Goal: Information Seeking & Learning: Get advice/opinions

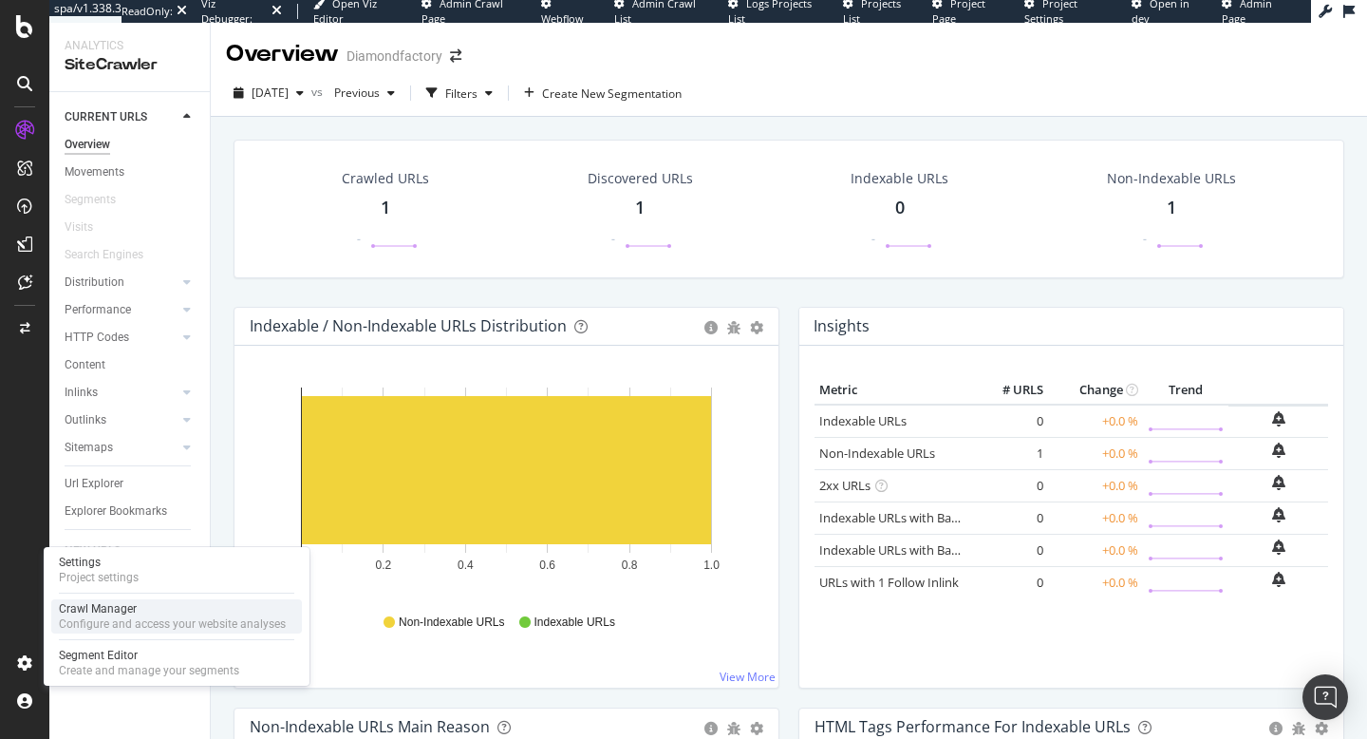
click at [145, 617] on div "Configure and access your website analyses" at bounding box center [172, 623] width 227 height 15
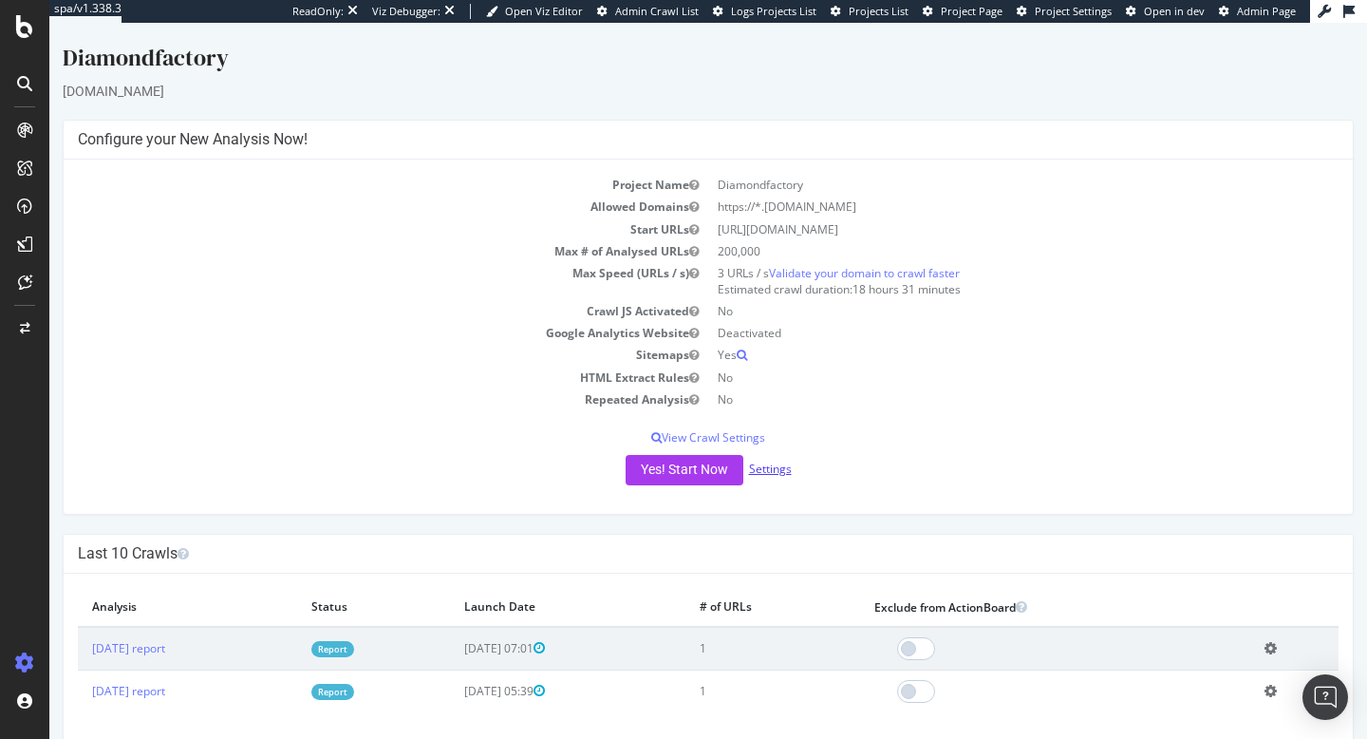
click at [778, 464] on link "Settings" at bounding box center [770, 469] width 43 height 16
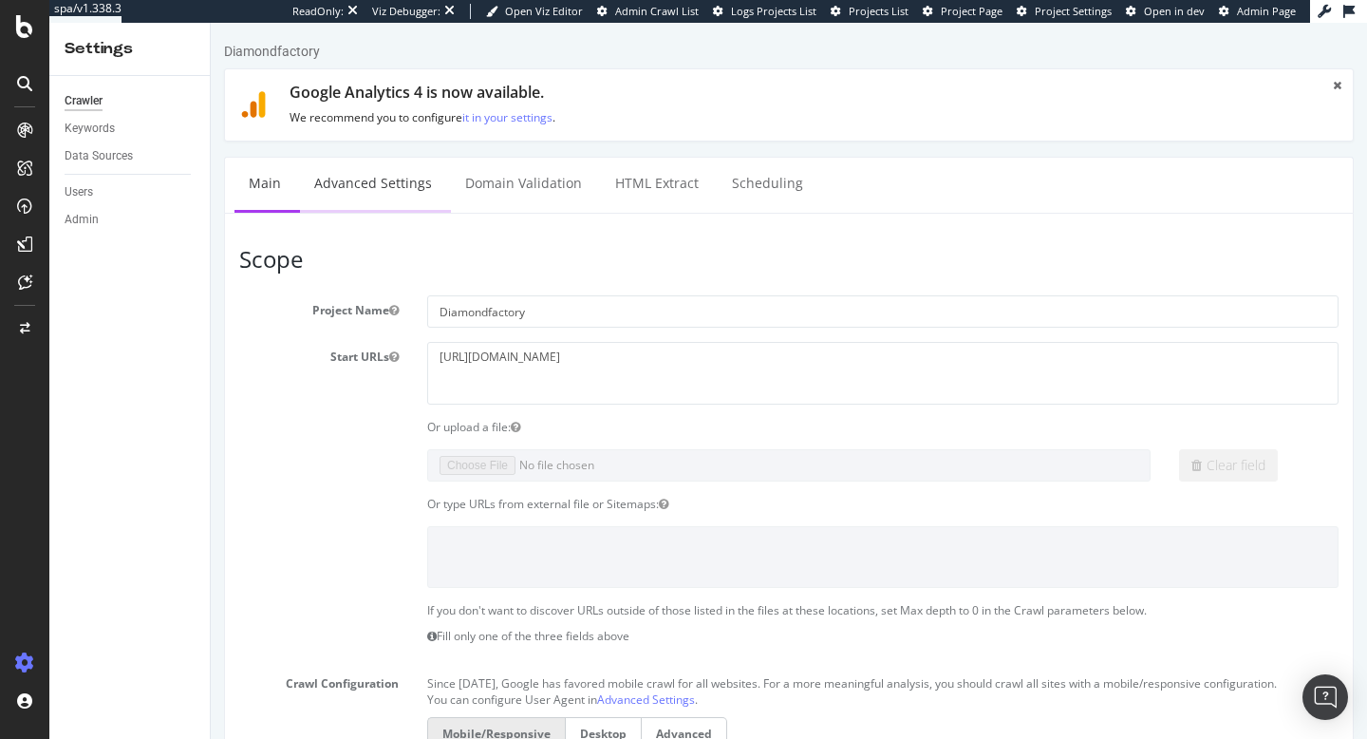
click at [350, 195] on link "Advanced Settings" at bounding box center [373, 184] width 146 height 52
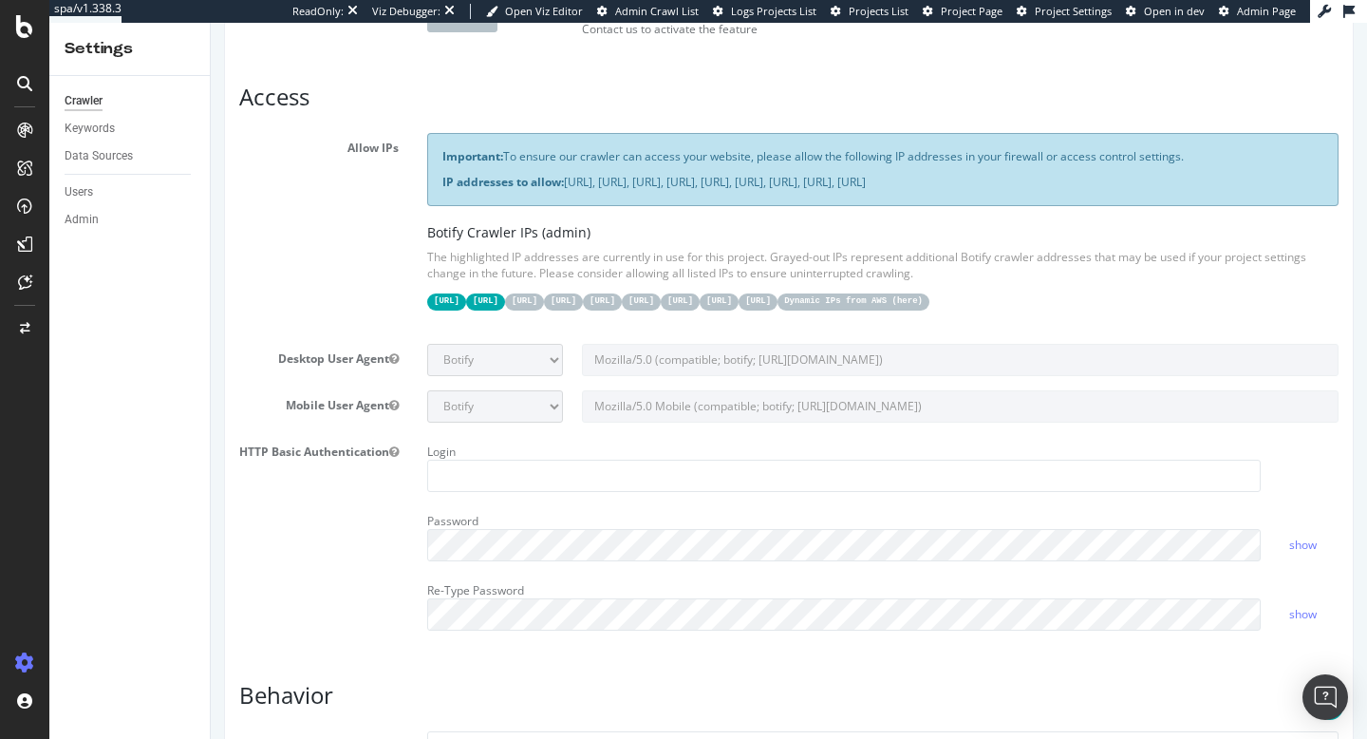
scroll to position [254, 0]
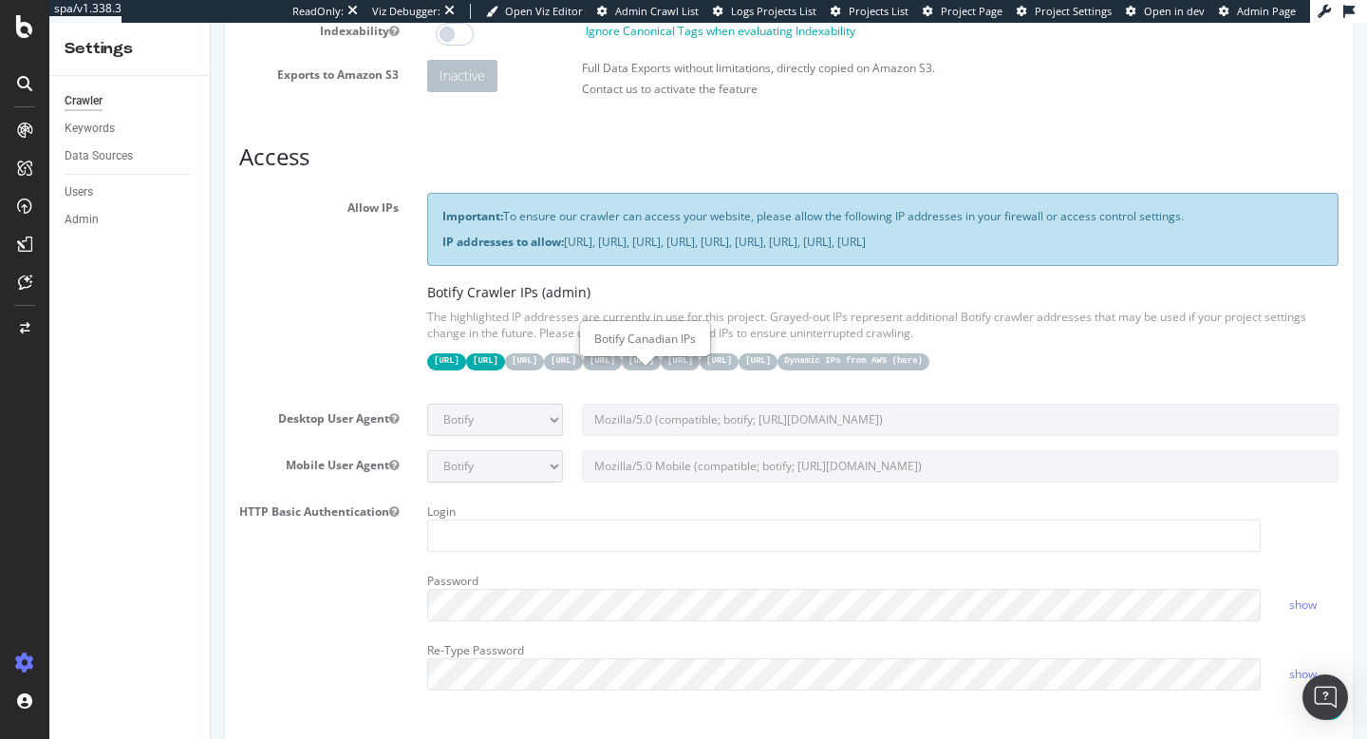
click at [544, 369] on code "15.235.106.96/27" at bounding box center [524, 361] width 39 height 16
click at [454, 369] on code "31.41.37.0/24" at bounding box center [446, 361] width 39 height 16
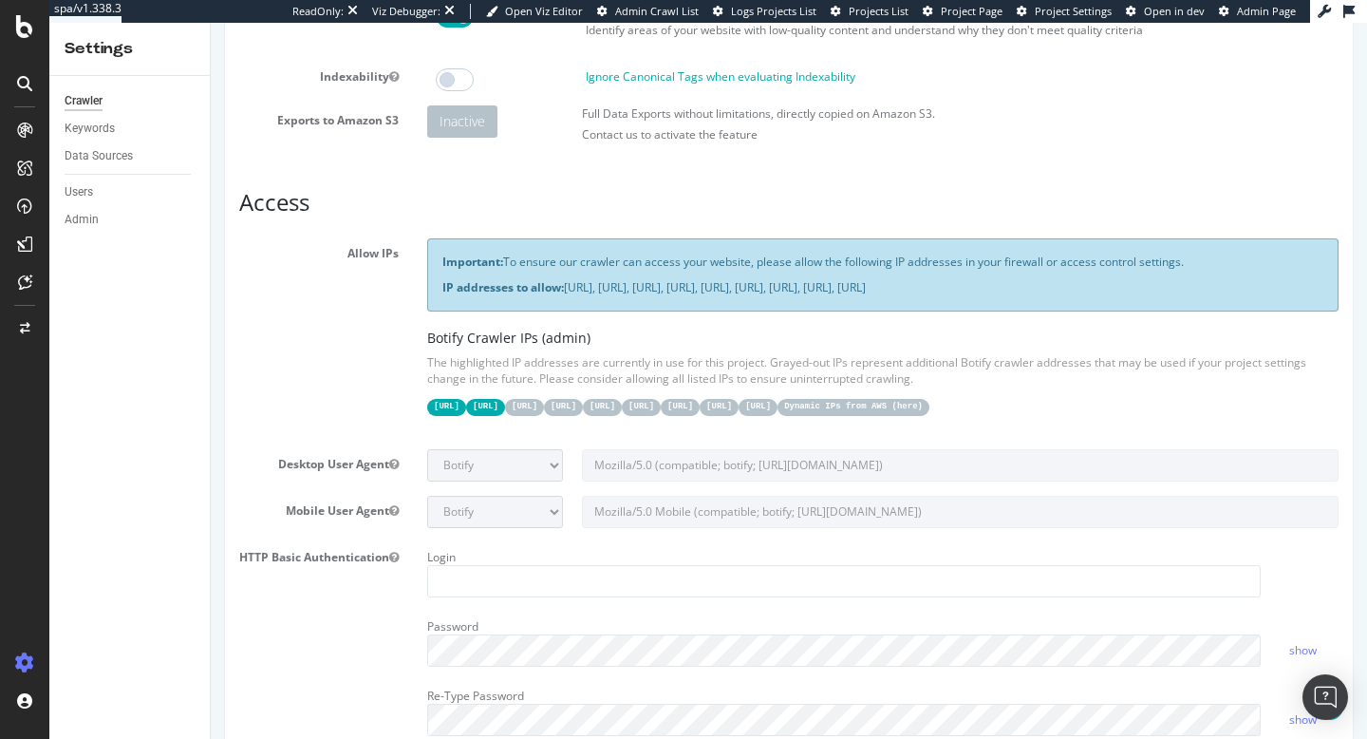
scroll to position [0, 0]
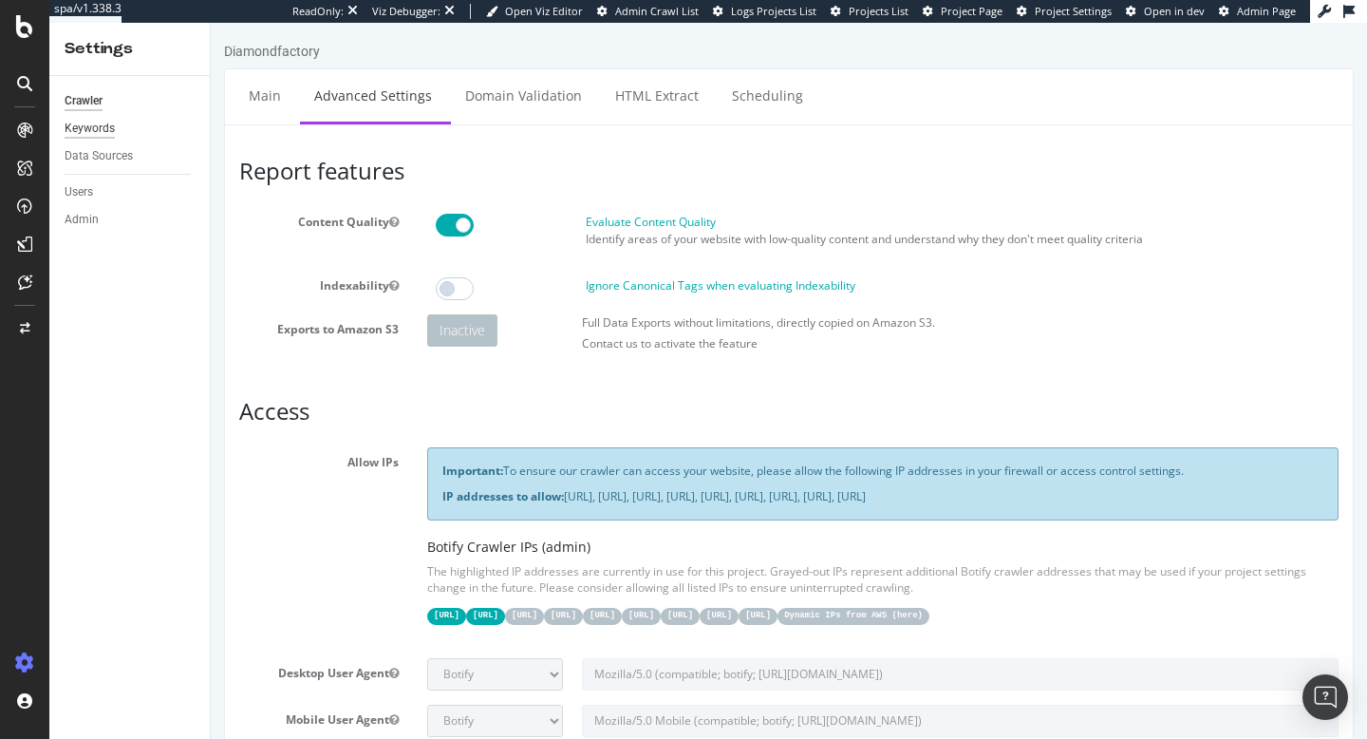
click at [104, 134] on div "Keywords" at bounding box center [90, 129] width 50 height 20
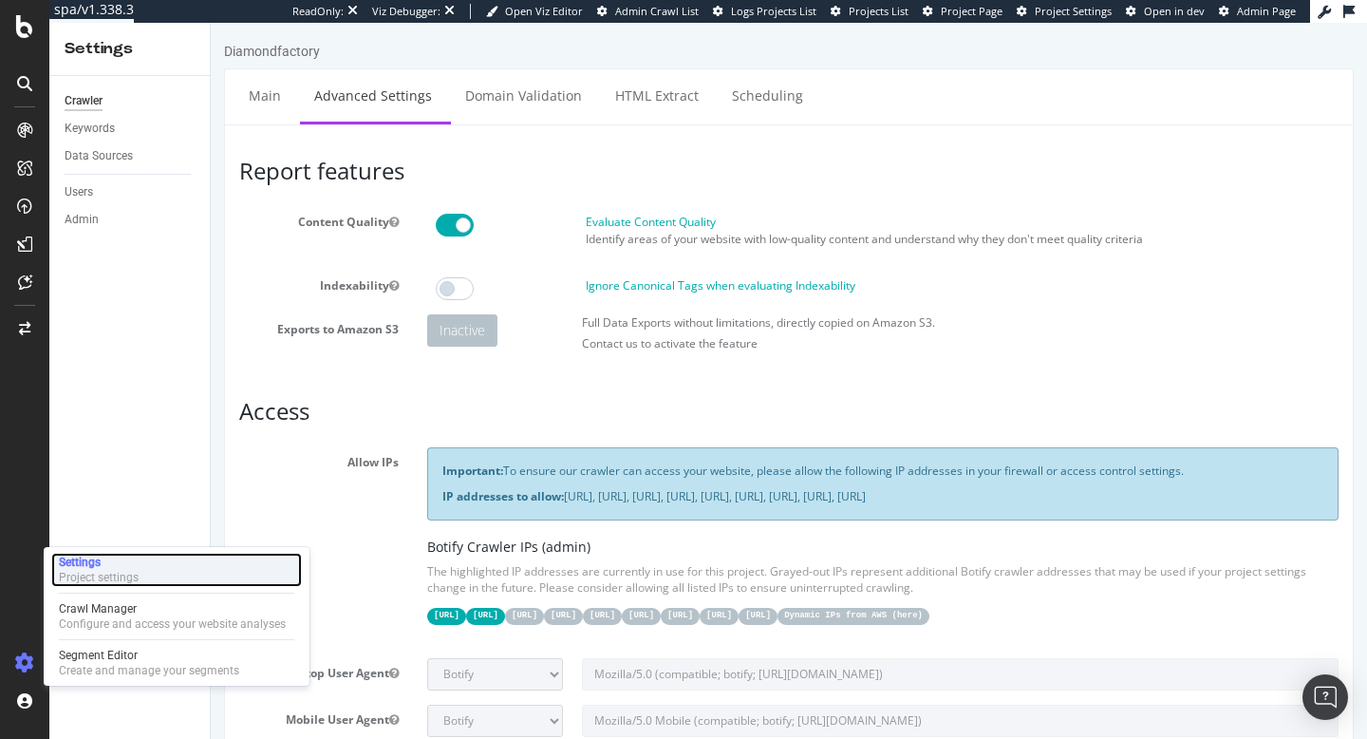
click at [134, 570] on div "Project settings" at bounding box center [99, 577] width 80 height 15
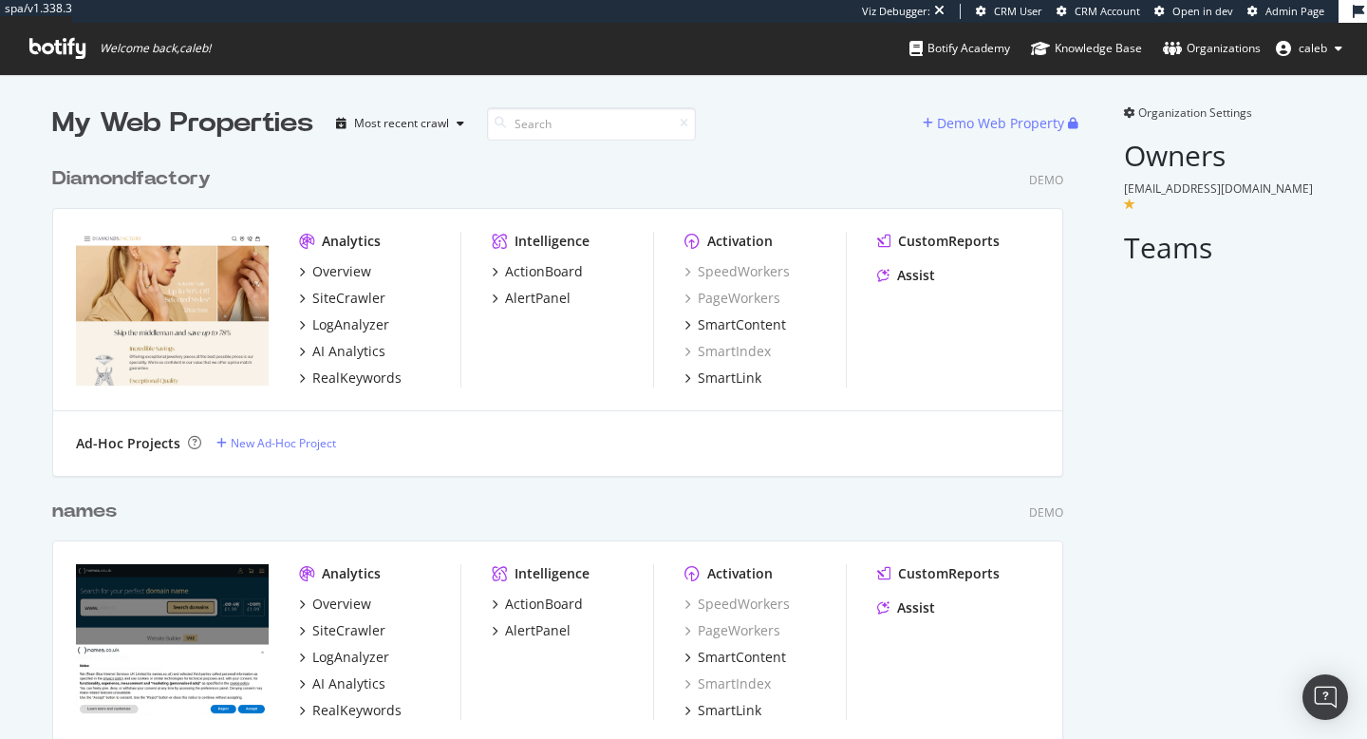
scroll to position [997, 1027]
click at [1198, 116] on span "Organization Settings" at bounding box center [1196, 112] width 114 height 16
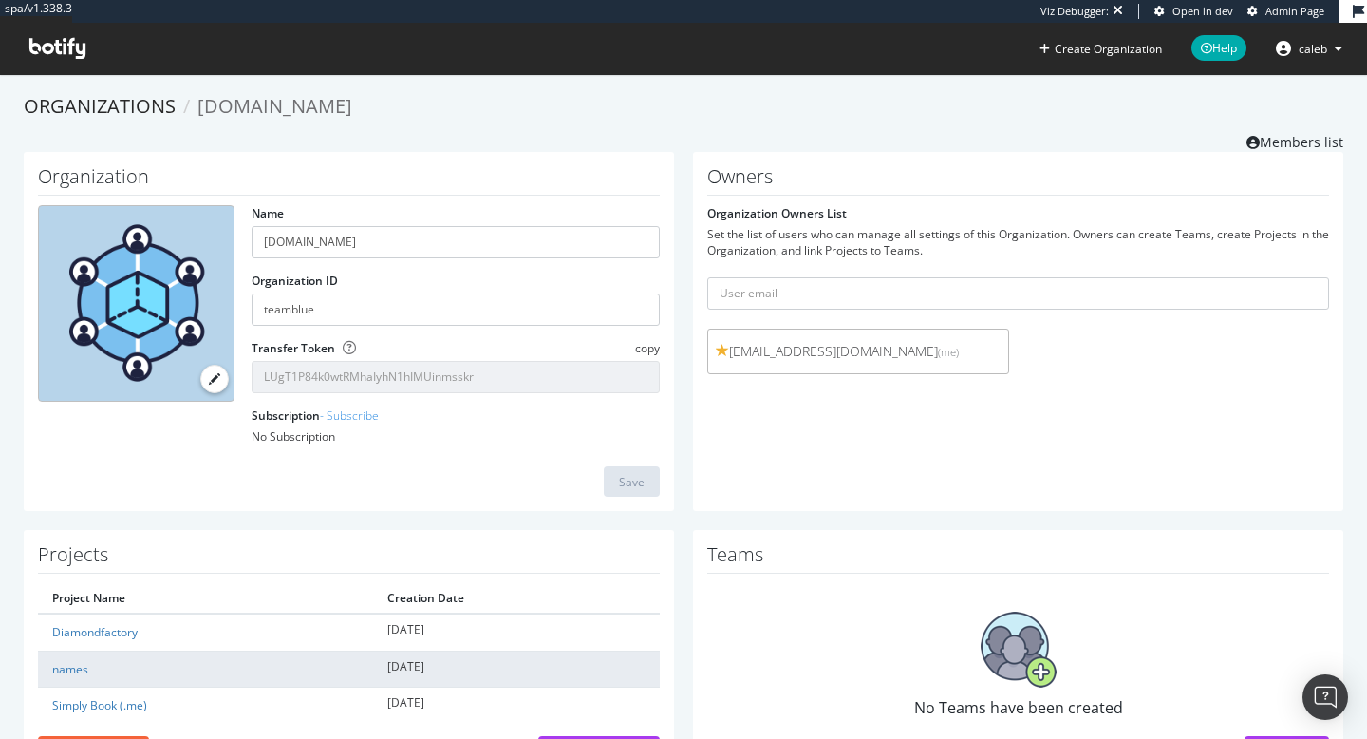
scroll to position [80, 0]
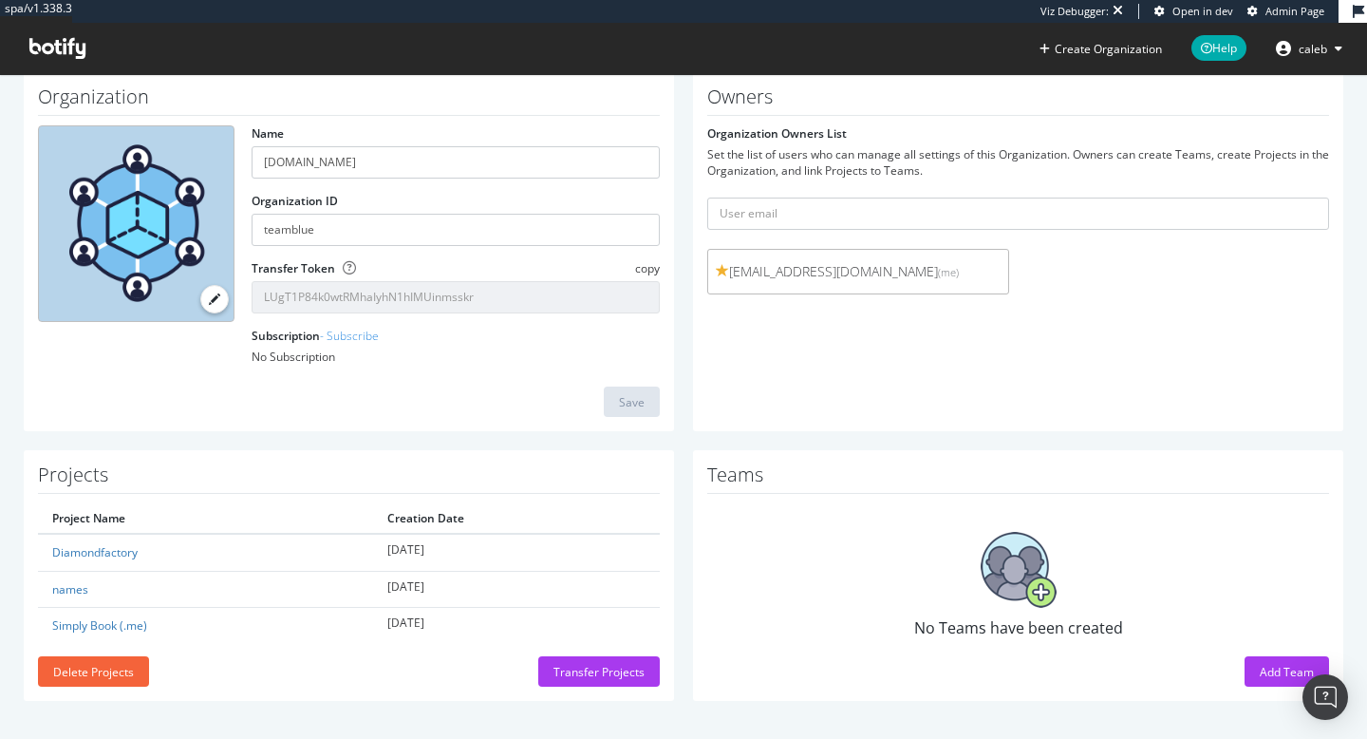
click at [1287, 14] on span "Admin Page" at bounding box center [1295, 11] width 59 height 14
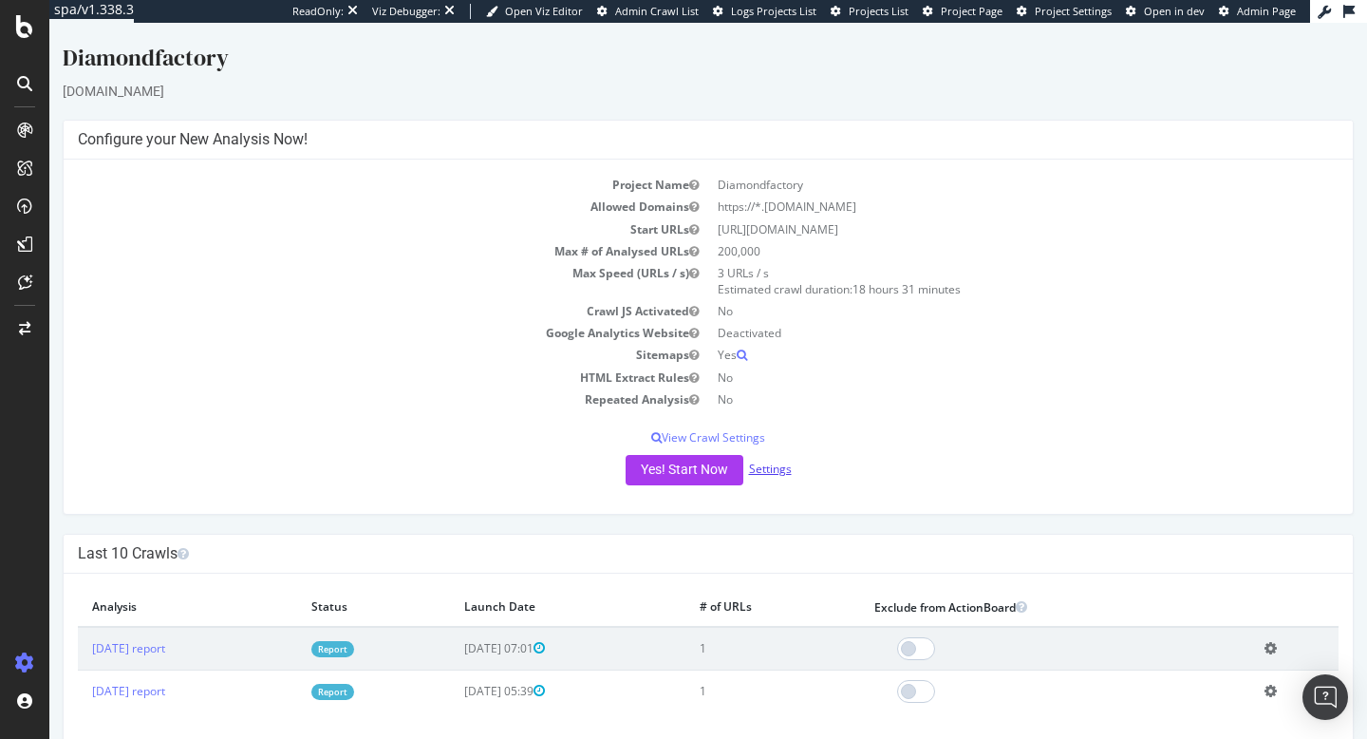
click at [771, 468] on link "Settings" at bounding box center [770, 469] width 43 height 16
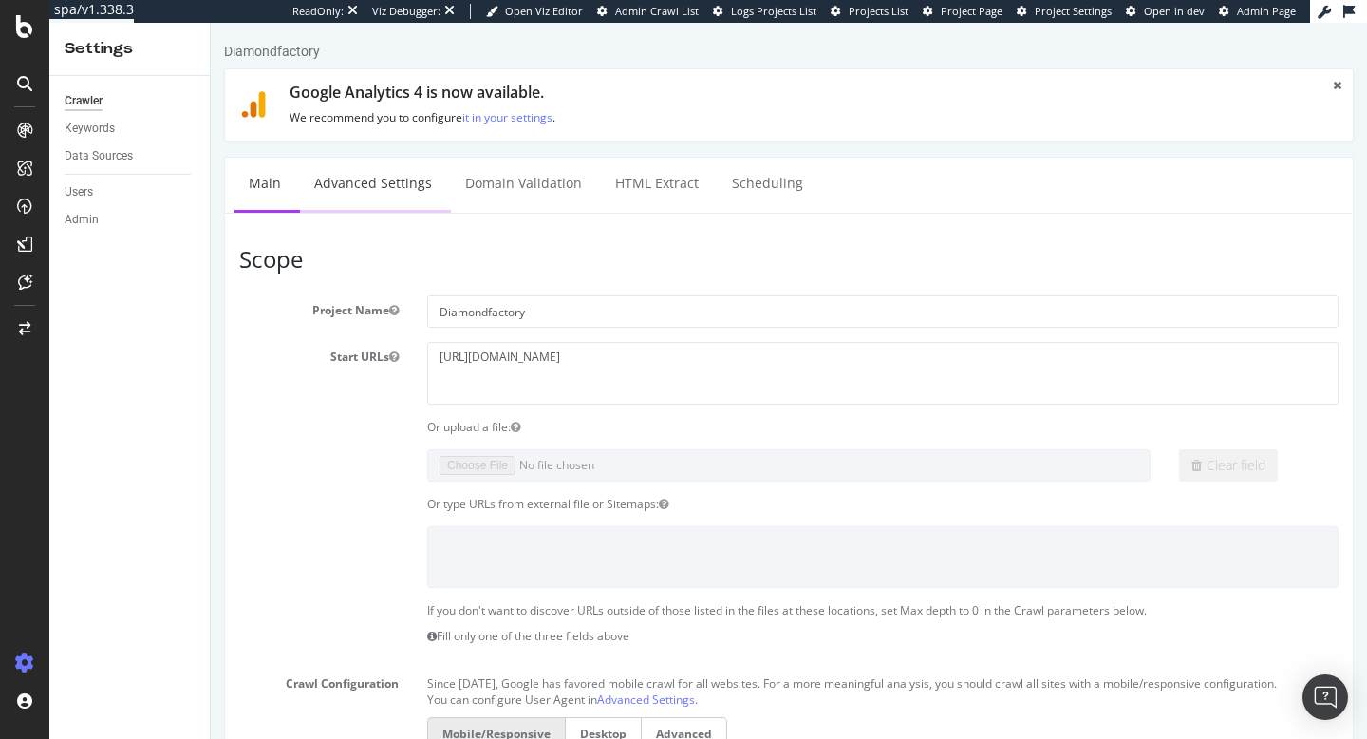
click at [349, 188] on link "Advanced Settings" at bounding box center [373, 184] width 146 height 52
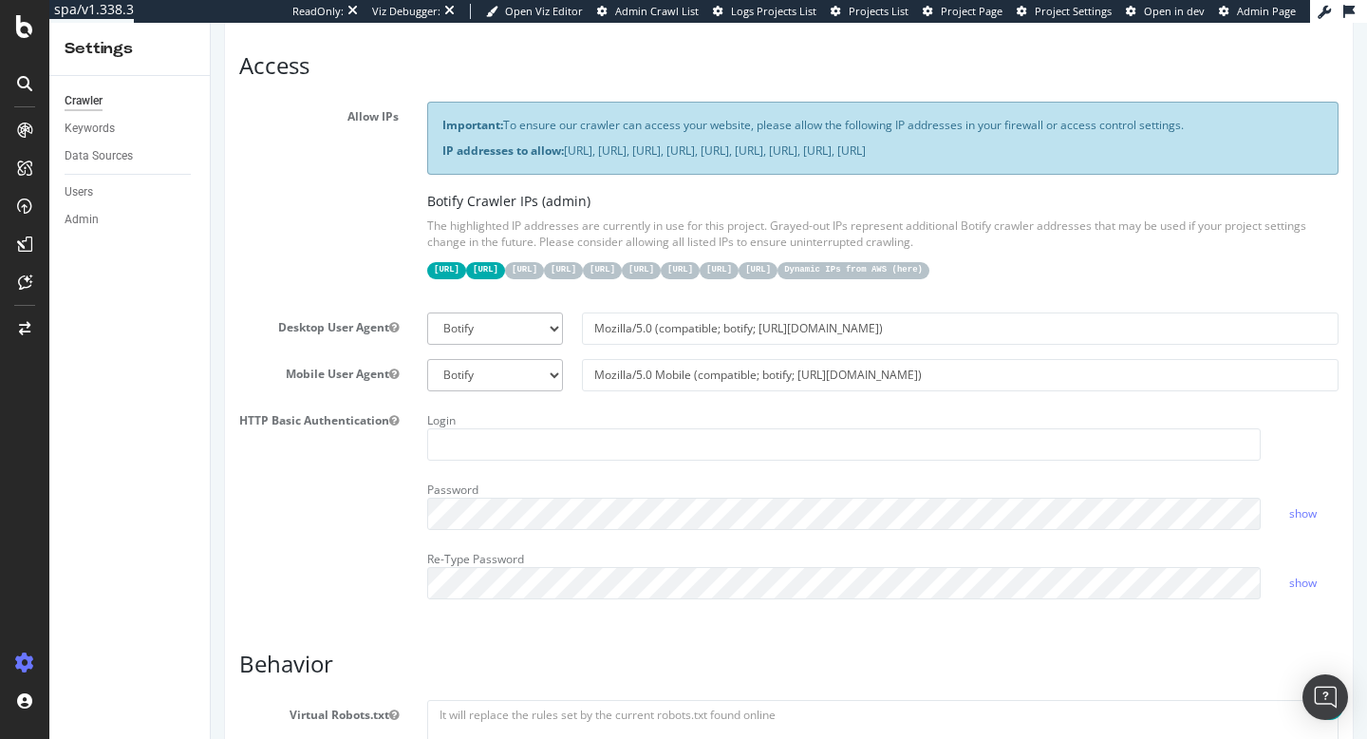
scroll to position [338, 0]
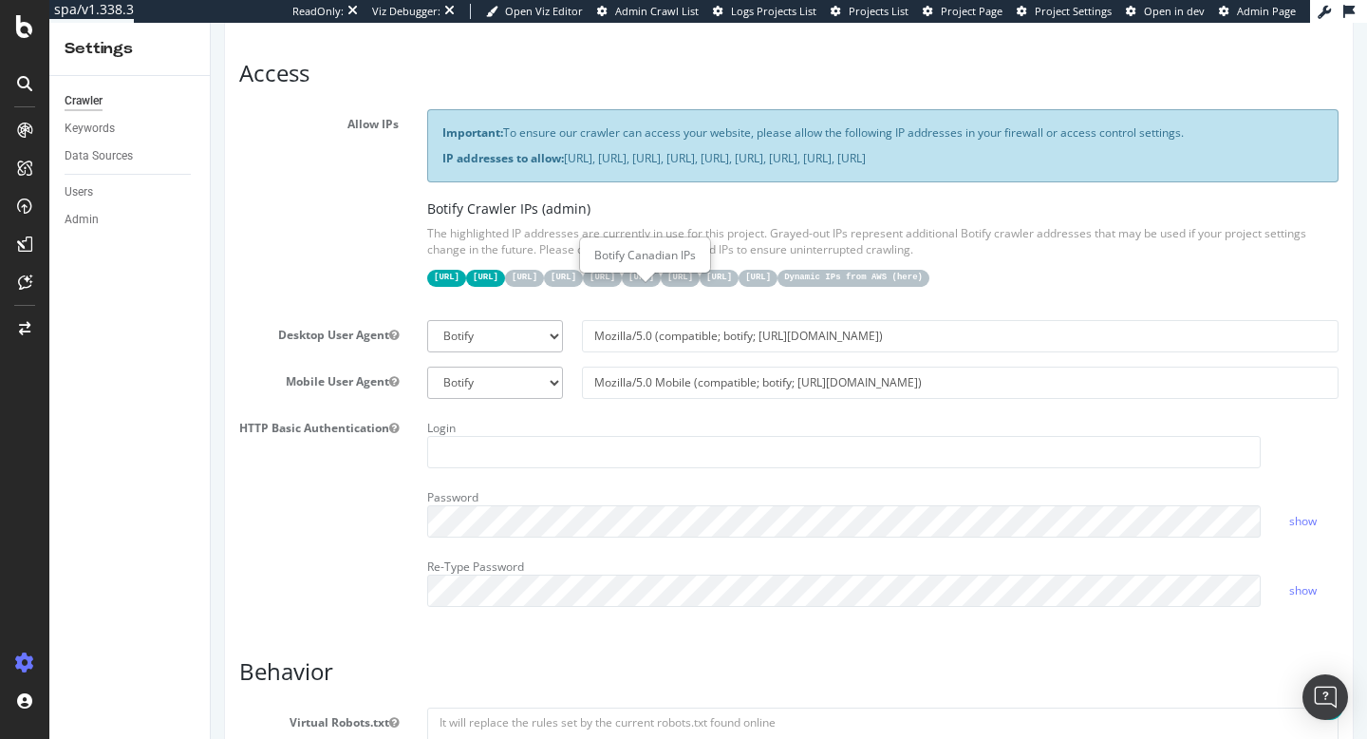
click at [544, 286] on code "15.235.106.96/27" at bounding box center [524, 278] width 39 height 16
click at [505, 286] on code "44.206.2.192/26" at bounding box center [485, 278] width 39 height 16
click at [466, 286] on code "31.41.37.0/24" at bounding box center [446, 278] width 39 height 16
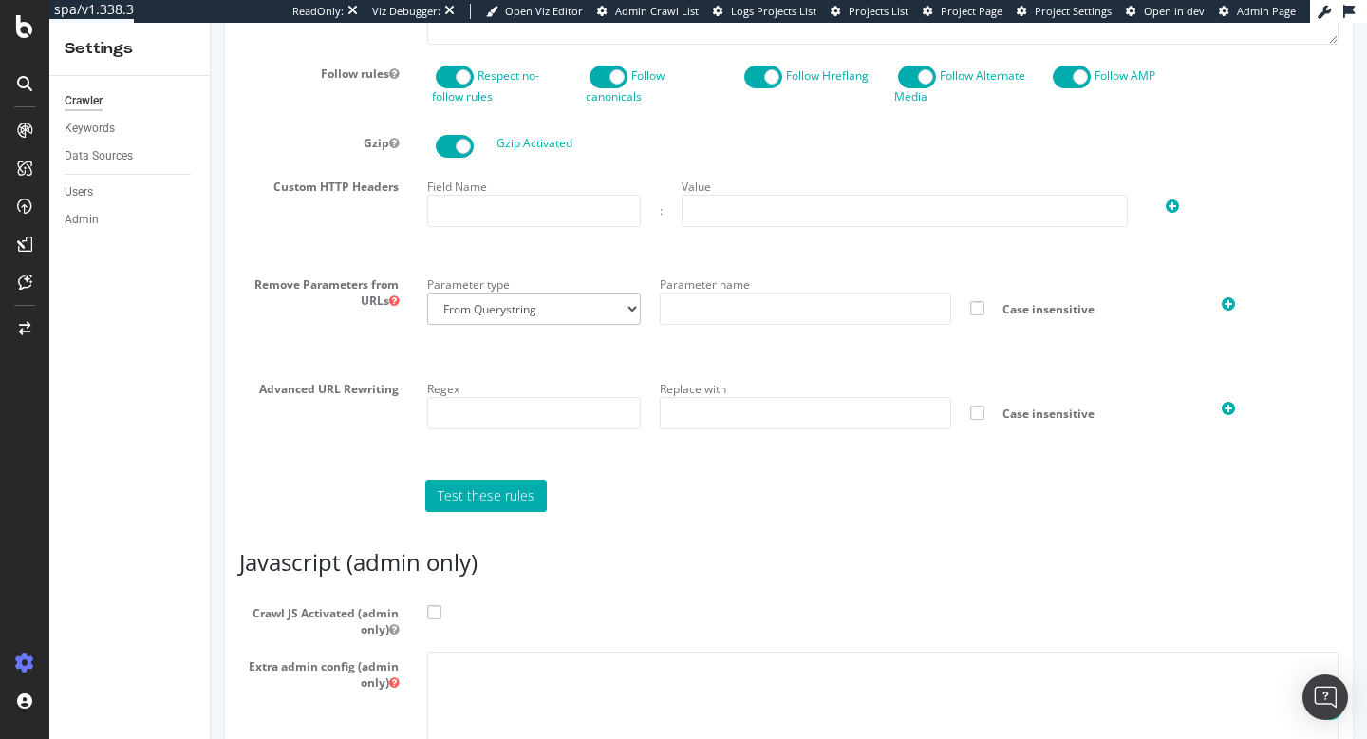
scroll to position [1444, 0]
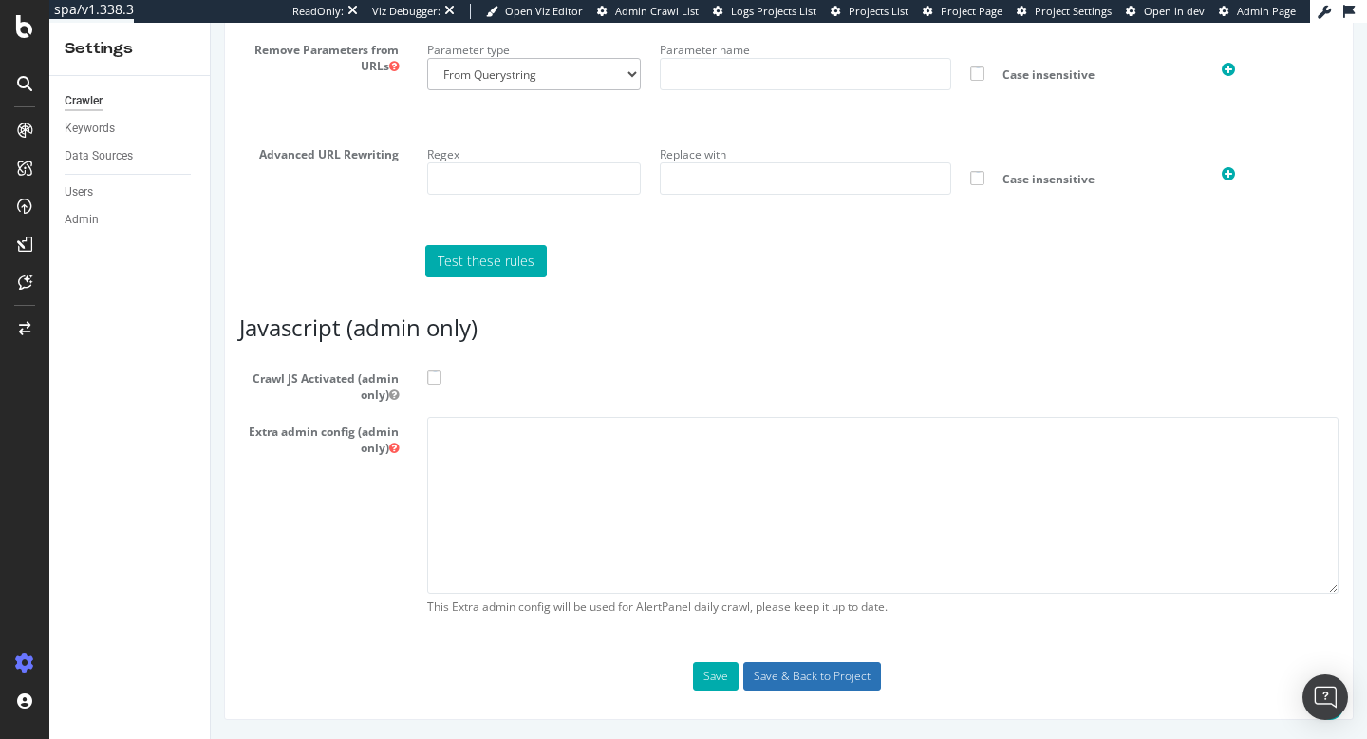
click at [787, 677] on input "Save & Back to Project" at bounding box center [813, 676] width 138 height 28
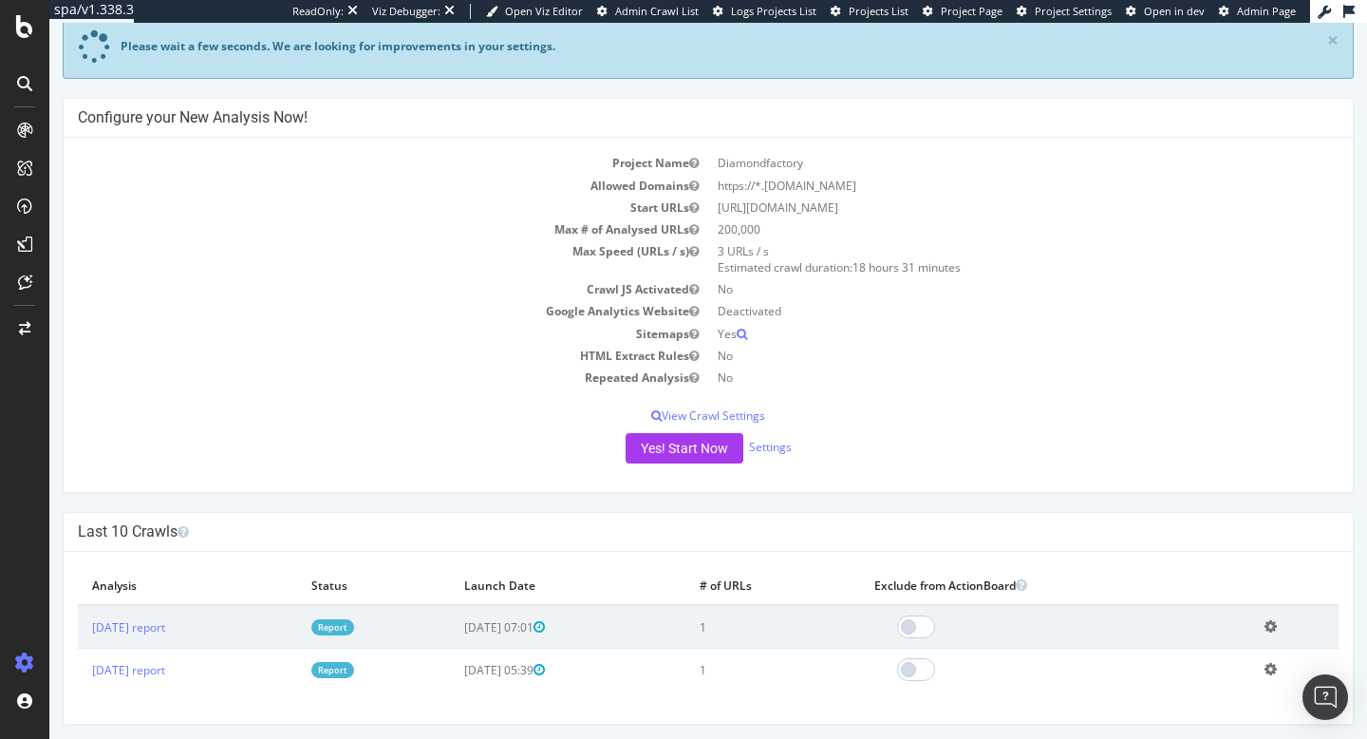
scroll to position [171, 0]
click at [715, 447] on button "Yes! Start Now" at bounding box center [685, 447] width 118 height 30
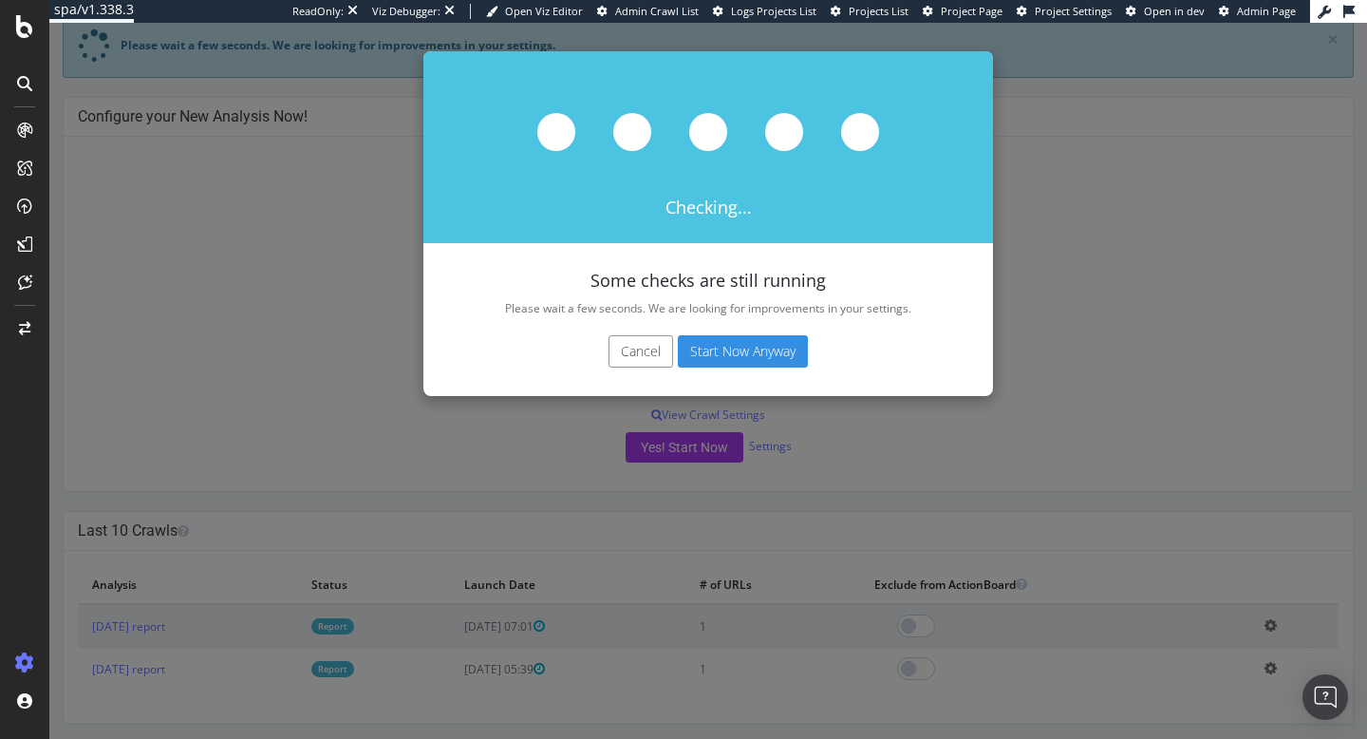
click at [738, 335] on button "Start Now Anyway" at bounding box center [743, 351] width 130 height 32
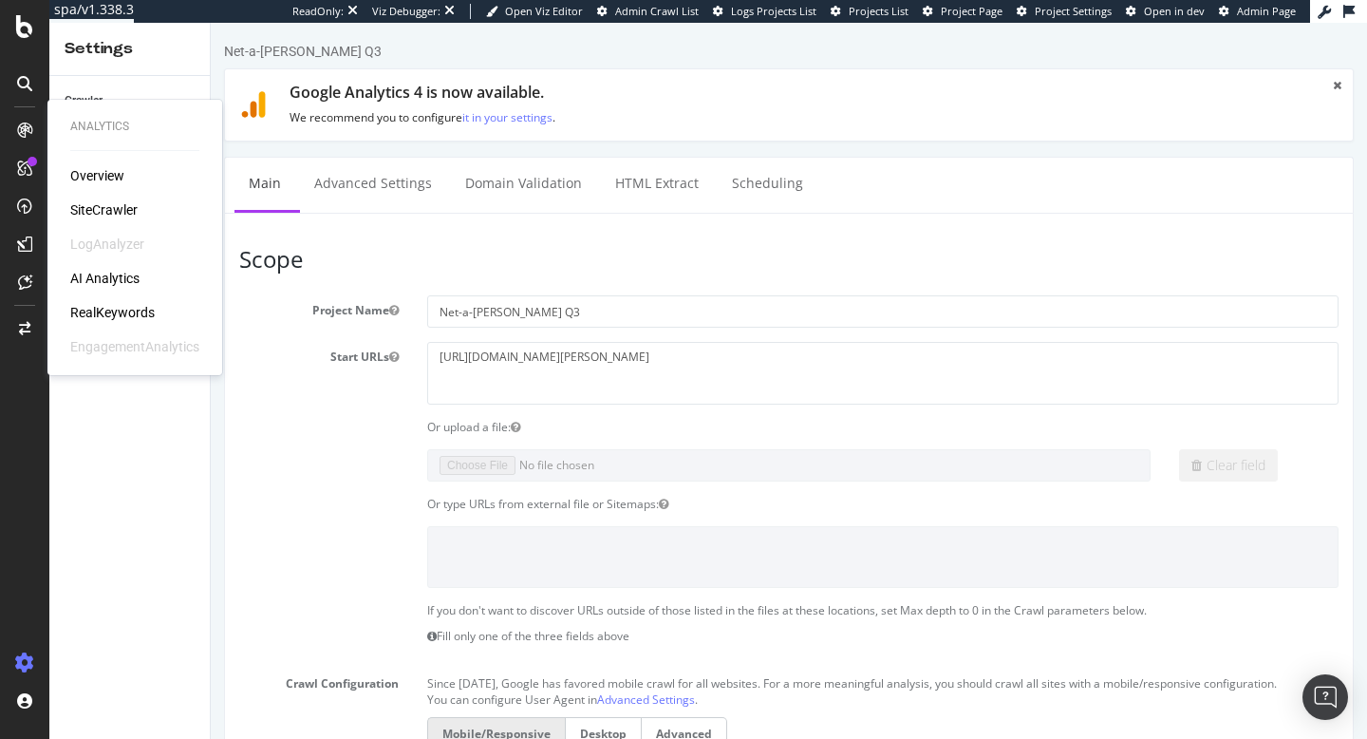
click at [104, 221] on div "Overview SiteCrawler LogAnalyzer AI Analytics RealKeywords EngagementAnalytics" at bounding box center [134, 261] width 129 height 190
click at [104, 216] on div "SiteCrawler" at bounding box center [103, 209] width 67 height 19
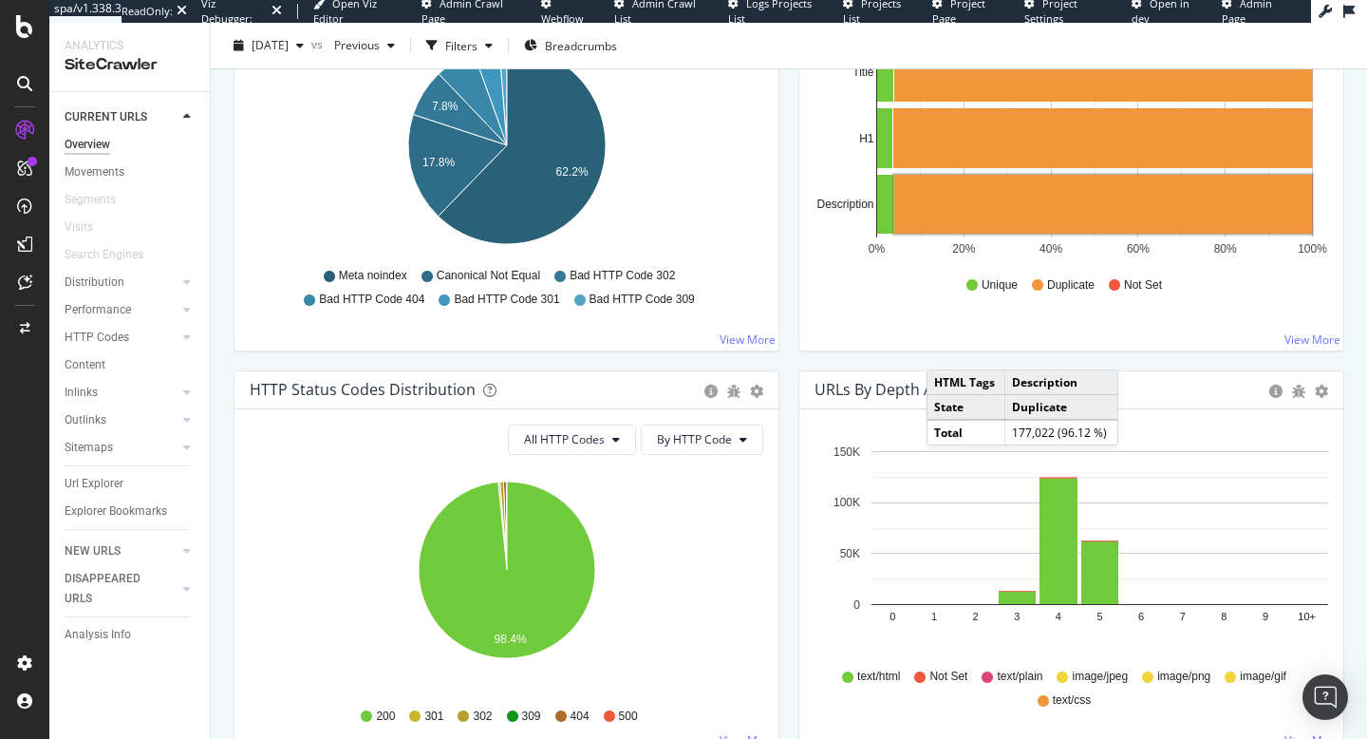
scroll to position [733, 0]
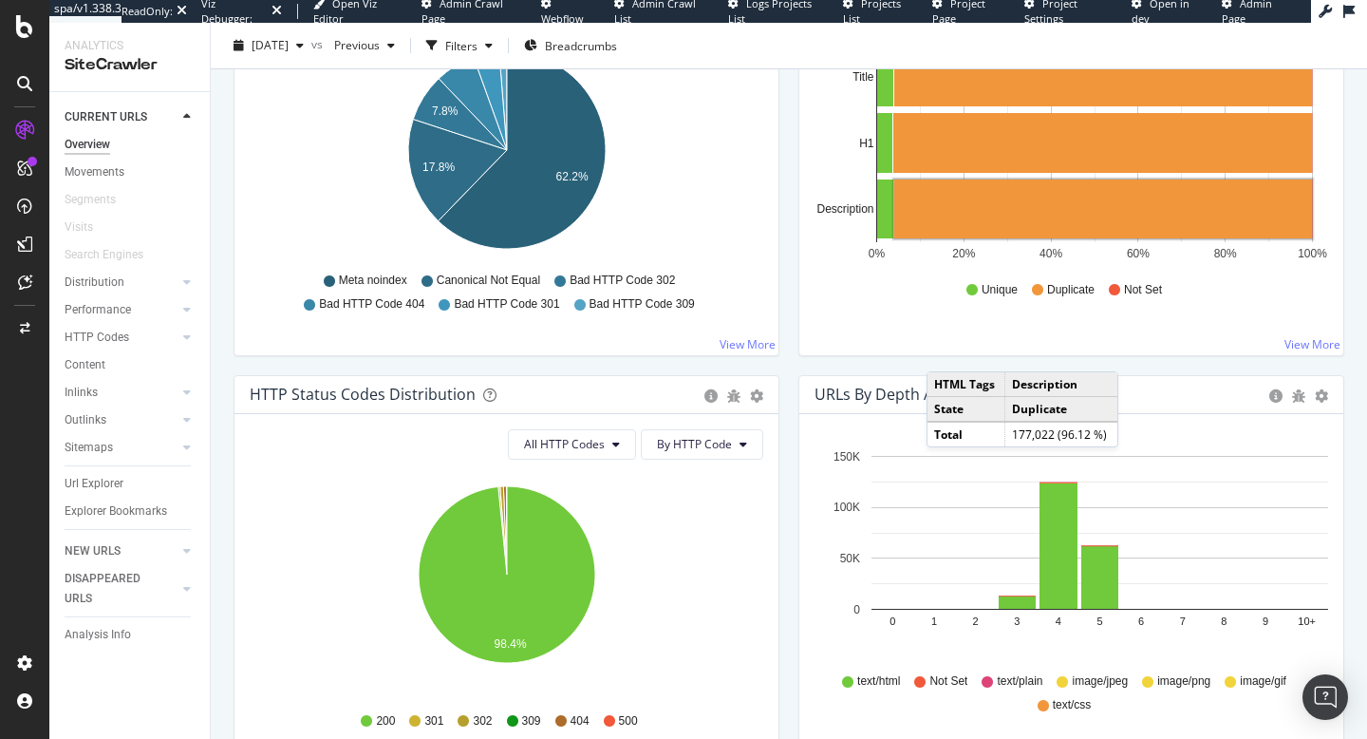
click at [946, 335] on div "Hold CMD (⌘) while clicking to filter the report. 0% 20% 40% 60% 80% 100% Title…" at bounding box center [1072, 184] width 544 height 342
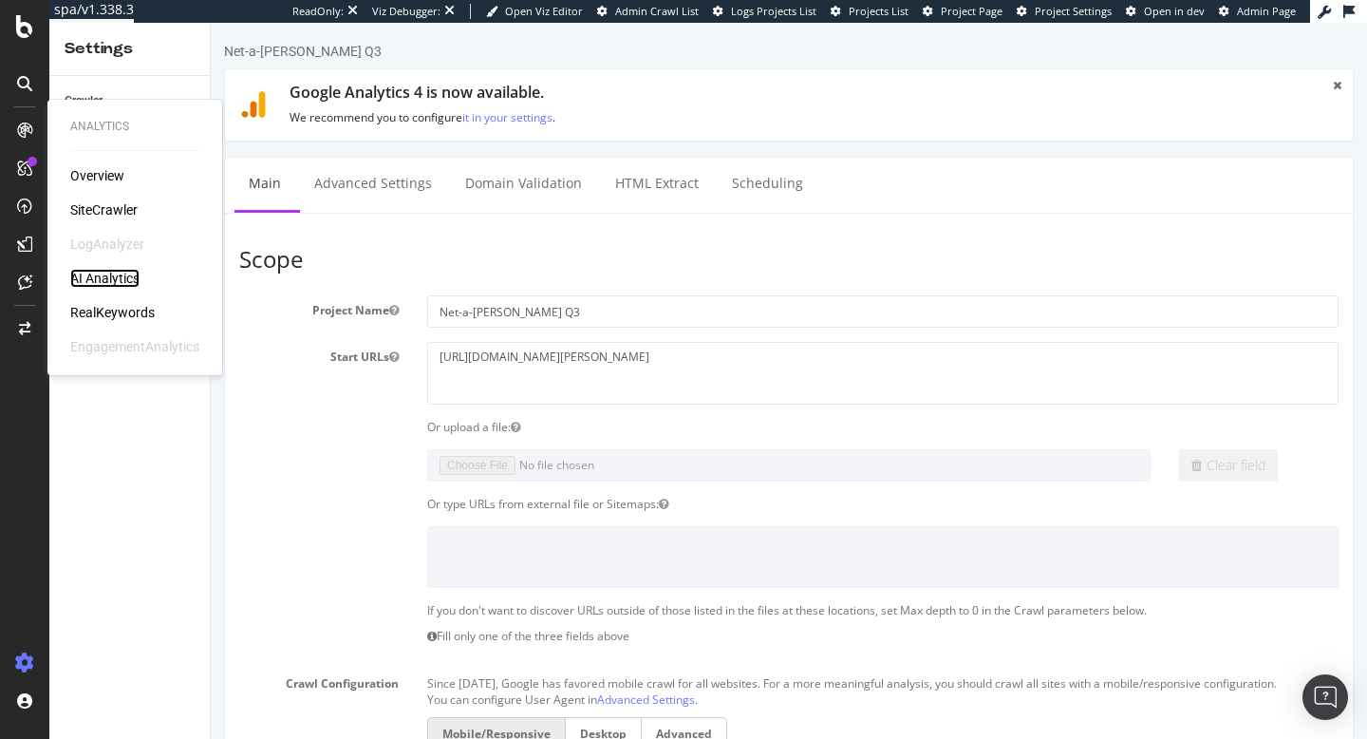
click at [131, 276] on div "AI Analytics" at bounding box center [104, 278] width 69 height 19
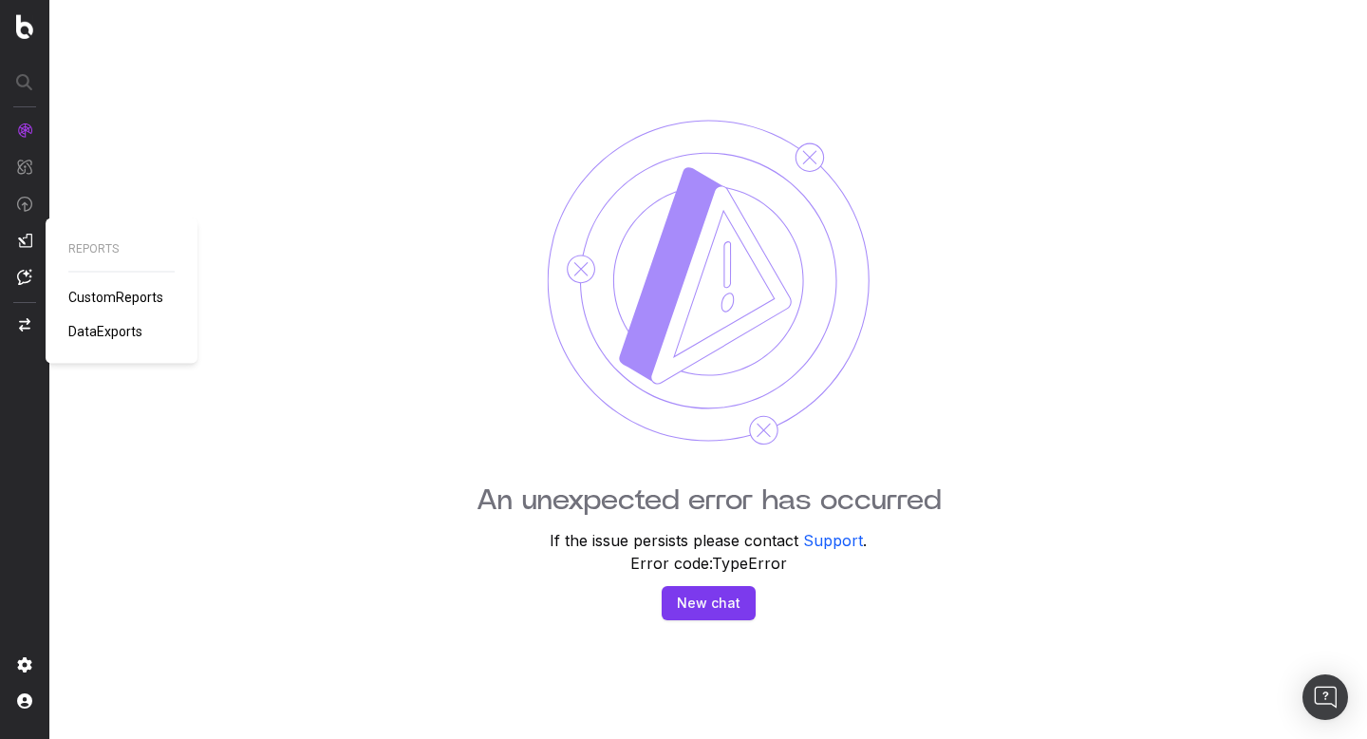
click at [109, 294] on span "CustomReports" at bounding box center [115, 297] width 95 height 15
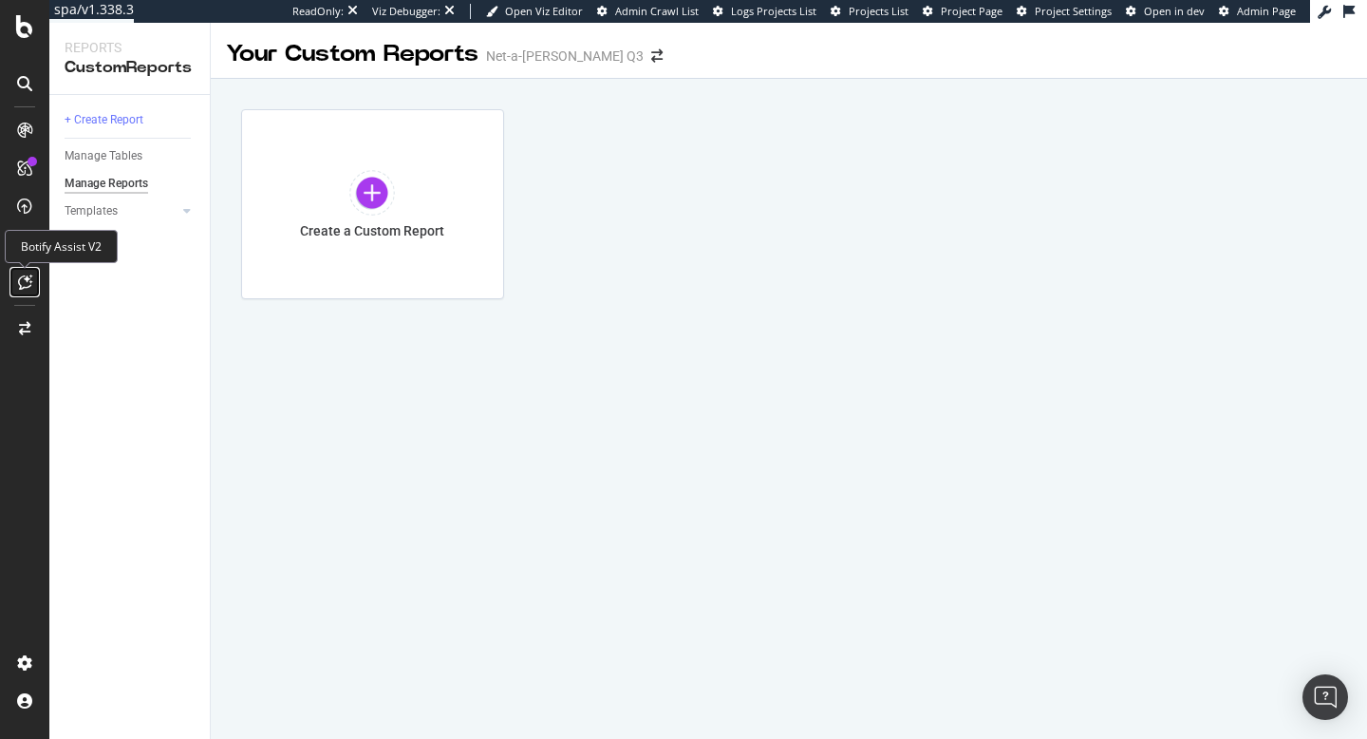
click at [25, 287] on icon at bounding box center [25, 281] width 14 height 15
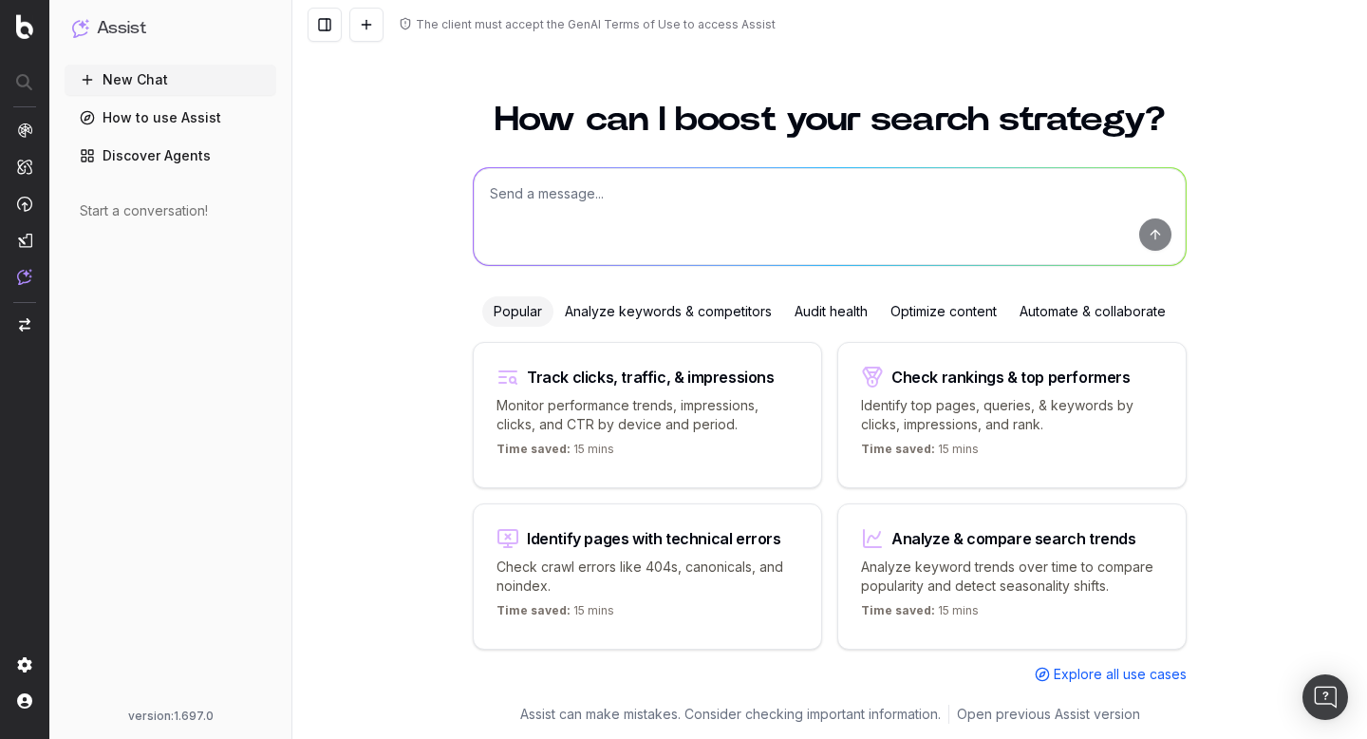
click at [741, 214] on textarea at bounding box center [830, 216] width 712 height 97
type textarea "What keywords generate the most clicks"
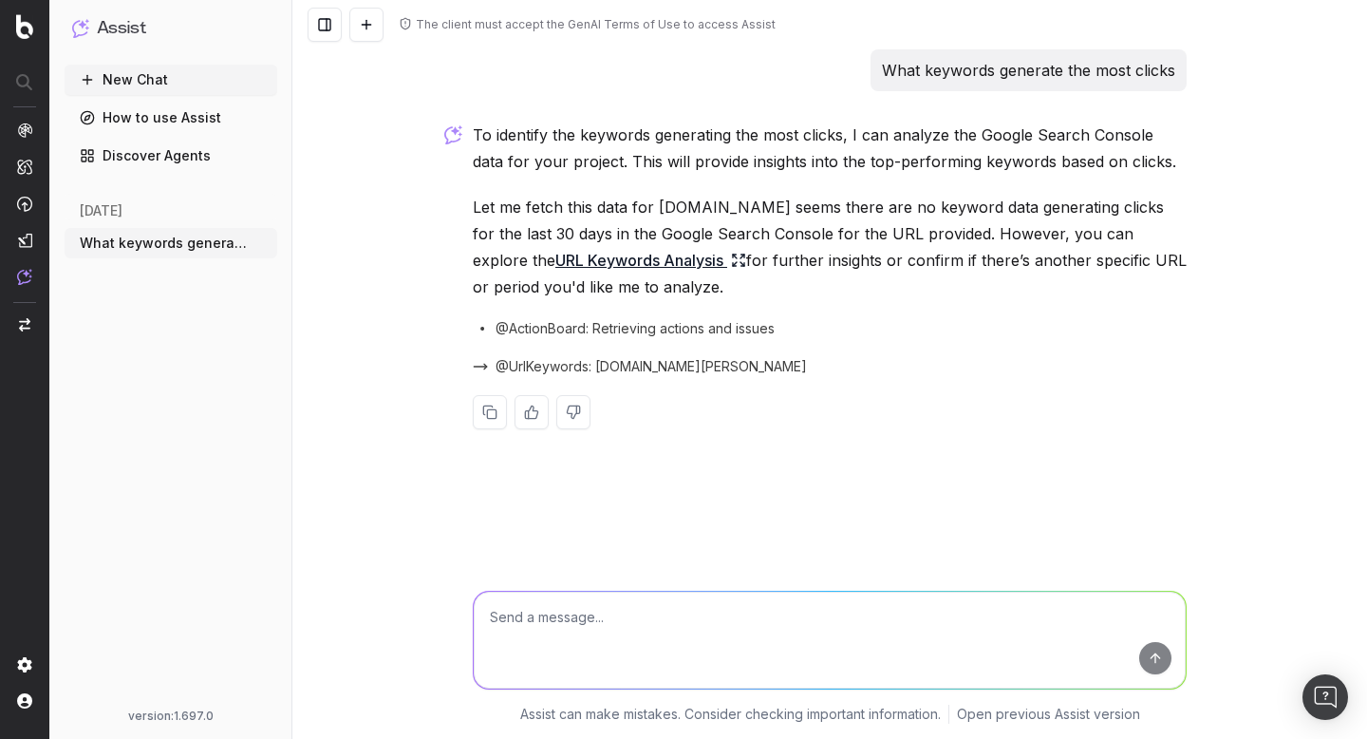
click at [614, 262] on link "URL Keywords Analysis" at bounding box center [651, 260] width 191 height 27
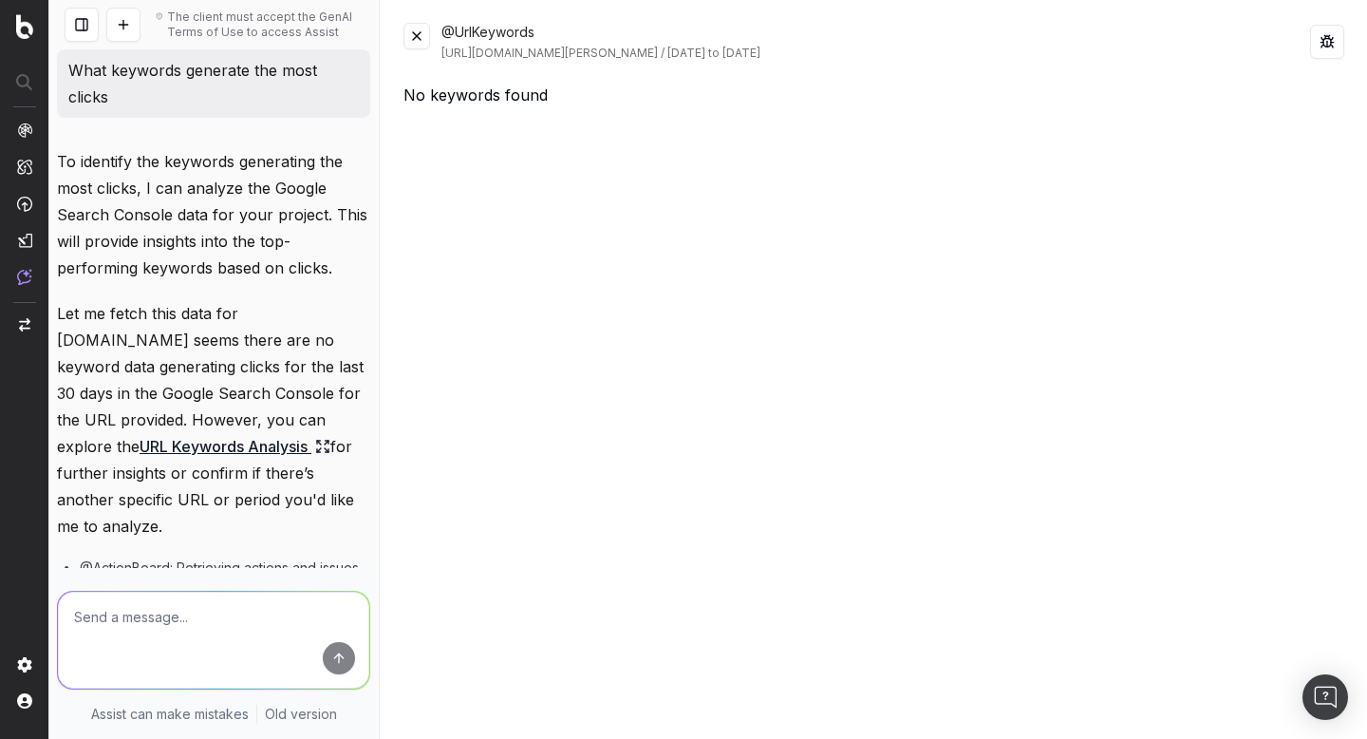
click at [422, 35] on button at bounding box center [417, 36] width 27 height 27
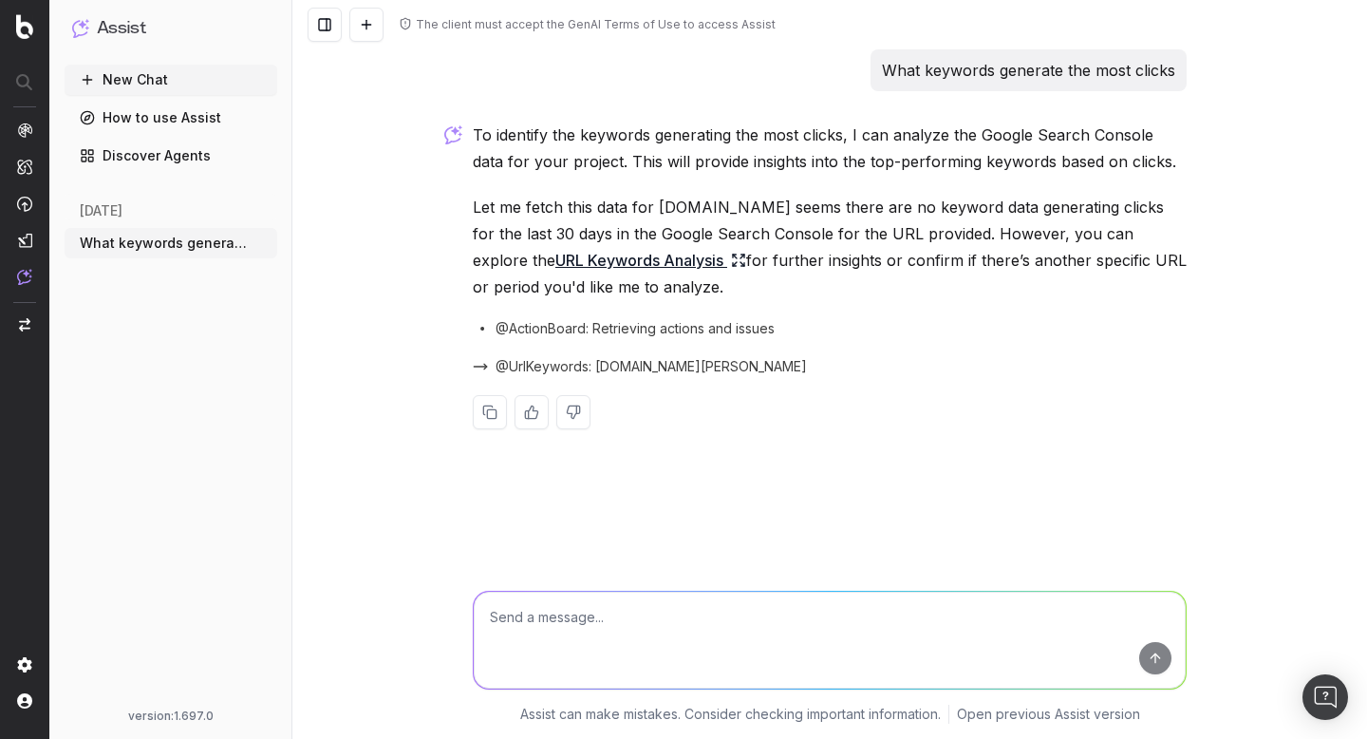
click at [140, 83] on button "New Chat" at bounding box center [171, 80] width 213 height 30
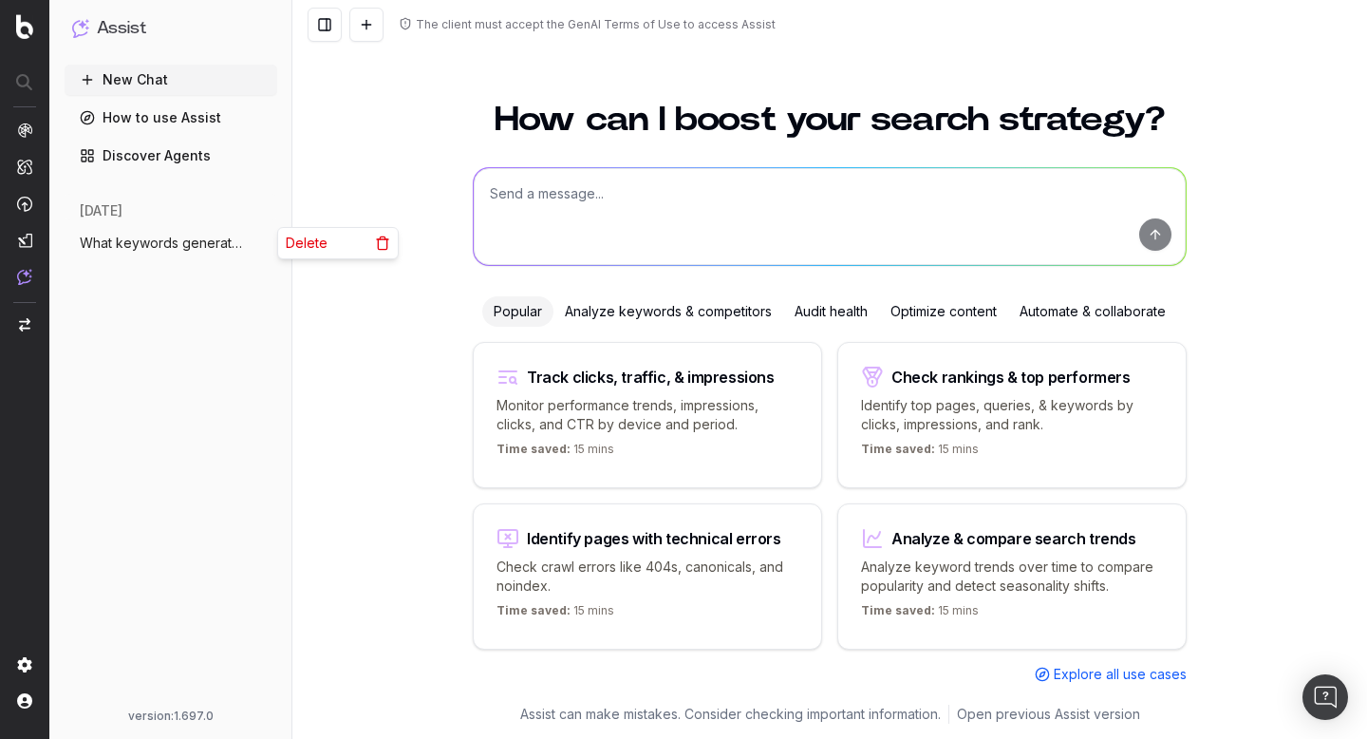
click at [259, 245] on icon "button" at bounding box center [263, 243] width 15 height 15
click at [161, 153] on link "Discover Agents" at bounding box center [171, 156] width 213 height 30
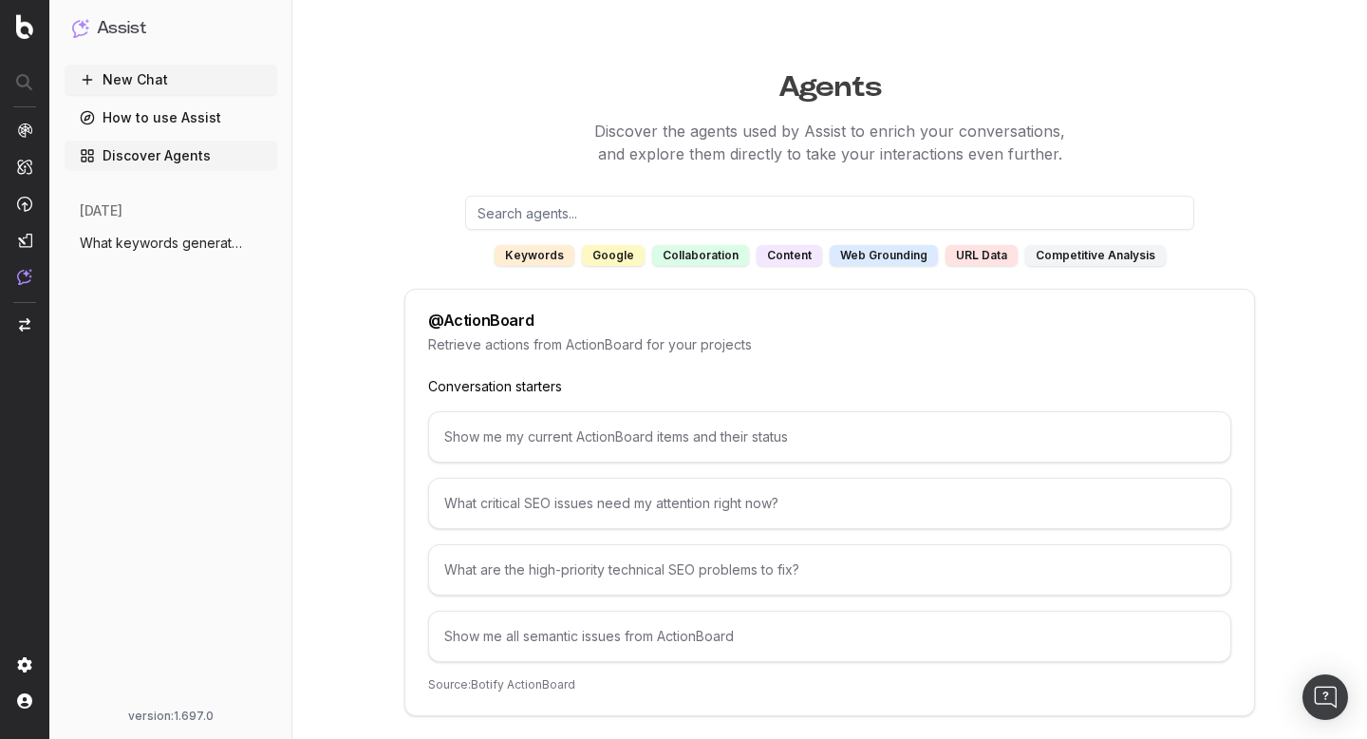
click at [133, 74] on button "New Chat" at bounding box center [171, 80] width 213 height 30
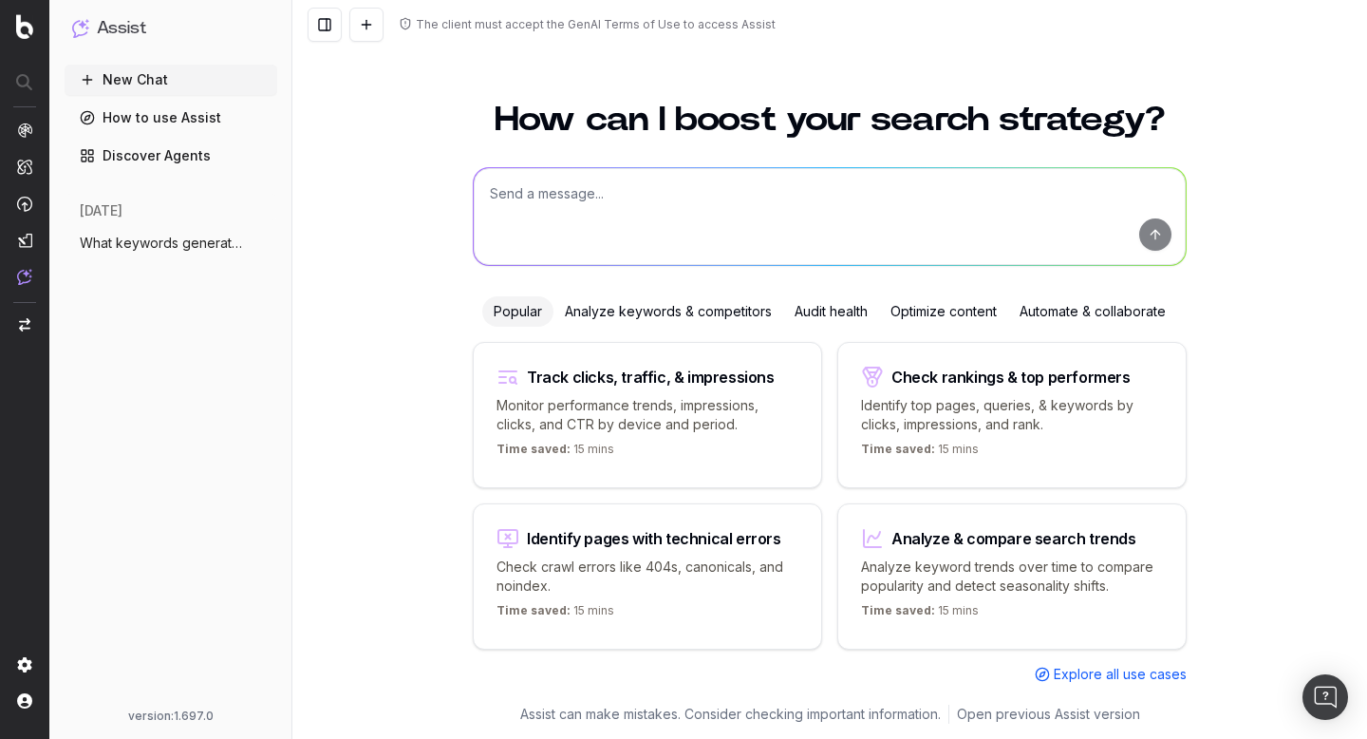
click at [552, 206] on textarea at bounding box center [830, 216] width 712 height 97
type textarea "identify pages that 404"
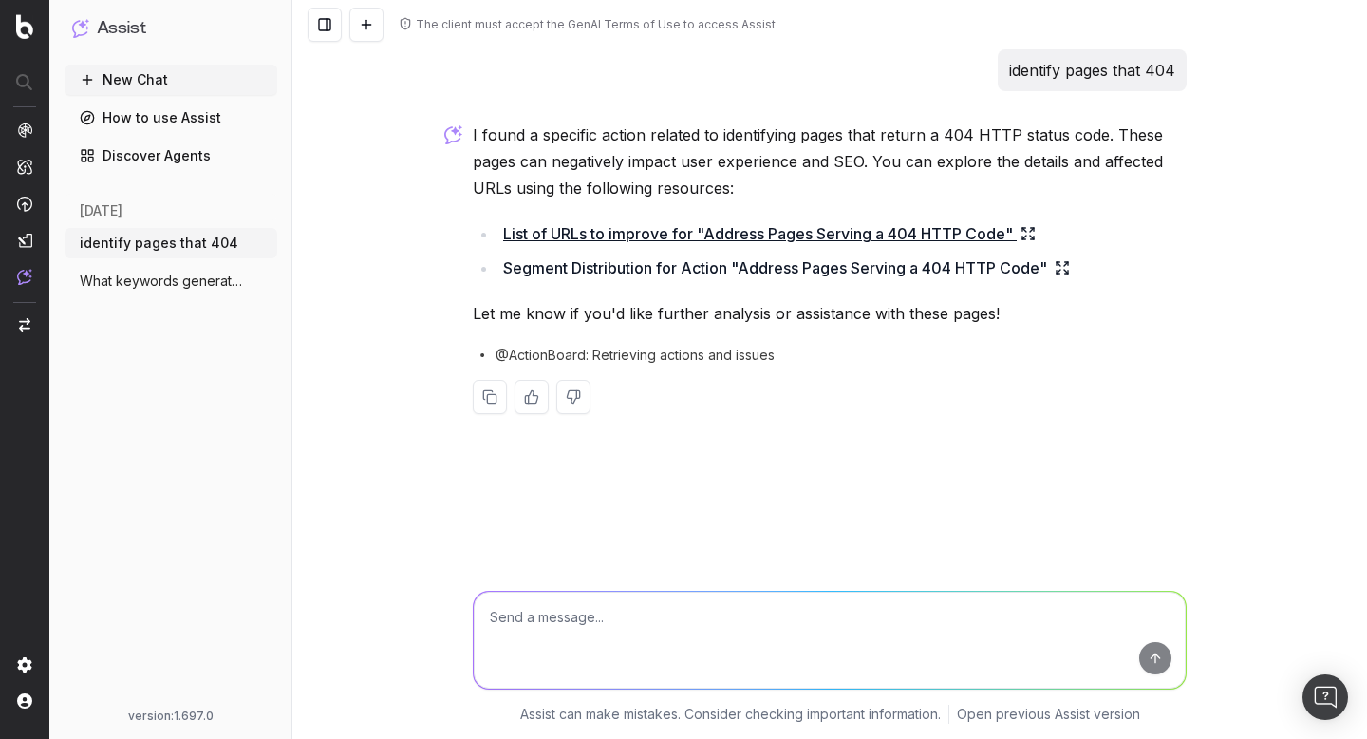
click at [770, 239] on link "List of URLs to improve for "Address Pages Serving a 404 HTTP Code"" at bounding box center [769, 233] width 533 height 27
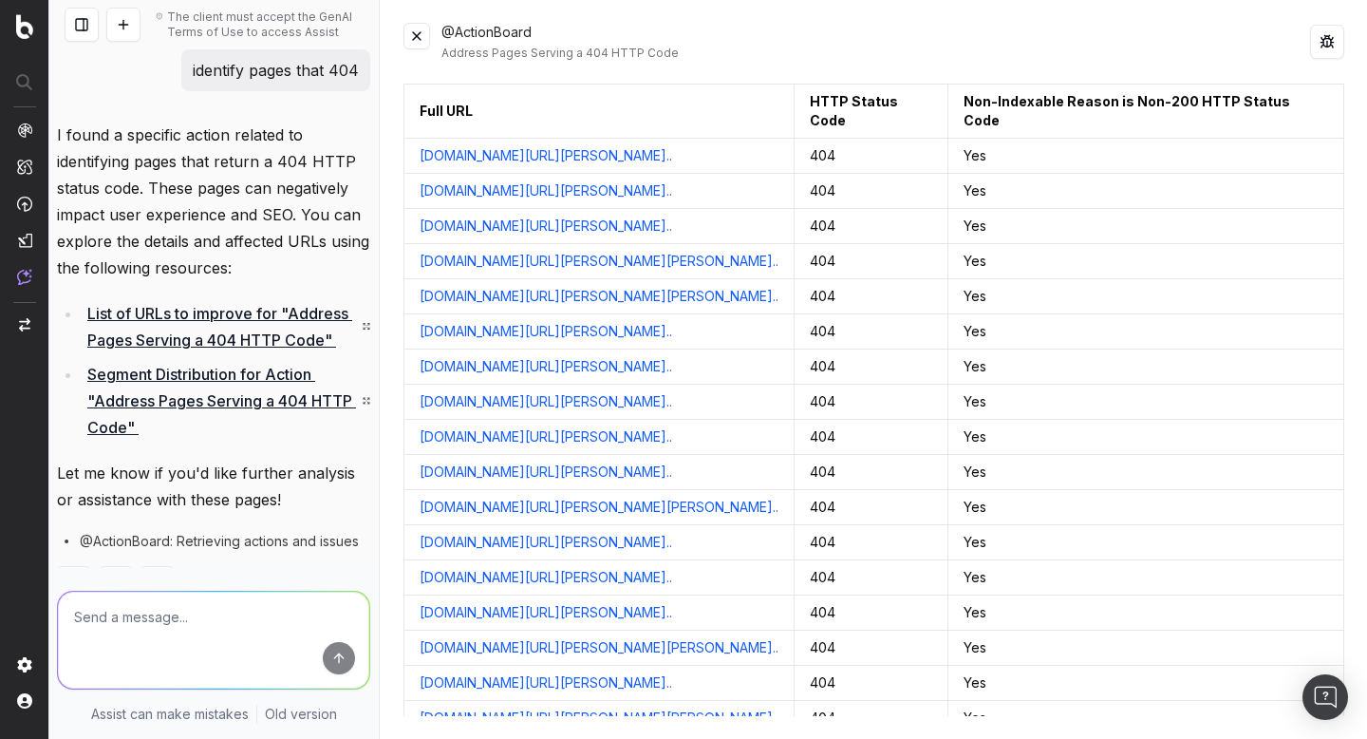
click at [672, 158] on link "[DOMAIN_NAME][URL][PERSON_NAME].." at bounding box center [546, 155] width 253 height 19
click at [411, 35] on button at bounding box center [417, 36] width 27 height 27
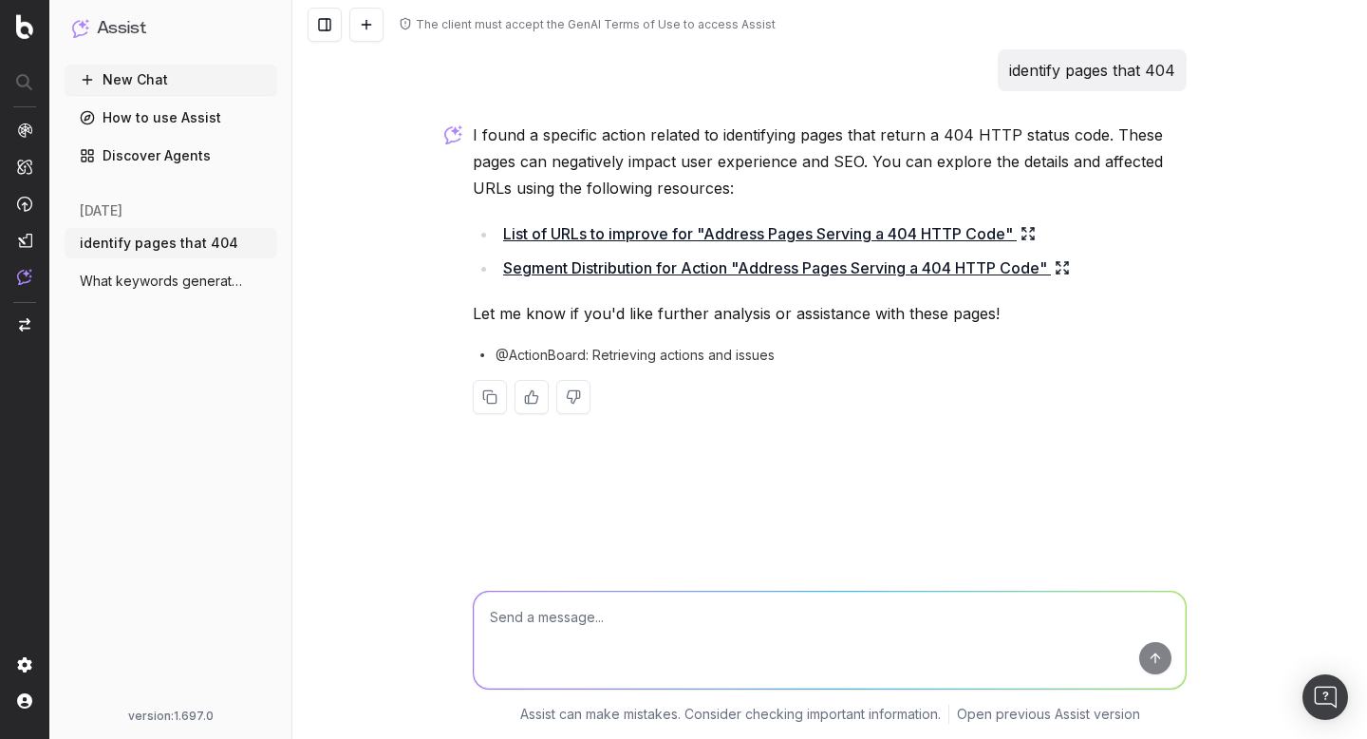
click at [558, 614] on textarea at bounding box center [830, 640] width 712 height 97
click at [263, 282] on icon "button" at bounding box center [263, 280] width 15 height 15
click at [324, 280] on span "Delete" at bounding box center [307, 281] width 42 height 19
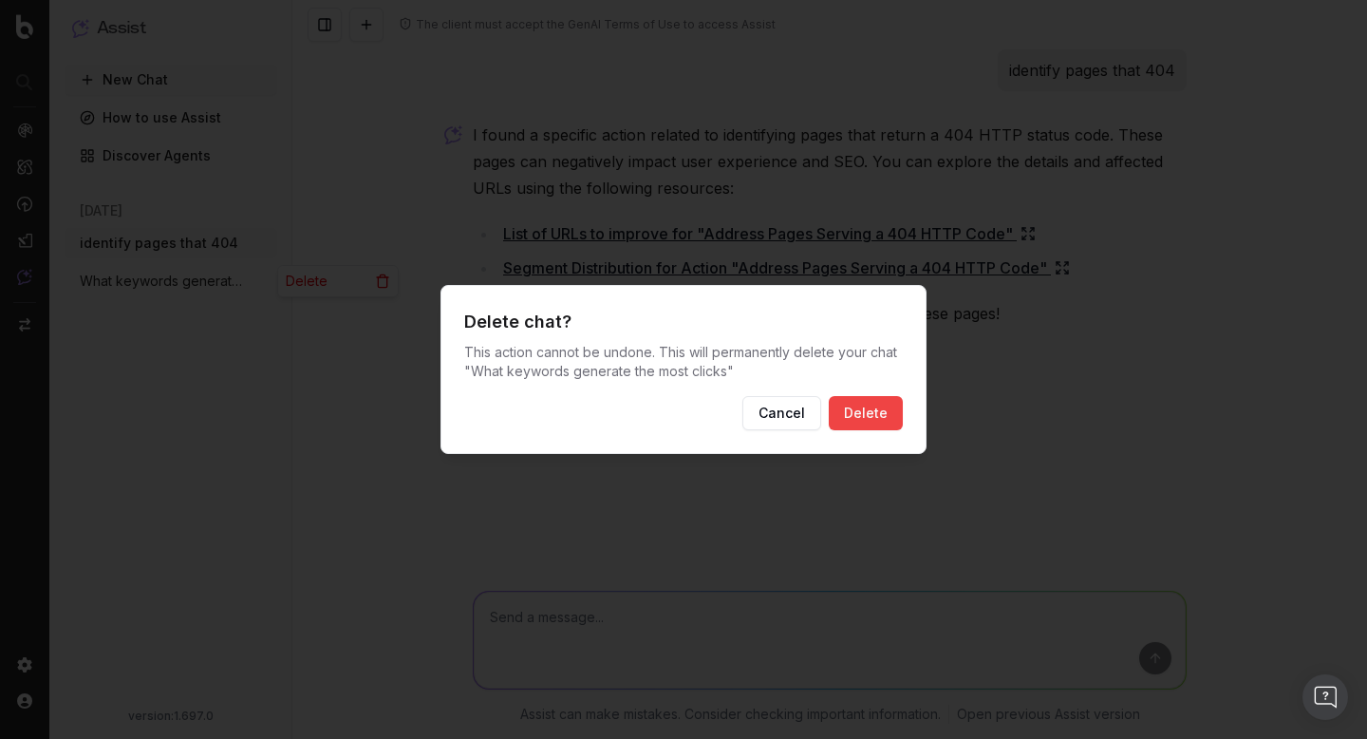
click at [855, 413] on button "Delete" at bounding box center [866, 413] width 74 height 34
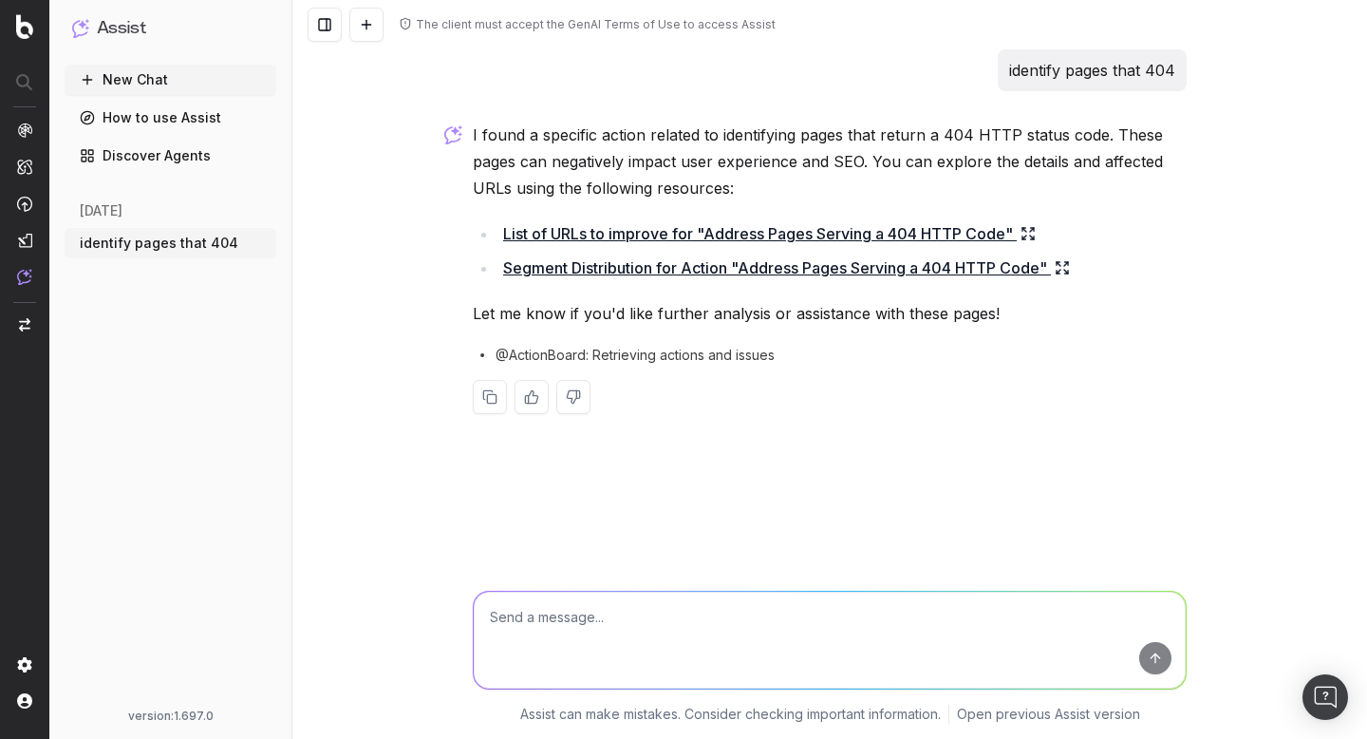
click at [158, 73] on button "New Chat" at bounding box center [171, 80] width 212 height 30
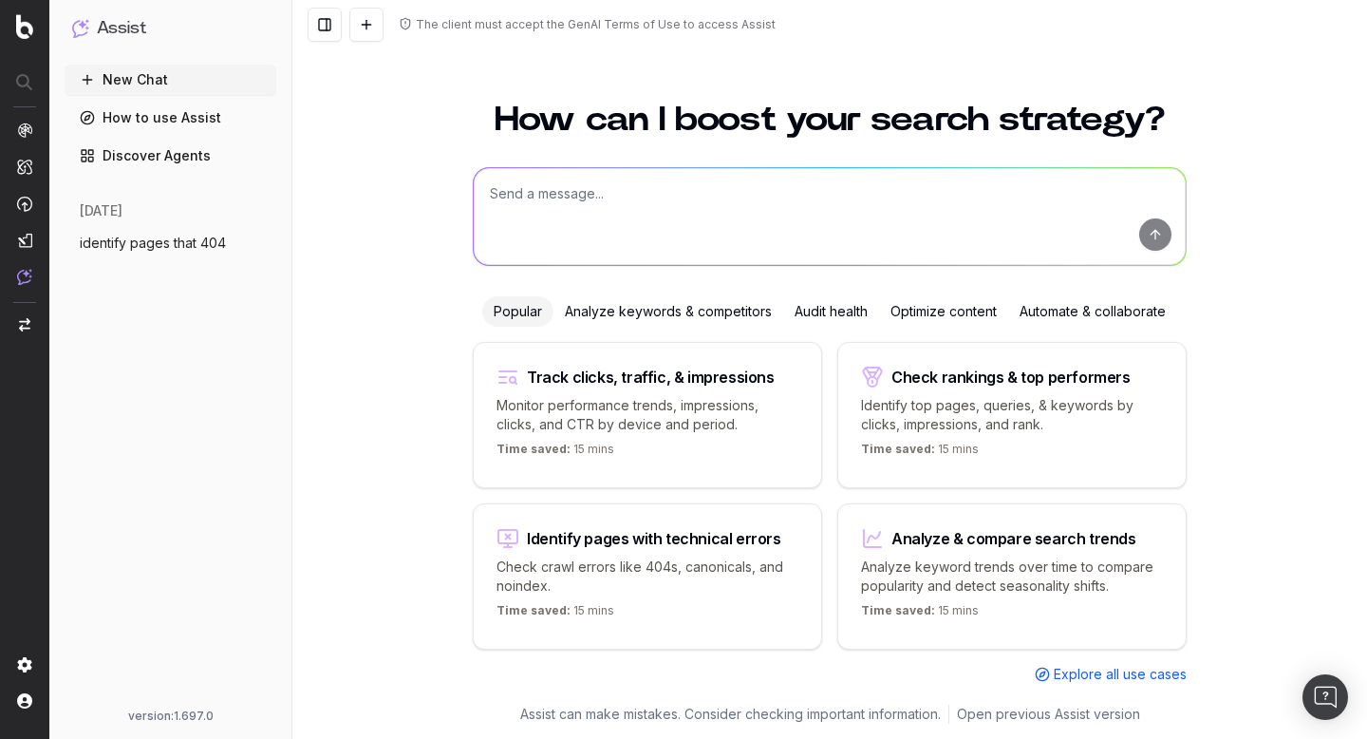
click at [672, 193] on textarea at bounding box center [830, 216] width 712 height 97
type textarea "H"
click at [550, 194] on textarea "What landing pages are there on Mytheresa, that aren" at bounding box center [830, 216] width 712 height 97
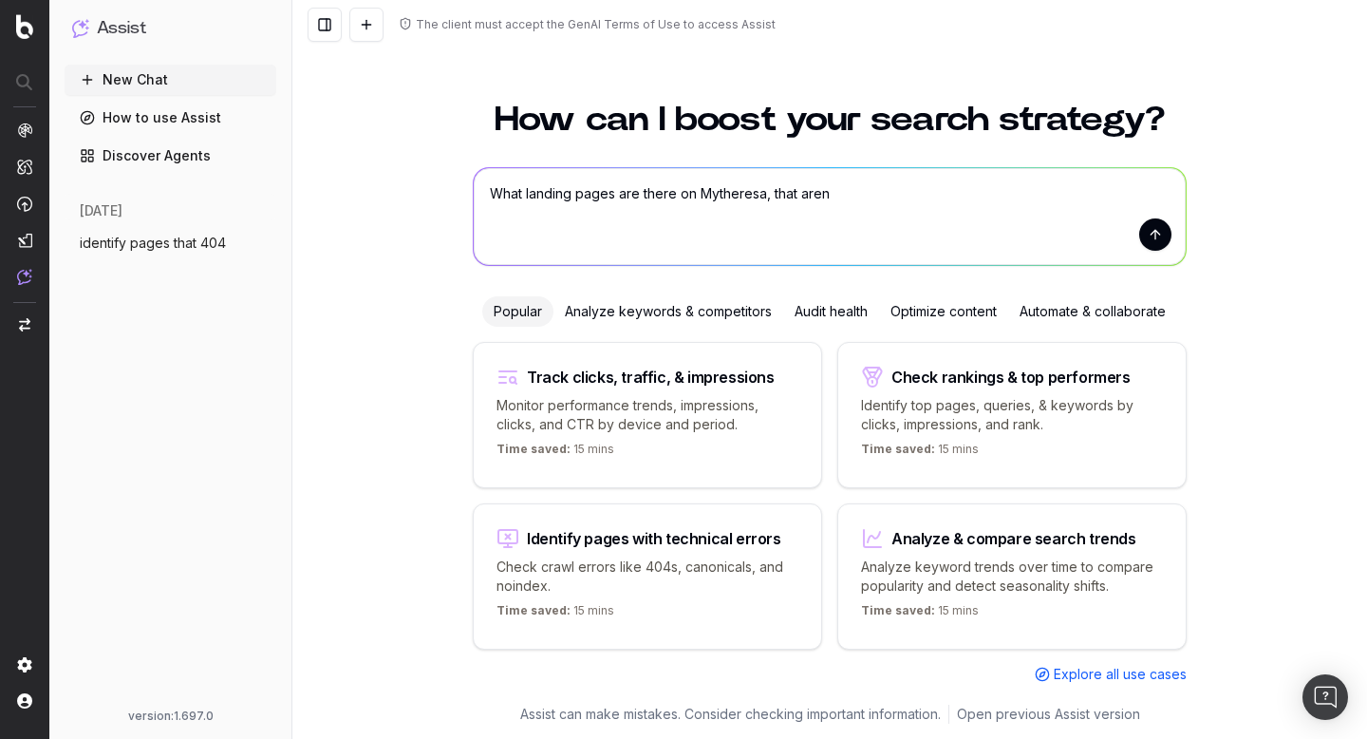
click at [575, 193] on textarea "What landing pages are there on Mytheresa, that aren" at bounding box center [830, 216] width 712 height 97
click at [527, 190] on textarea "What landing pages are there on Mytheresa, that aren" at bounding box center [830, 216] width 712 height 97
click at [841, 188] on textarea "What landing pages are there on Mytheresa, that aren" at bounding box center [830, 216] width 712 height 97
click at [746, 203] on textarea "What landing pages are there on Mytheresa, that aren't on our site" at bounding box center [830, 216] width 712 height 97
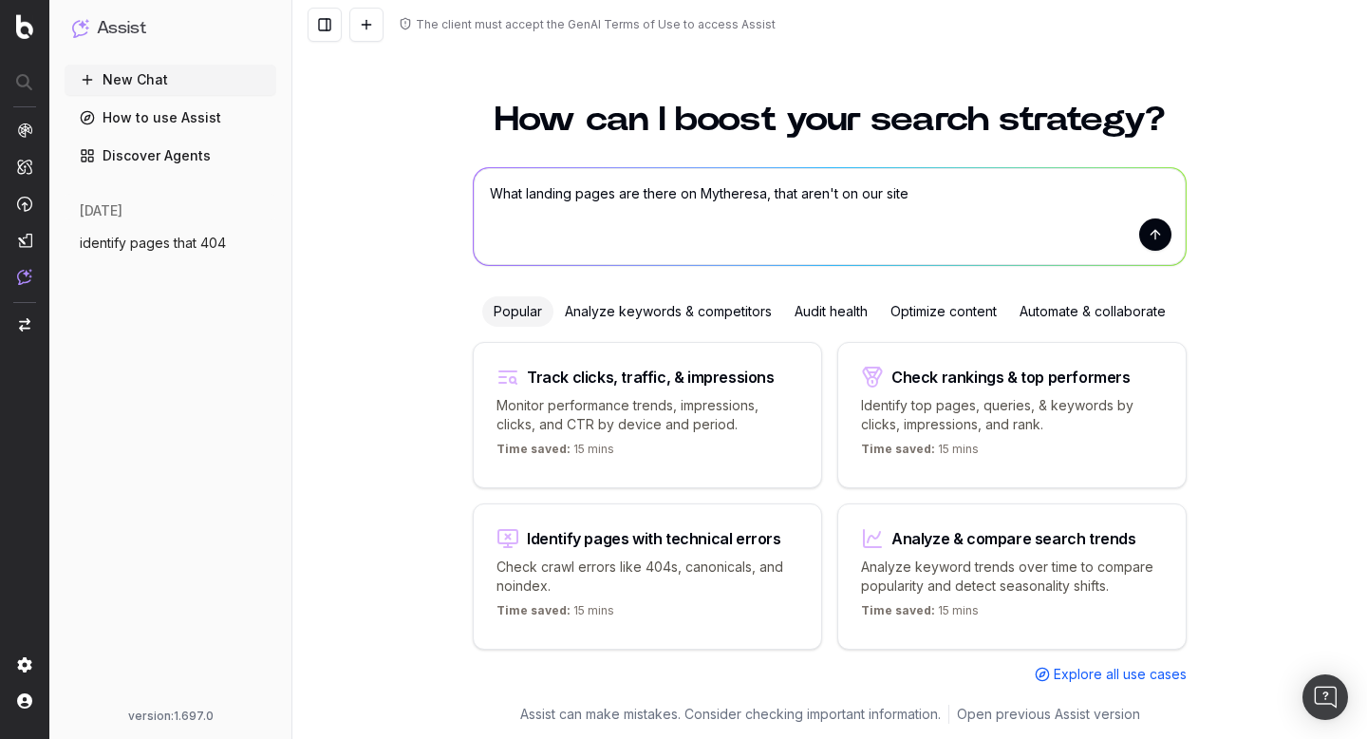
click at [740, 186] on textarea "What landing pages are there on Mytheresa, that aren't on our site" at bounding box center [830, 216] width 712 height 97
paste textarea "https://www.mytheresa.com/"
type textarea "What landing pages are there on https://www.mytheresa.com, that aren't on our s…"
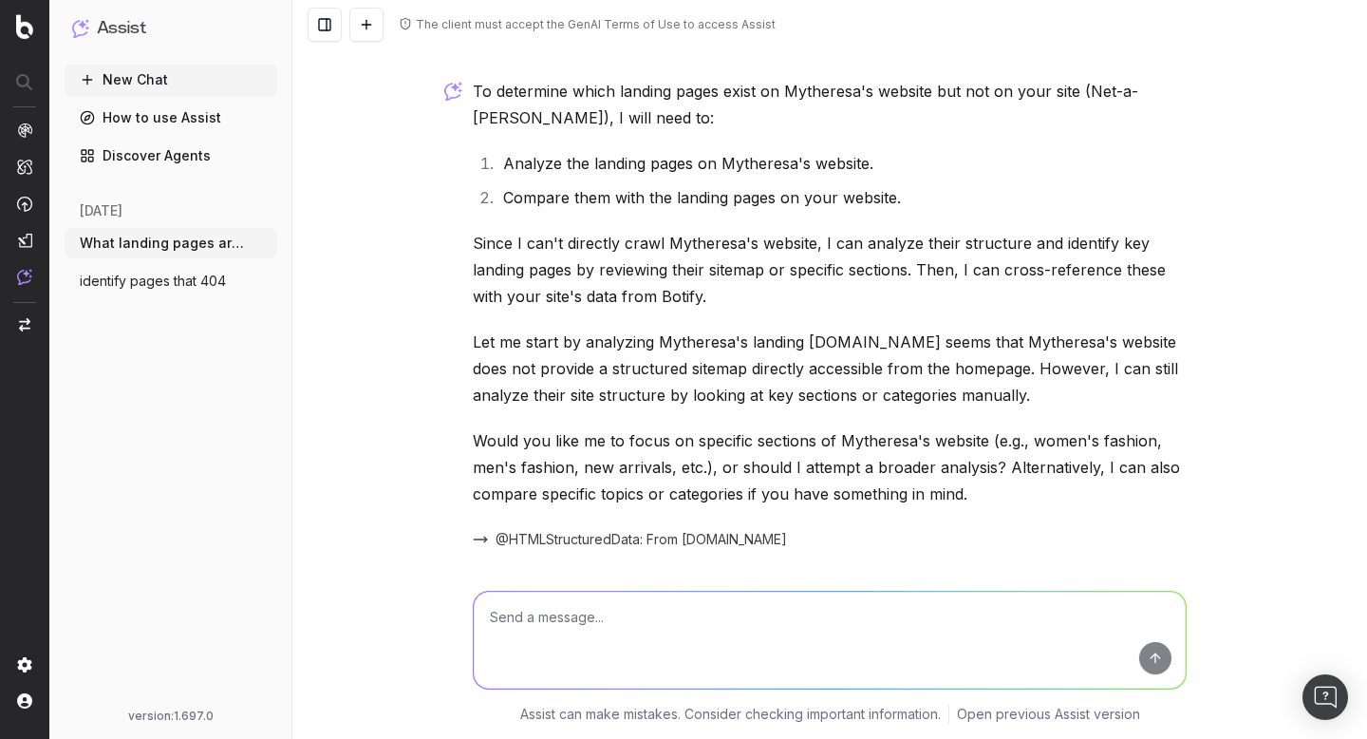
scroll to position [108, 0]
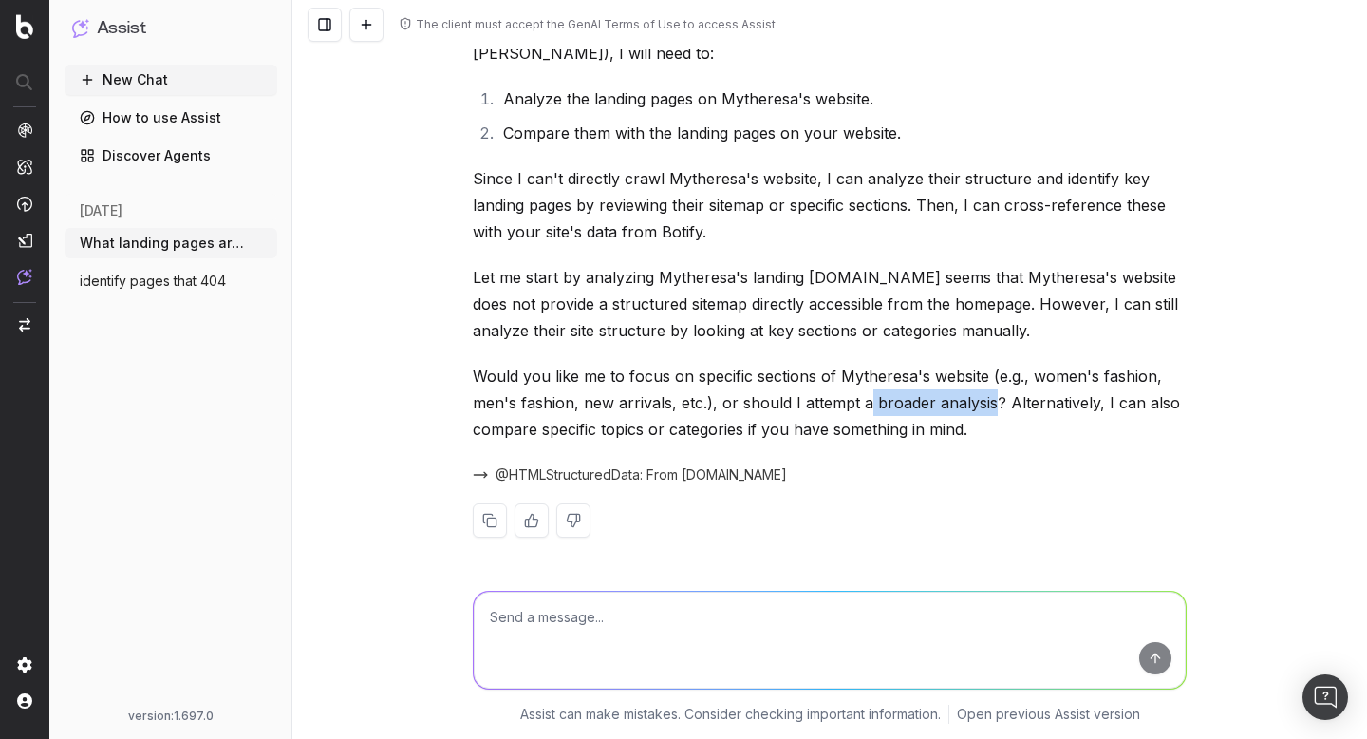
drag, startPoint x: 992, startPoint y: 403, endPoint x: 869, endPoint y: 400, distance: 123.5
click at [868, 399] on p "Would you like me to focus on specific sections of Mytheresa's website (e.g., w…" at bounding box center [830, 403] width 714 height 80
copy p "broader analysis?"
click at [918, 373] on p "Would you like me to focus on specific sections of Mytheresa's website (e.g., w…" at bounding box center [830, 403] width 714 height 80
drag, startPoint x: 1031, startPoint y: 374, endPoint x: 1151, endPoint y: 378, distance: 119.7
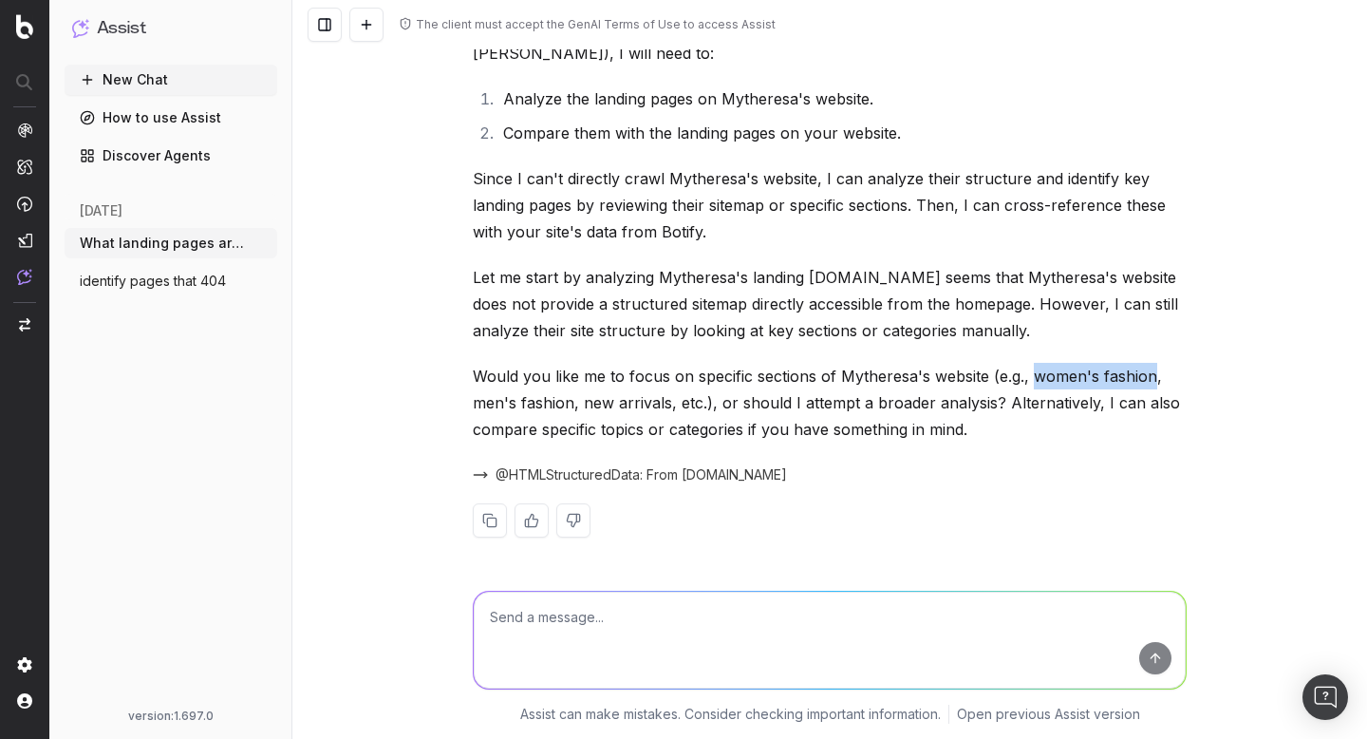
click at [1151, 378] on p "Would you like me to focus on specific sections of Mytheresa's website (e.g., w…" at bounding box center [830, 403] width 714 height 80
copy p "women's fashion"
click at [632, 627] on textarea at bounding box center [830, 640] width 712 height 97
paste textarea "women's fashion"
type textarea "women's fashion please"
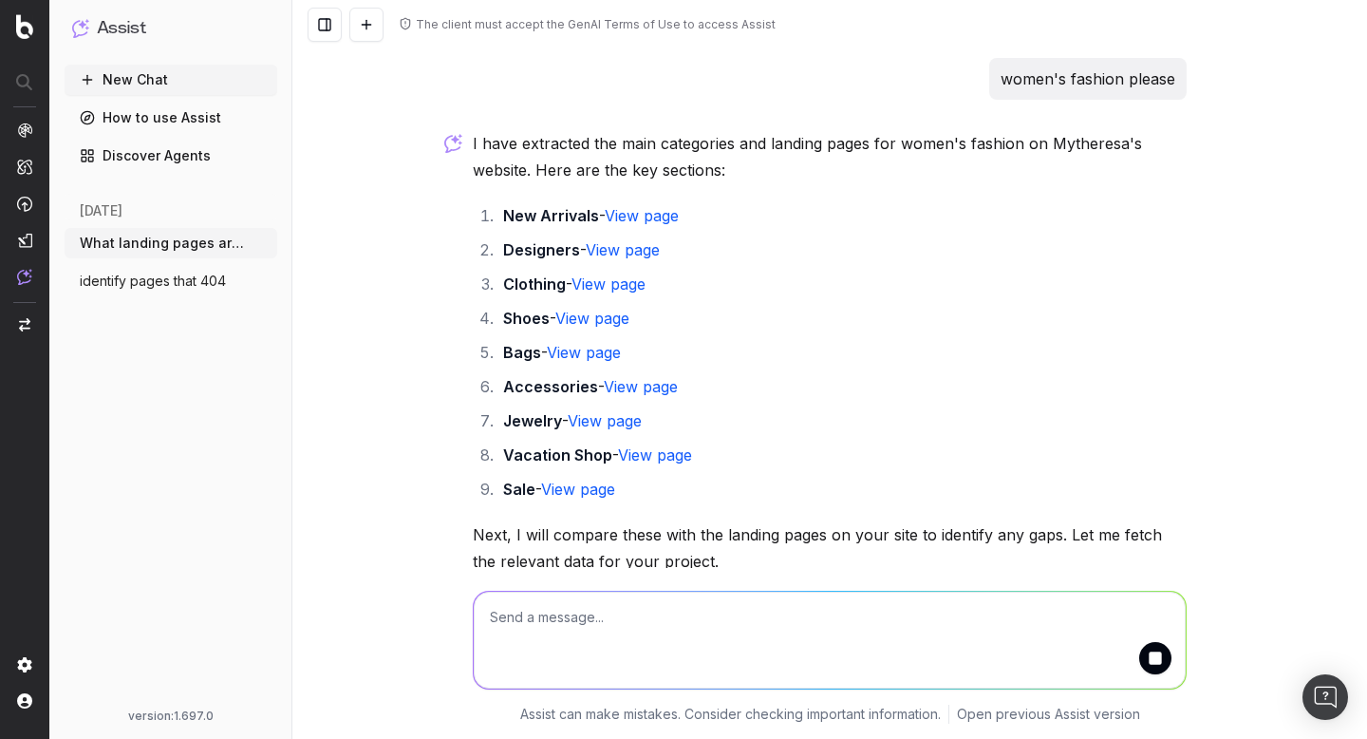
scroll to position [620, 0]
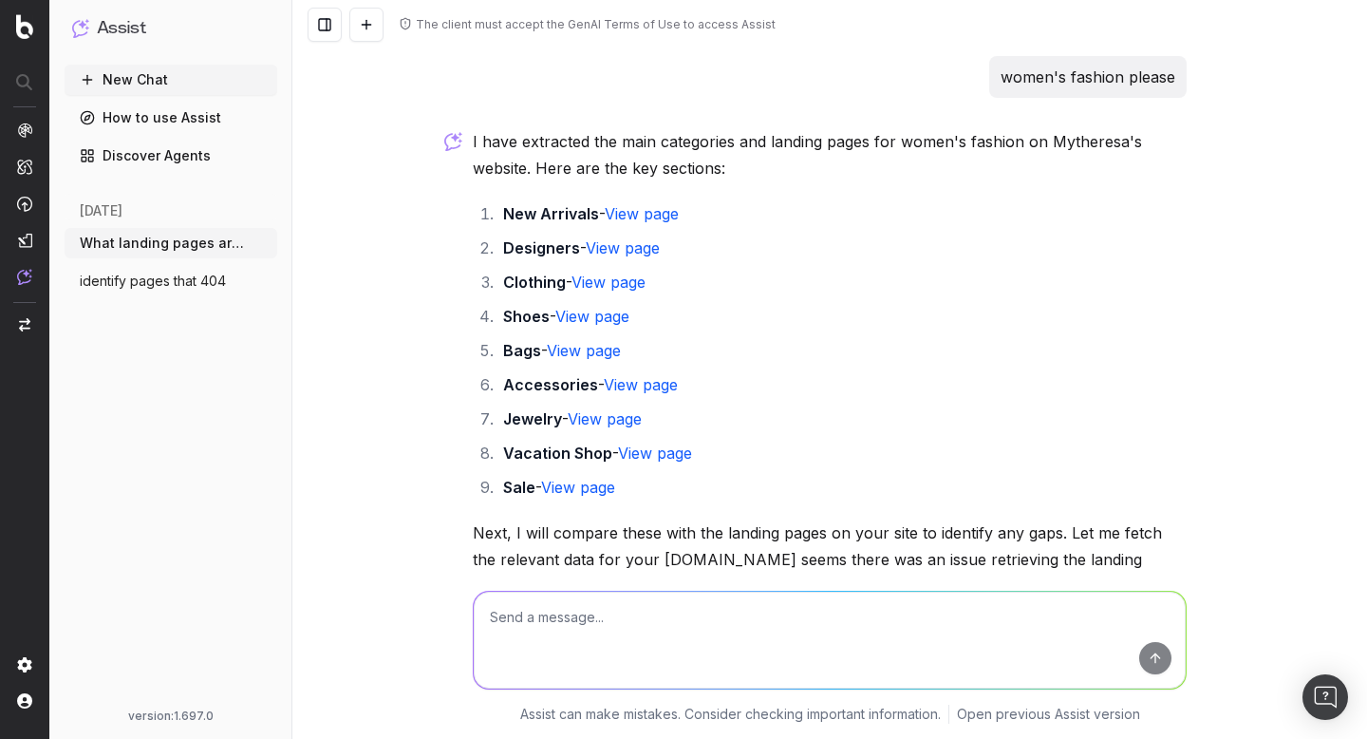
click at [655, 217] on link "View page" at bounding box center [642, 213] width 74 height 19
click at [635, 248] on link "View page" at bounding box center [623, 247] width 74 height 19
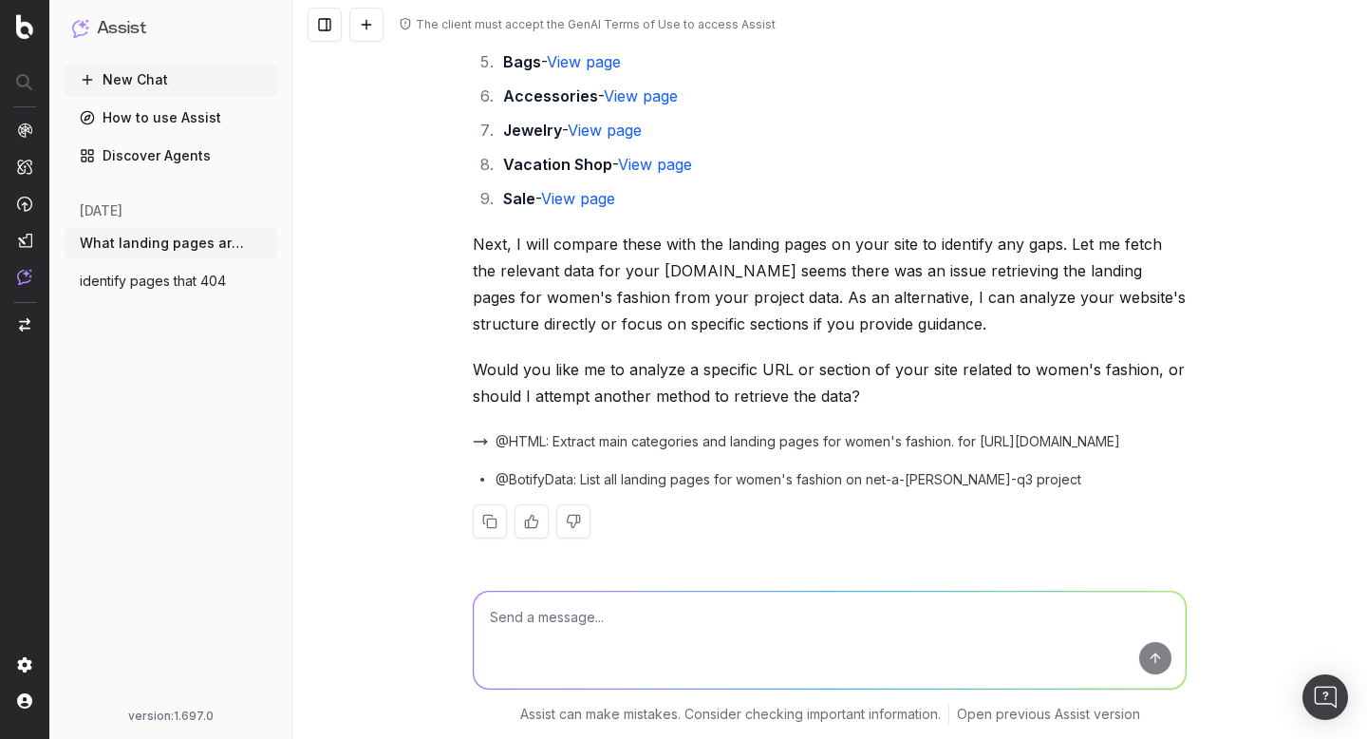
scroll to position [904, 0]
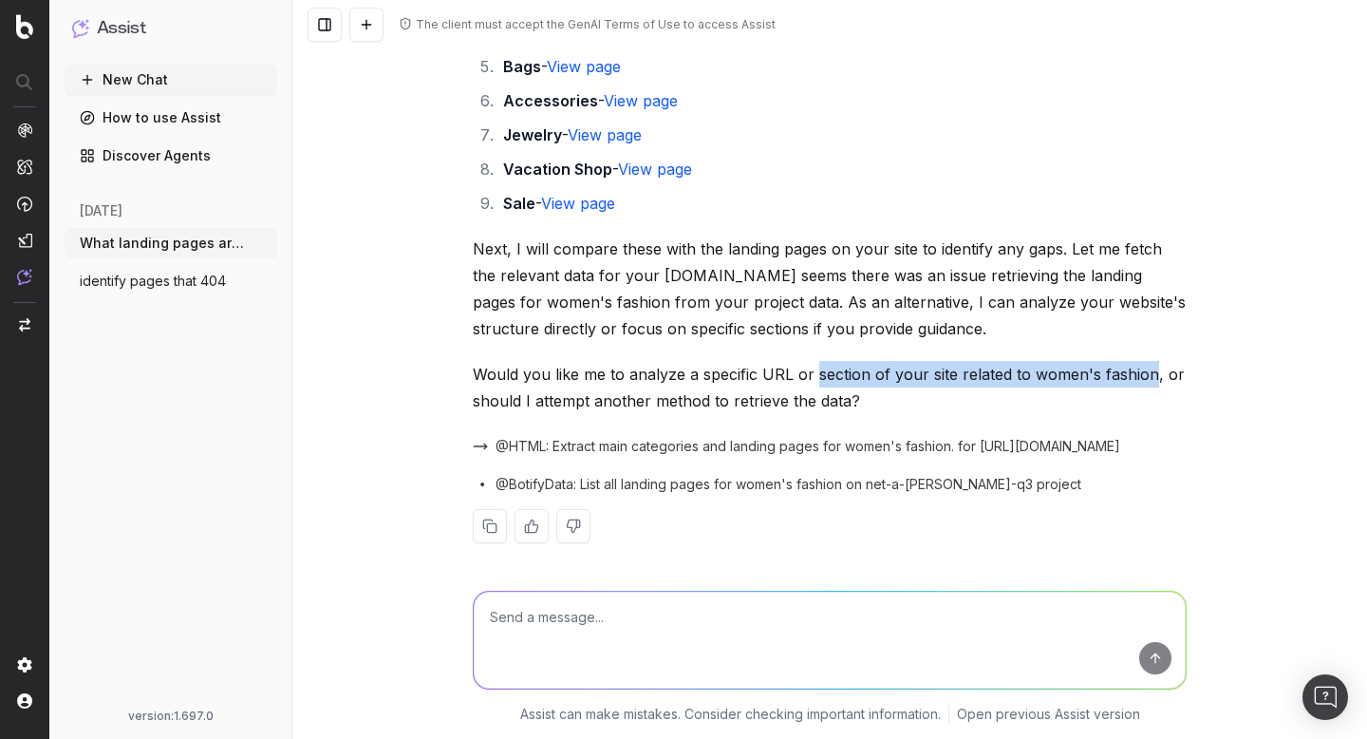
drag, startPoint x: 1148, startPoint y: 374, endPoint x: 813, endPoint y: 367, distance: 335.3
click at [813, 367] on p "Would you like me to analyze a specific URL or section of your site related to …" at bounding box center [830, 387] width 714 height 53
copy p "section of your site related to women's fashion"
click at [622, 603] on textarea at bounding box center [830, 640] width 712 height 97
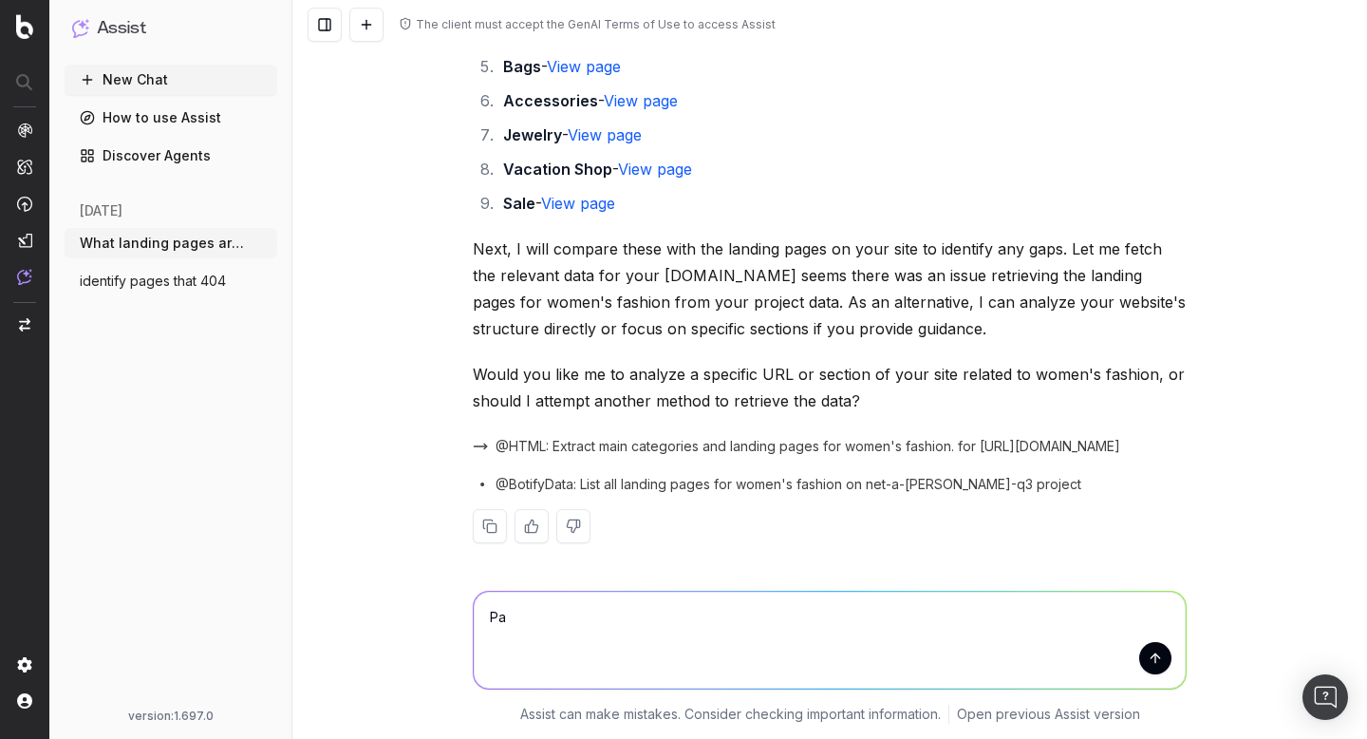
type textarea "P"
type textarea "sections related to womens fashion"
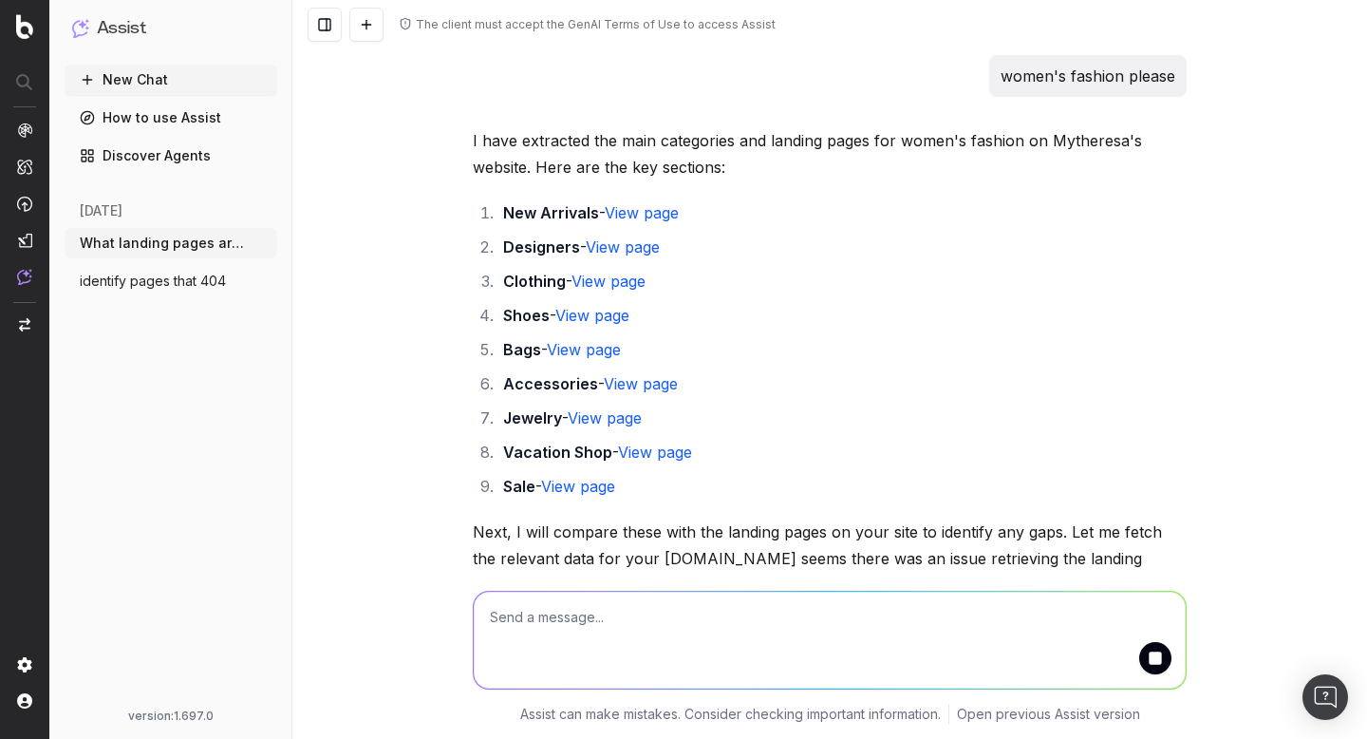
scroll to position [631, 0]
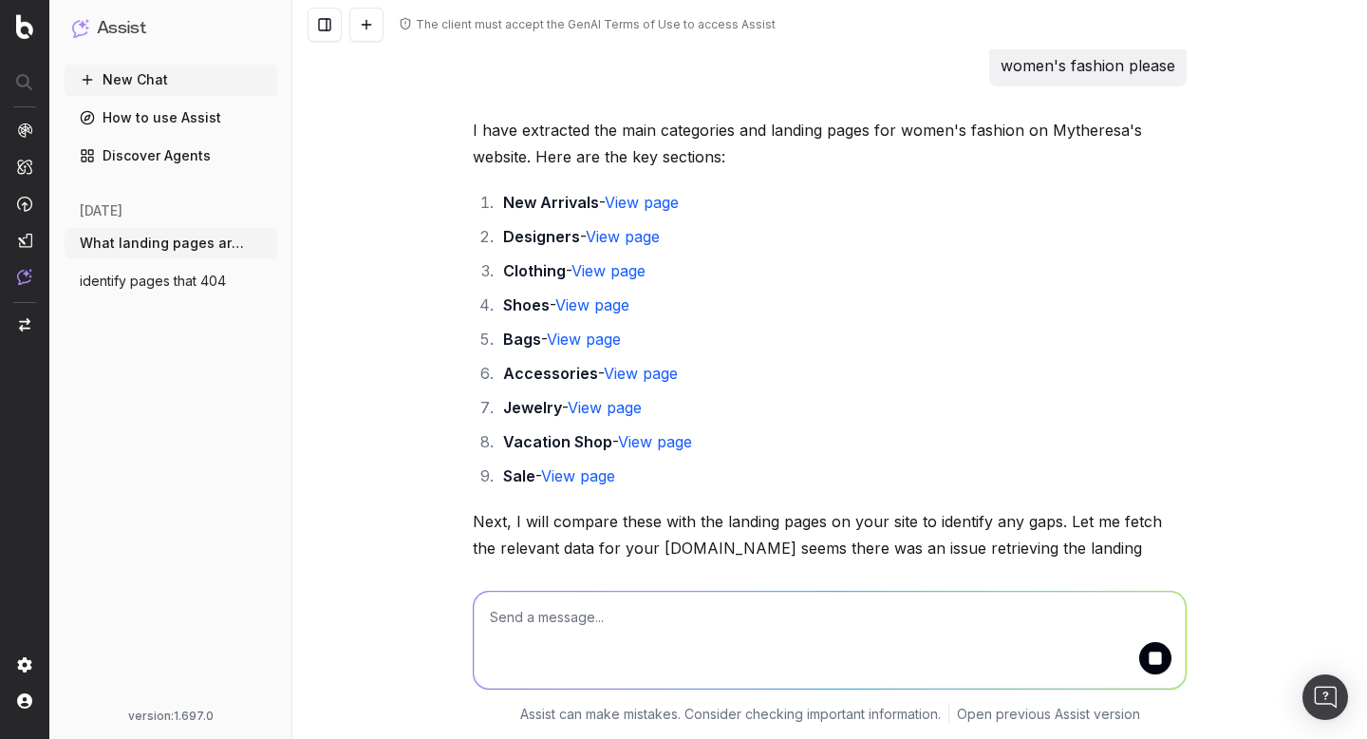
click at [633, 408] on link "View page" at bounding box center [605, 407] width 74 height 19
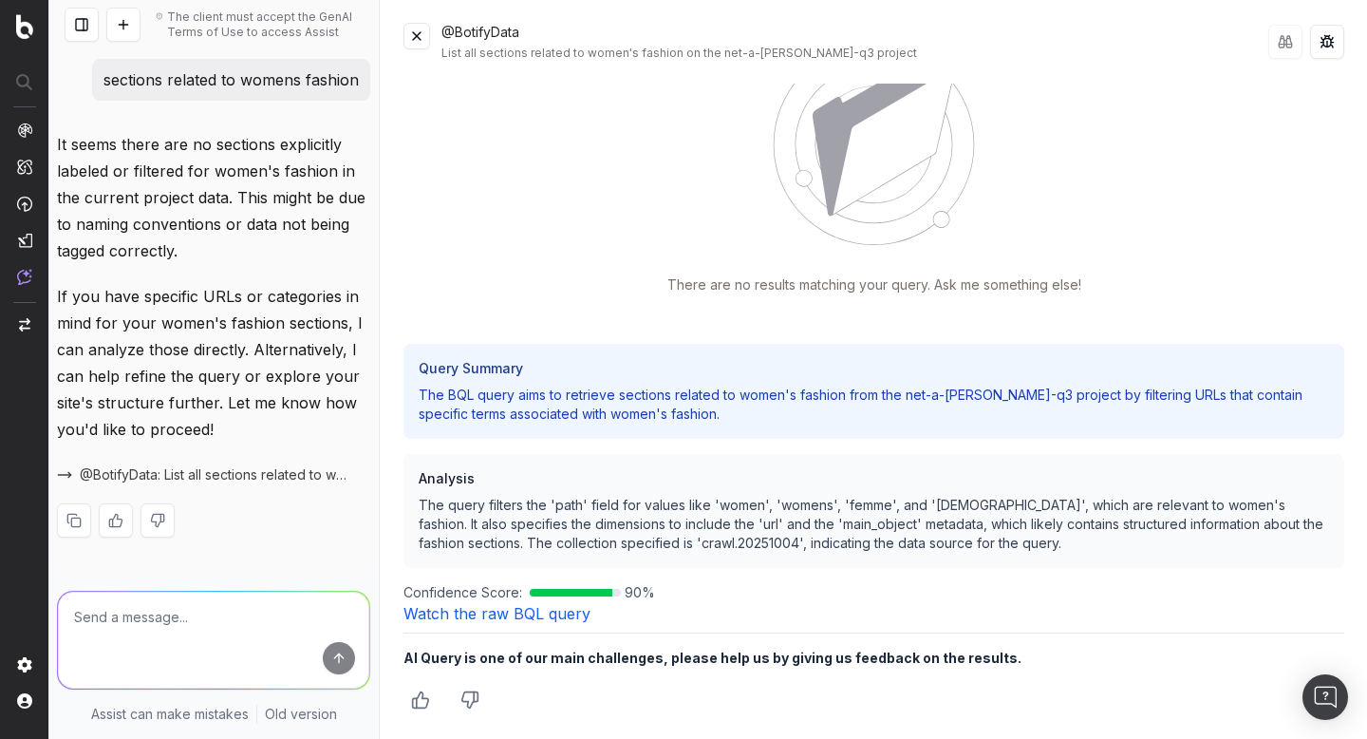
scroll to position [0, 0]
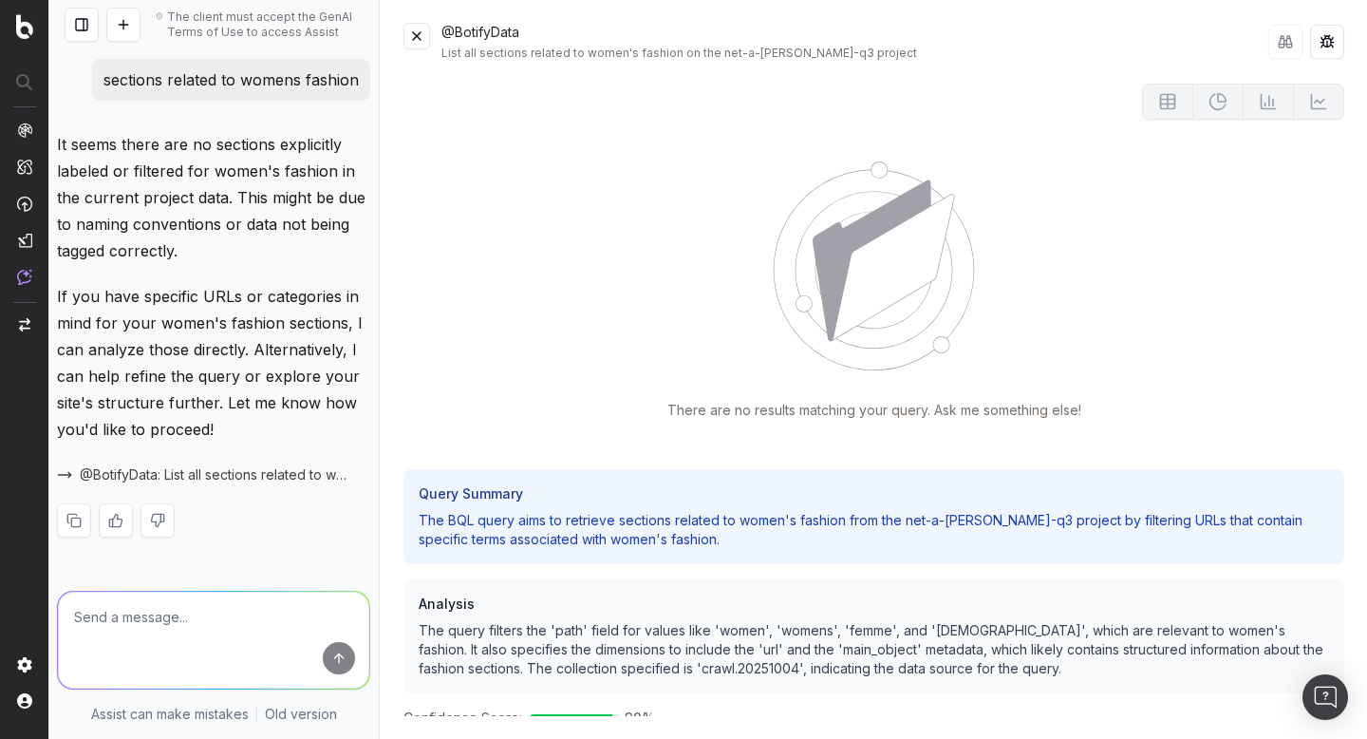
click at [424, 35] on button at bounding box center [417, 36] width 27 height 27
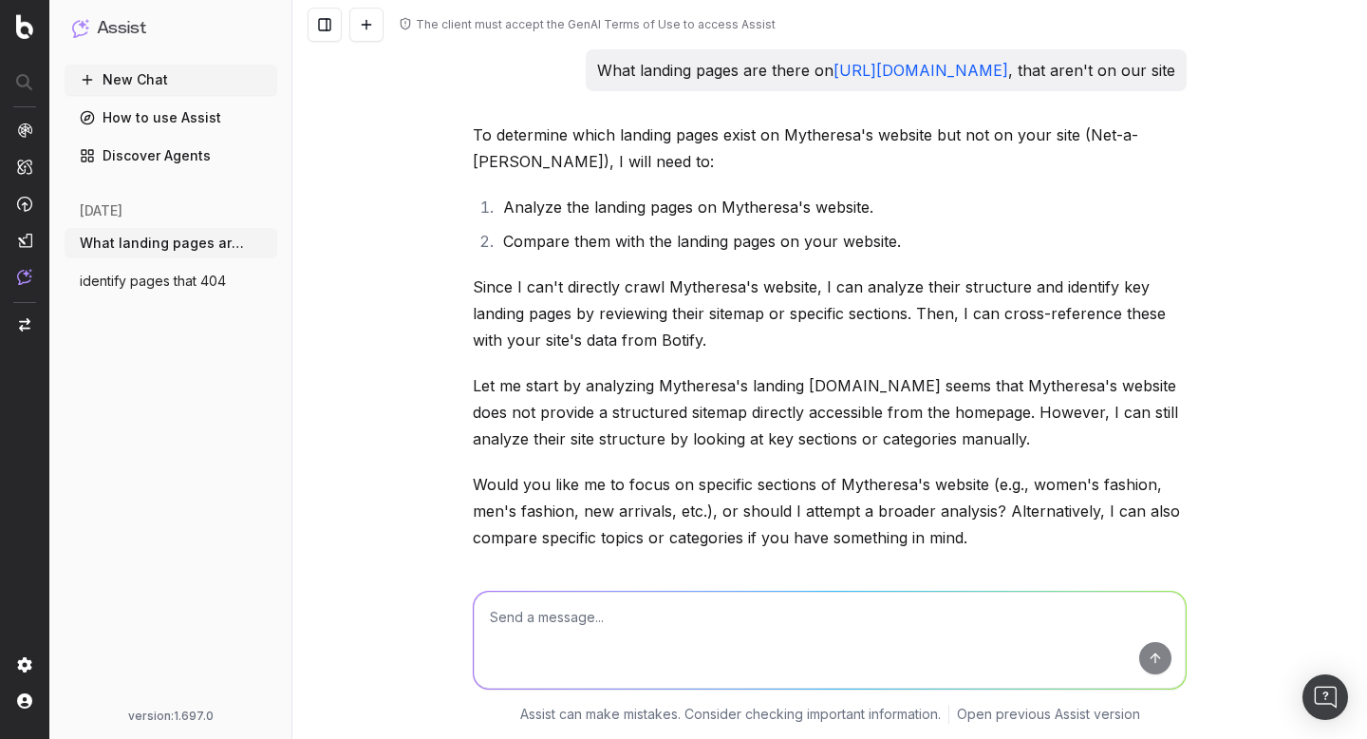
click at [191, 290] on span "identify pages that 404" at bounding box center [153, 281] width 146 height 19
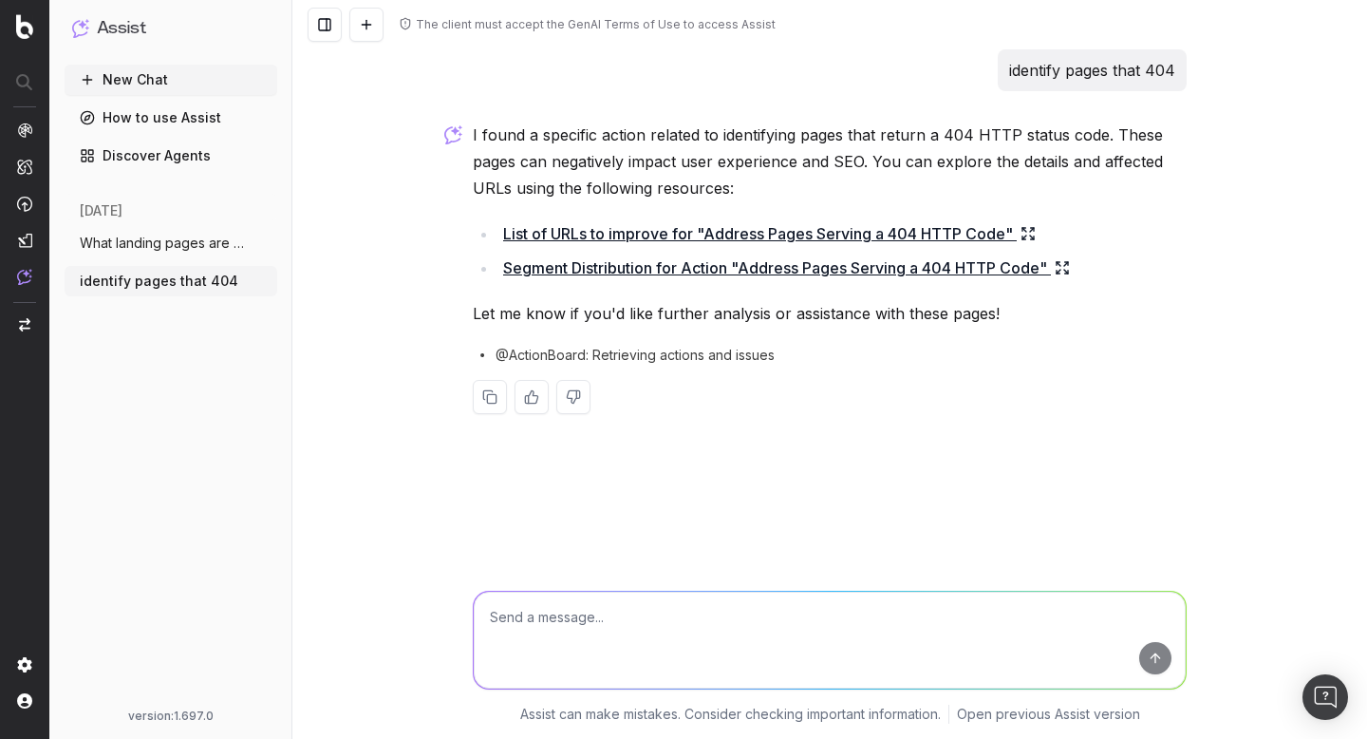
click at [156, 77] on button "New Chat" at bounding box center [171, 80] width 213 height 30
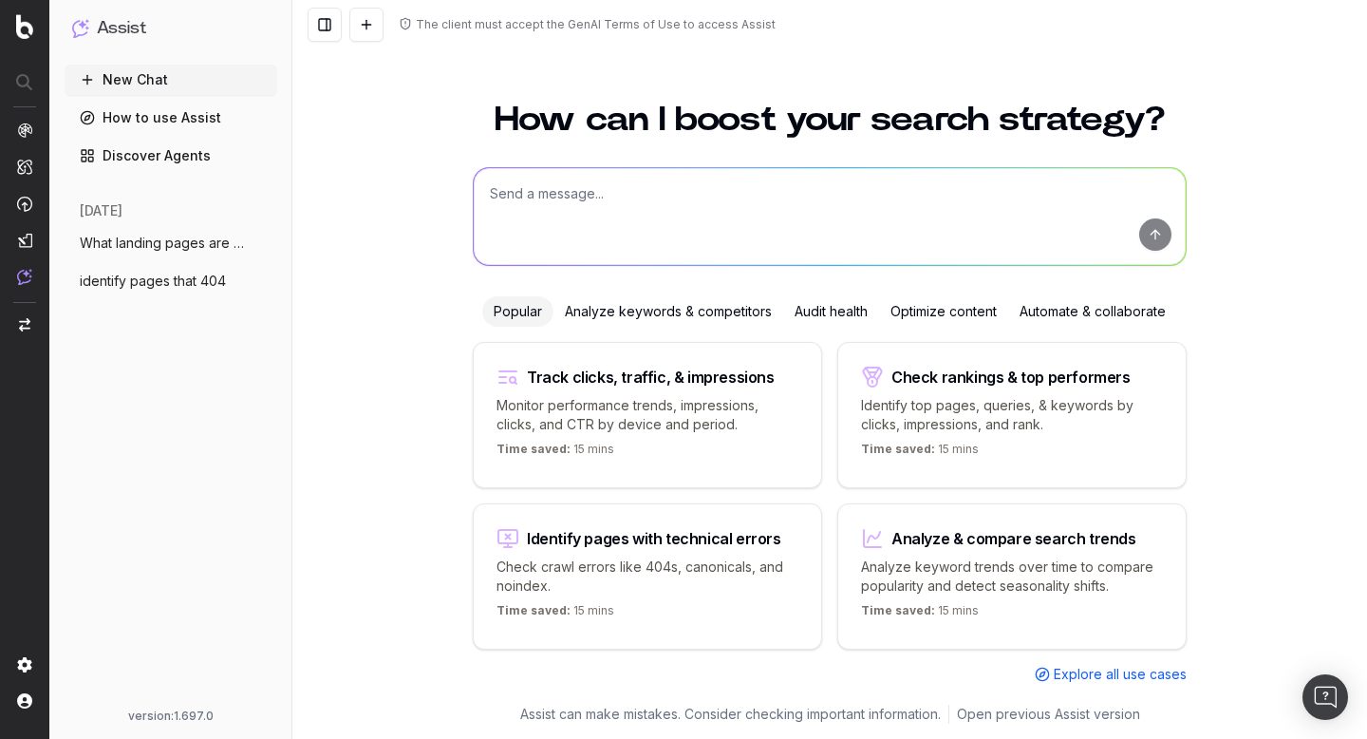
click at [665, 183] on textarea at bounding box center [830, 216] width 712 height 97
paste textarea "https://www.vogue.co.uk/article/autumn-winter-2025-fashion-trends"
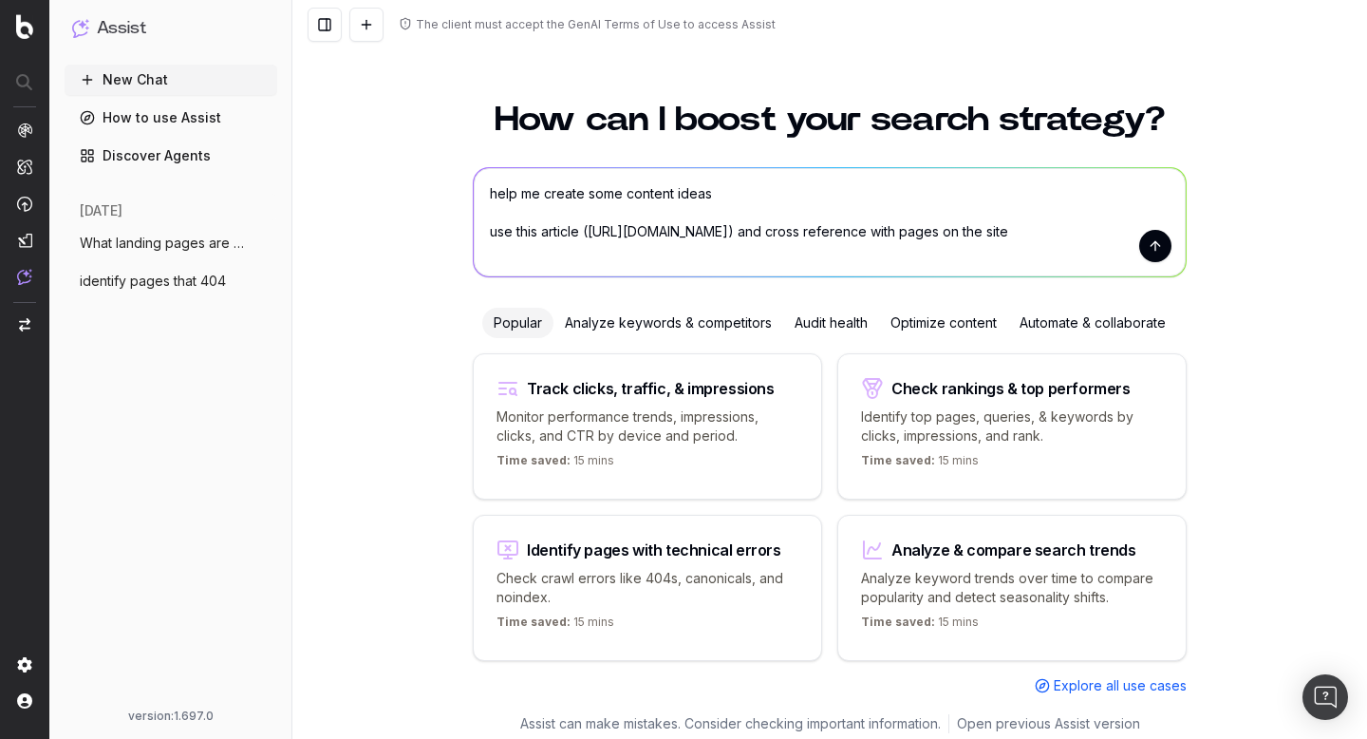
click at [522, 248] on textarea "help me create some content ideas use this article (https://www.vogue.co.uk/art…" at bounding box center [830, 222] width 712 height 108
click at [660, 251] on textarea "help me create some content ideas use this article (https://www.vogue.co.uk/art…" at bounding box center [830, 222] width 712 height 108
type textarea "help me create some content ideas use this article (https://www.vogue.co.uk/art…"
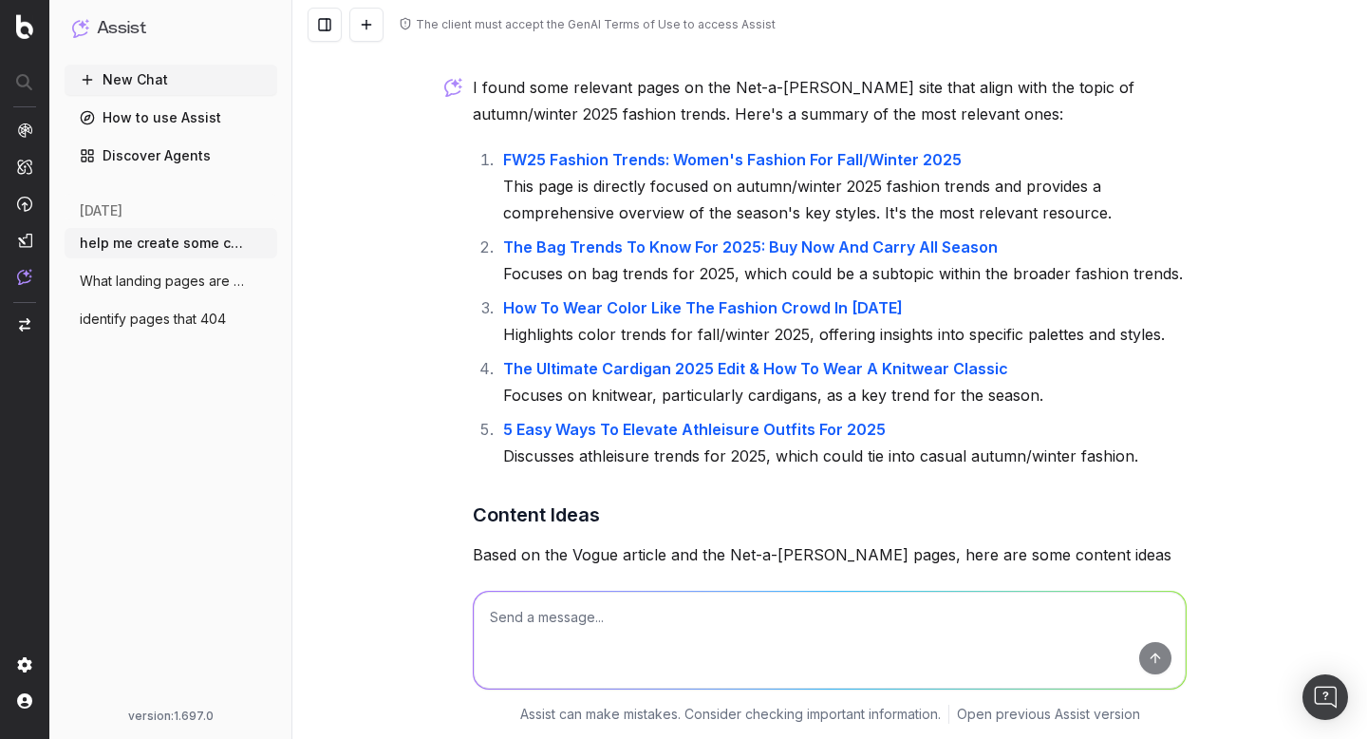
scroll to position [104, 0]
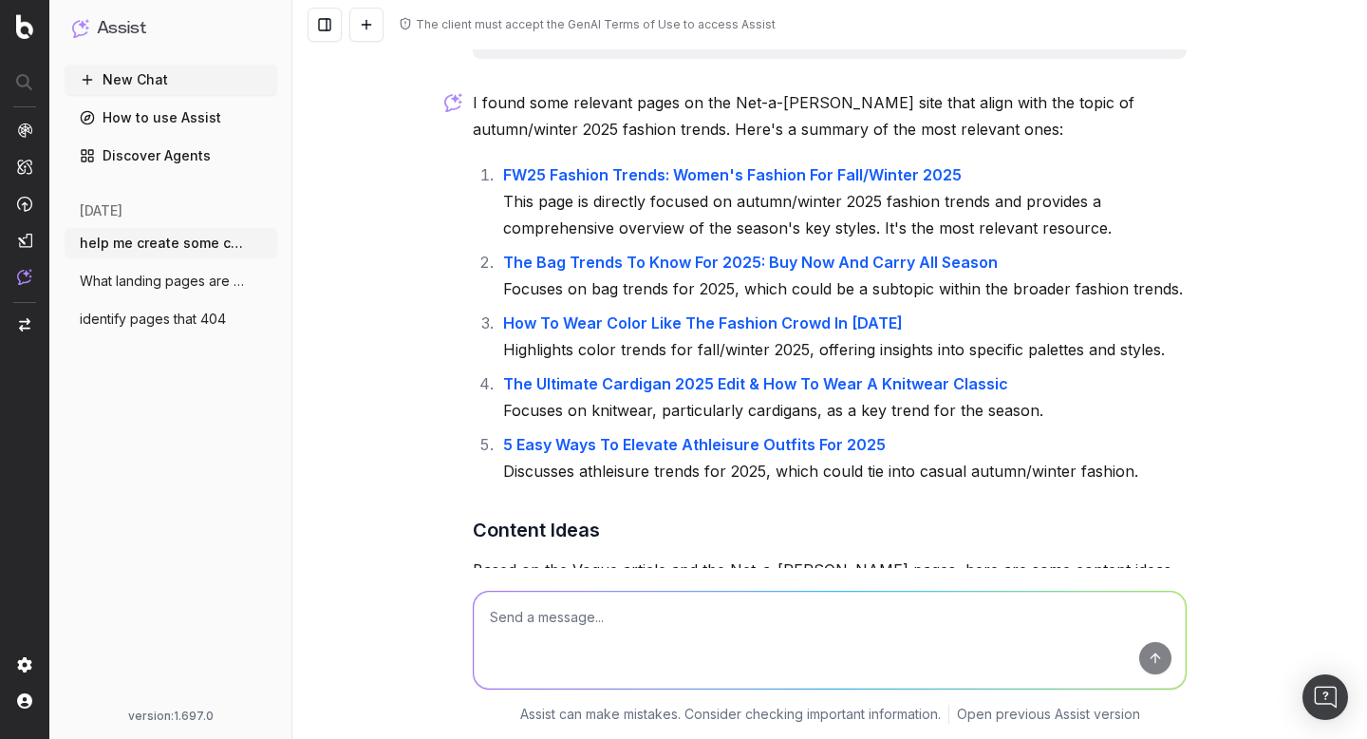
click at [809, 176] on link "FW25 Fashion Trends: Women's Fashion For Fall/Winter 2025" at bounding box center [732, 174] width 459 height 19
click at [785, 268] on link "The Bag Trends To Know For 2025: Buy Now And Carry All Season" at bounding box center [750, 262] width 495 height 19
click at [774, 319] on link "How To Wear Color Like The Fashion Crowd In 2025" at bounding box center [703, 322] width 400 height 19
click at [769, 386] on link "The Ultimate Cardigan 2025 Edit & How To Wear A Knitwear Classic" at bounding box center [755, 383] width 505 height 19
click at [754, 443] on link "5 Easy Ways To Elevate Athleisure Outfits For 2025" at bounding box center [694, 444] width 383 height 19
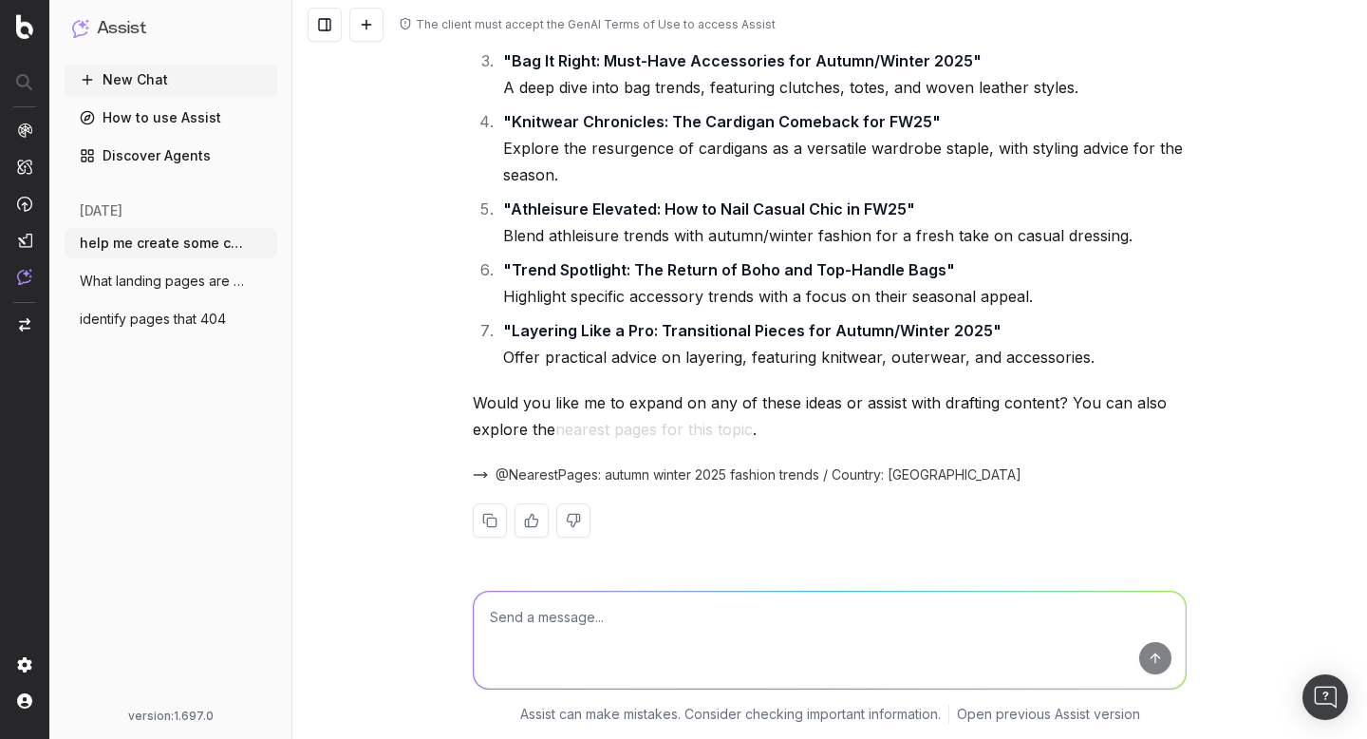
scroll to position [858, 0]
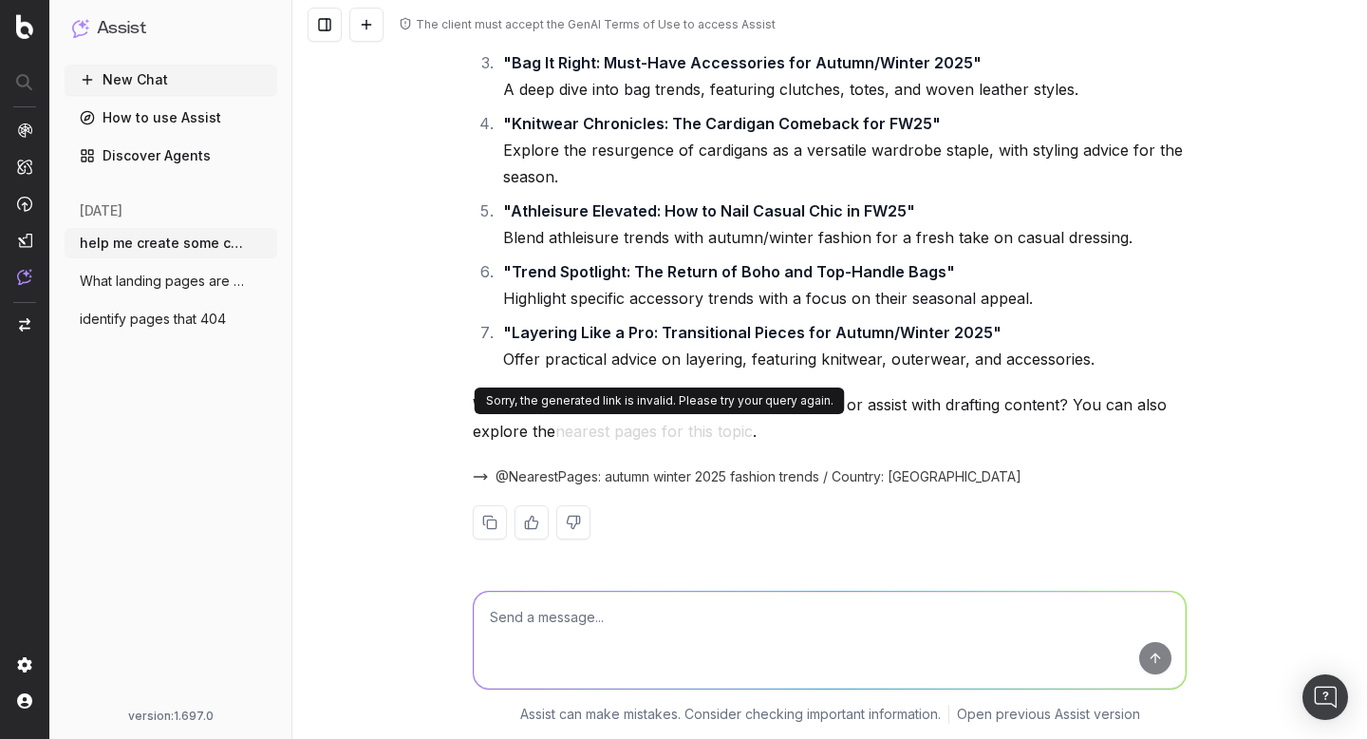
click at [689, 436] on button "nearest pages for this topic" at bounding box center [655, 431] width 198 height 27
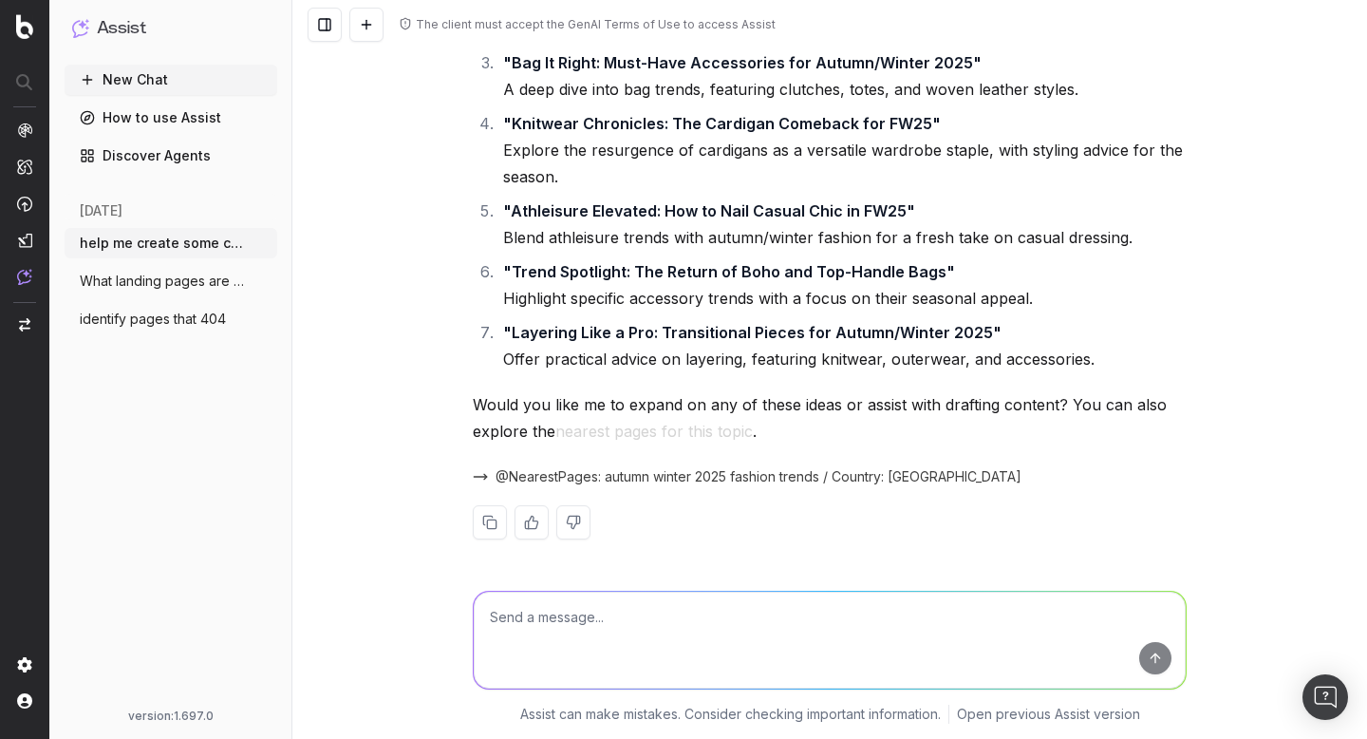
click at [669, 431] on button "nearest pages for this topic" at bounding box center [655, 431] width 198 height 27
drag, startPoint x: 755, startPoint y: 432, endPoint x: 471, endPoint y: 429, distance: 284.0
copy p "explore the nearest pages for this topic"
click at [607, 627] on textarea at bounding box center [830, 640] width 712 height 97
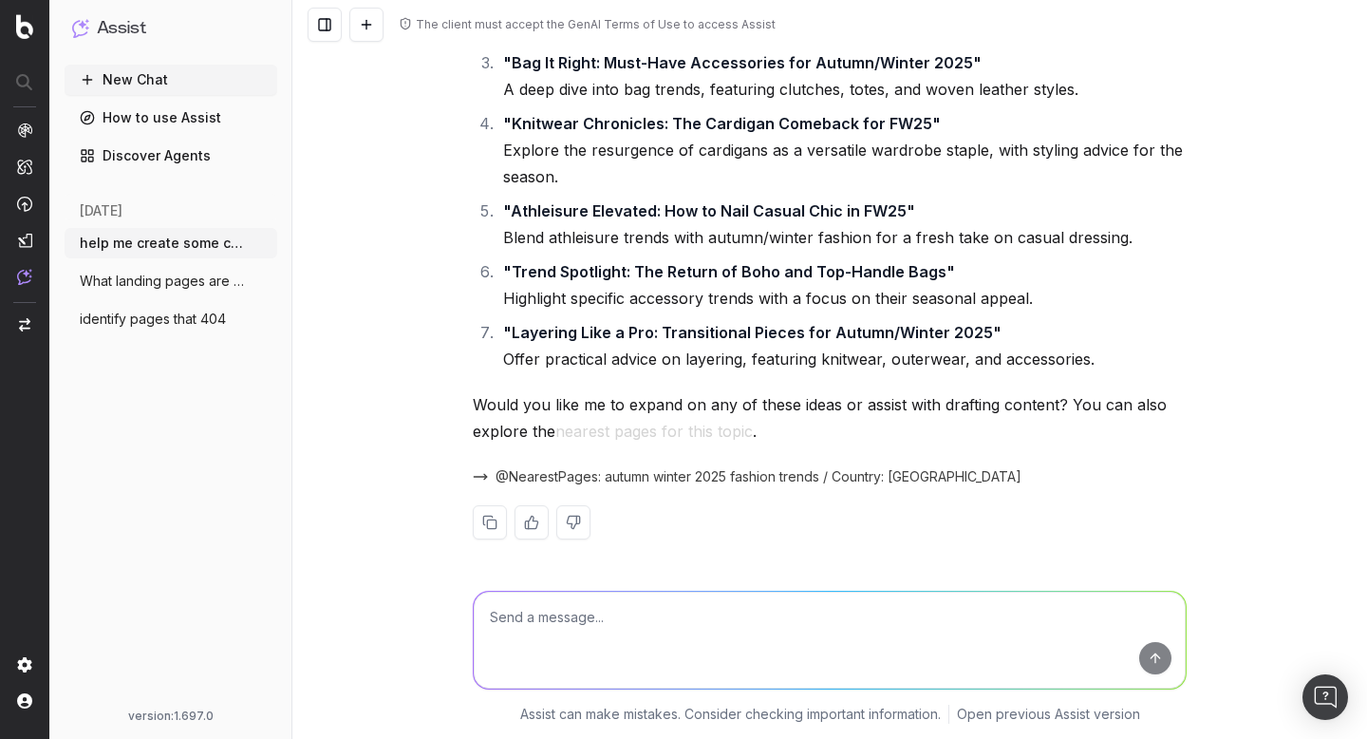
paste textarea "explore the nearest pages for this topic"
type textarea "explore the nearest pages for this topic"
drag, startPoint x: 766, startPoint y: 629, endPoint x: 432, endPoint y: 600, distance: 335.5
click at [432, 600] on div "explore the nearest pages for this topic explore the nearest pages for this top…" at bounding box center [829, 653] width 1075 height 171
drag, startPoint x: 935, startPoint y: 272, endPoint x: 633, endPoint y: 264, distance: 302.1
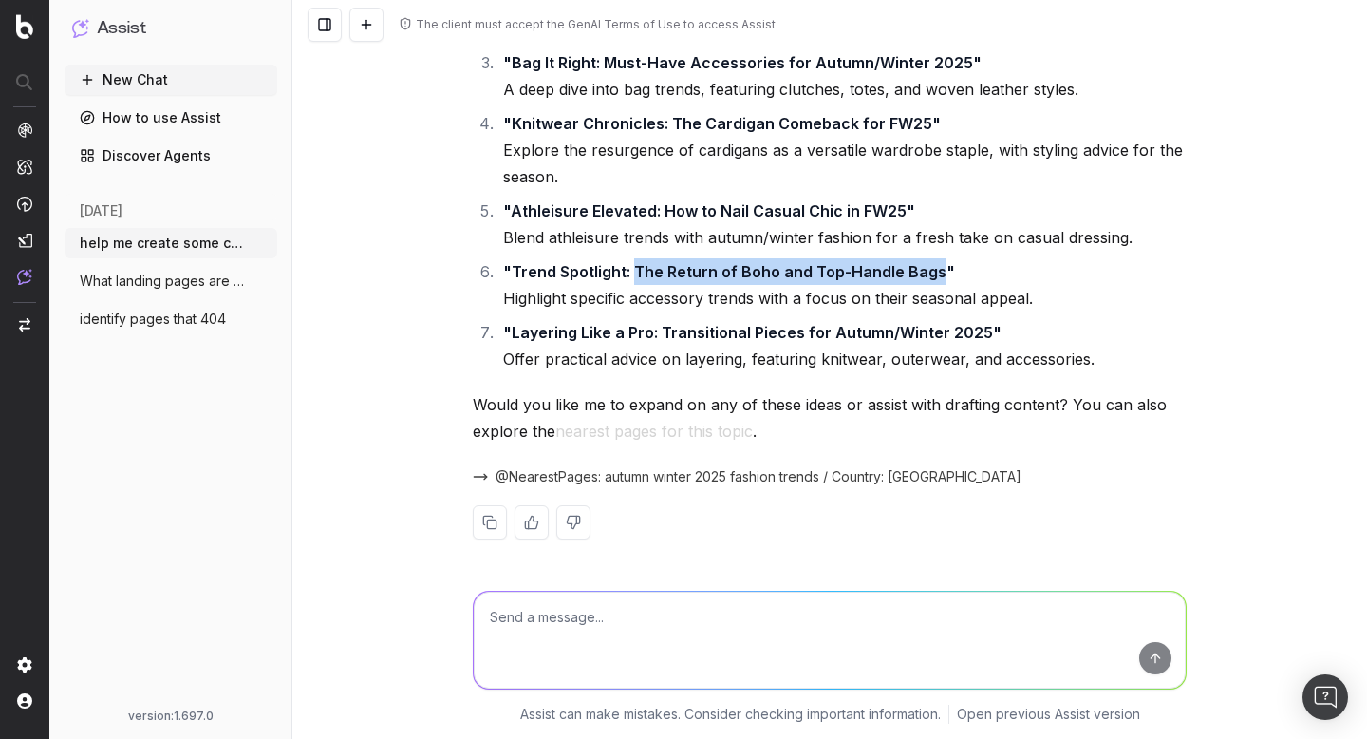
click at [633, 264] on strong ""Trend Spotlight: The Return of Boho and Top-Handle Bags"" at bounding box center [729, 271] width 452 height 19
copy strong "The Return of Boho and Top-Handle Bags"
click at [923, 262] on strong ""Trend Spotlight: The Return of Boho and Top-Handle Bags"" at bounding box center [729, 271] width 452 height 19
drag, startPoint x: 935, startPoint y: 267, endPoint x: 513, endPoint y: 270, distance: 422.6
click at [512, 270] on strong ""Trend Spotlight: The Return of Boho and Top-Handle Bags"" at bounding box center [729, 271] width 452 height 19
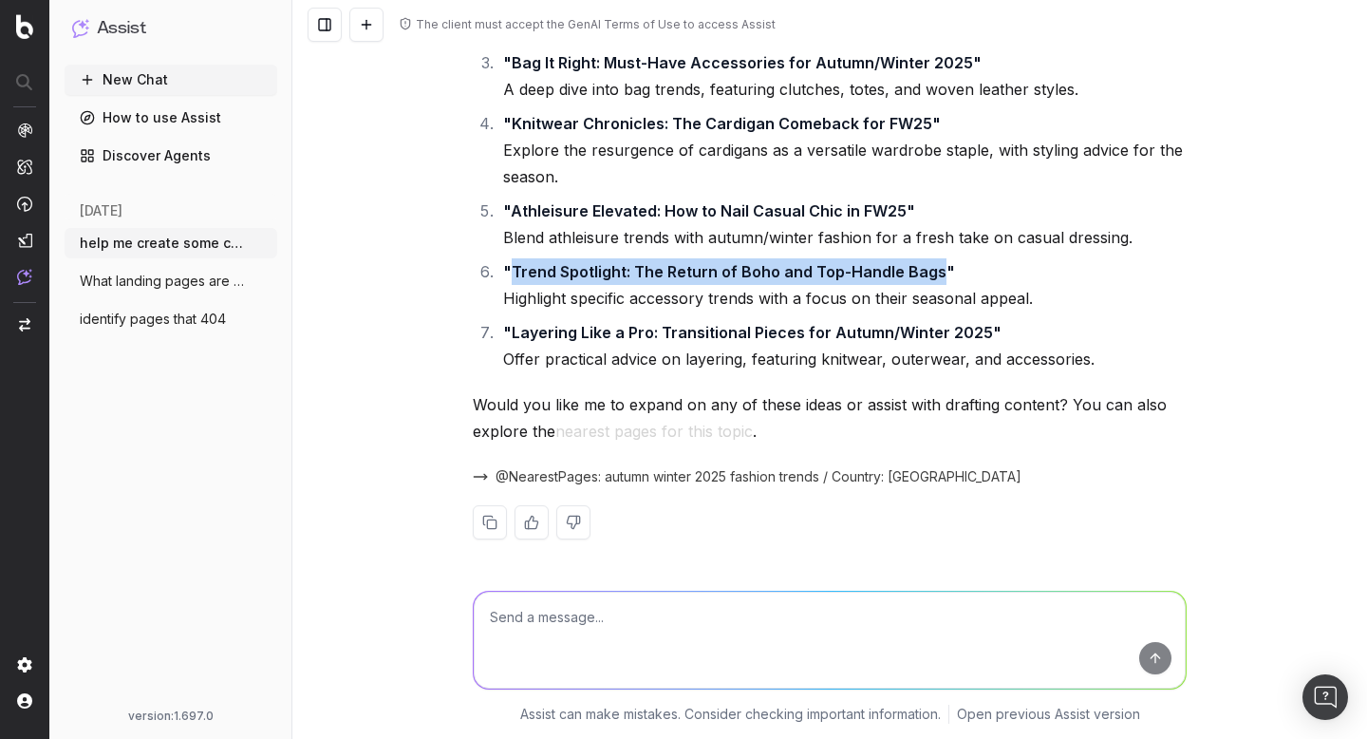
copy strong "Trend Spotlight: The Return of Boho and Top-Handle Bags"
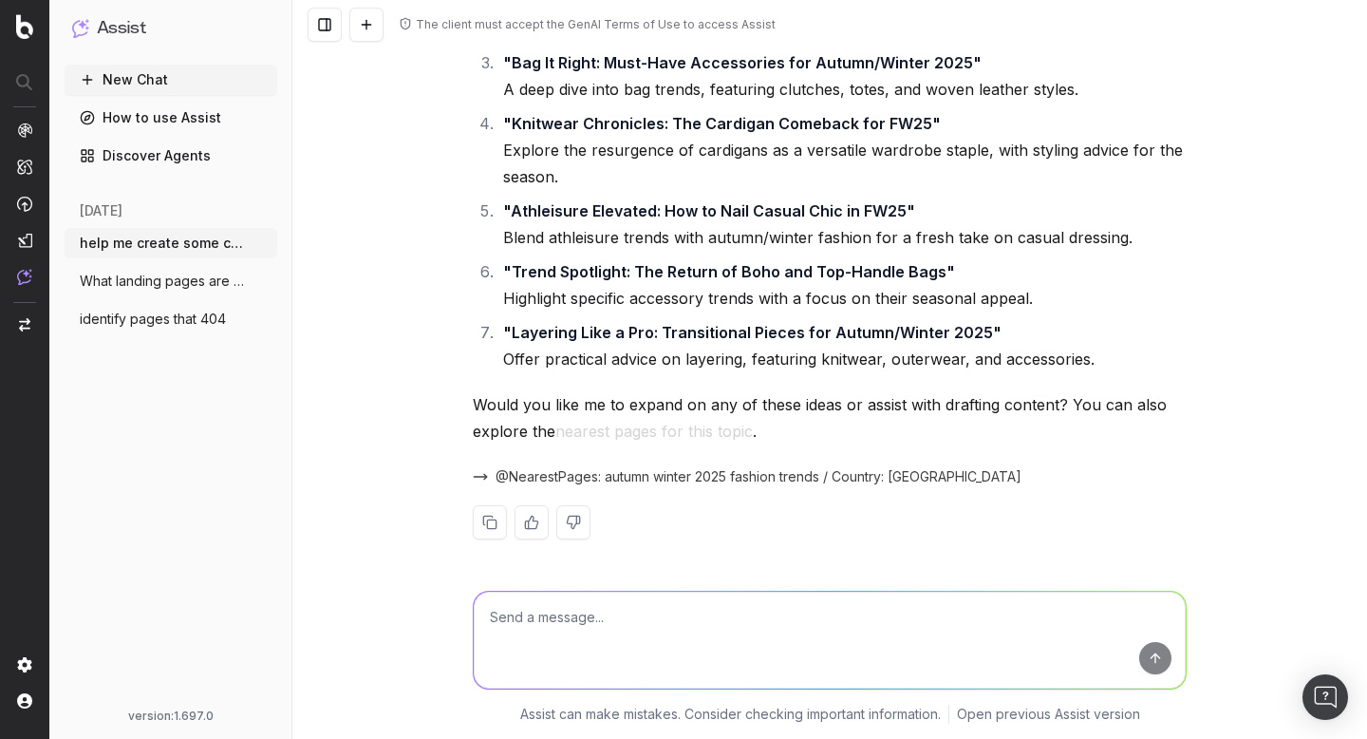
click at [578, 616] on textarea at bounding box center [830, 640] width 712 height 97
type textarea "C"
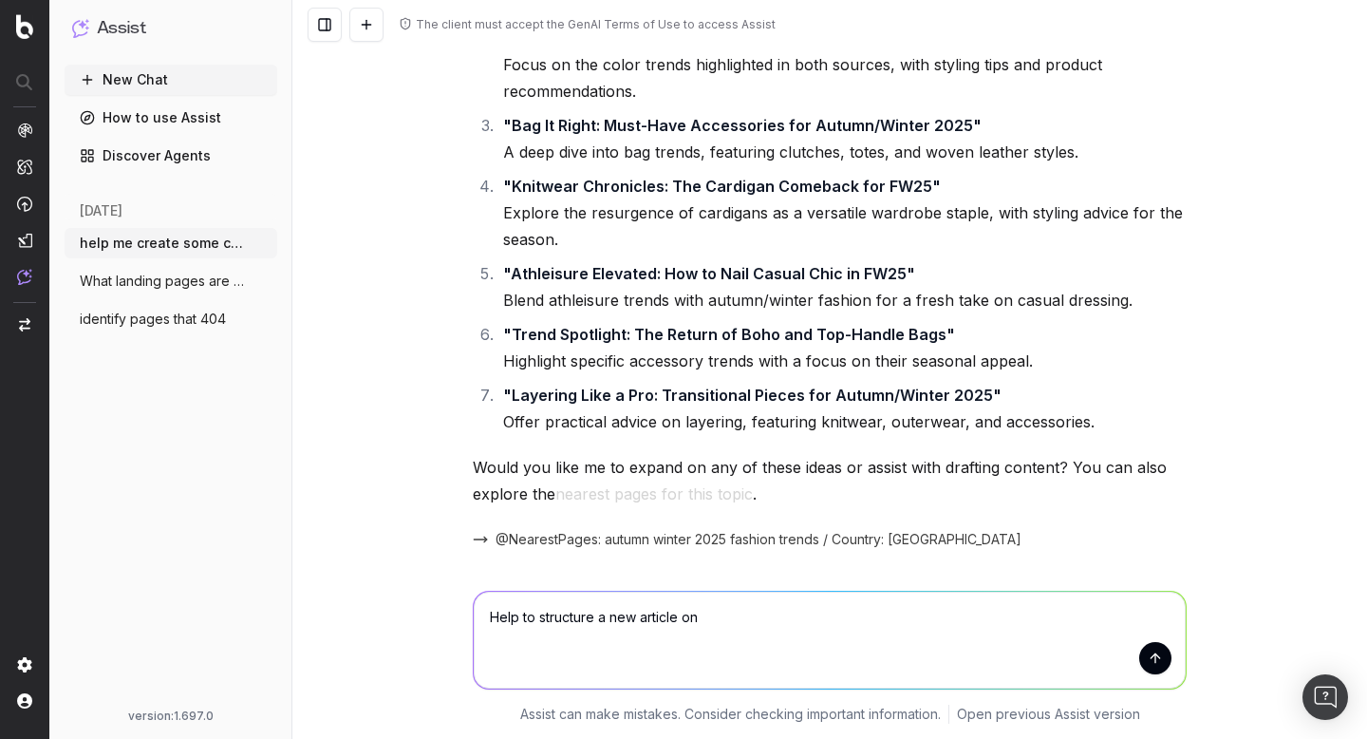
scroll to position [860, 0]
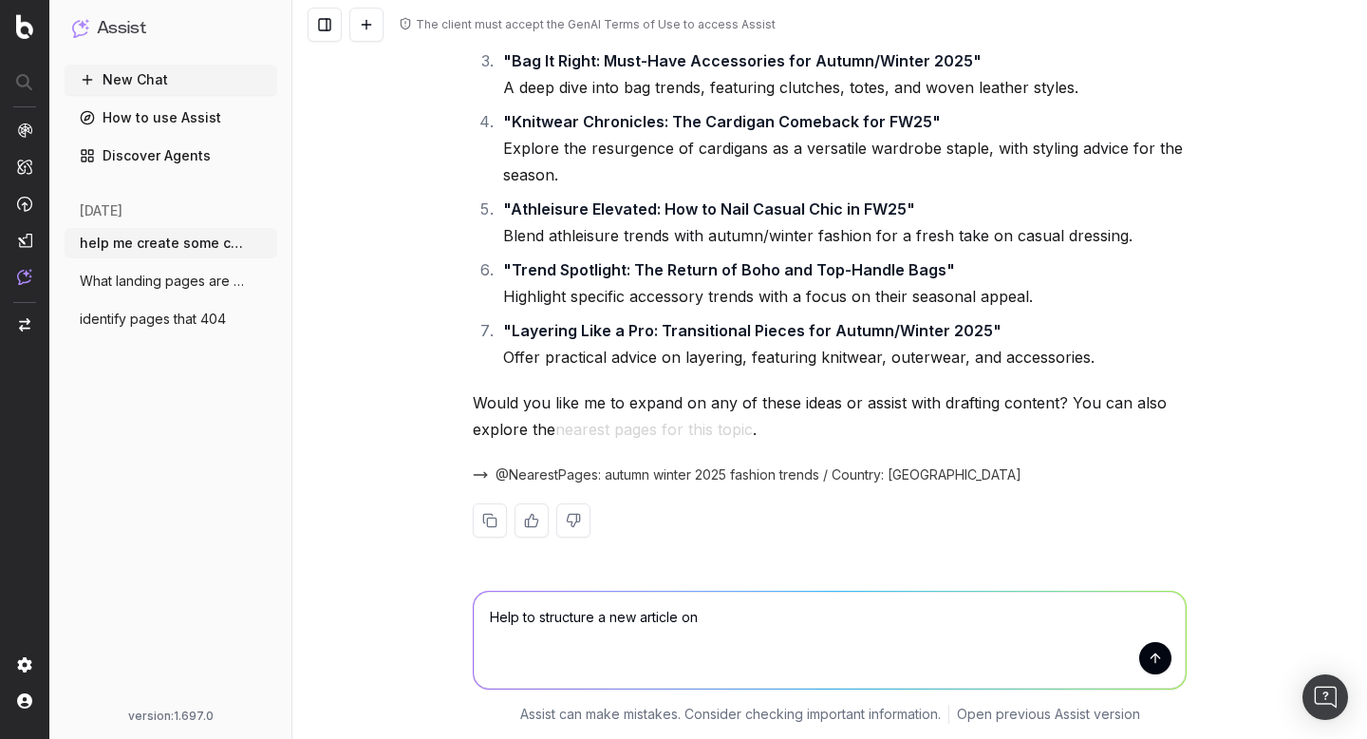
click at [818, 637] on textarea "Help to structure a new article on" at bounding box center [830, 640] width 712 height 97
drag, startPoint x: 938, startPoint y: 269, endPoint x: 512, endPoint y: 265, distance: 426.4
click at [512, 265] on strong ""Trend Spotlight: The Return of Boho and Top-Handle Bags"" at bounding box center [729, 269] width 452 height 19
copy strong "Trend Spotlight: The Return of Boho and Top-Handle Bags"
click at [762, 609] on textarea "Help to structure a new article on: The" at bounding box center [830, 640] width 712 height 97
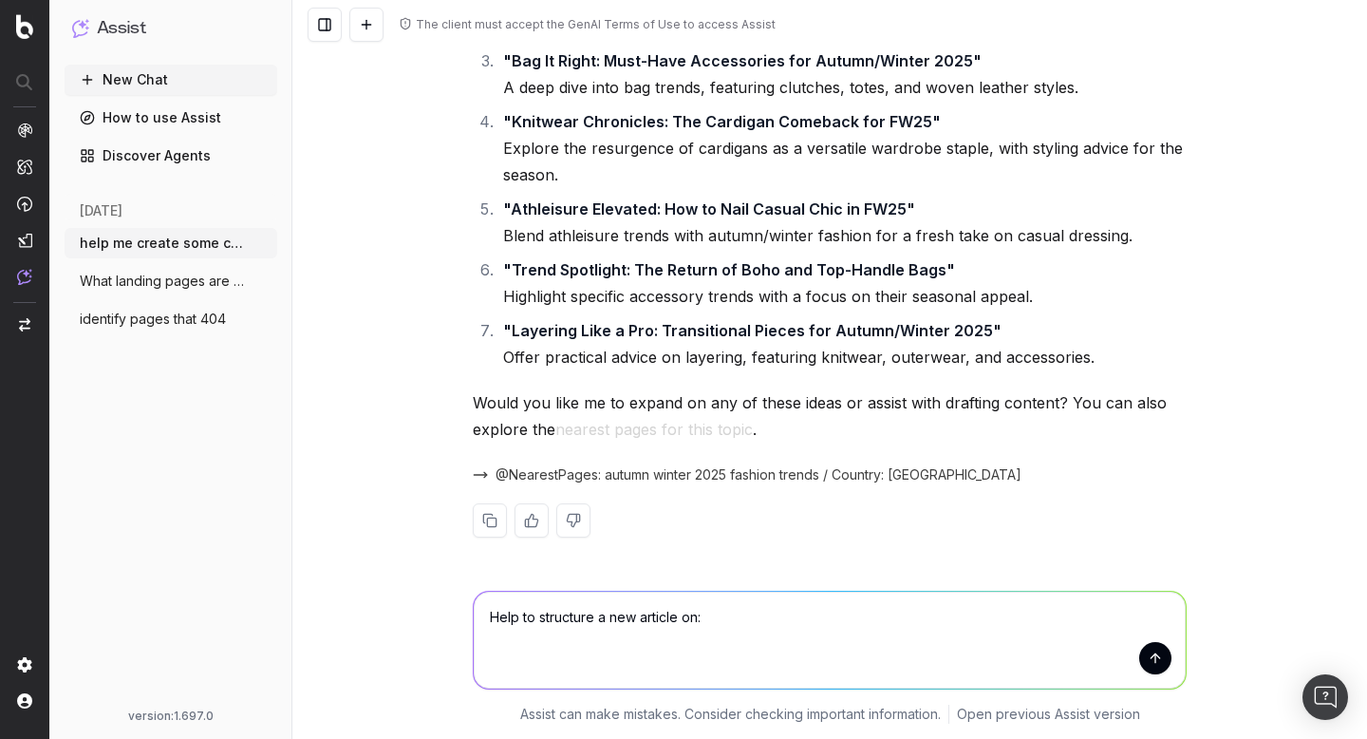
paste textarea "Trend Spotlight: The Return of Boho and Top-Handle Bags"
click at [705, 609] on textarea "Help to structure a new article on: Trend Spotlight: The Return of Boho and Top…" at bounding box center [830, 640] width 712 height 97
click at [1108, 623] on textarea "Help to structure a new article on: "Trend Spotlight: The Return of Boho and To…" at bounding box center [830, 640] width 712 height 97
type textarea "Help to structure a new article on: "Trend Spotlight: The Return of Boho and To…"
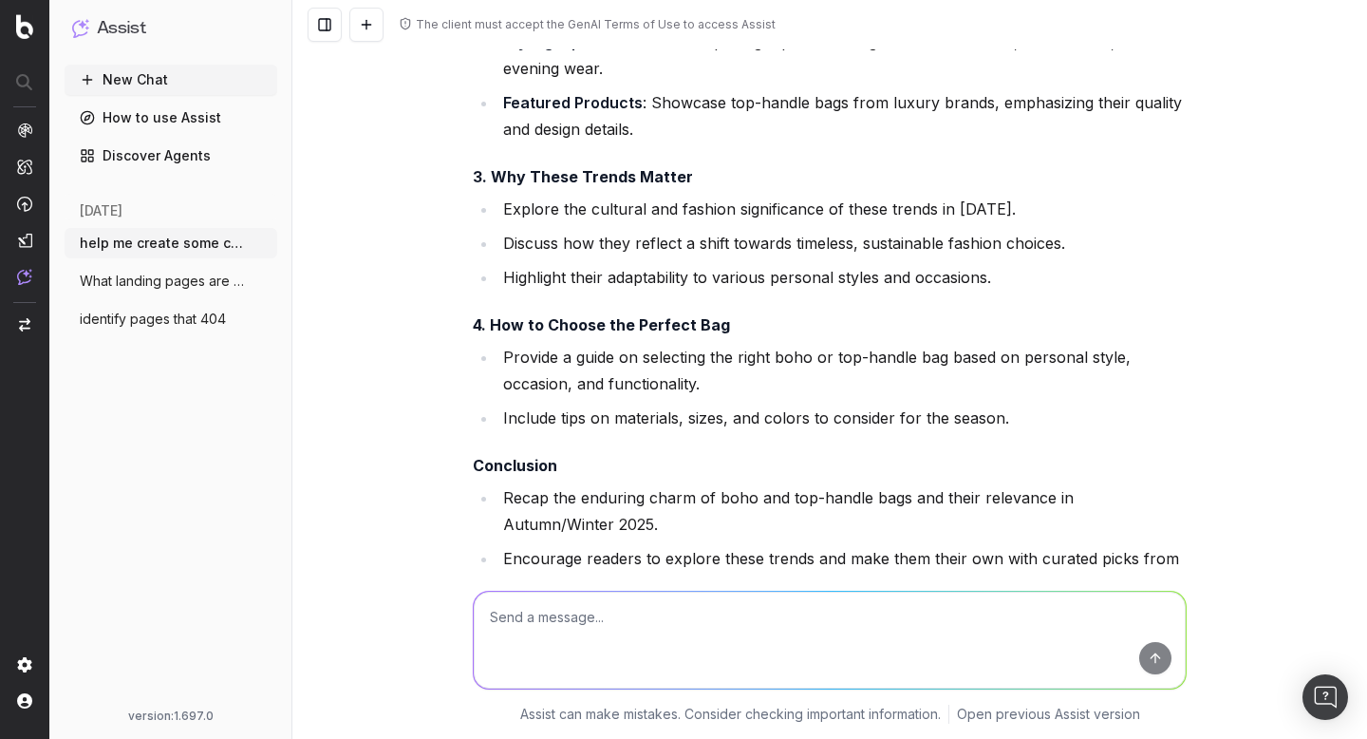
scroll to position [2454, 0]
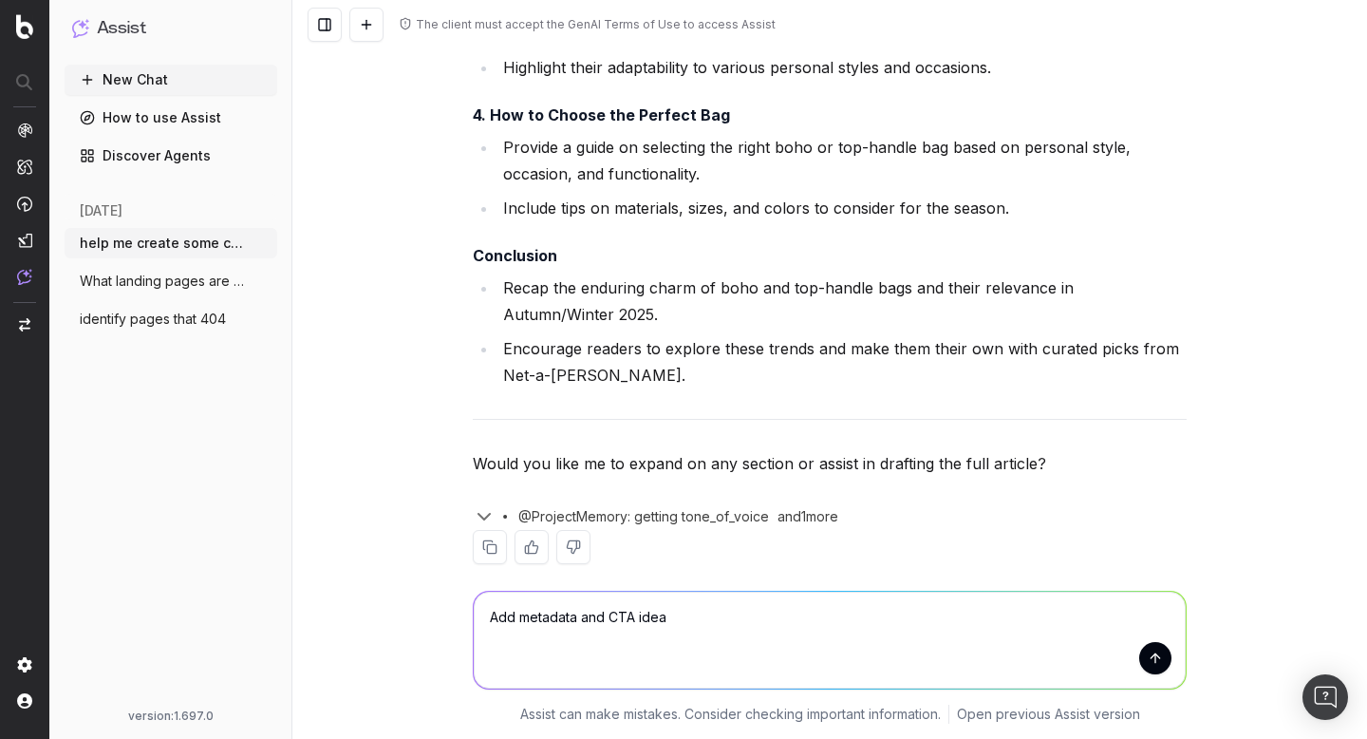
type textarea "Add metadata and CTA ideas"
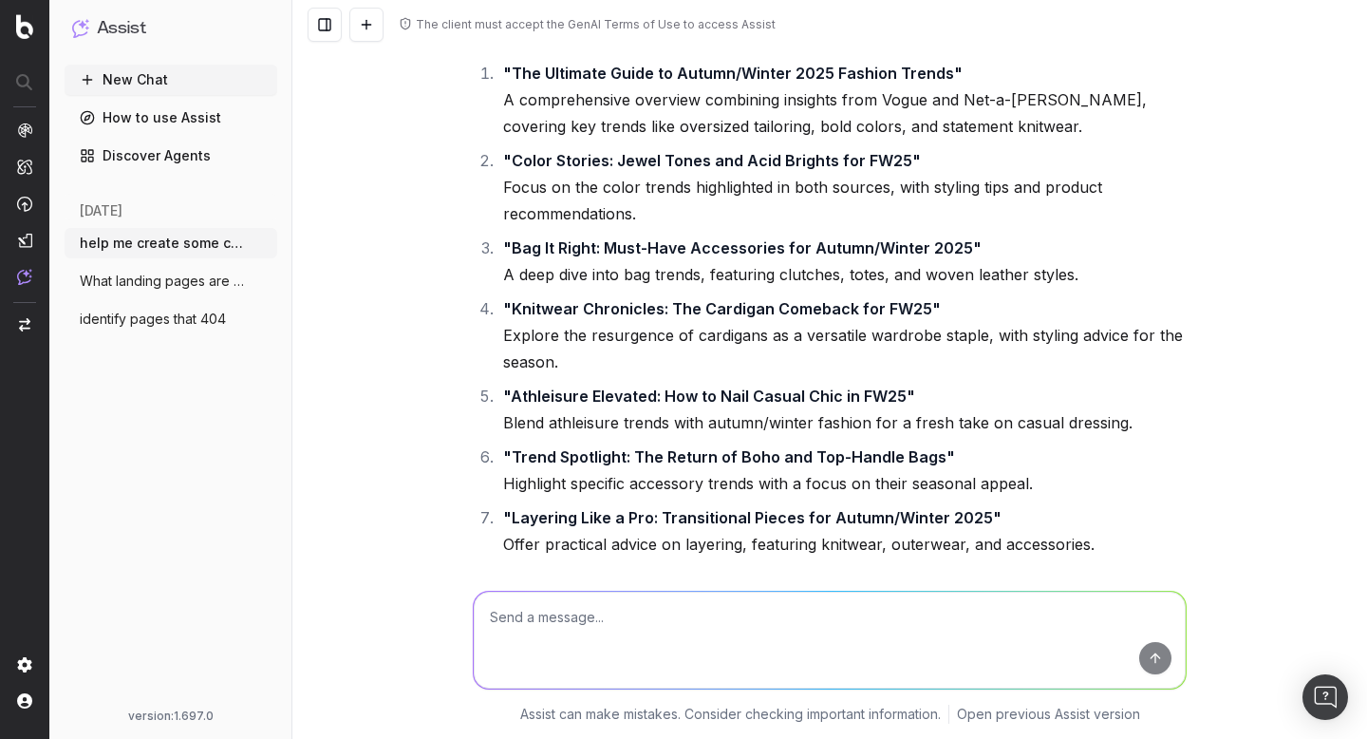
scroll to position [0, 0]
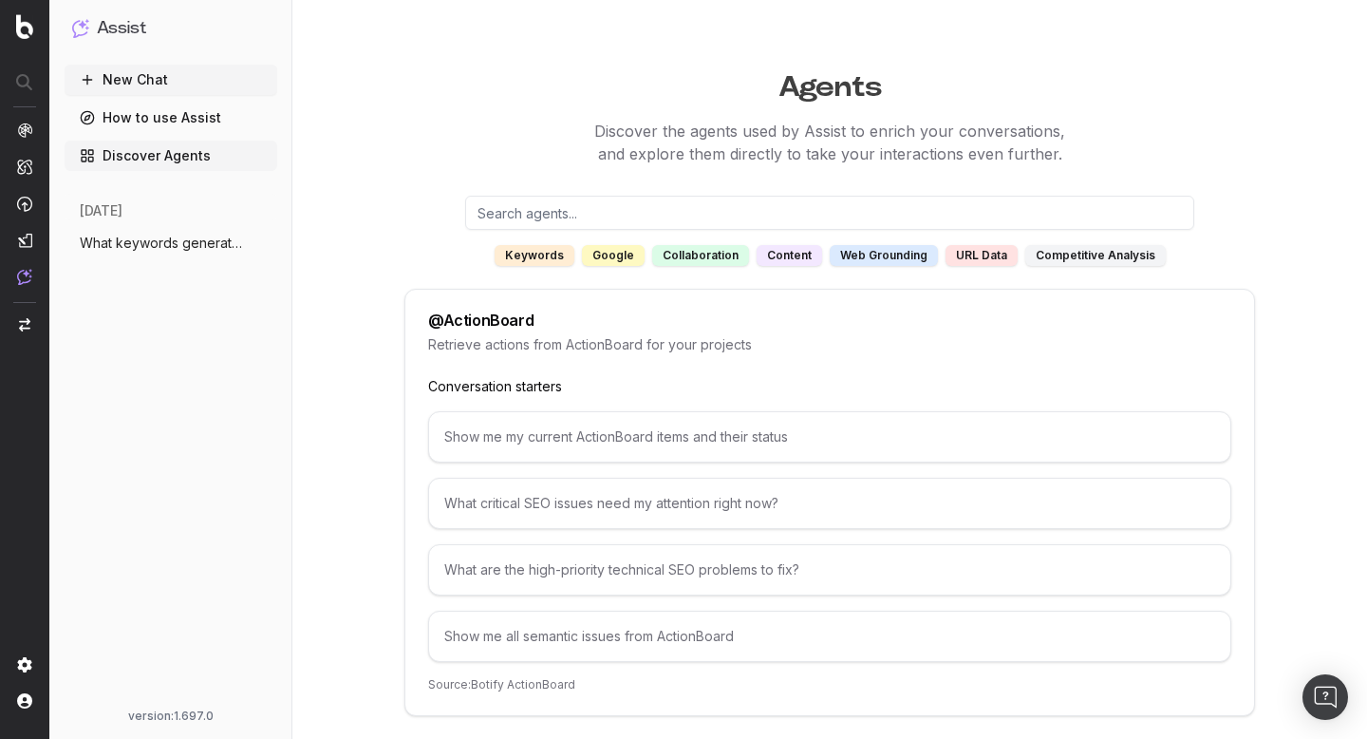
click at [177, 112] on link "How to use Assist" at bounding box center [171, 118] width 213 height 30
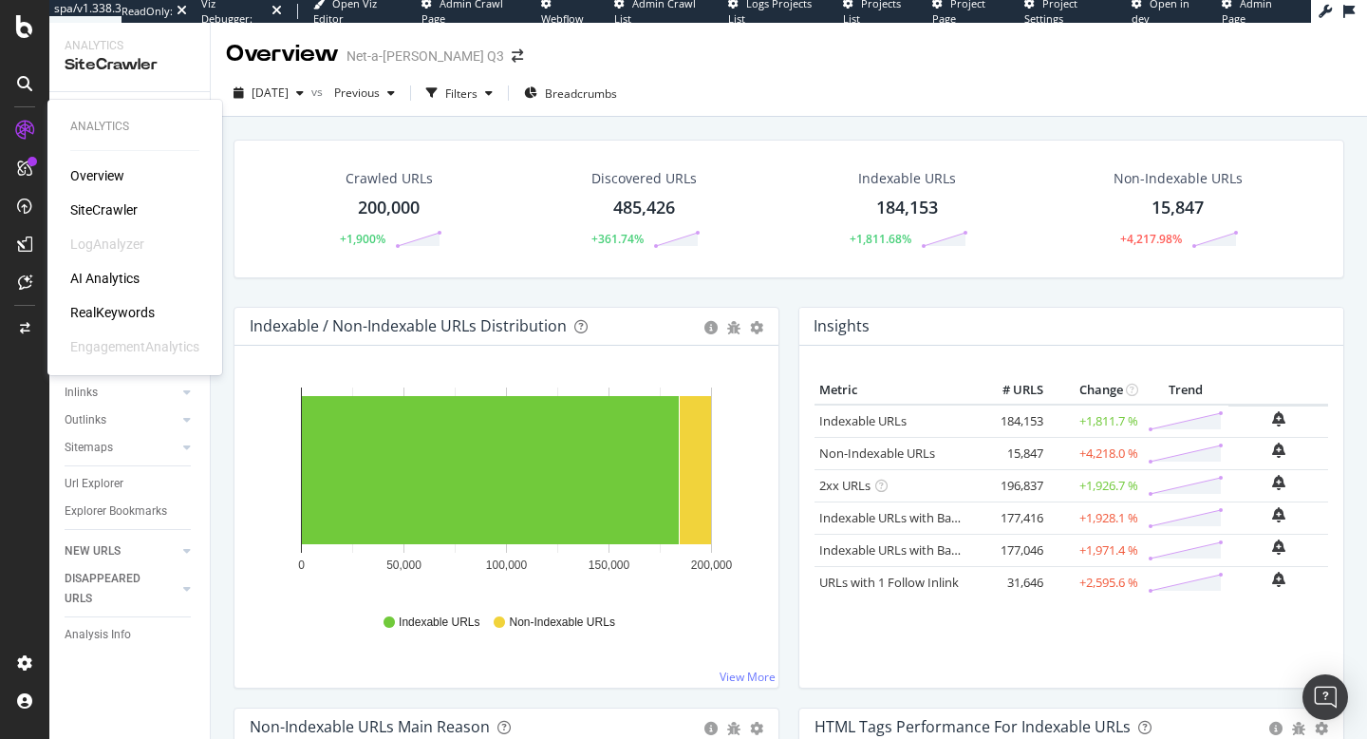
click at [120, 321] on div "RealKeywords" at bounding box center [112, 312] width 85 height 19
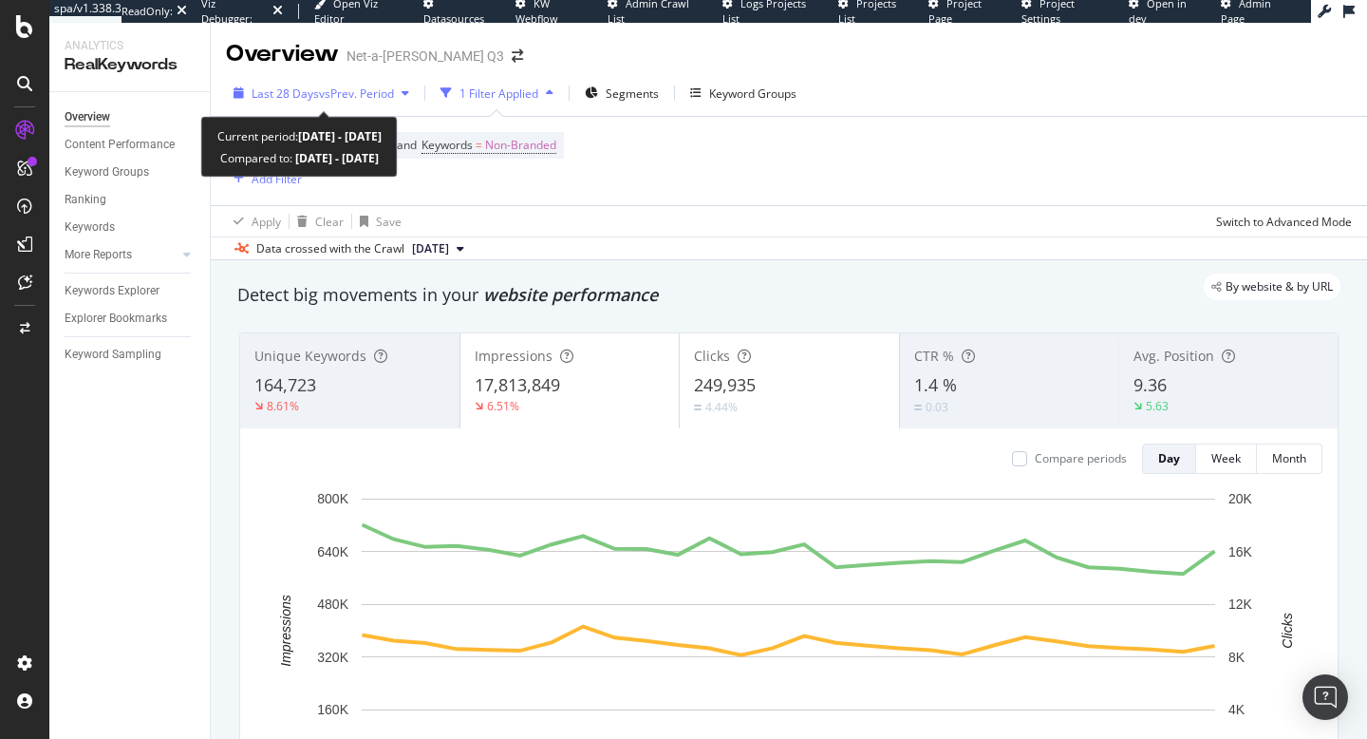
click at [359, 99] on span "vs Prev. Period" at bounding box center [356, 93] width 75 height 16
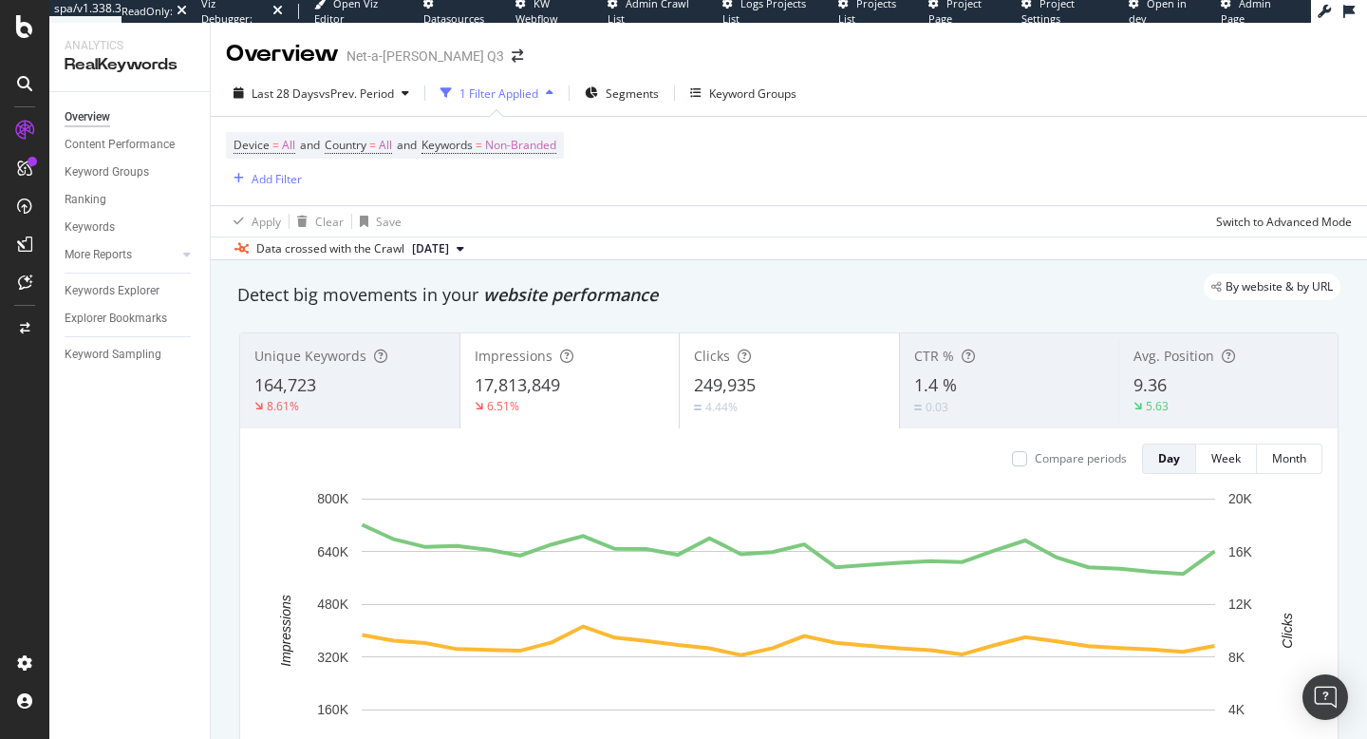
click at [744, 167] on div "Device = All and Country = All and Keywords = Non-Branded Add Filter" at bounding box center [789, 161] width 1126 height 88
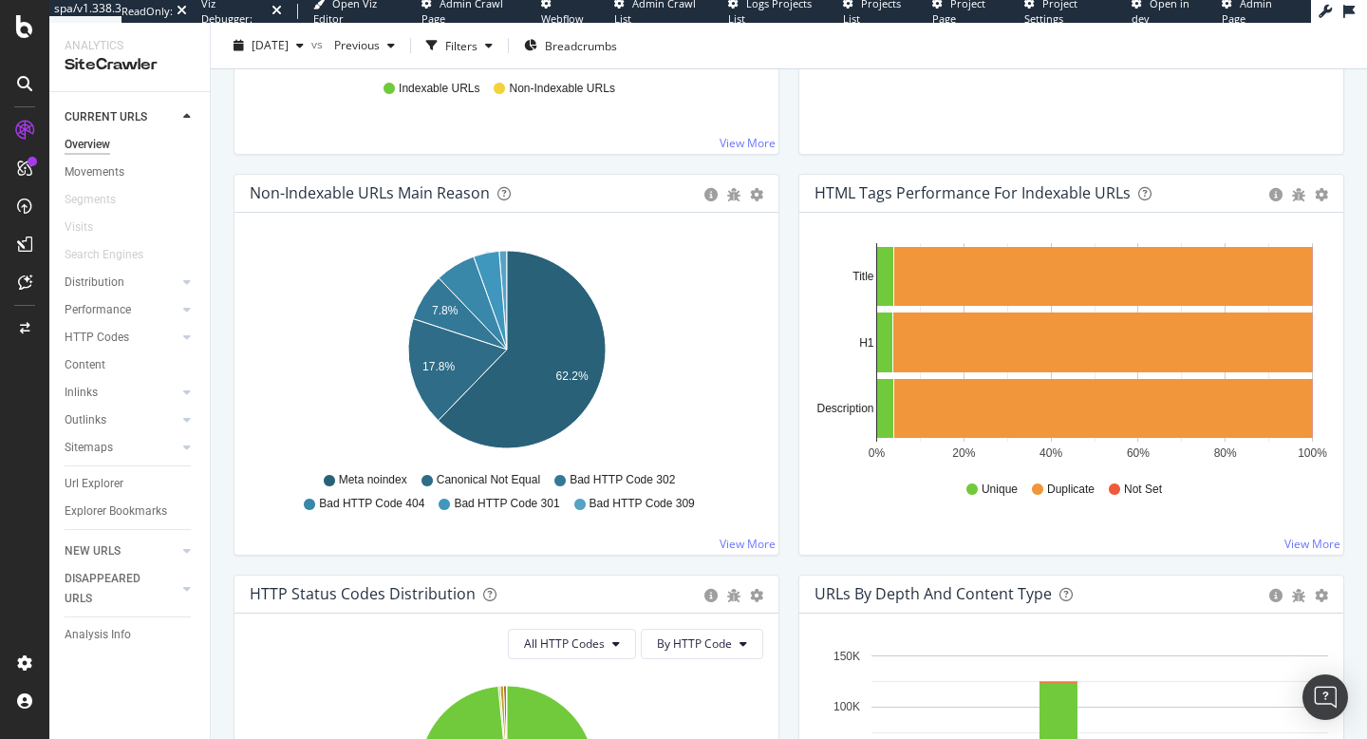
scroll to position [494, 0]
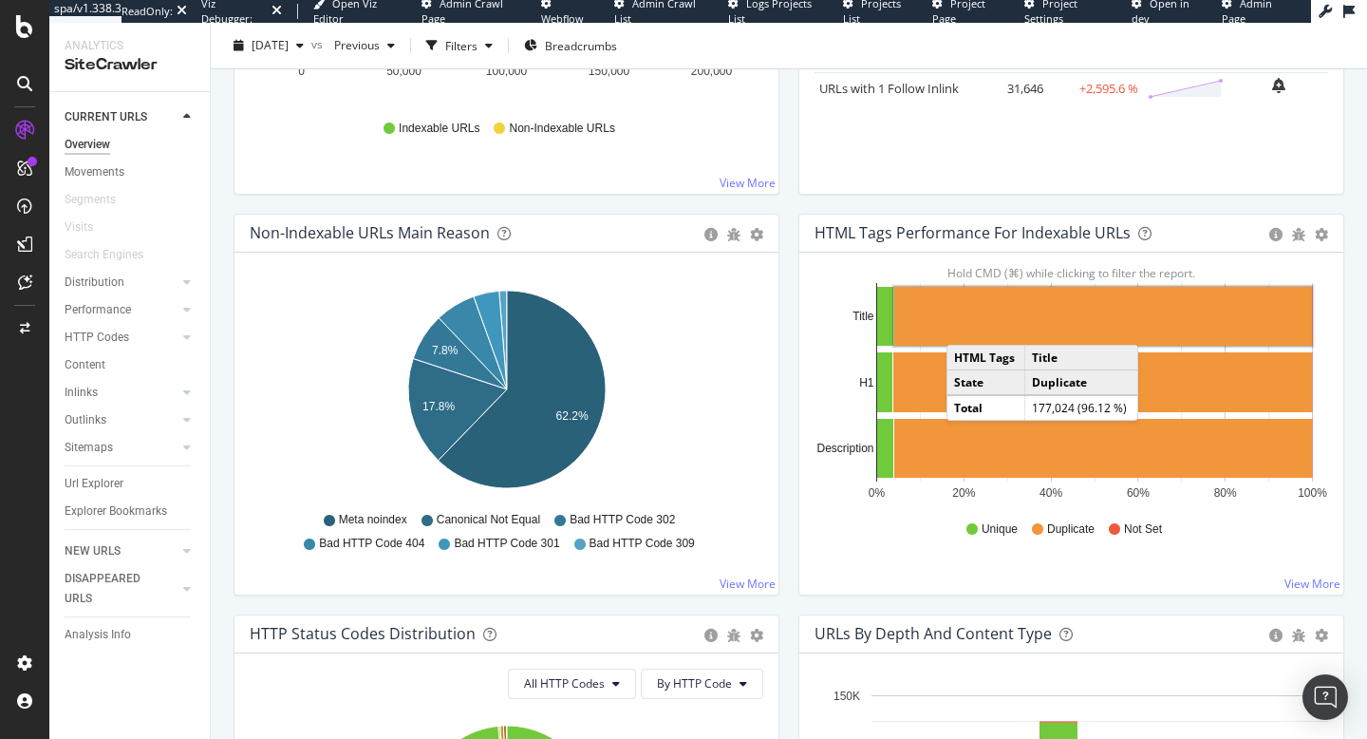
click at [966, 326] on rect "A chart." at bounding box center [1104, 316] width 418 height 59
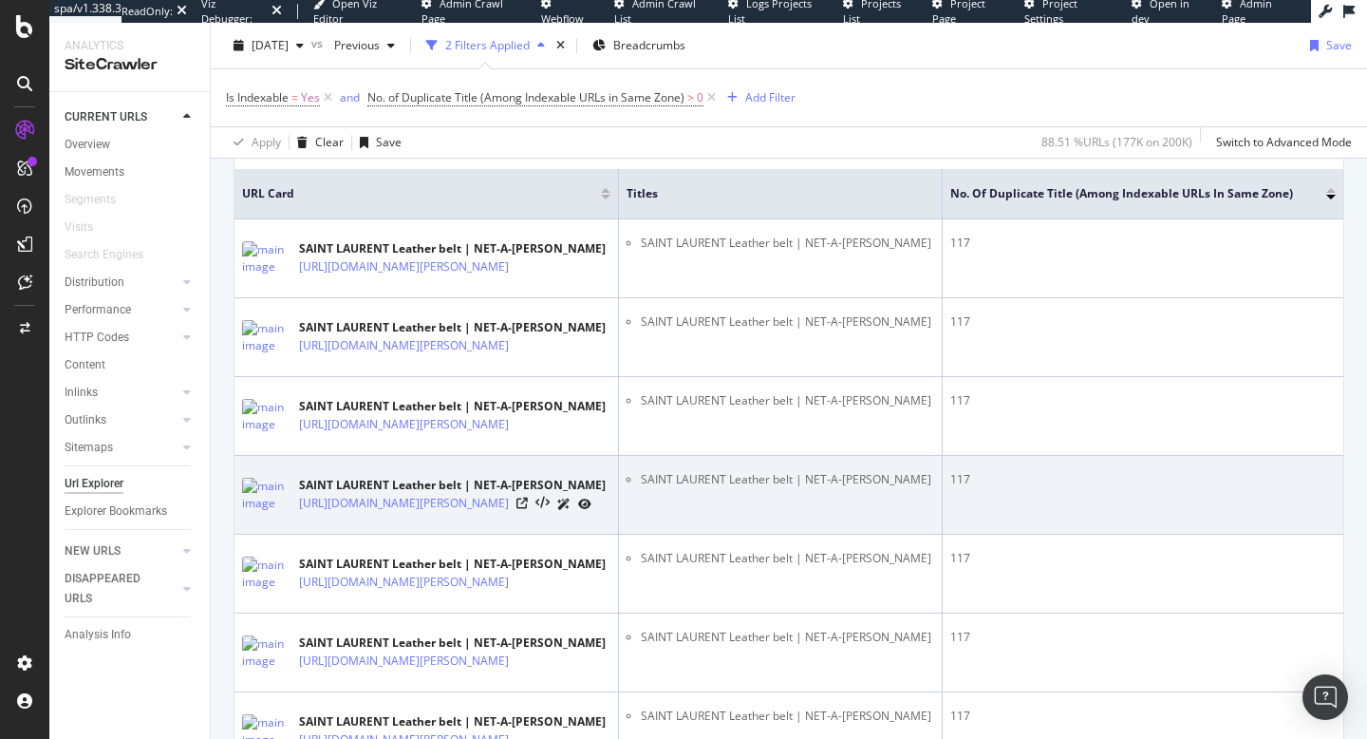
scroll to position [553, 0]
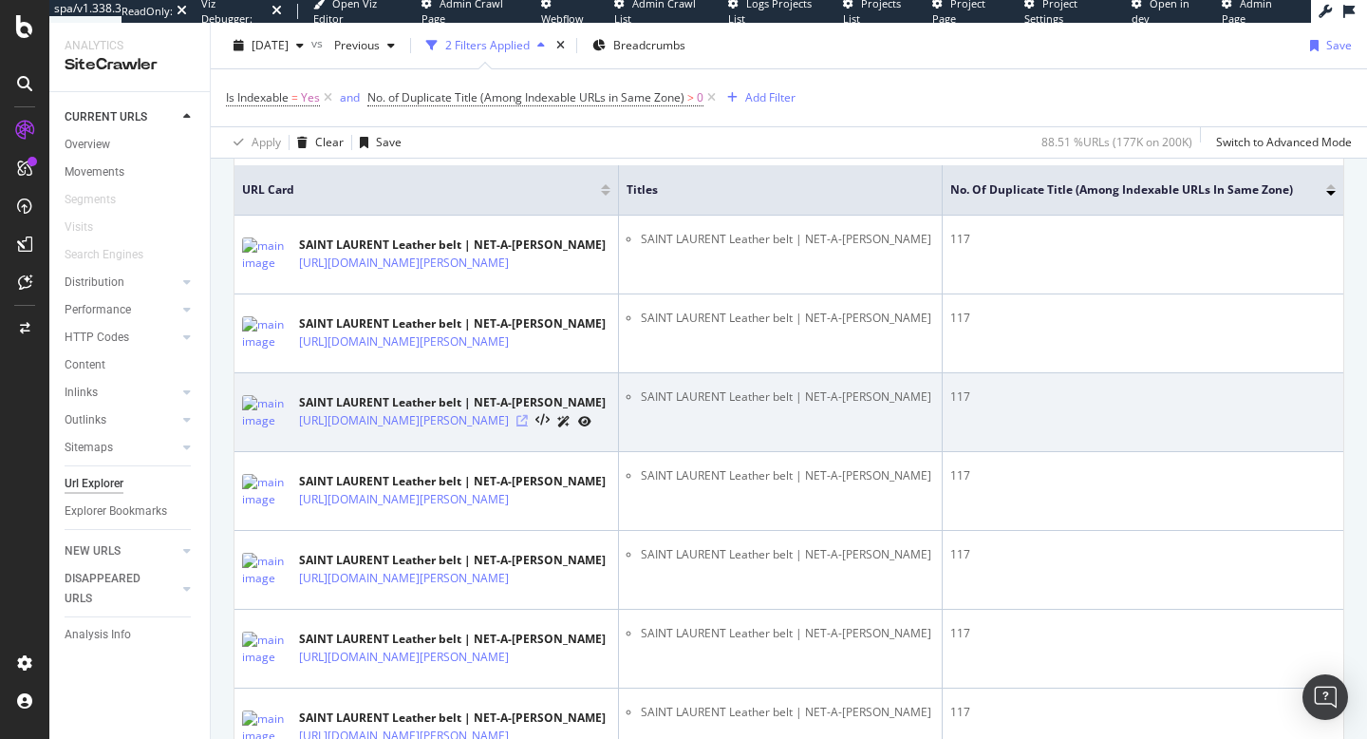
click at [528, 426] on icon at bounding box center [522, 420] width 11 height 11
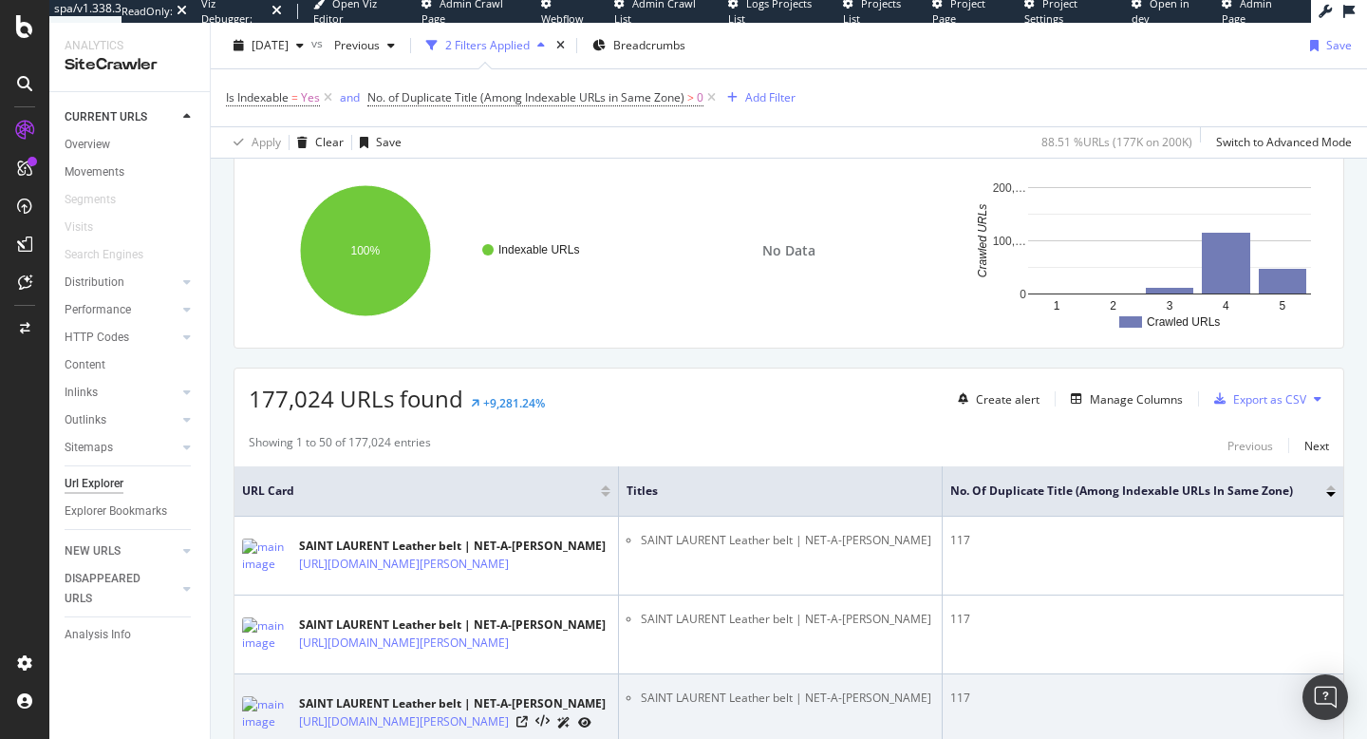
scroll to position [0, 0]
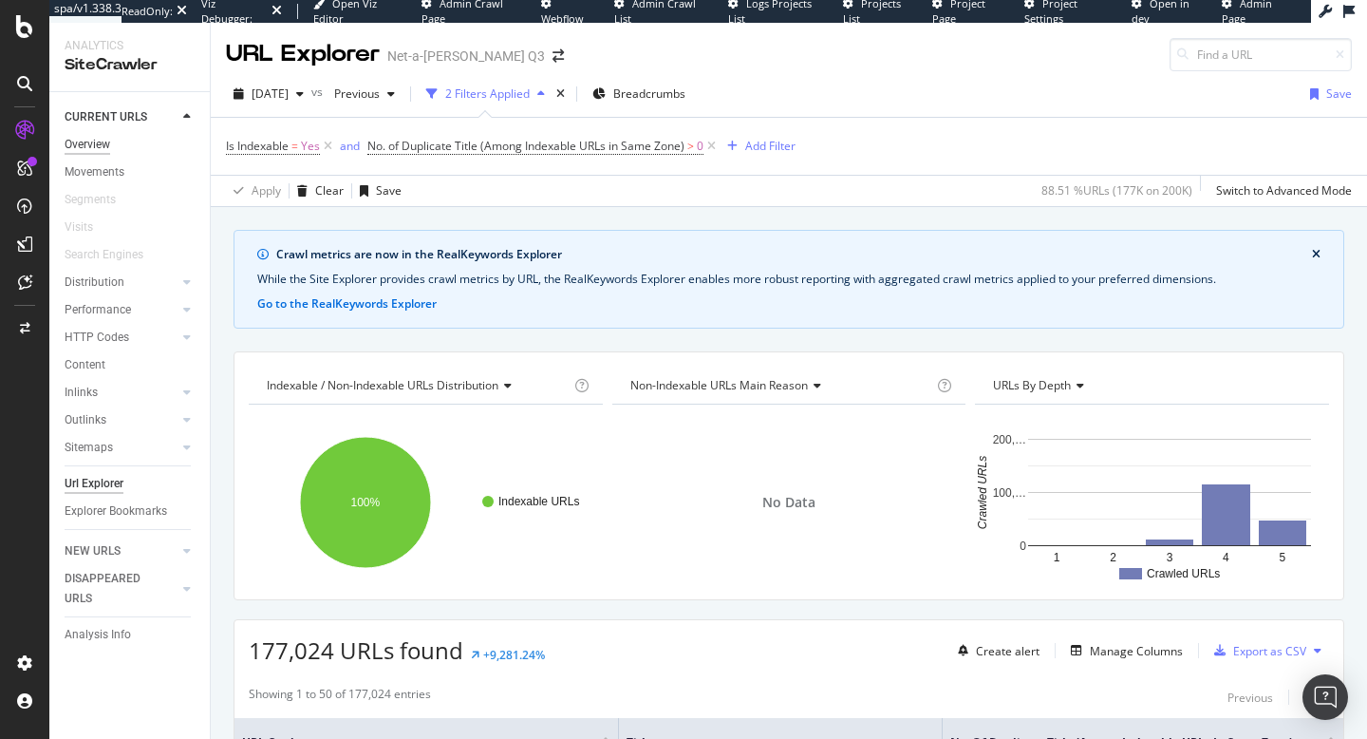
click at [82, 144] on div "Overview" at bounding box center [88, 145] width 46 height 20
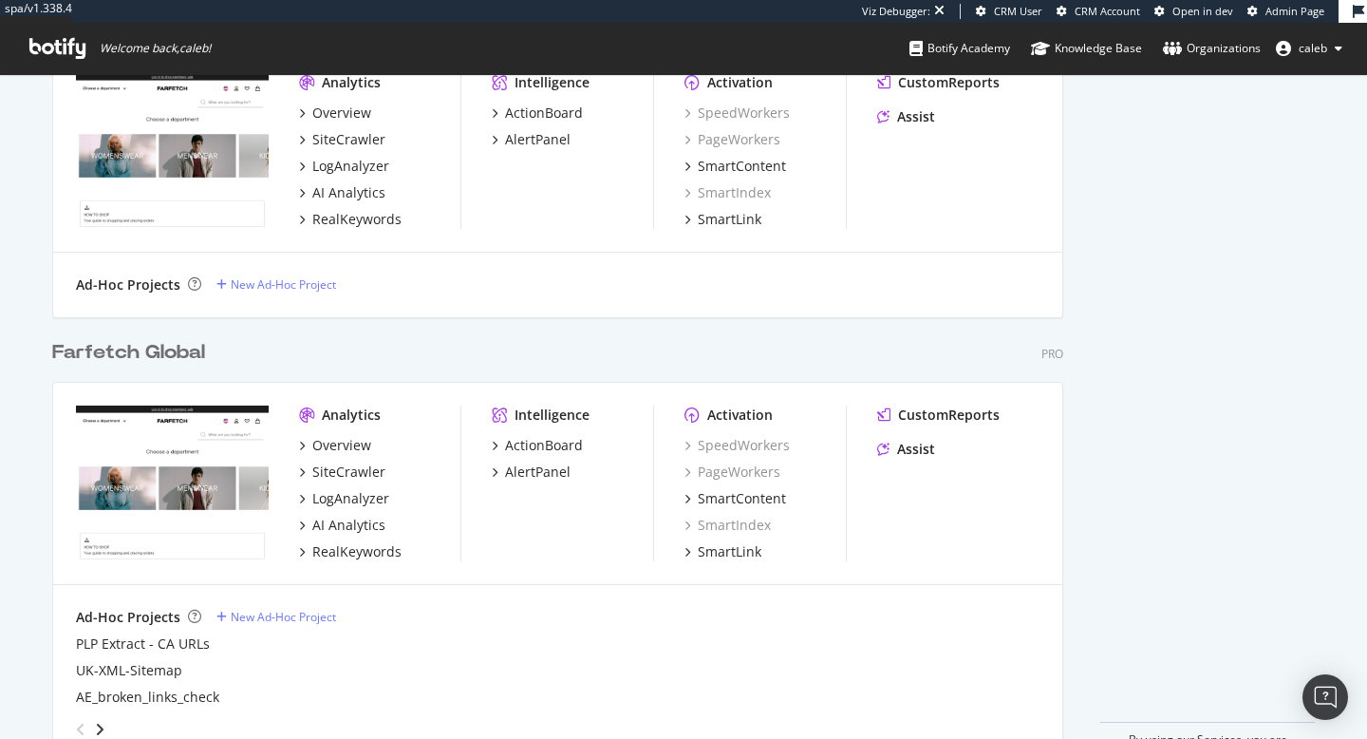
scroll to position [1045, 0]
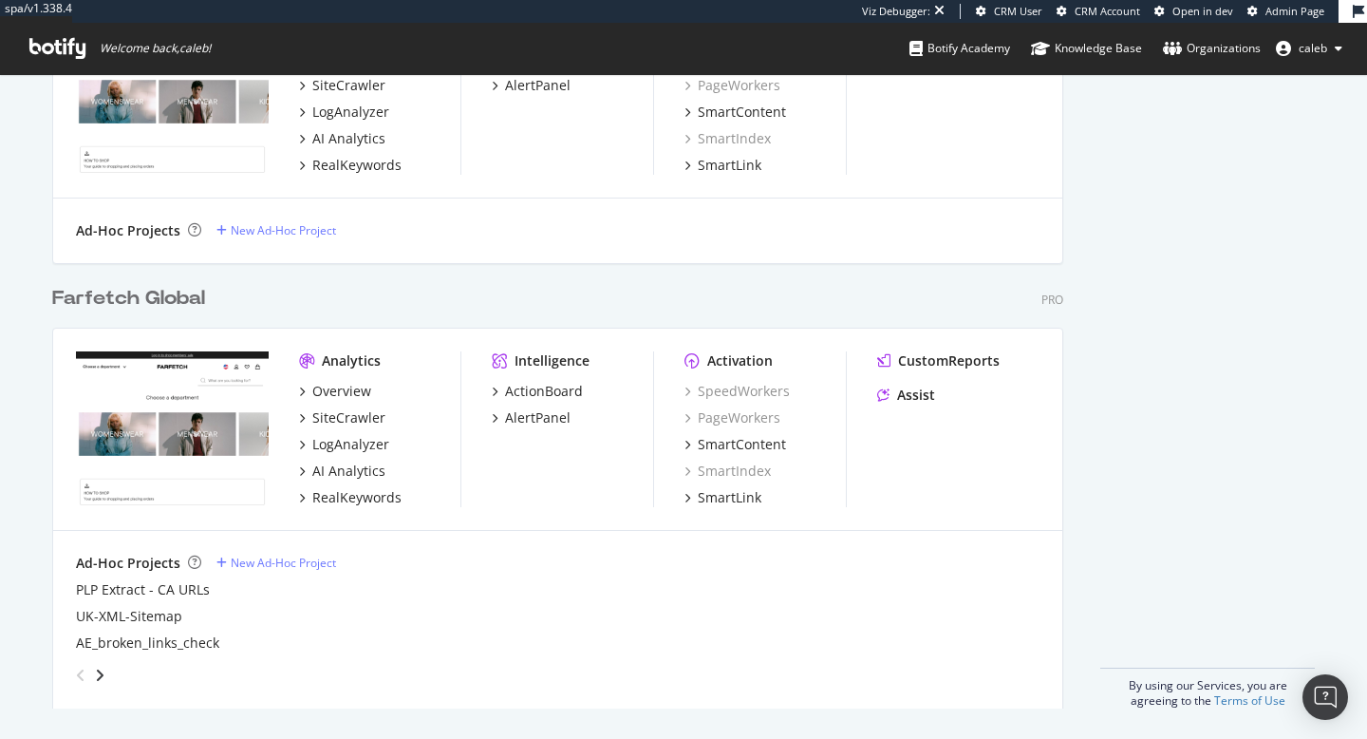
click at [158, 296] on div "Farfetch Global" at bounding box center [128, 299] width 153 height 28
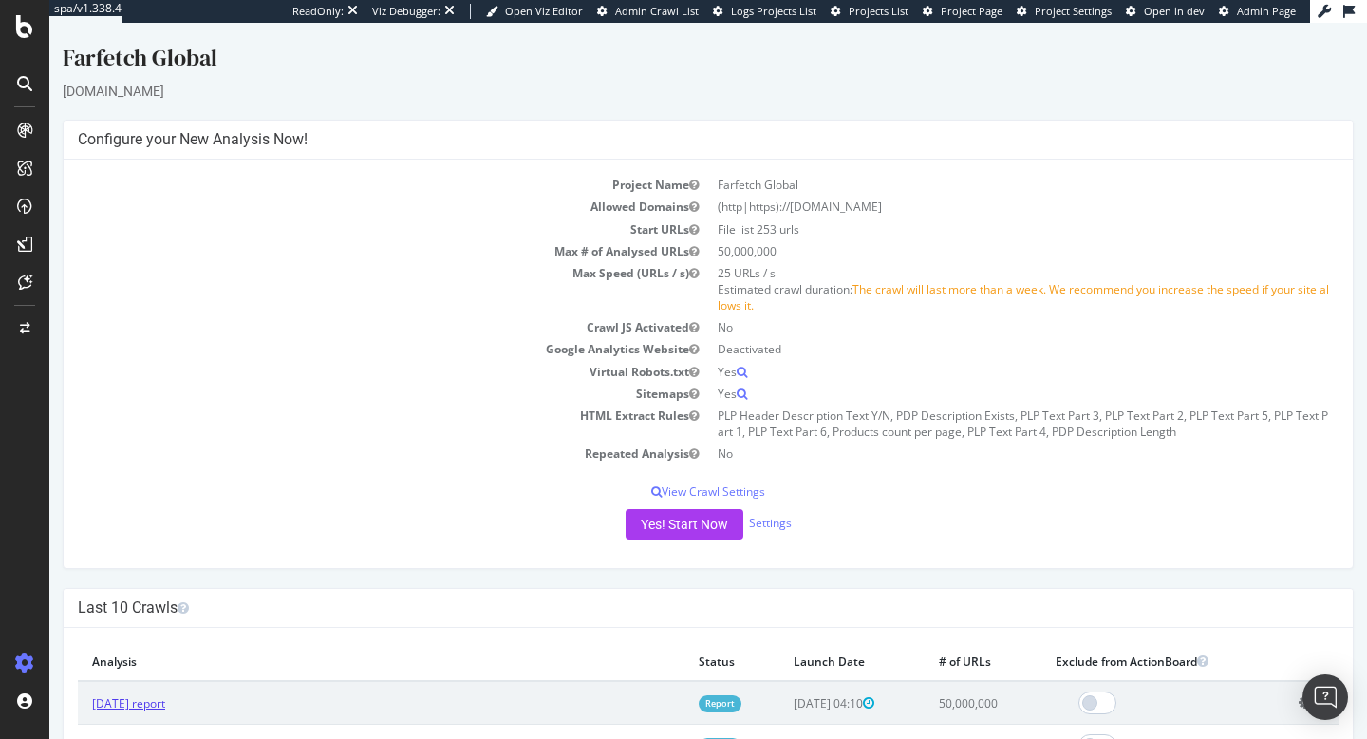
click at [165, 706] on link "2025 Mar. 24th report" at bounding box center [128, 703] width 73 height 16
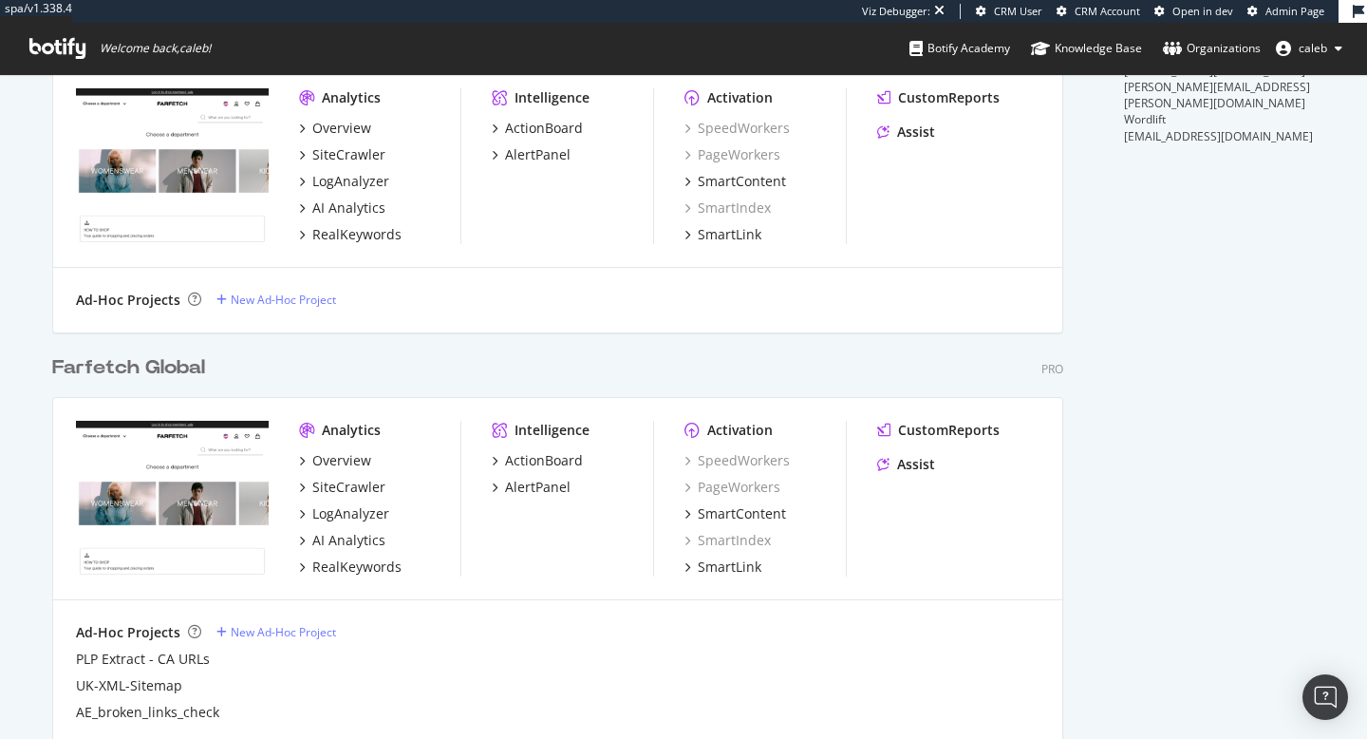
scroll to position [1045, 0]
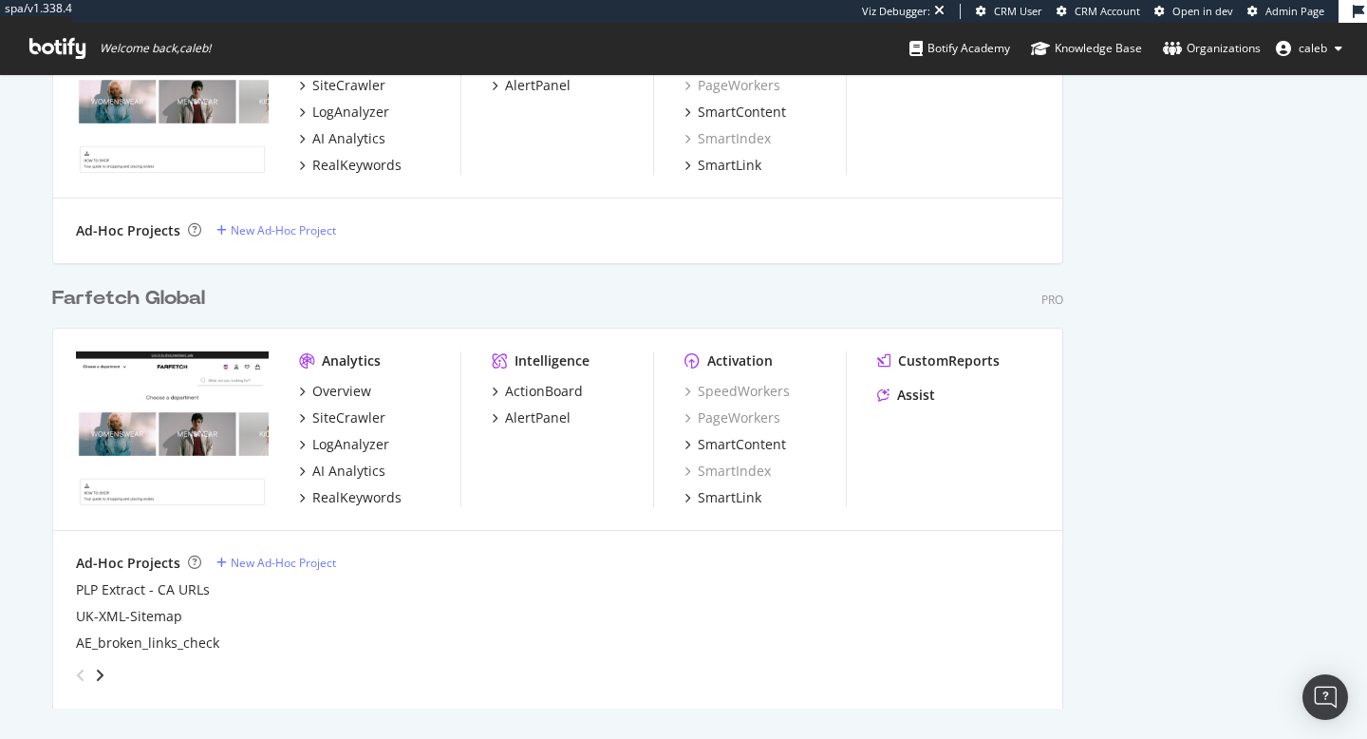
click at [168, 293] on div "Farfetch Global" at bounding box center [128, 299] width 153 height 28
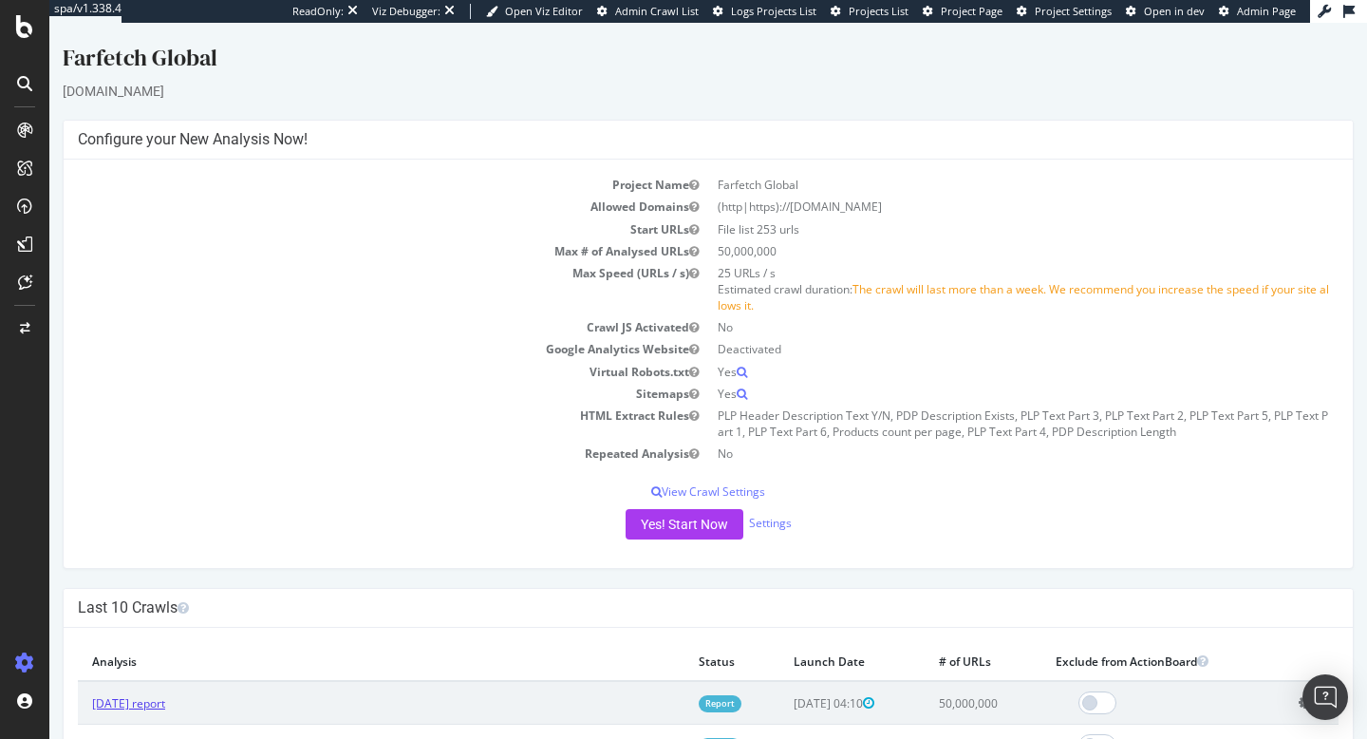
click at [165, 703] on link "2025 Mar. 24th report" at bounding box center [128, 703] width 73 height 16
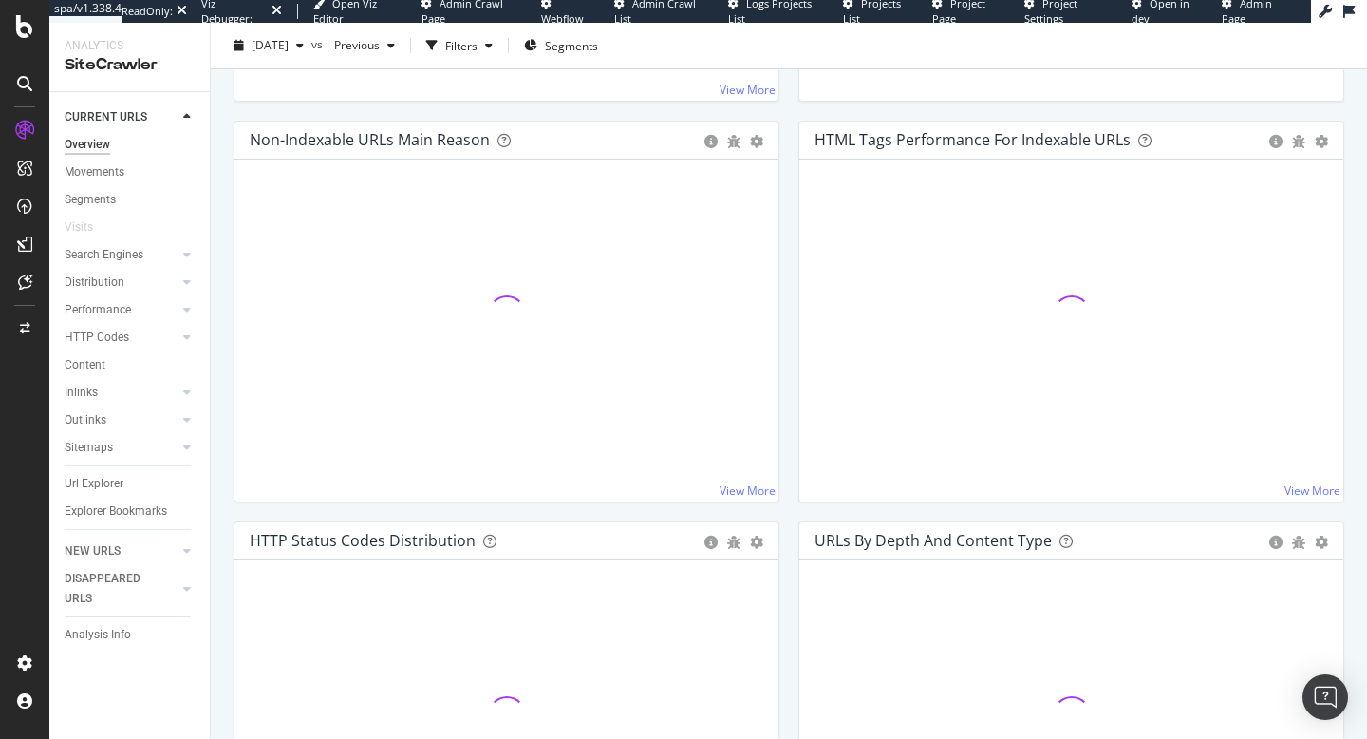
scroll to position [592, 0]
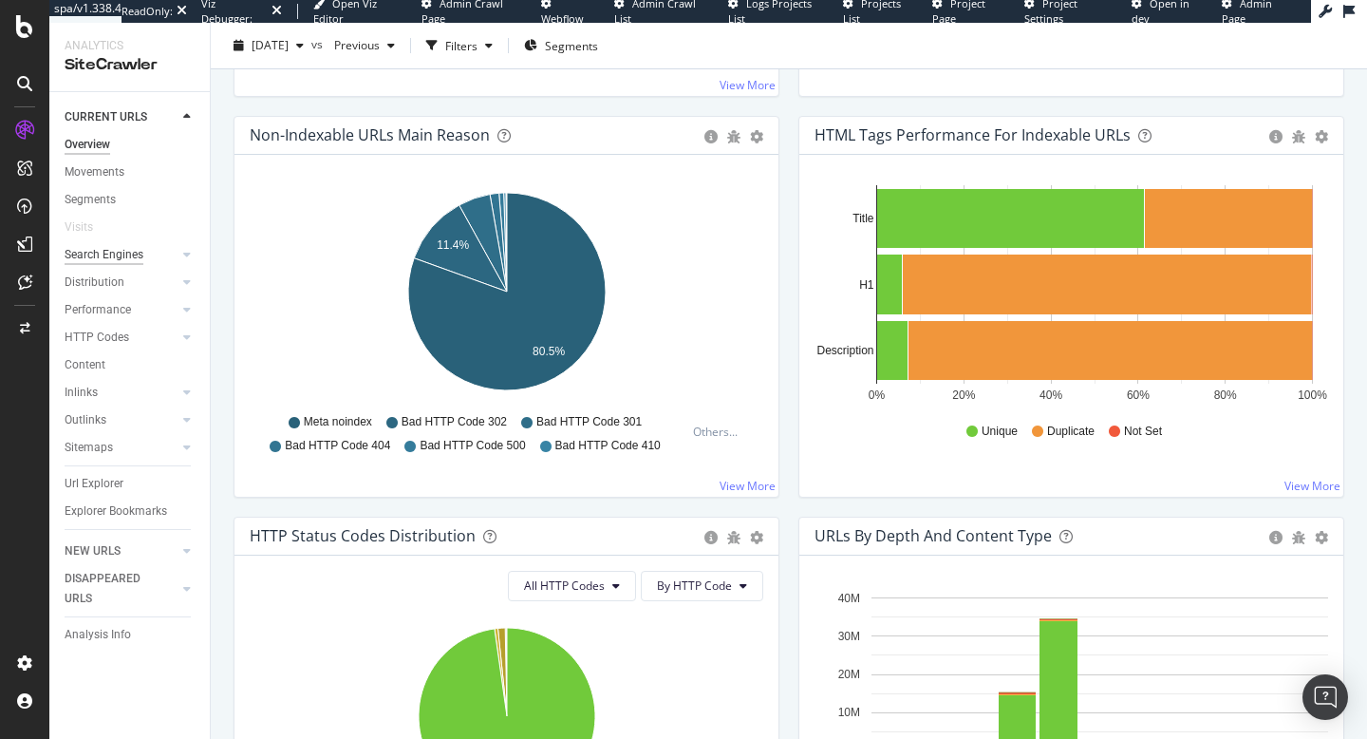
click at [129, 258] on div "Search Engines" at bounding box center [104, 255] width 79 height 20
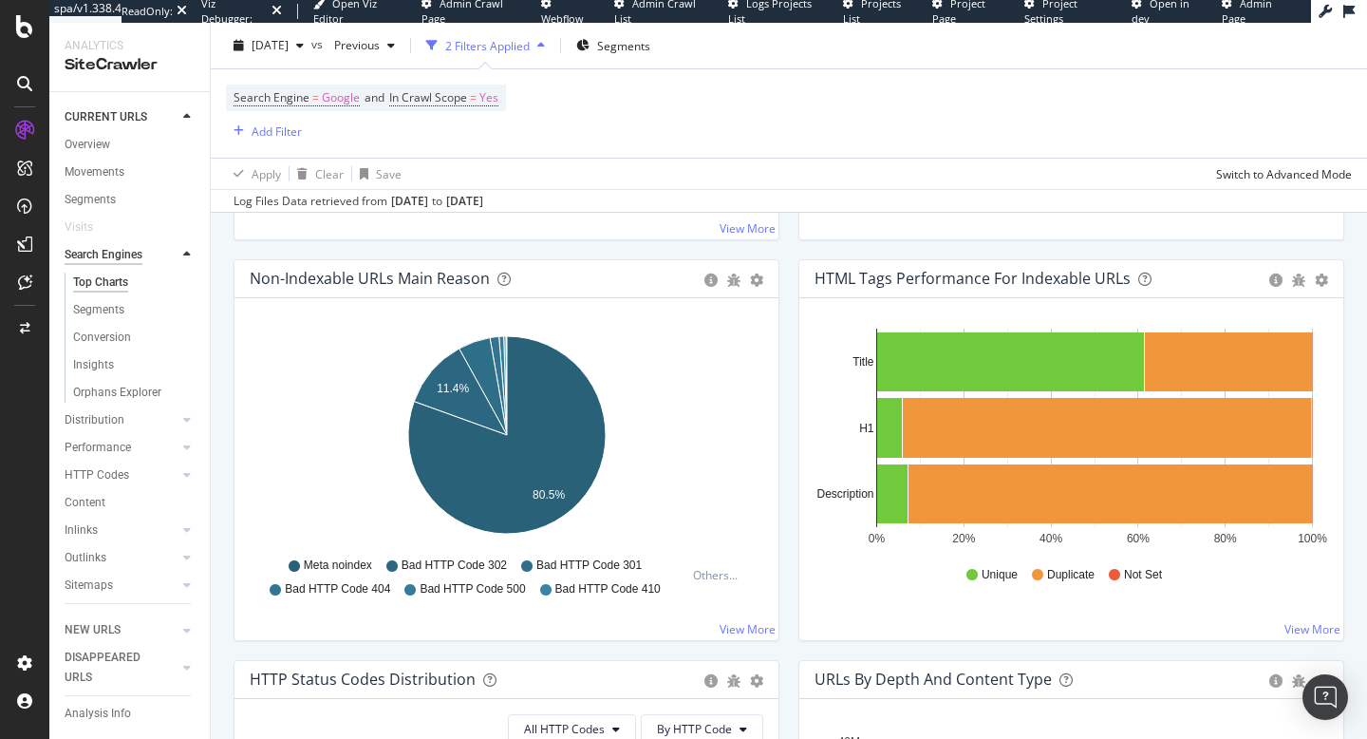
scroll to position [735, 0]
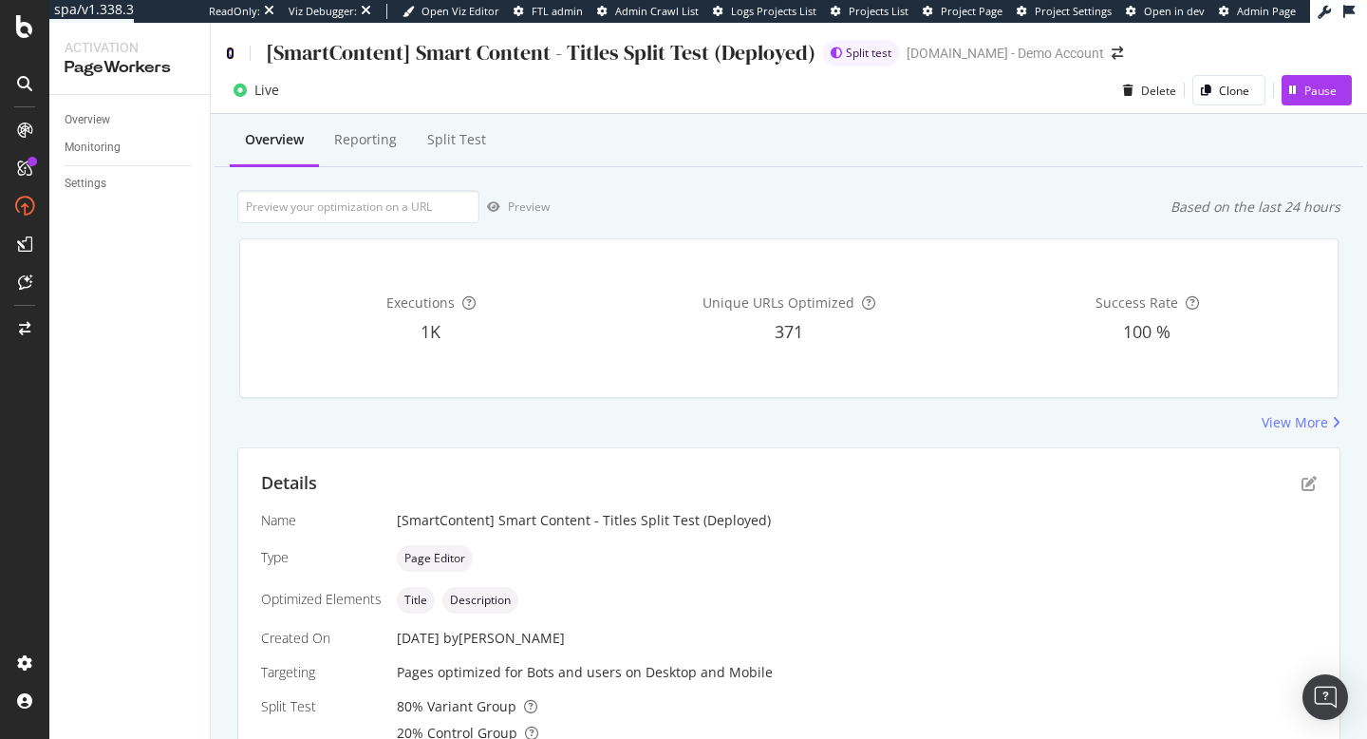
click at [233, 50] on icon at bounding box center [230, 53] width 9 height 13
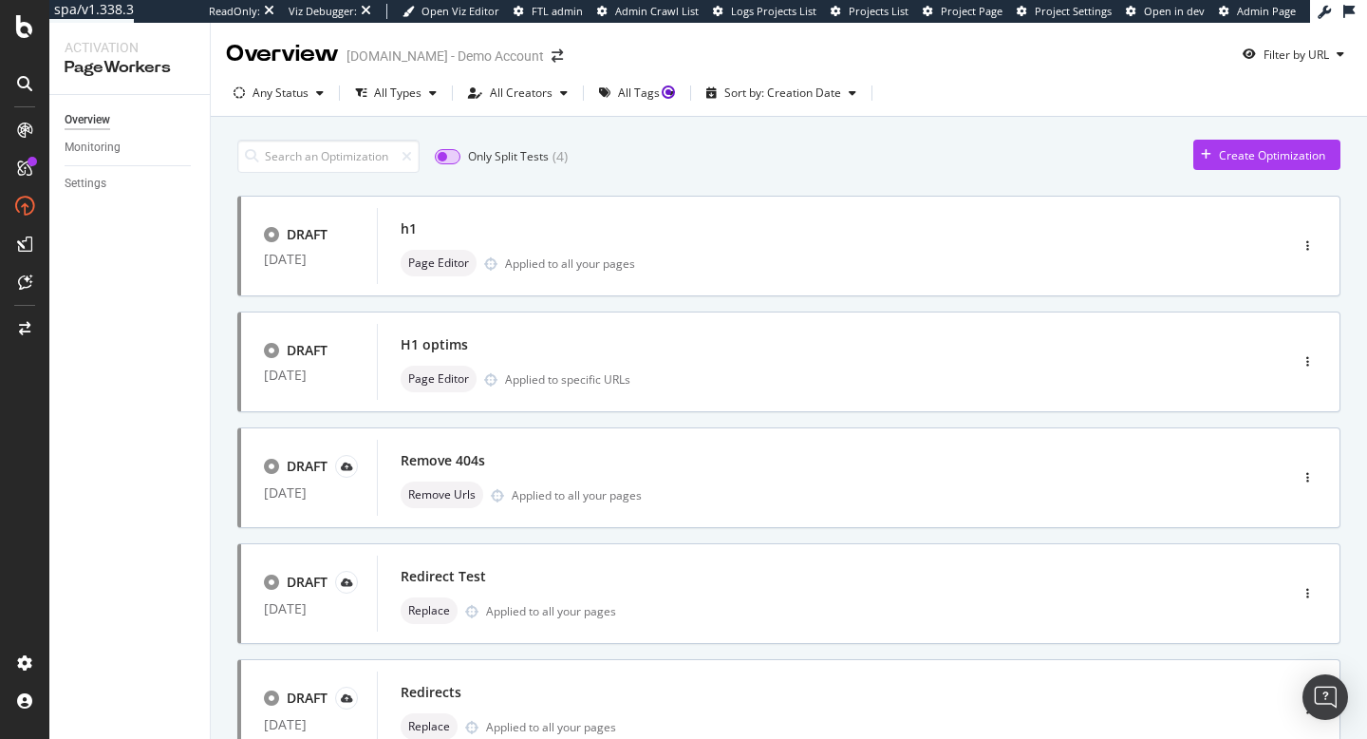
click at [455, 157] on input "checkbox" at bounding box center [448, 156] width 26 height 15
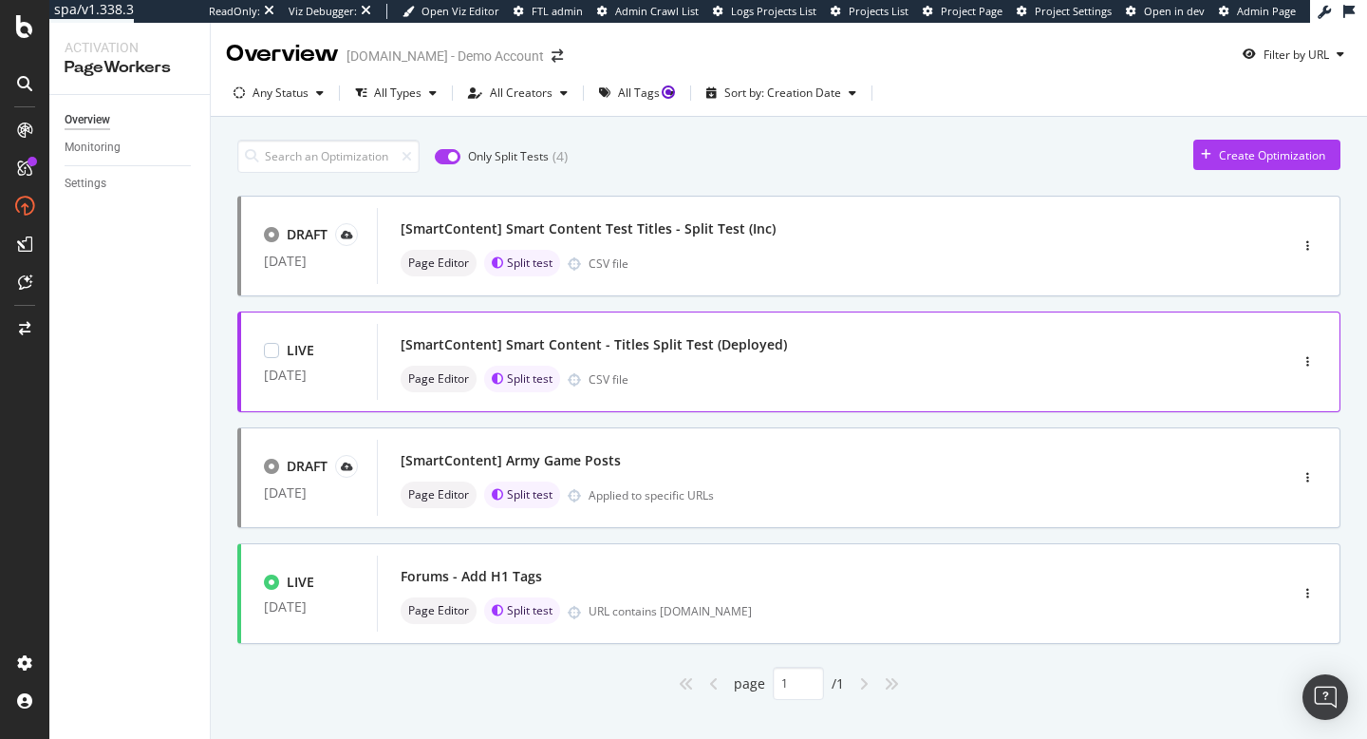
click at [707, 350] on div "[SmartContent] Smart Content - Titles Split Test (Deployed)" at bounding box center [594, 344] width 386 height 19
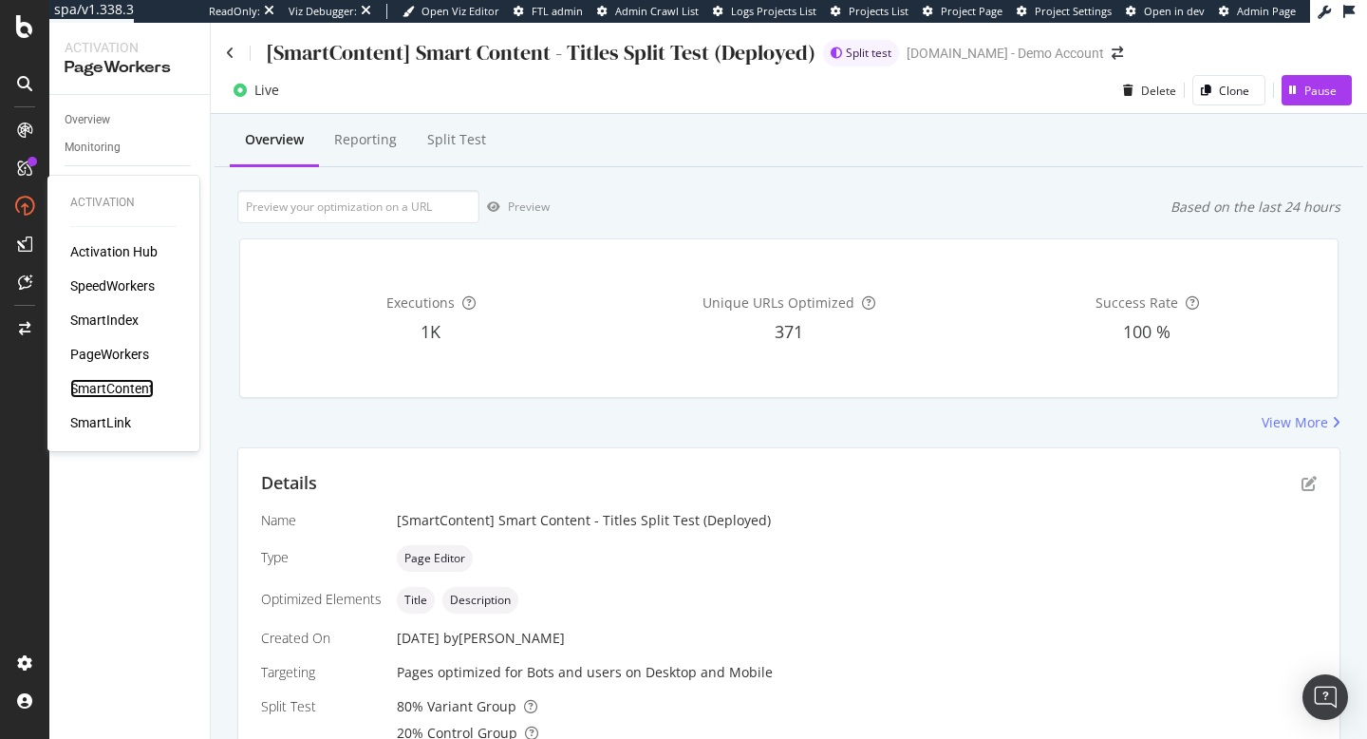
click at [148, 385] on div "SmartContent" at bounding box center [112, 388] width 84 height 19
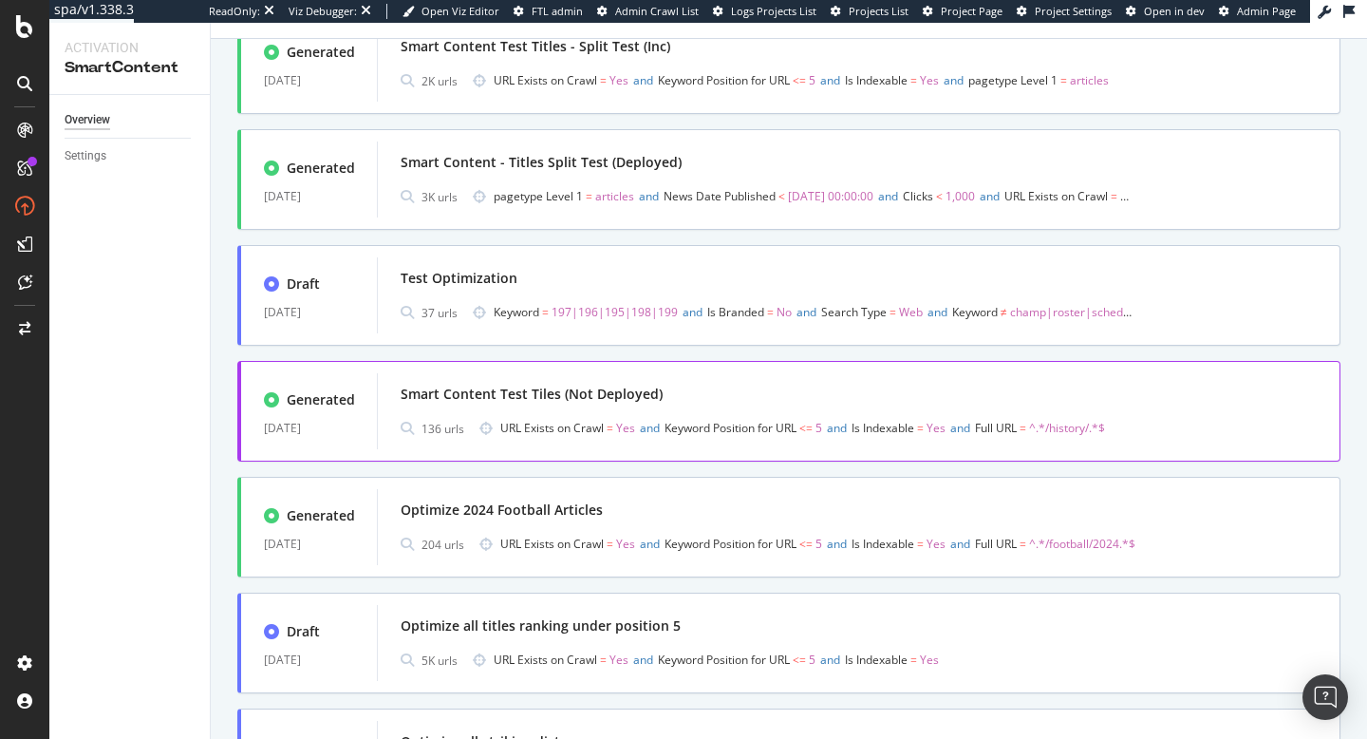
scroll to position [800, 0]
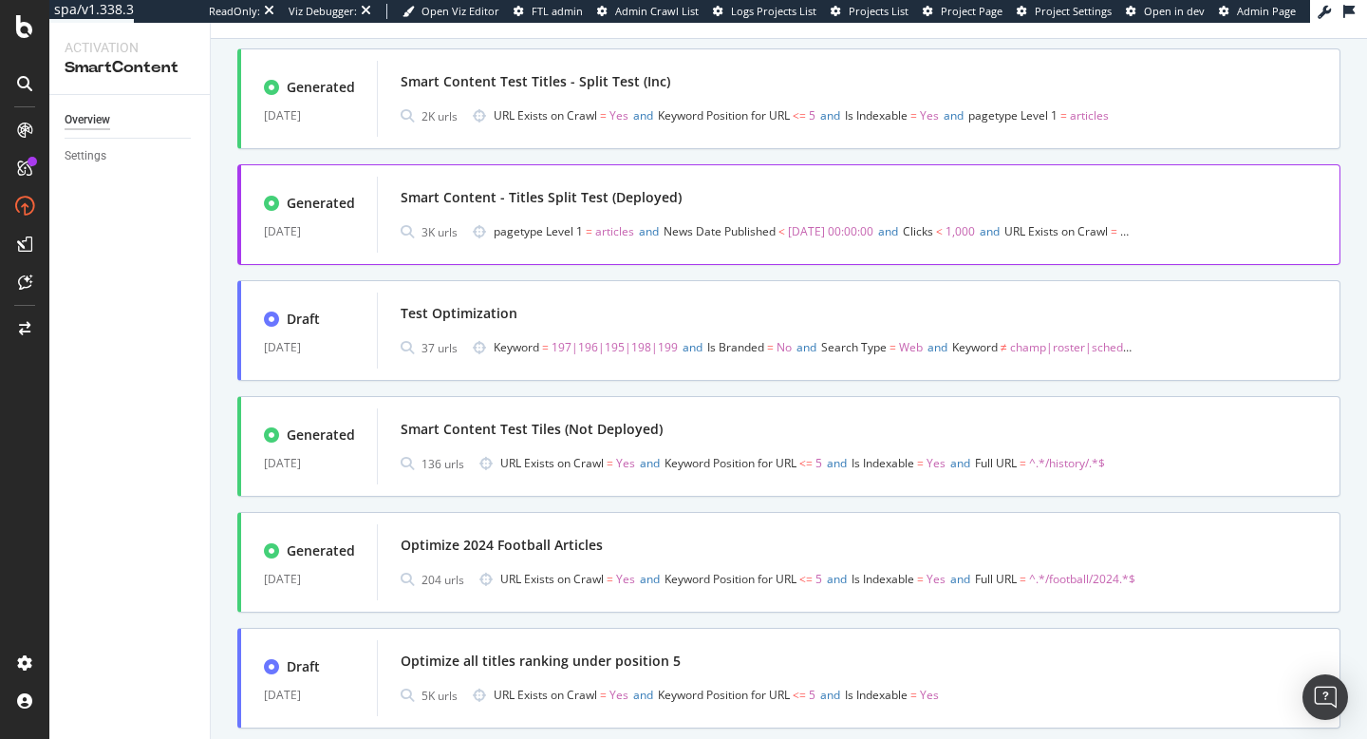
click at [569, 197] on div "Smart Content - Titles Split Test (Deployed)" at bounding box center [541, 197] width 281 height 19
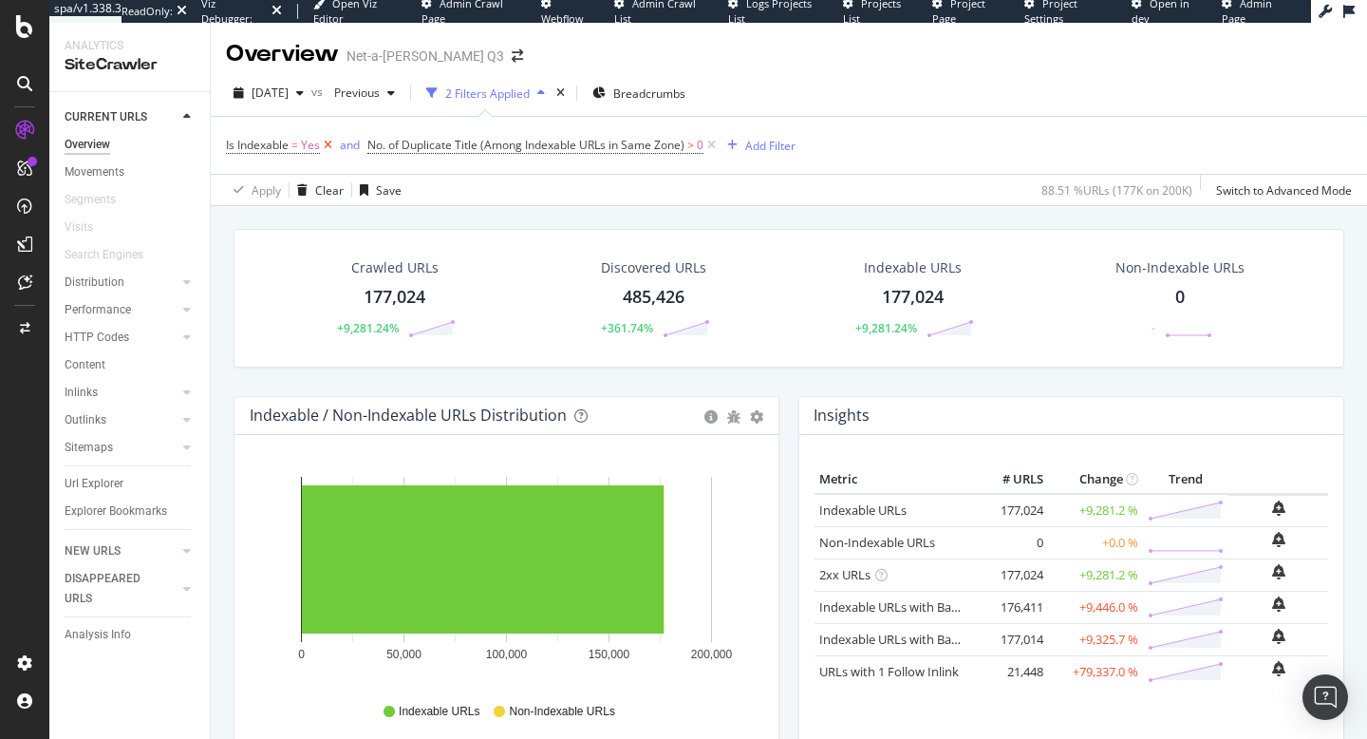
click at [330, 145] on icon at bounding box center [328, 145] width 16 height 19
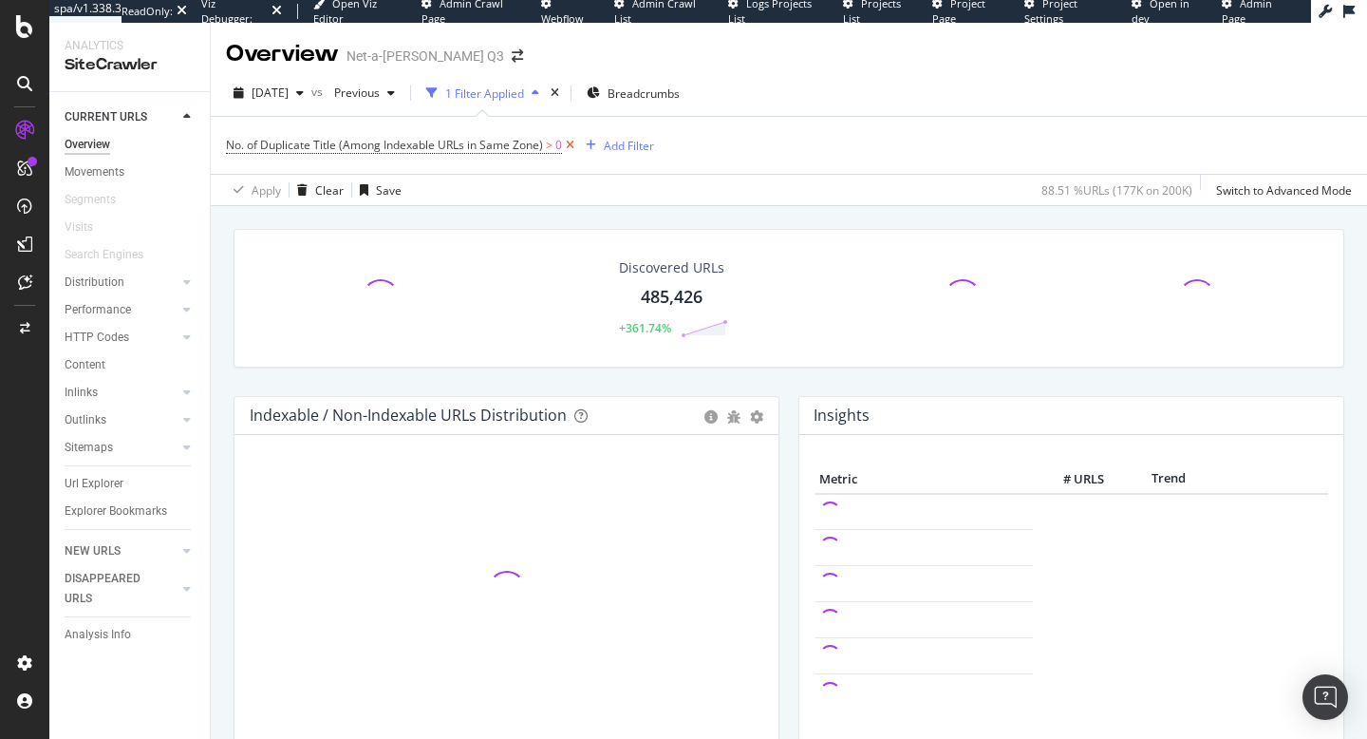
click at [568, 149] on icon at bounding box center [570, 145] width 16 height 19
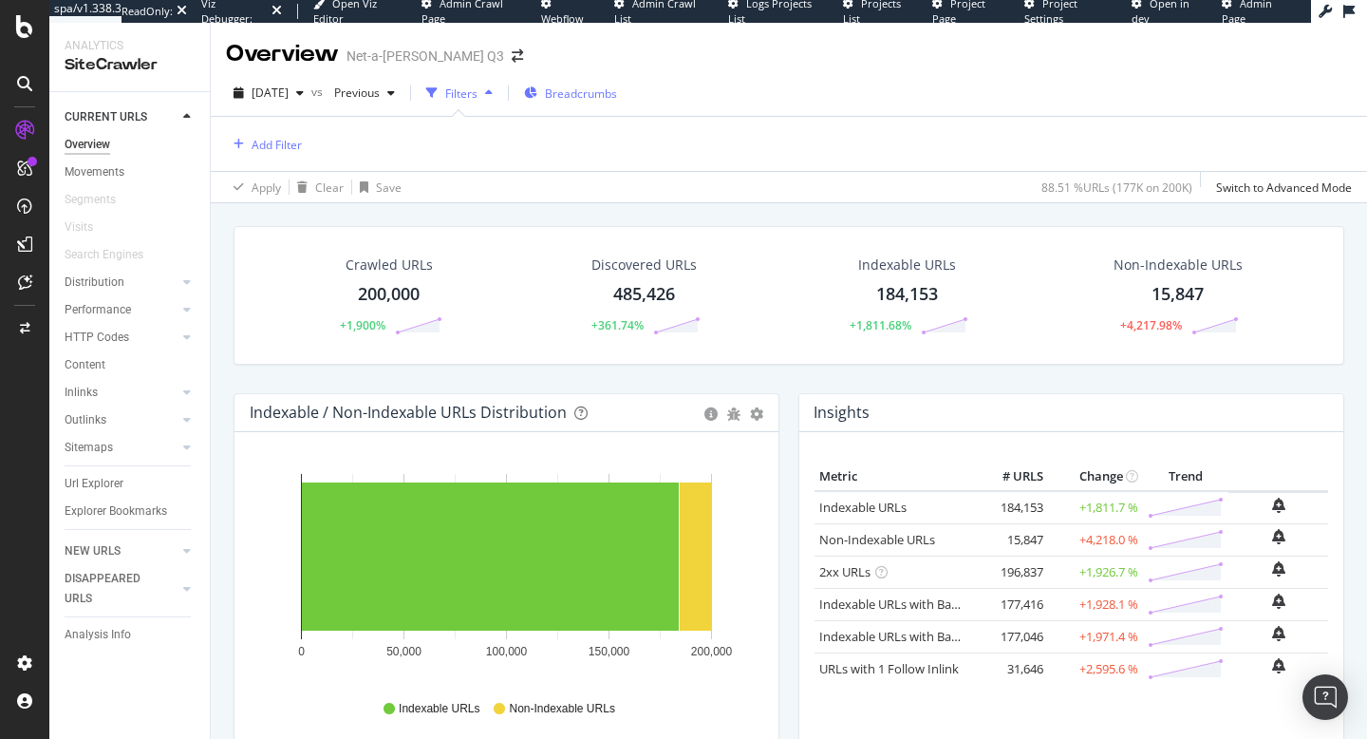
click at [615, 96] on span "Breadcrumbs" at bounding box center [581, 93] width 72 height 16
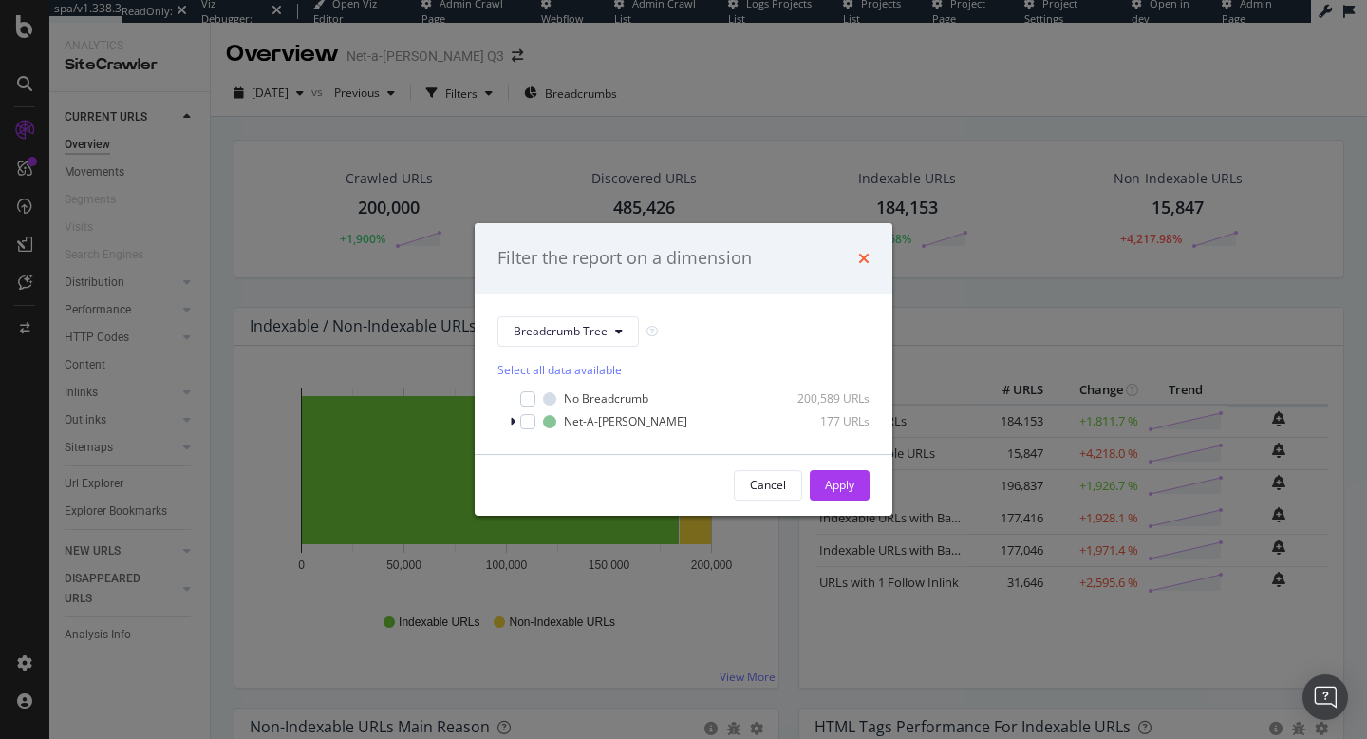
click at [866, 262] on icon "times" at bounding box center [863, 258] width 11 height 15
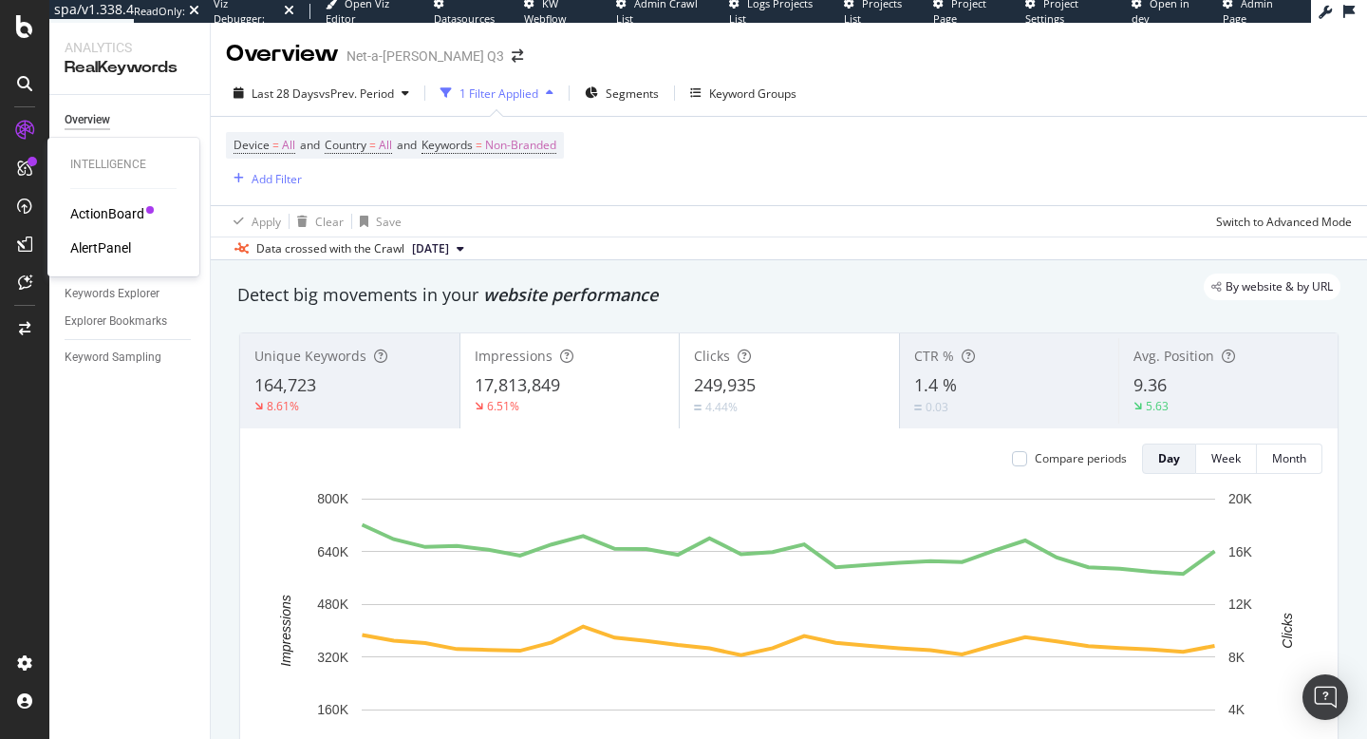
click at [97, 199] on div "Intelligence ActionBoard AlertPanel" at bounding box center [123, 206] width 137 height 131
click at [90, 209] on div "ActionBoard" at bounding box center [107, 213] width 74 height 19
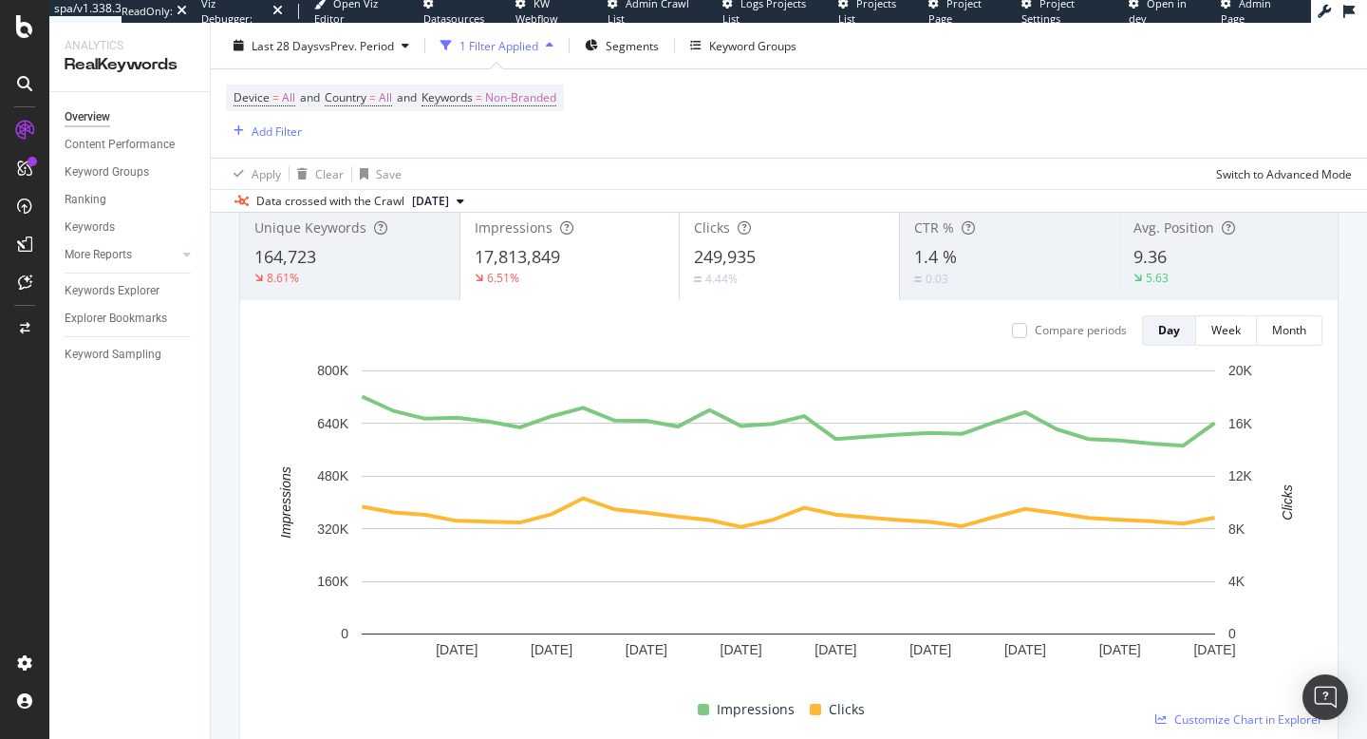
scroll to position [133, 0]
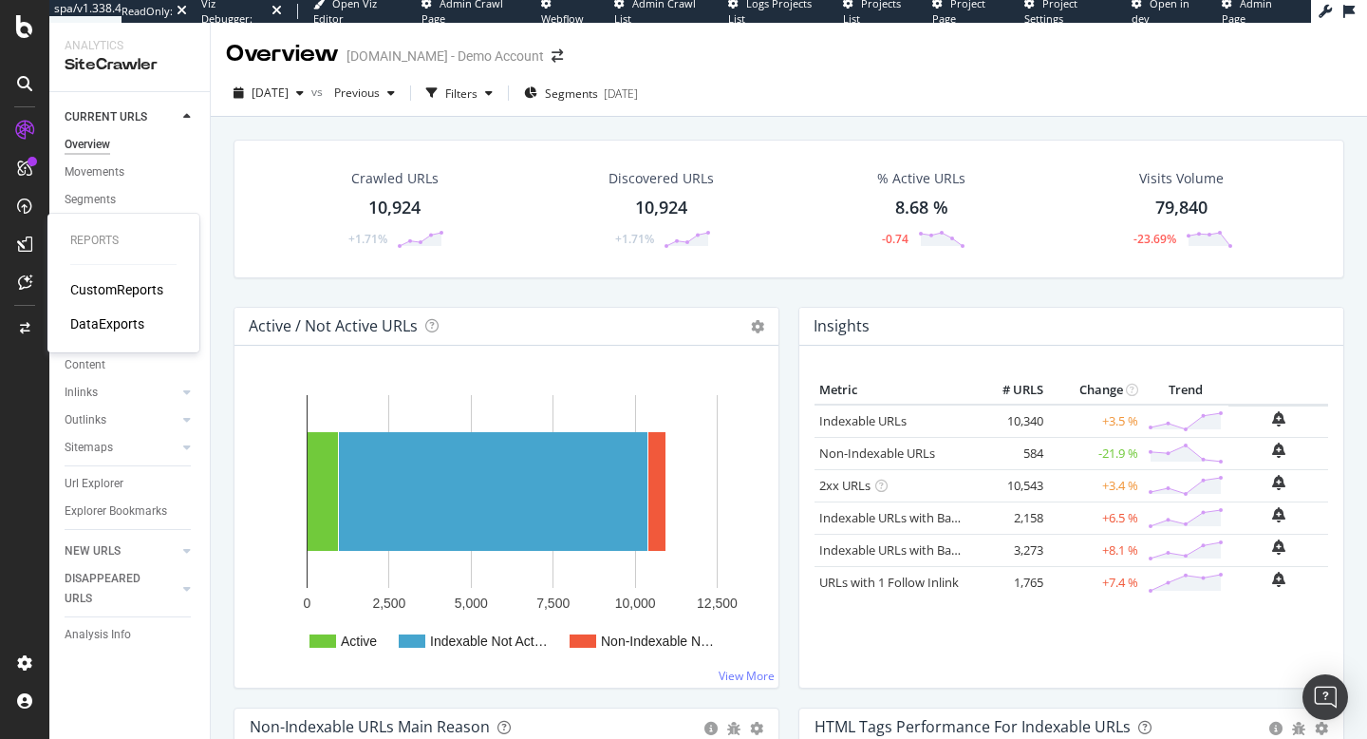
click at [110, 284] on div "CustomReports" at bounding box center [116, 289] width 93 height 19
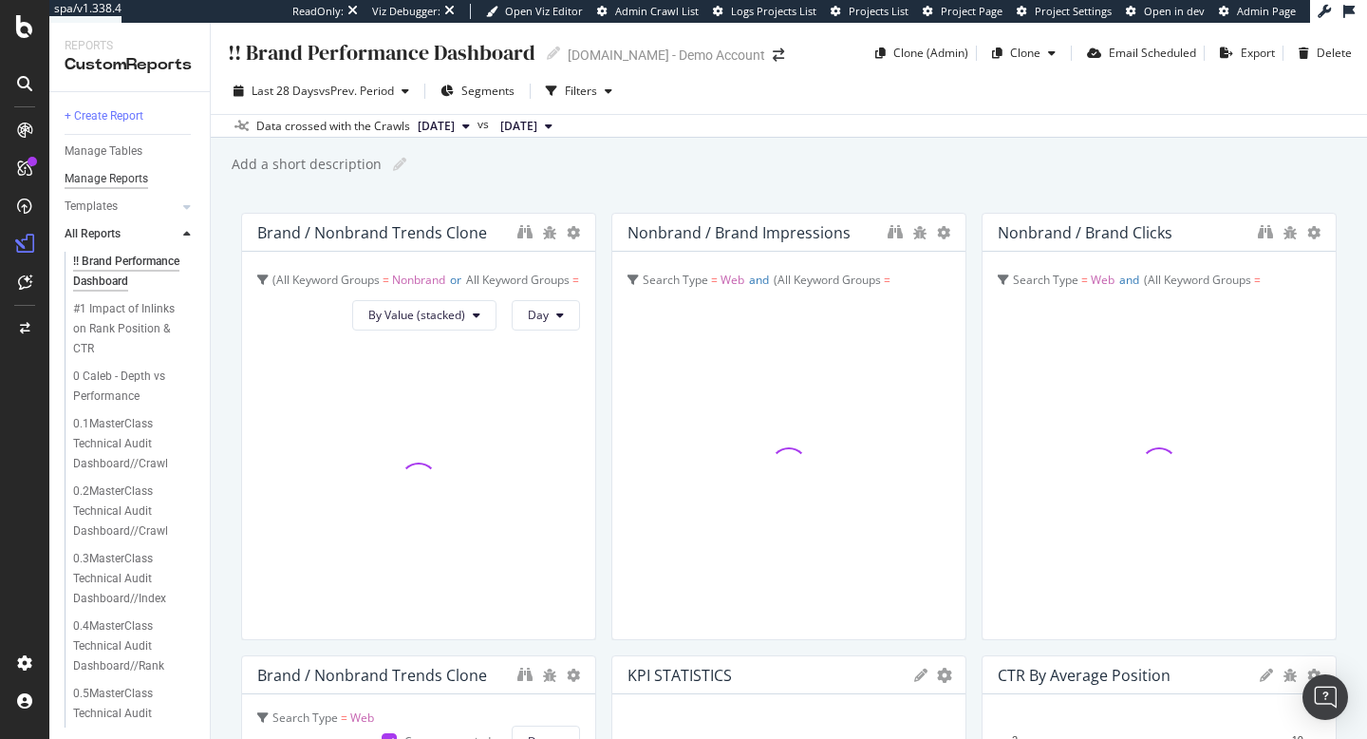
click at [121, 184] on div "Manage Reports" at bounding box center [107, 179] width 84 height 20
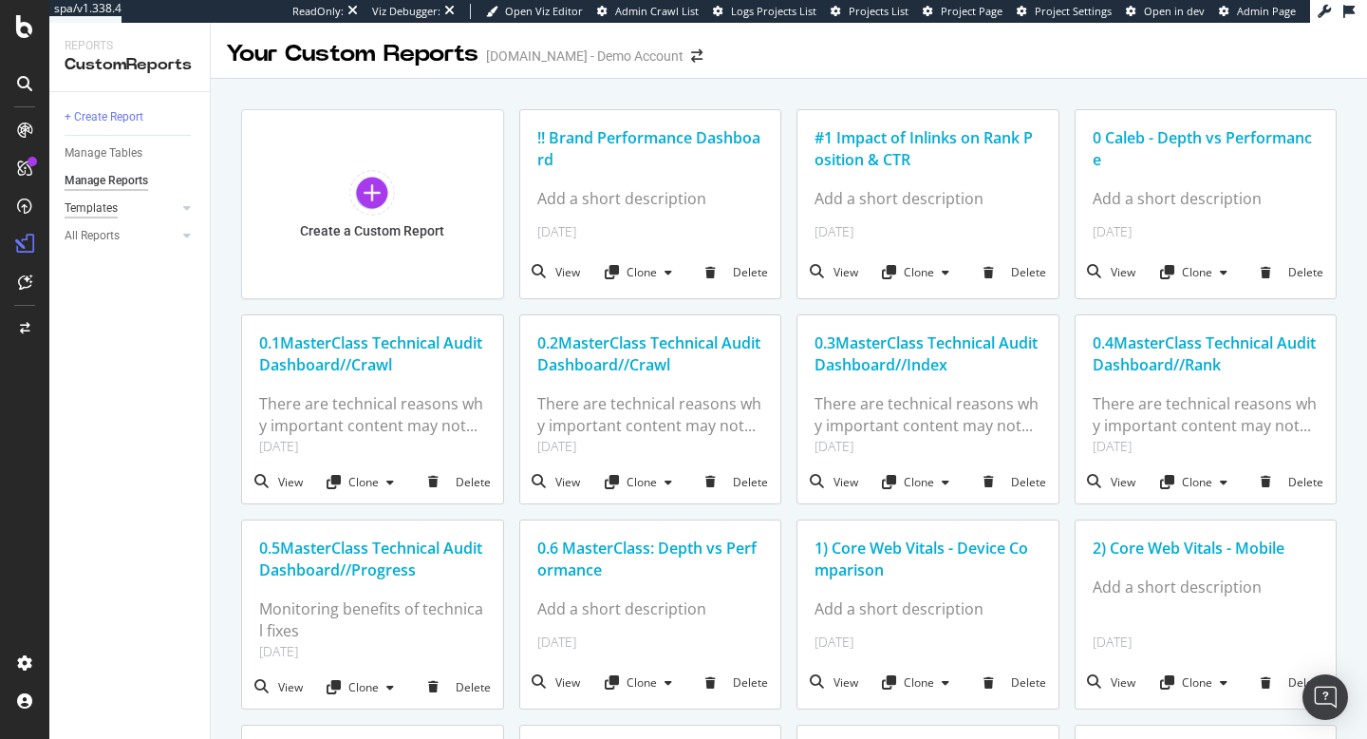
click at [92, 212] on div "Templates" at bounding box center [91, 208] width 53 height 20
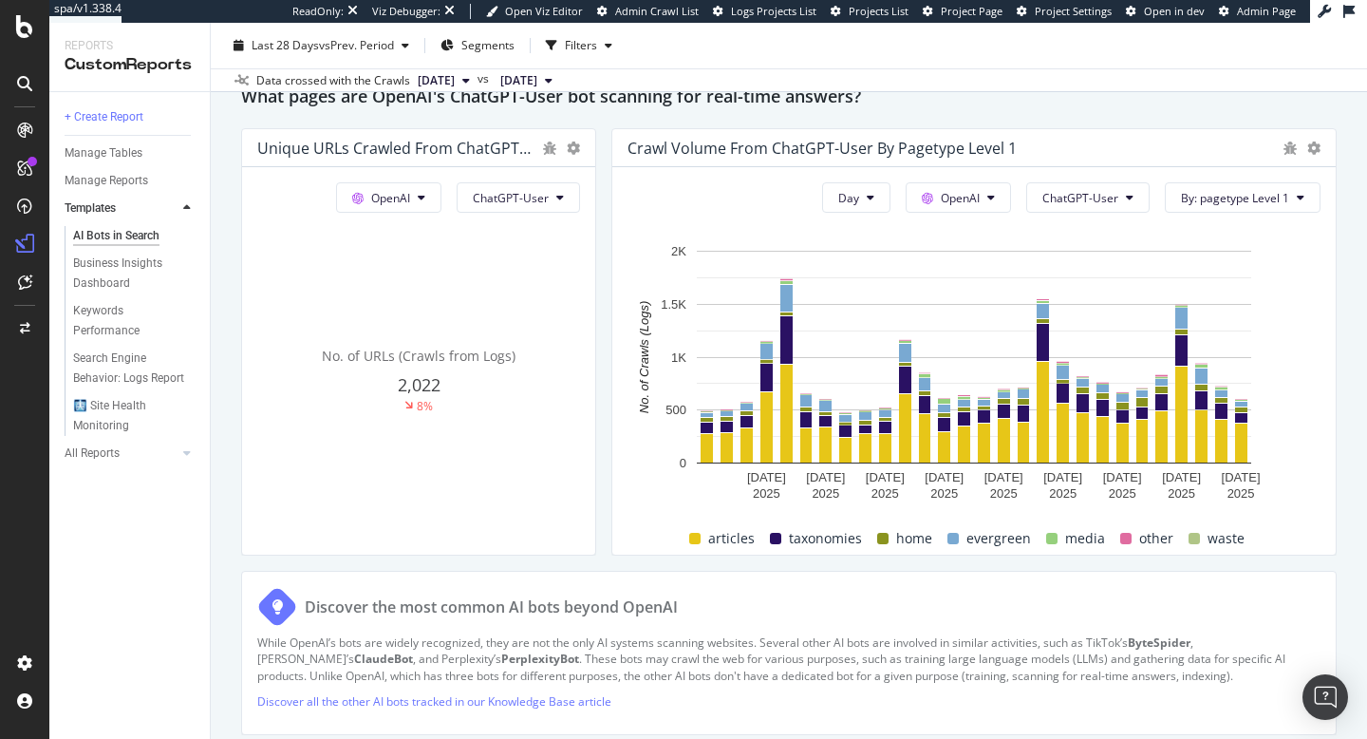
scroll to position [2156, 0]
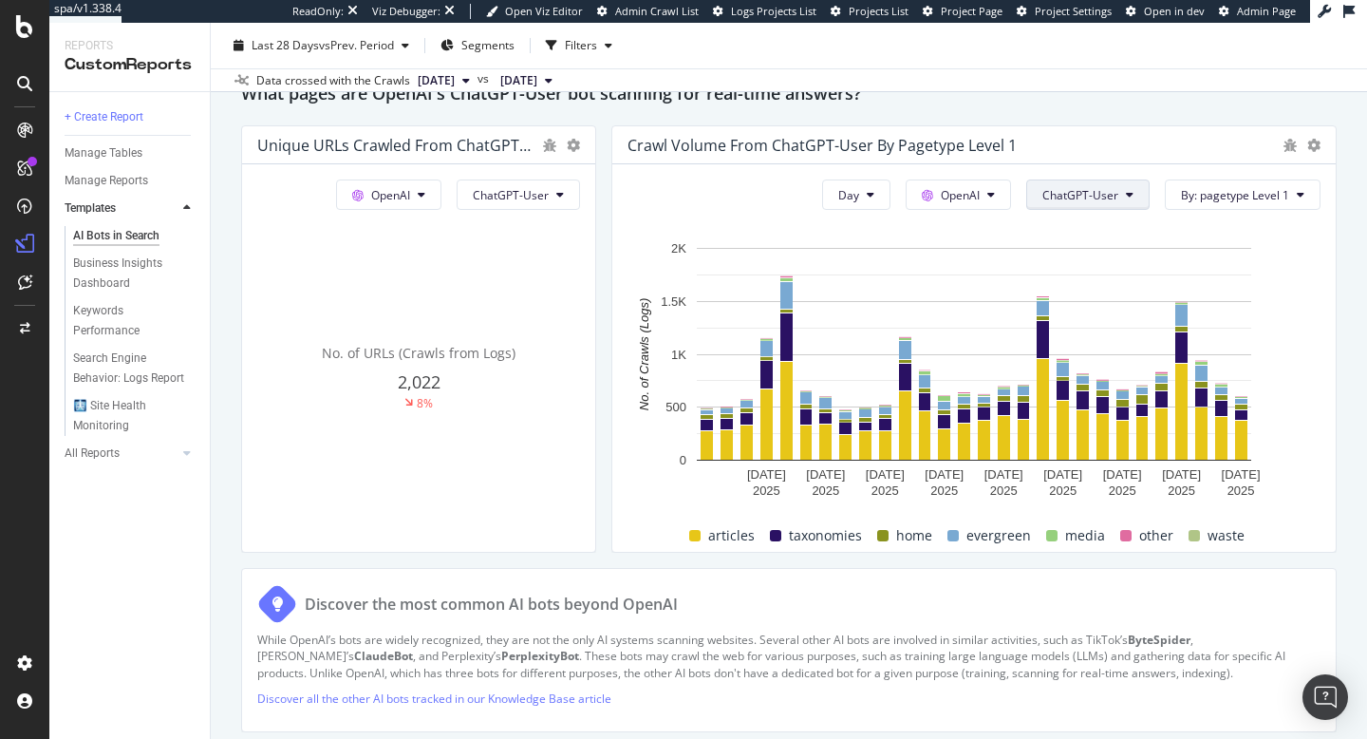
click at [1115, 195] on span "ChatGPT-User" at bounding box center [1081, 195] width 76 height 16
click at [1223, 231] on div "Hold CMD (⌘) while clicking to filter the report." at bounding box center [974, 225] width 693 height 16
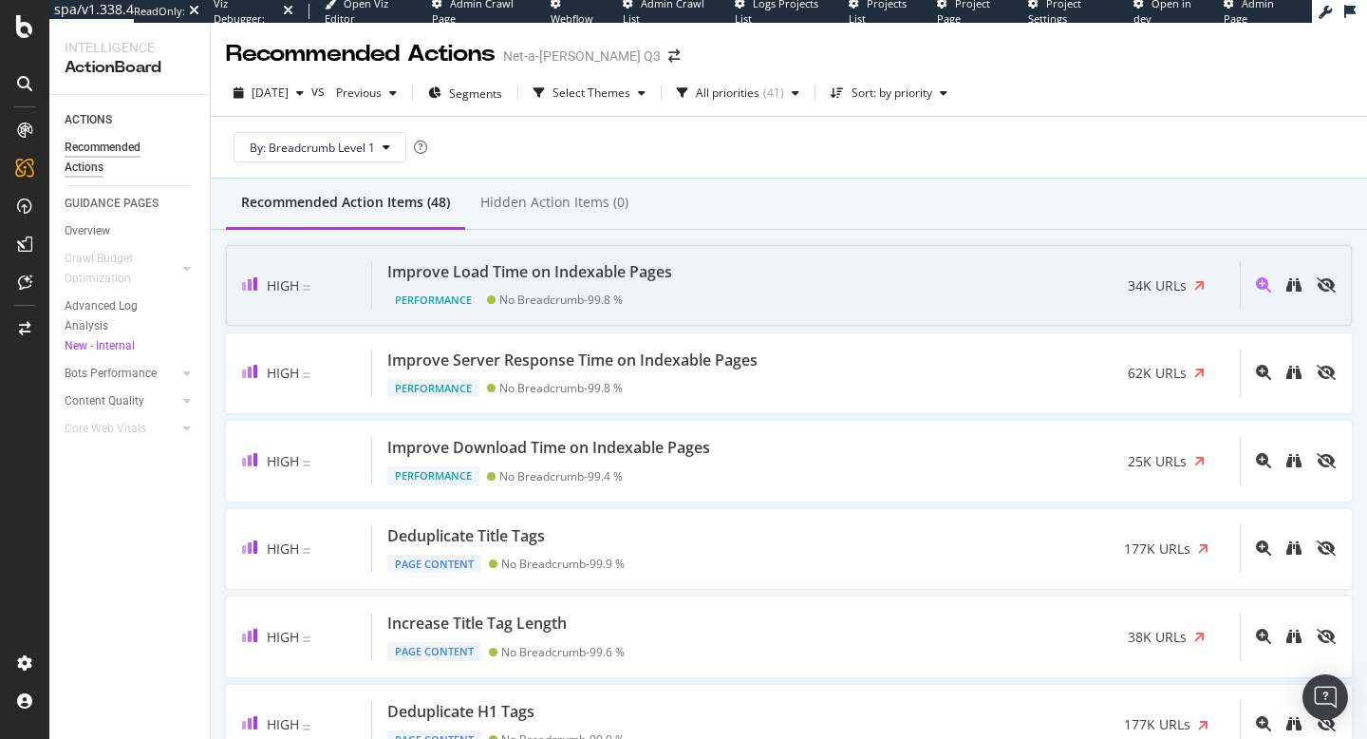
click at [680, 276] on div "Improve Load Time on Indexable Pages" at bounding box center [533, 272] width 292 height 22
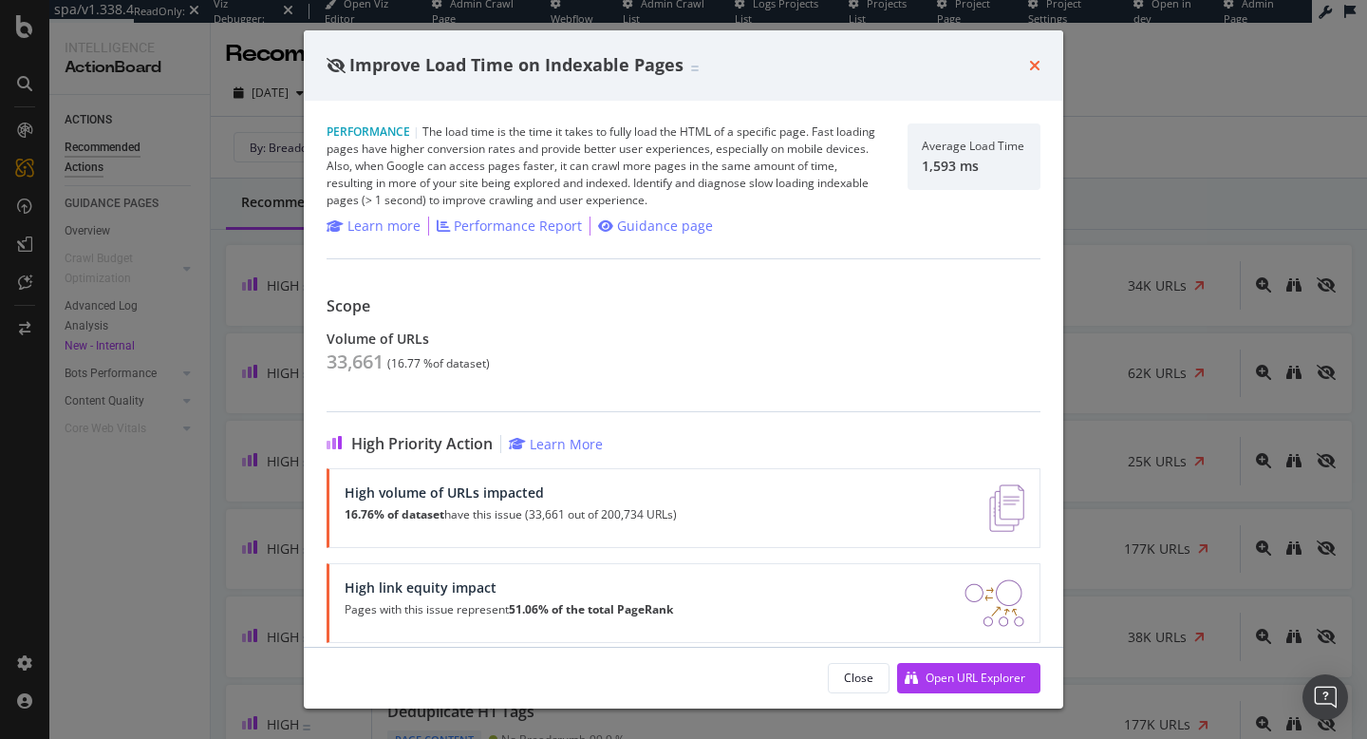
click at [1033, 66] on icon "times" at bounding box center [1034, 65] width 11 height 15
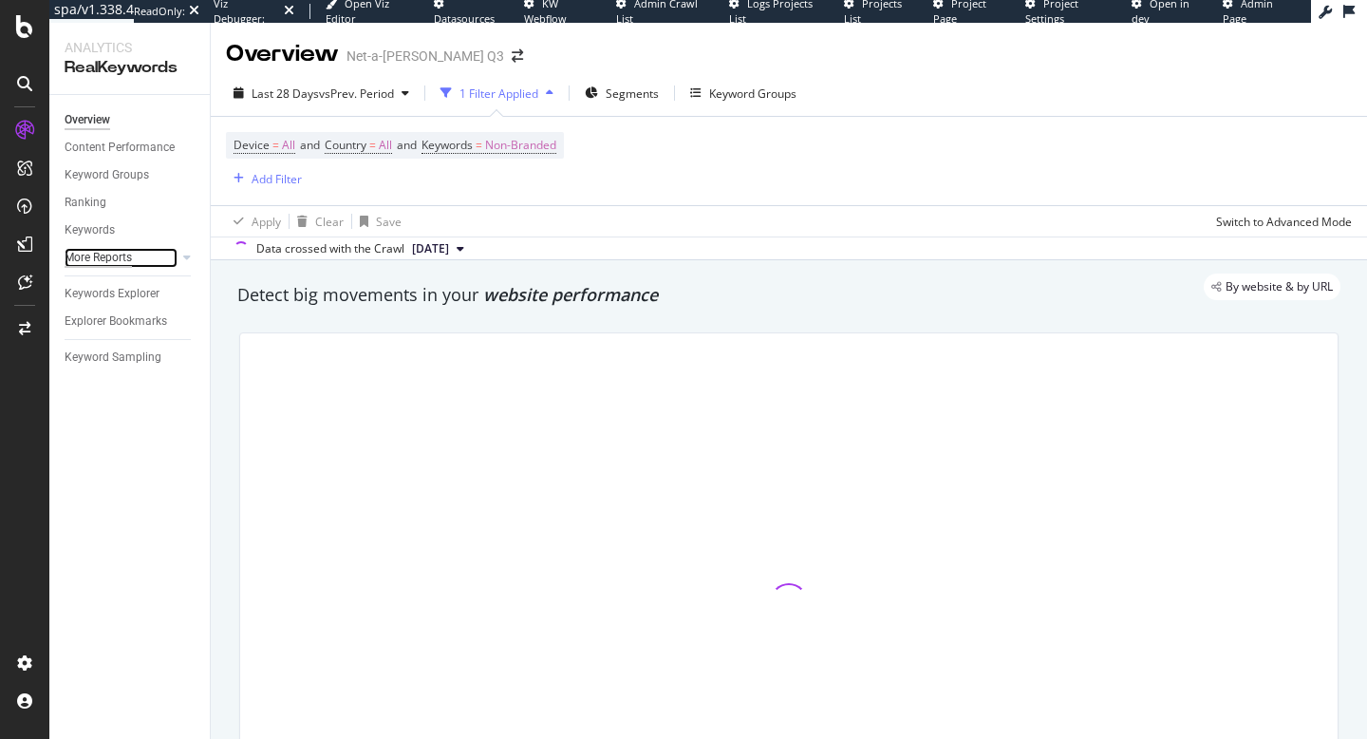
click at [111, 260] on div "More Reports" at bounding box center [98, 258] width 67 height 20
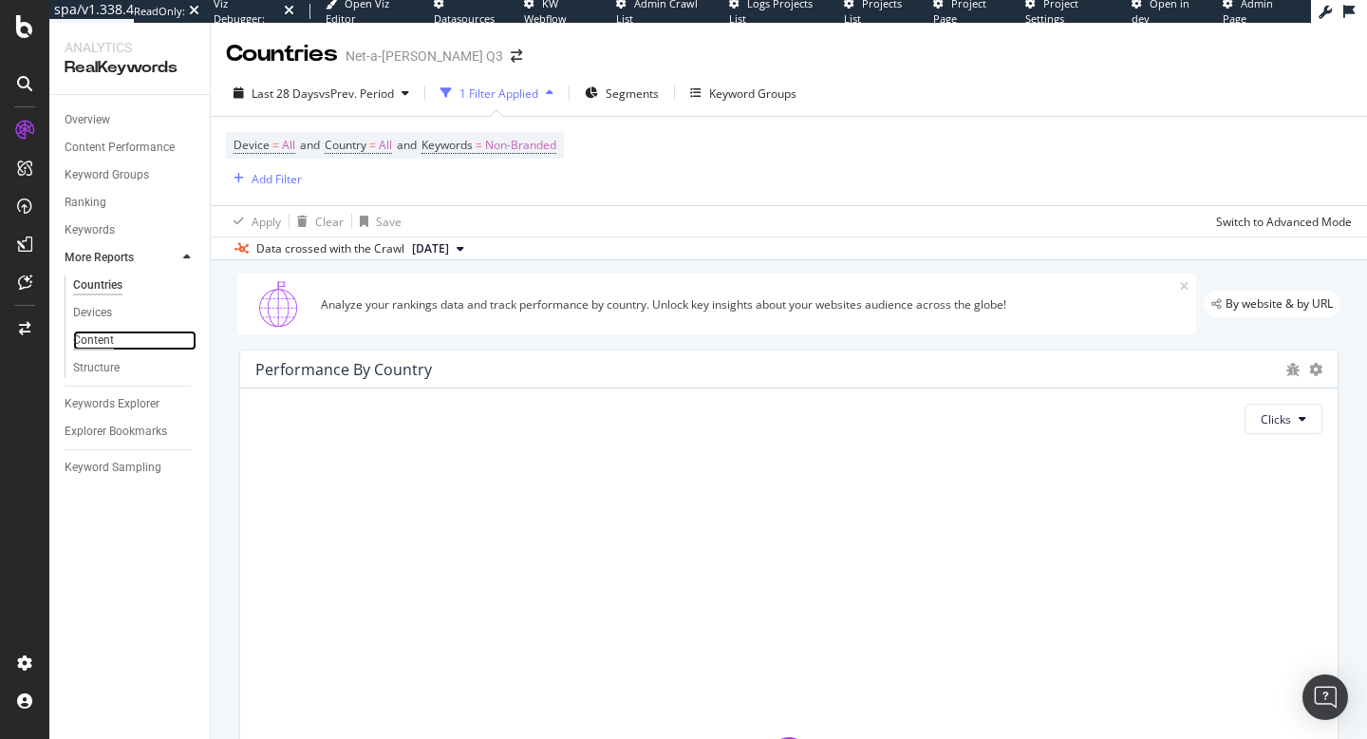
click at [102, 342] on div "Content" at bounding box center [93, 340] width 41 height 20
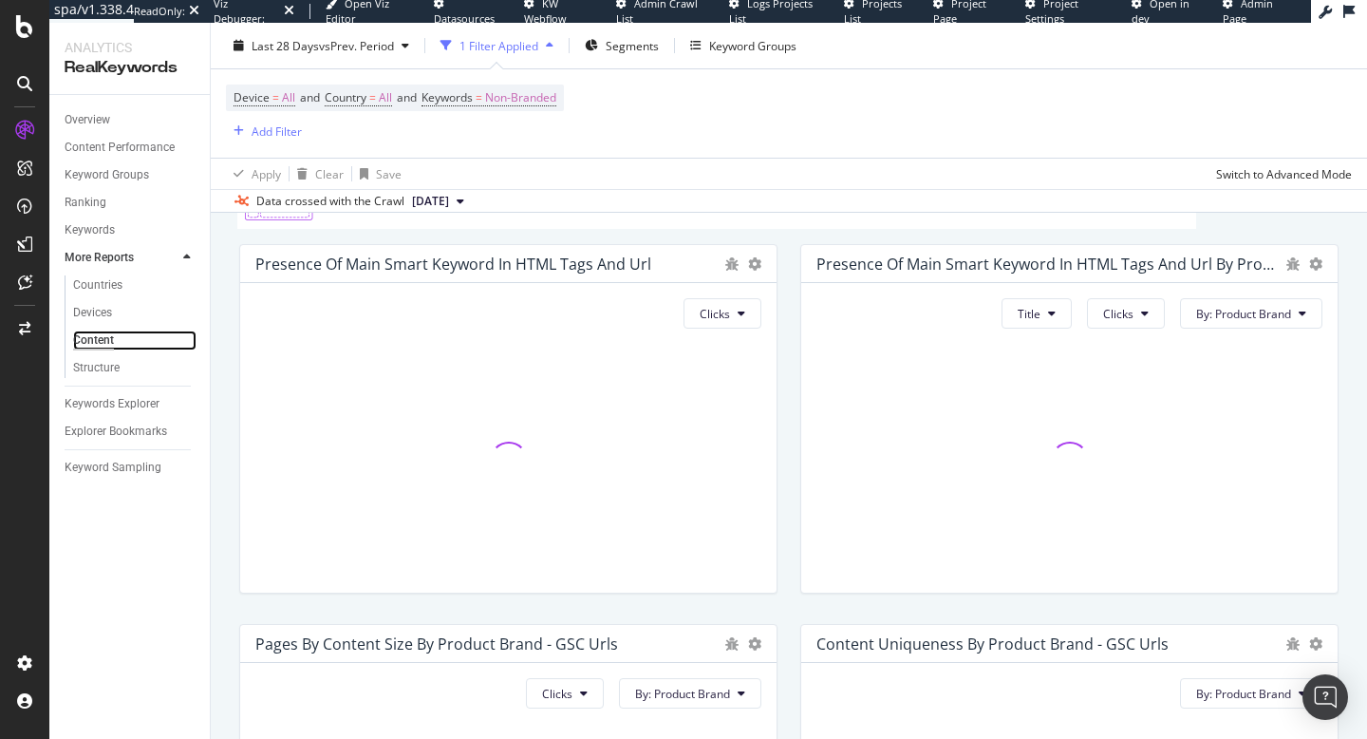
scroll to position [108, 0]
click at [89, 369] on div "Structure" at bounding box center [96, 368] width 47 height 20
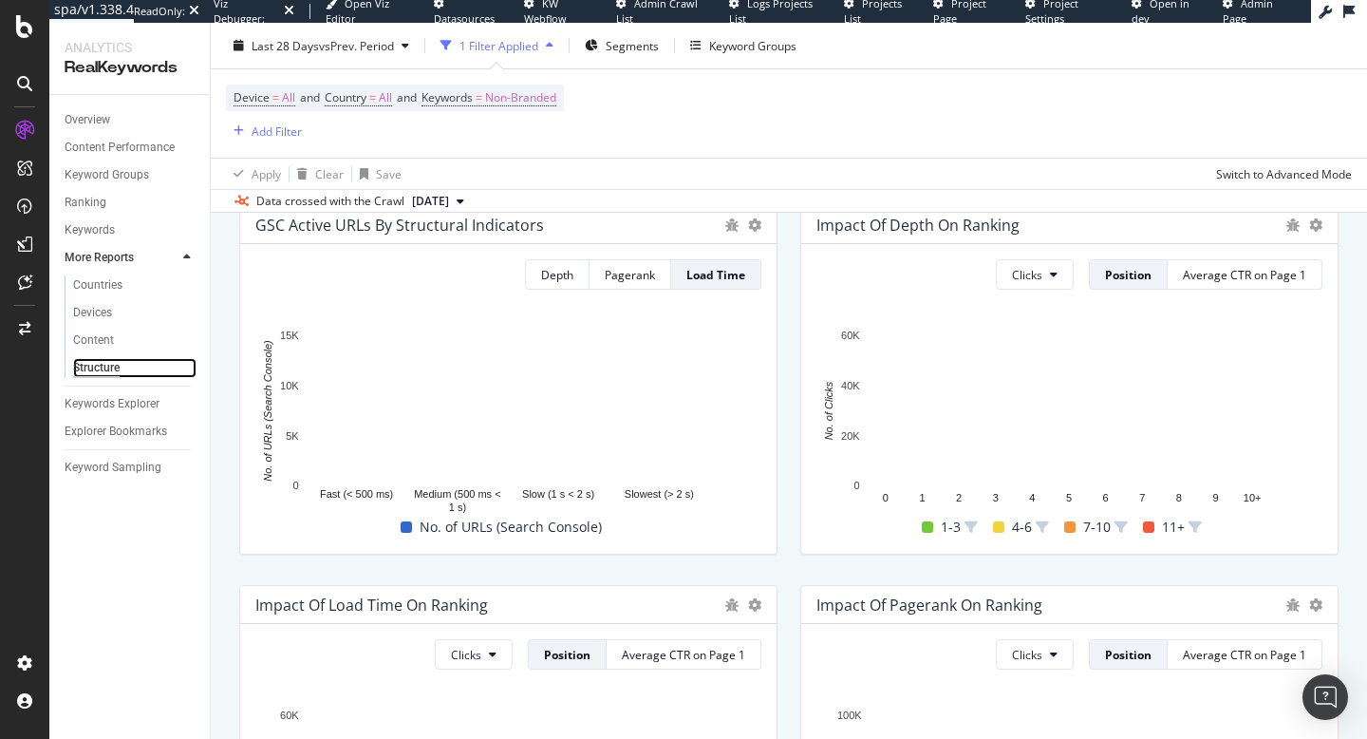
scroll to position [129, 0]
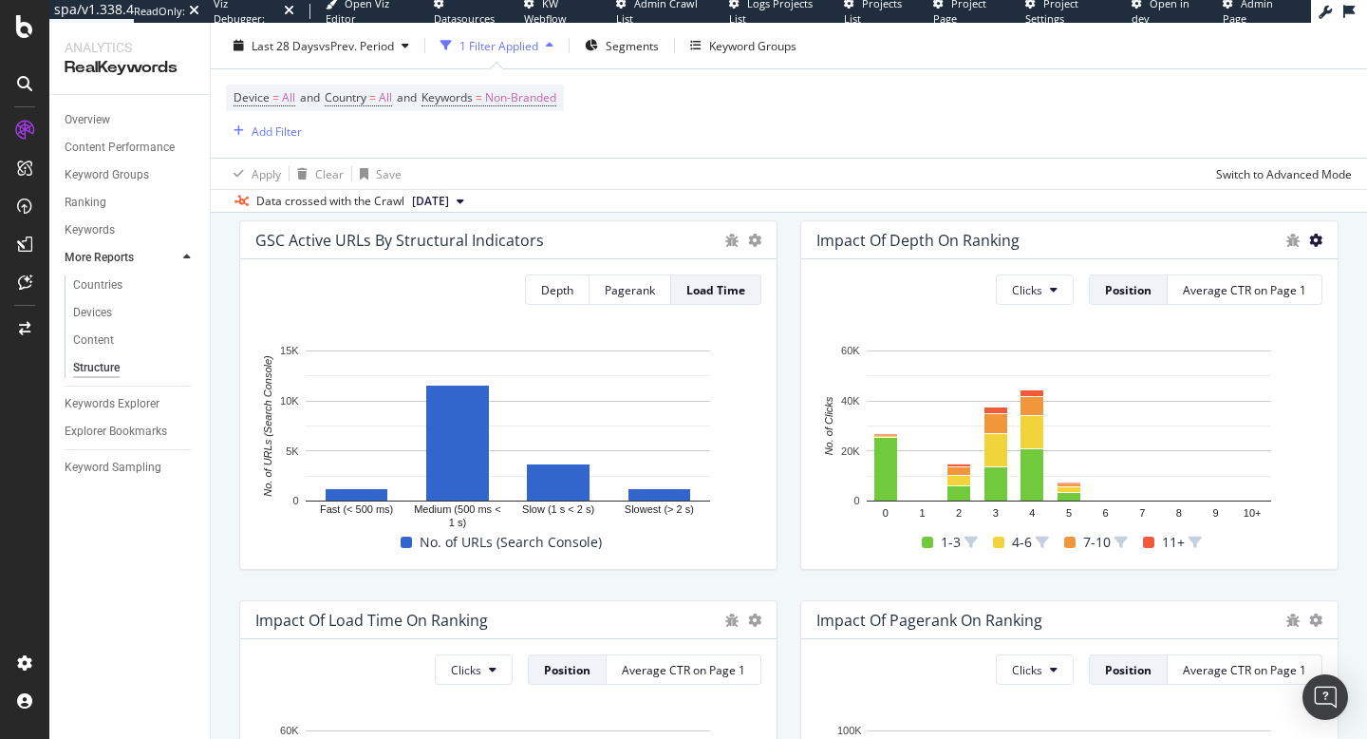
click at [1319, 240] on icon at bounding box center [1316, 240] width 13 height 13
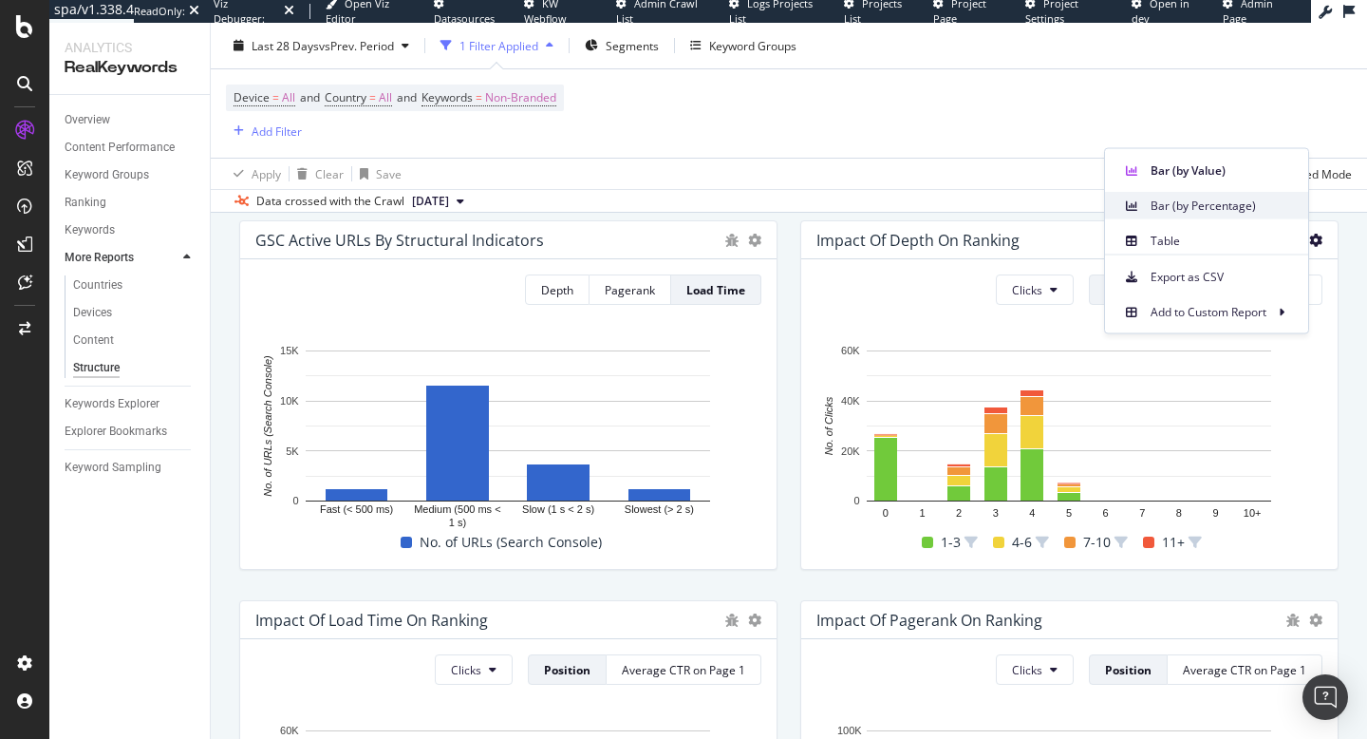
click at [1211, 209] on span "Bar (by Percentage)" at bounding box center [1222, 205] width 142 height 17
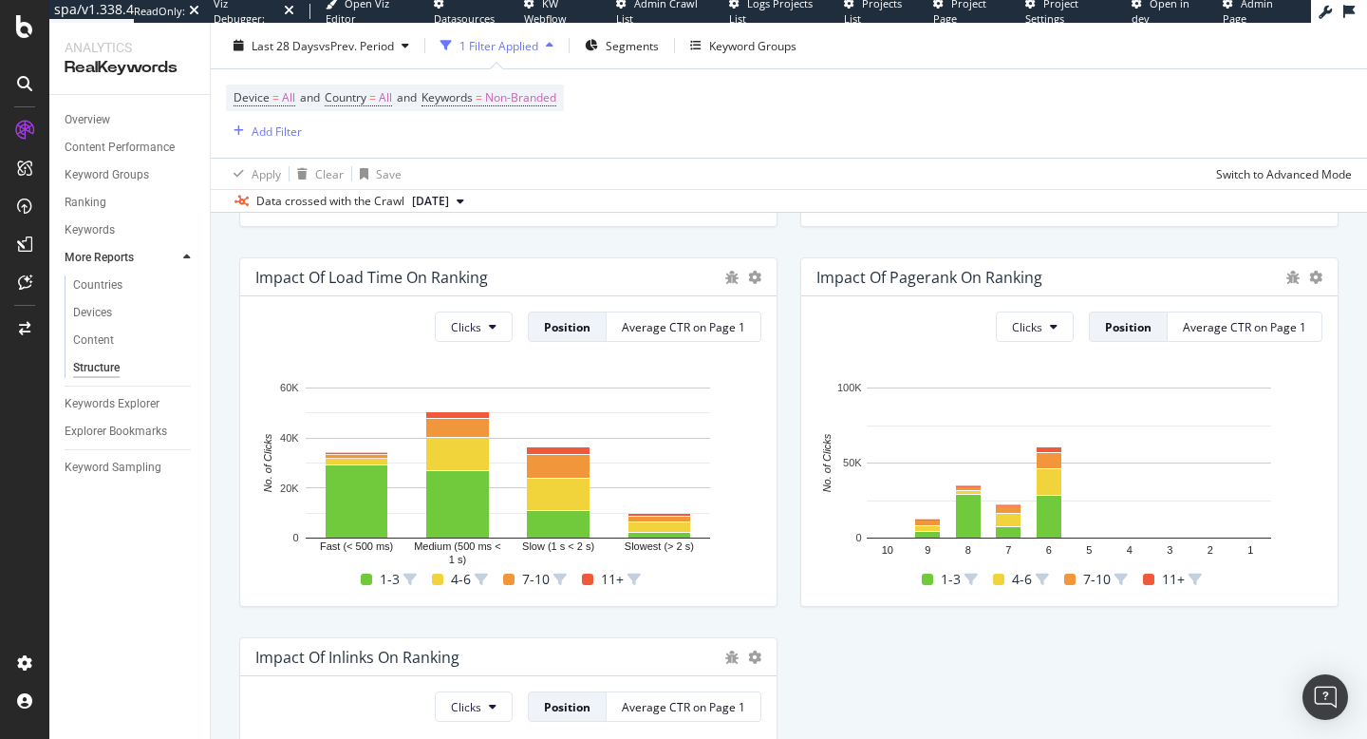
scroll to position [471, 0]
click at [757, 278] on icon at bounding box center [754, 278] width 13 height 13
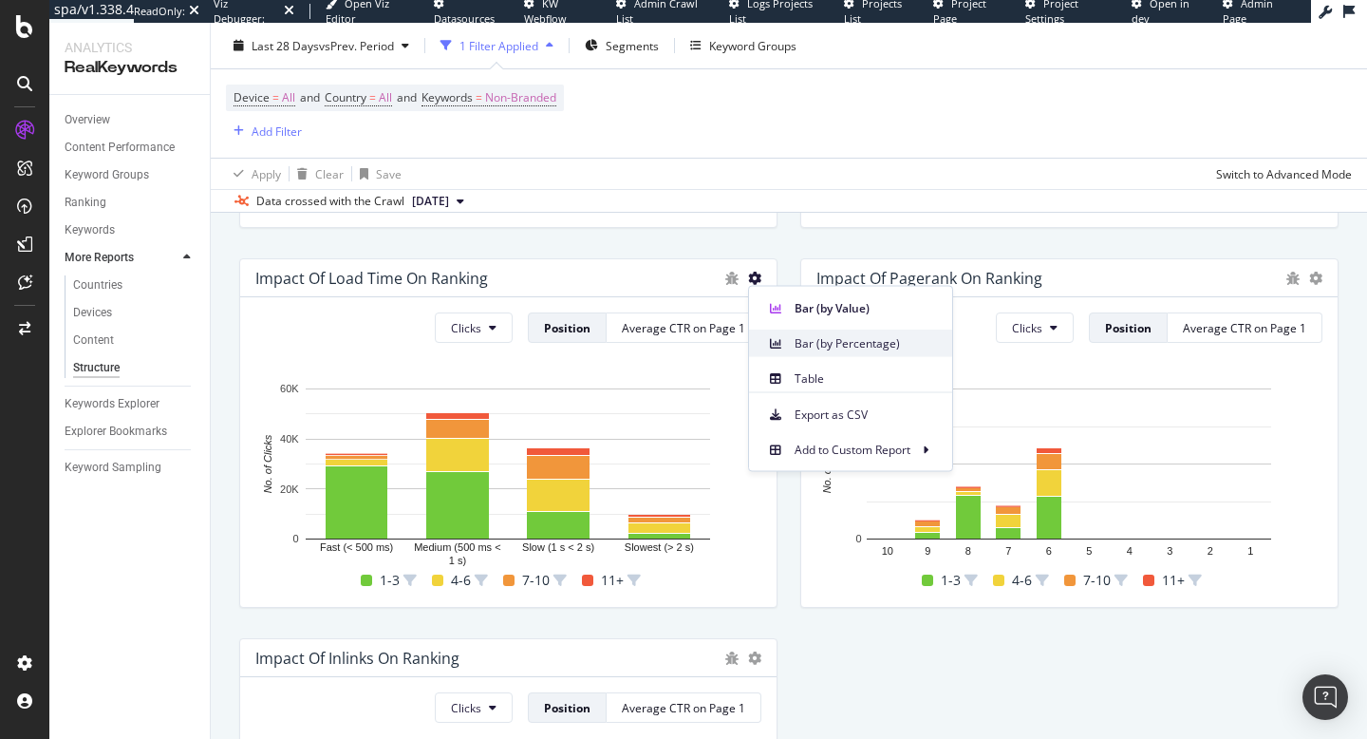
click at [828, 346] on span "Bar (by Percentage)" at bounding box center [866, 342] width 142 height 17
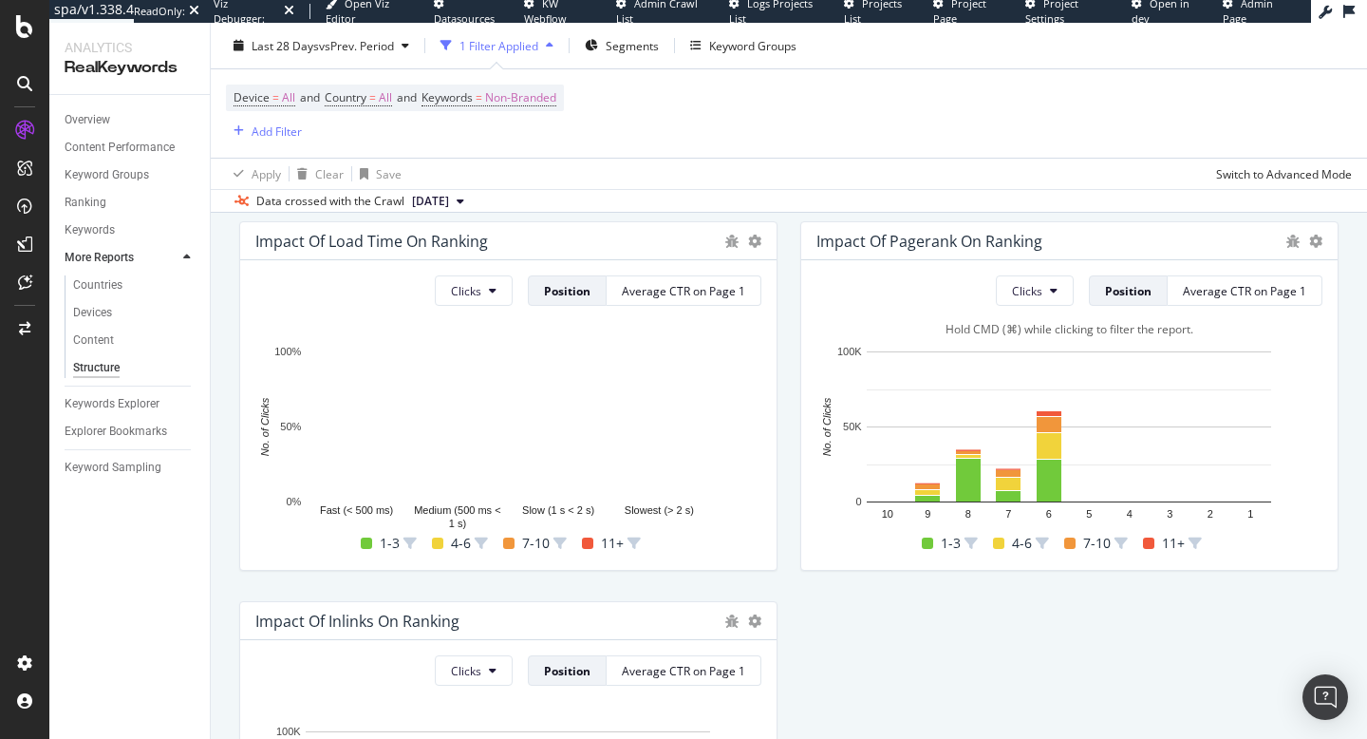
scroll to position [509, 0]
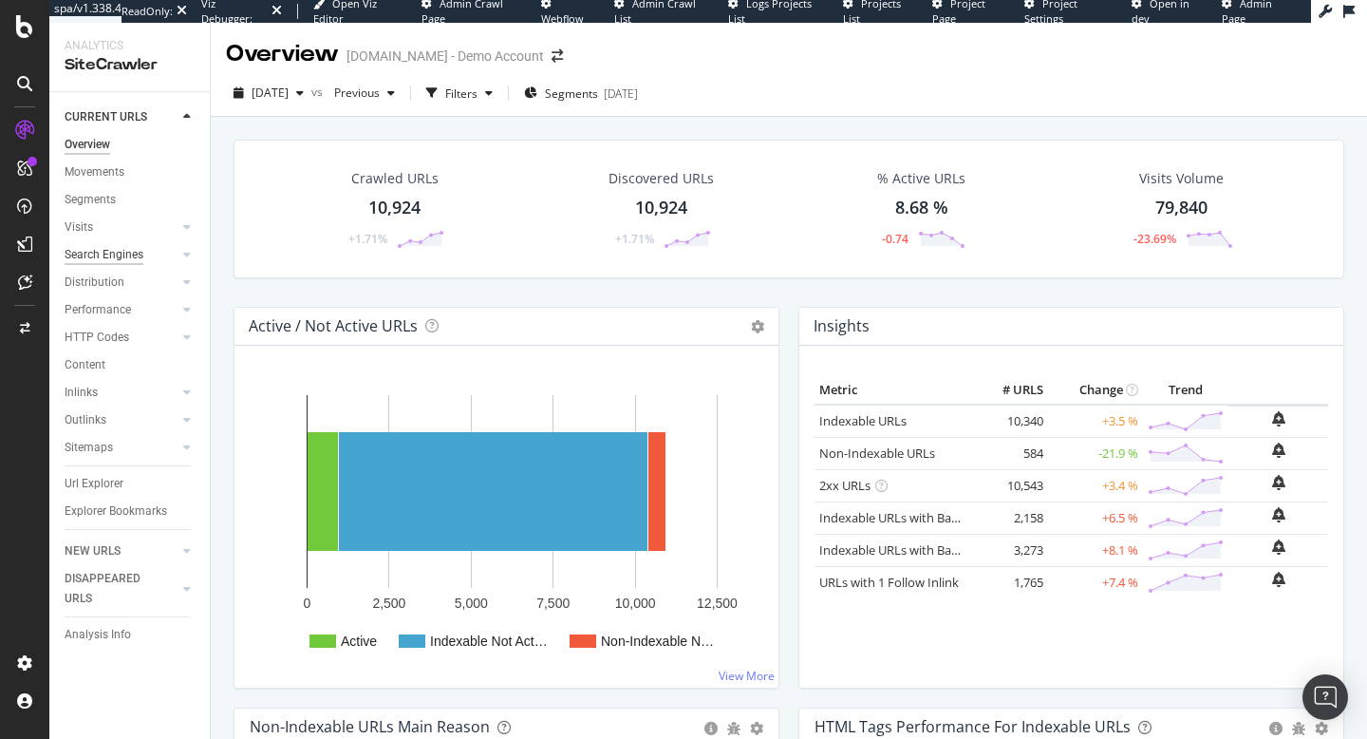
click at [107, 260] on div "Search Engines" at bounding box center [104, 255] width 79 height 20
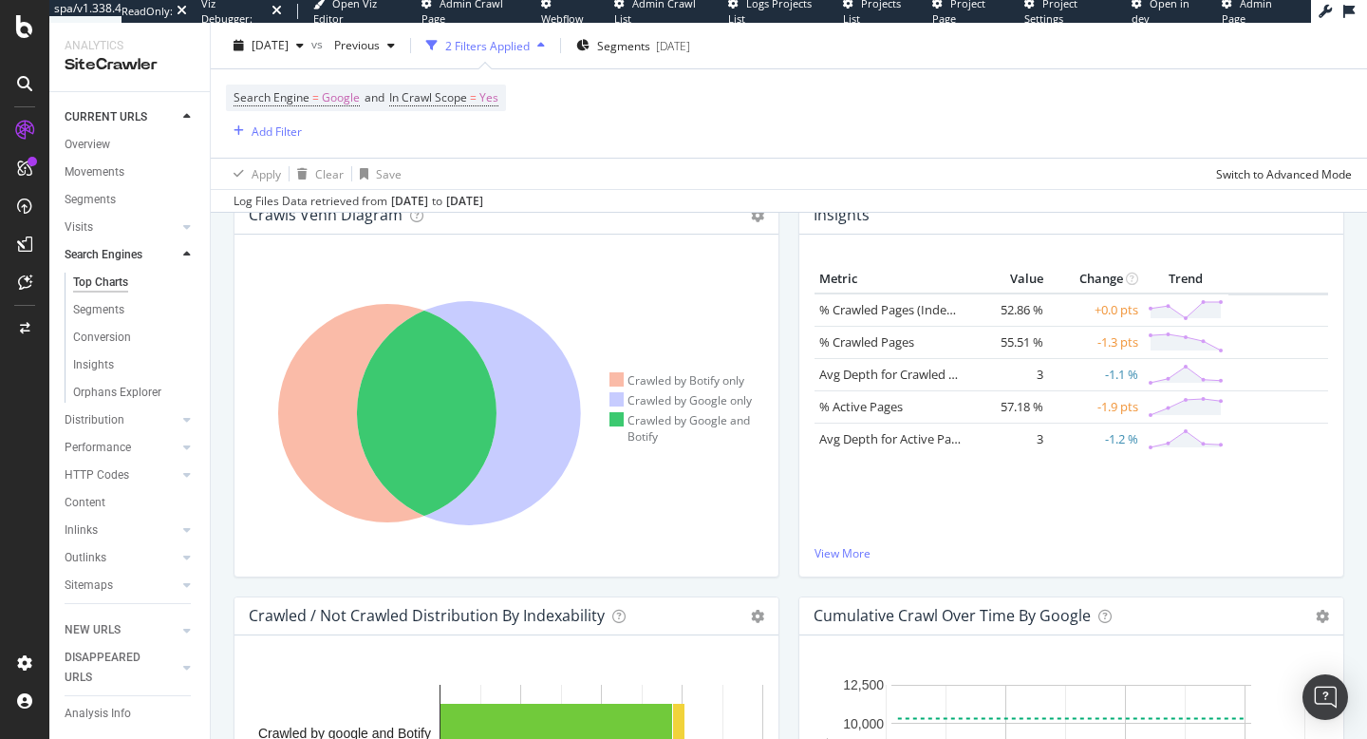
scroll to position [372, 0]
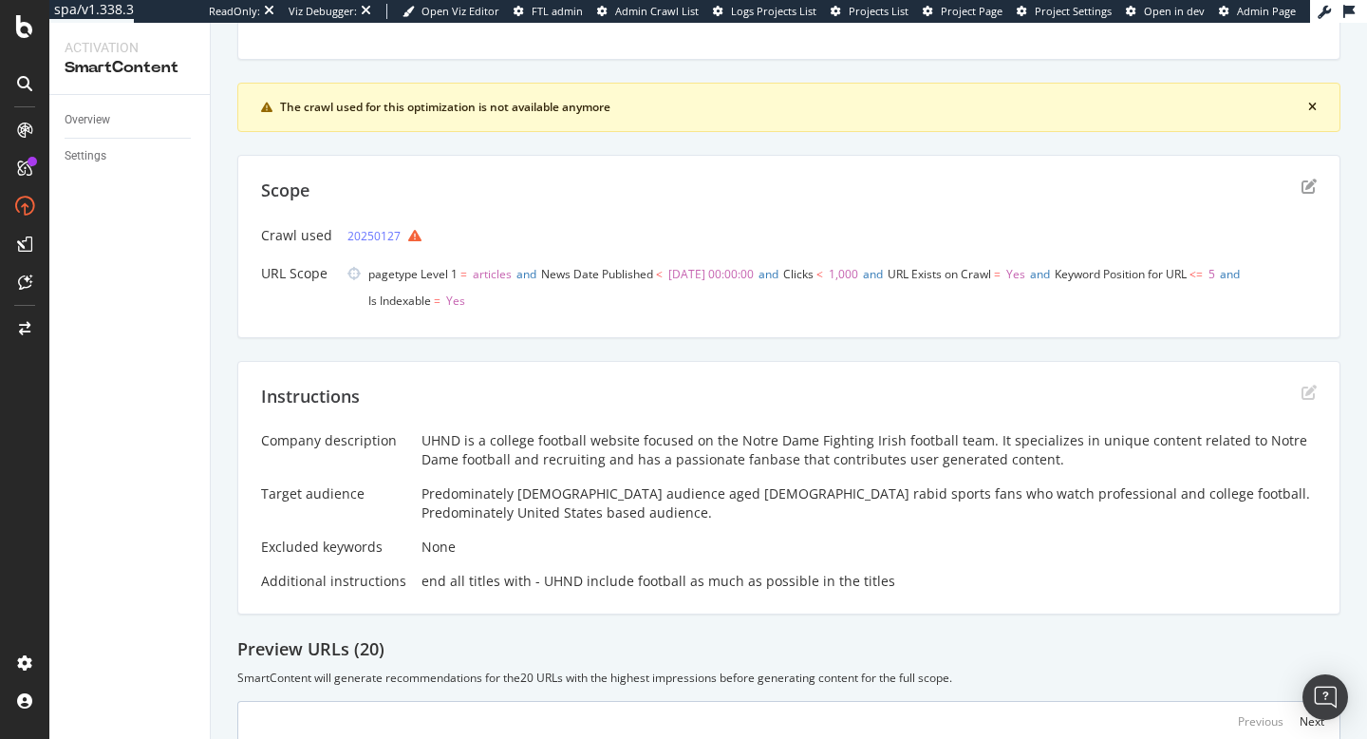
scroll to position [301, 0]
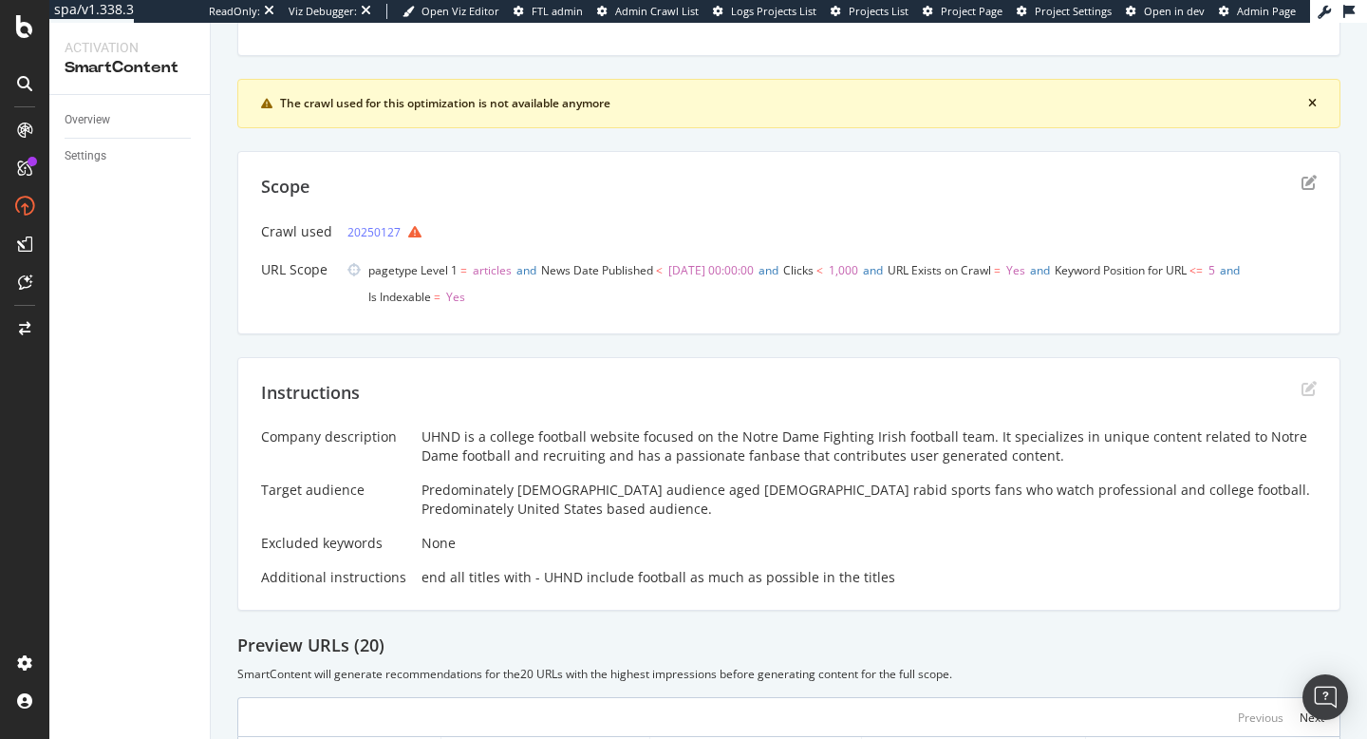
click at [495, 270] on span "articles" at bounding box center [492, 270] width 39 height 16
click at [751, 299] on span "pagetype Level 1 = articles and News Date Published < [DATE] 00:00:00 and Click…" at bounding box center [842, 283] width 949 height 53
drag, startPoint x: 1233, startPoint y: 270, endPoint x: 1264, endPoint y: 270, distance: 31.3
click at [1245, 271] on span "Keyword Position for URL <= 5 and" at bounding box center [1150, 270] width 190 height 27
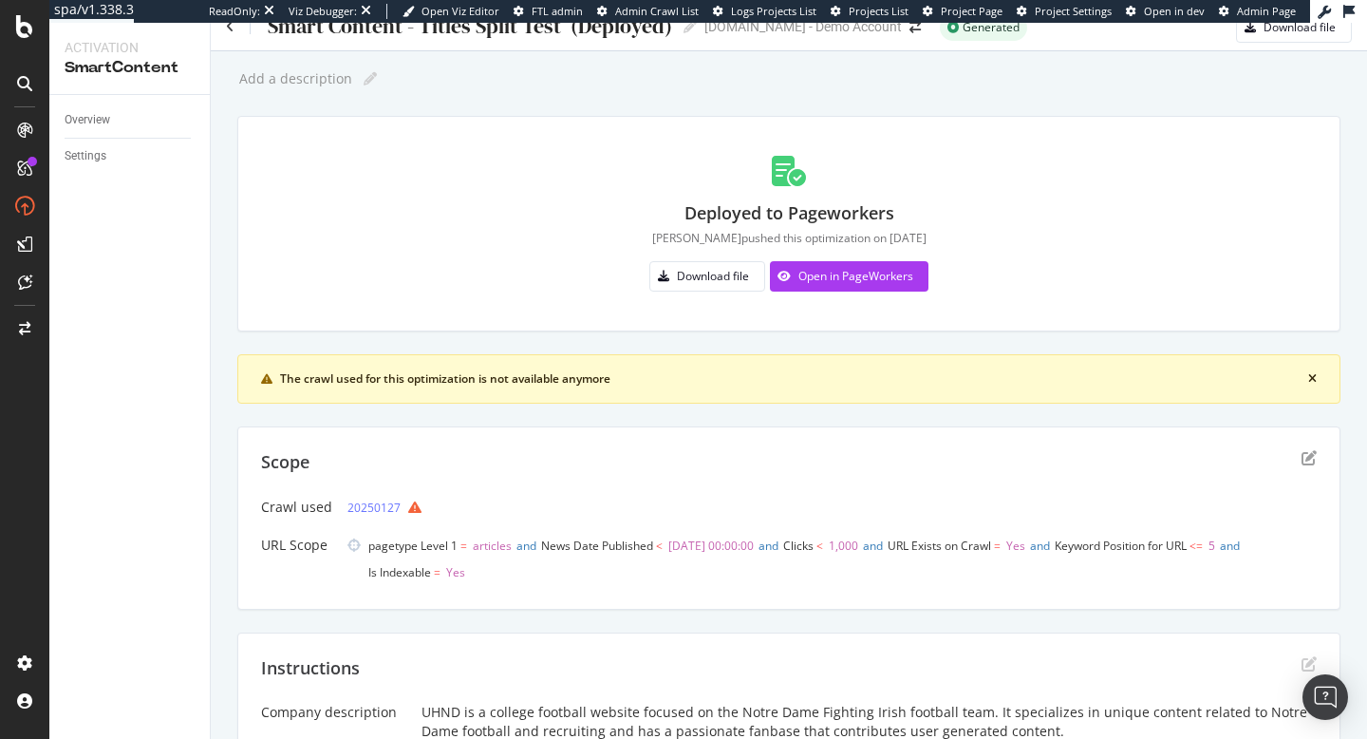
scroll to position [29, 0]
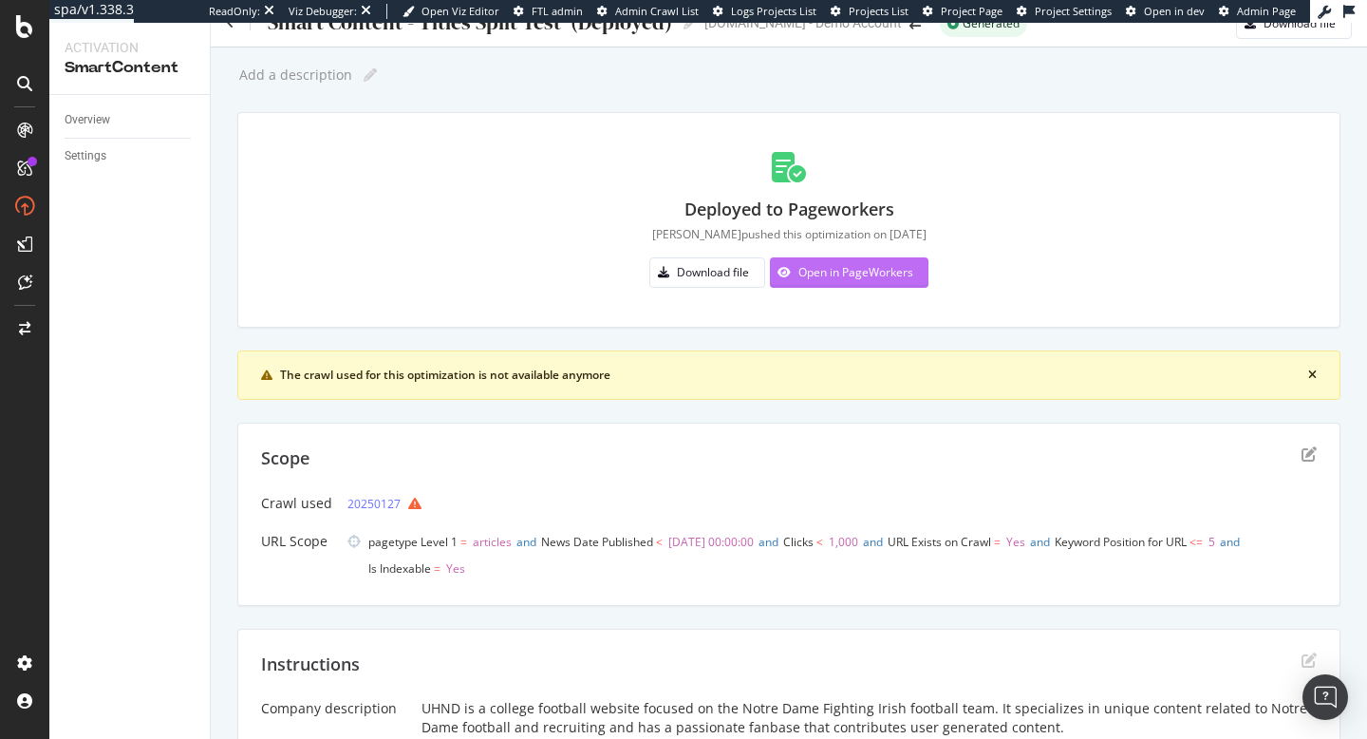
click at [890, 276] on div "Open in PageWorkers" at bounding box center [856, 272] width 115 height 16
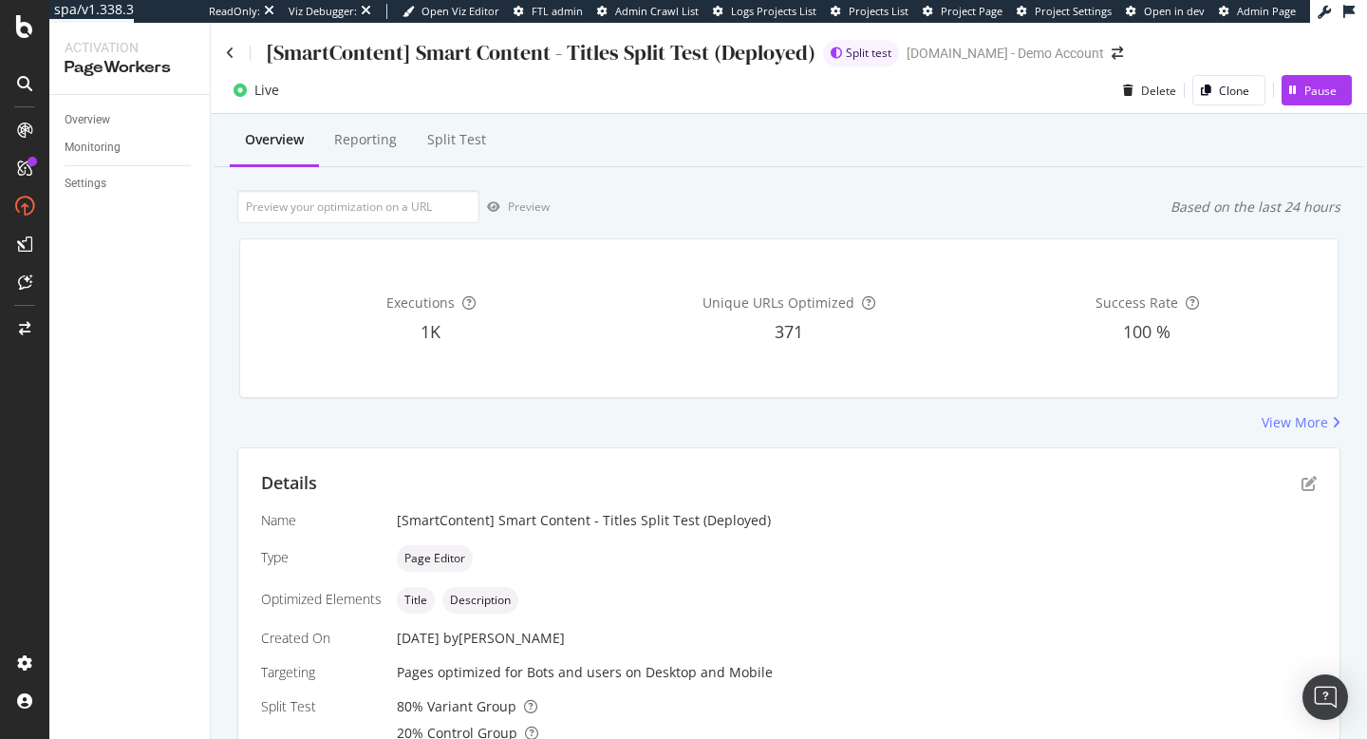
scroll to position [424, 0]
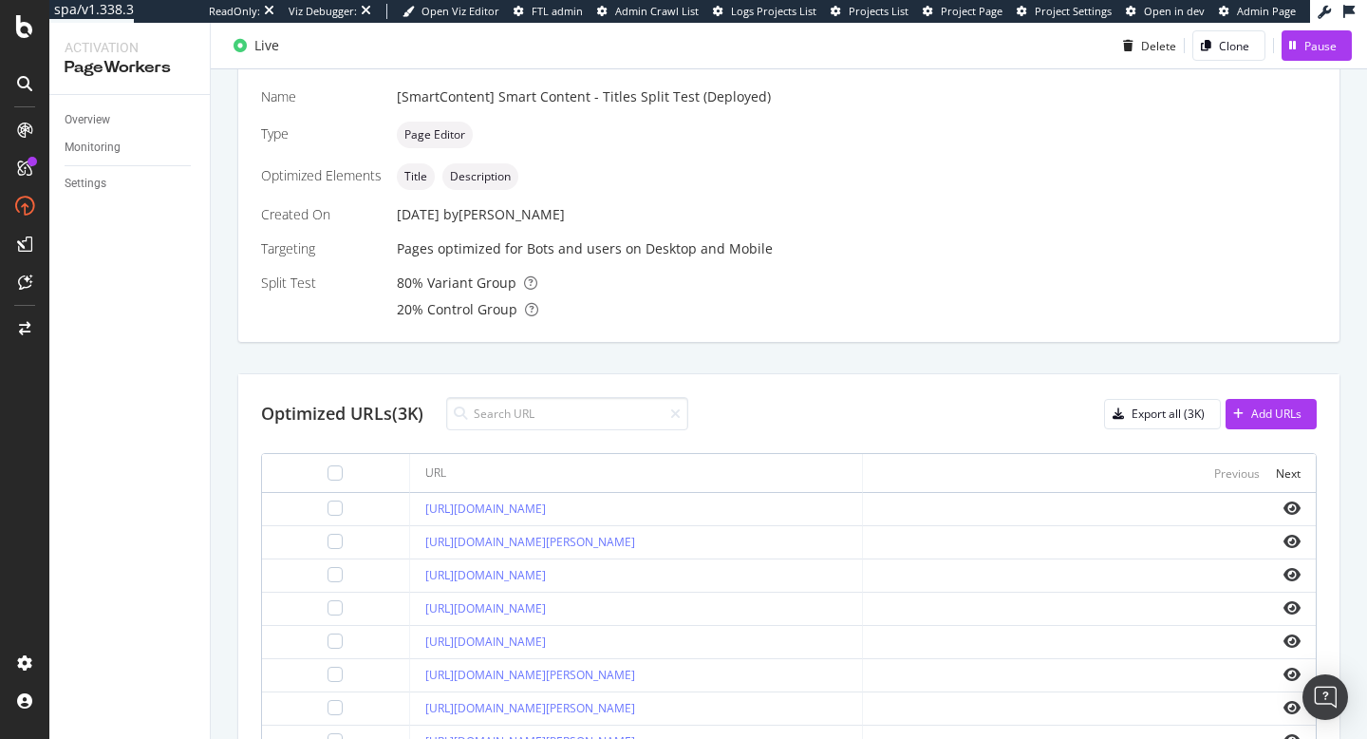
click at [401, 419] on div "Optimized URLs (3K)" at bounding box center [342, 414] width 162 height 25
click at [405, 418] on div "Optimized URLs (3K)" at bounding box center [342, 414] width 162 height 25
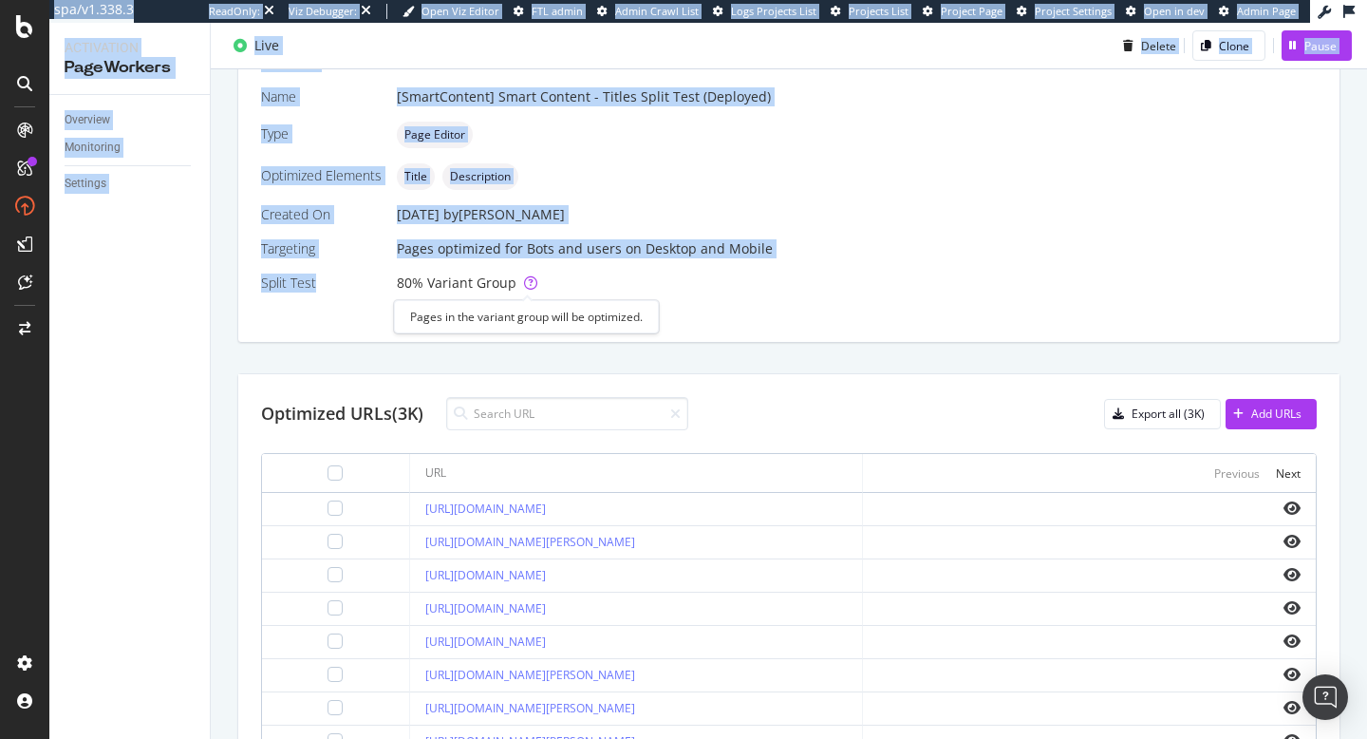
drag, startPoint x: 383, startPoint y: 282, endPoint x: 556, endPoint y: 308, distance: 174.7
click at [556, 308] on div "spa/v1.338.3 ReadOnly: Viz Debugger: Open Viz Editor FTL admin Admin Crawl List…" at bounding box center [683, 369] width 1367 height 739
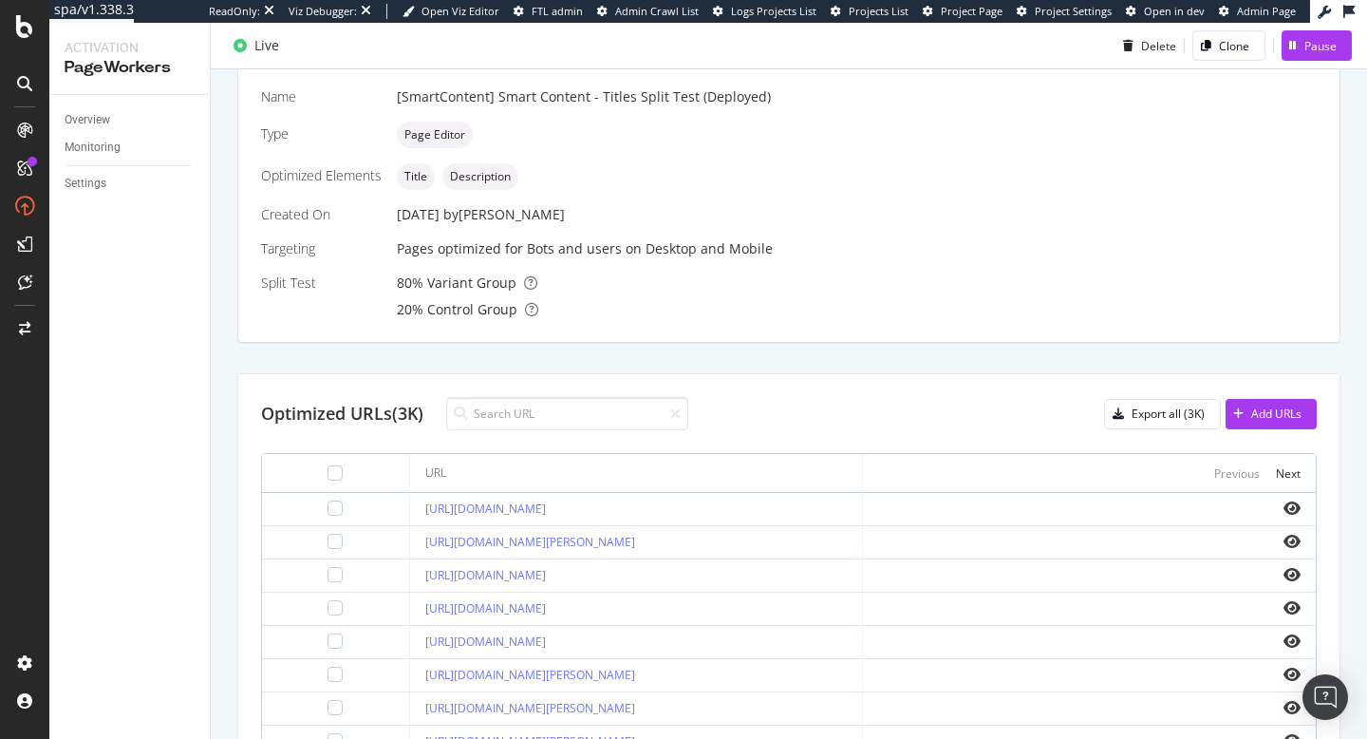
click at [726, 264] on div "Name [SmartContent] Smart Content - Titles Split Test (Deployed) Type Page Edit…" at bounding box center [789, 203] width 1056 height 232
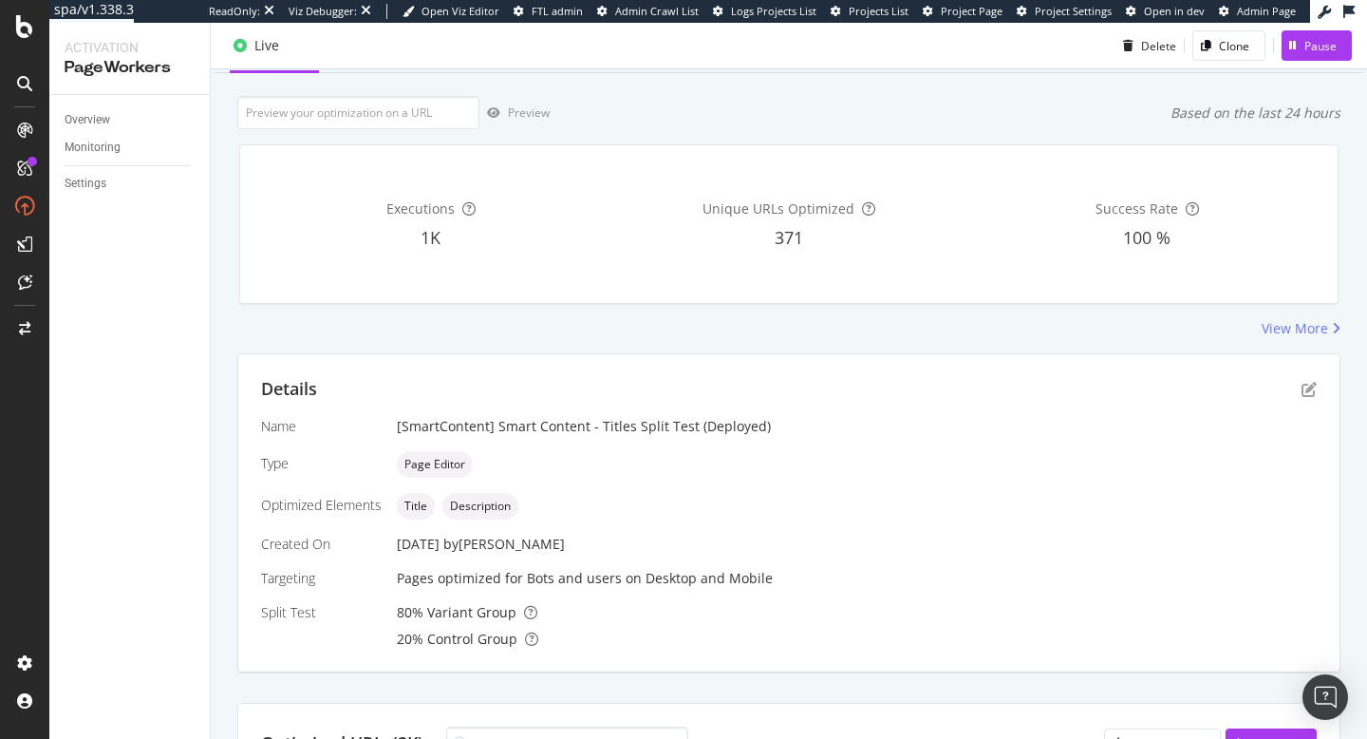
scroll to position [0, 0]
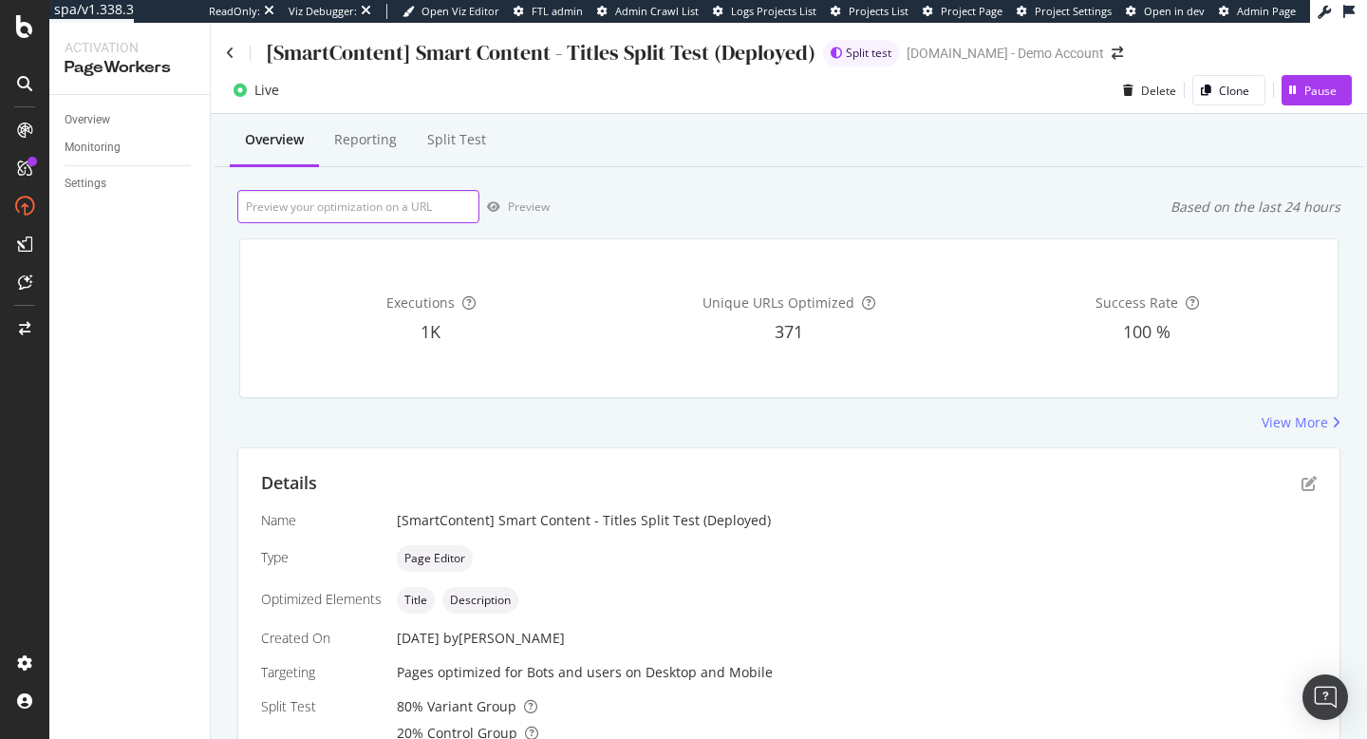
click at [413, 206] on input "url" at bounding box center [358, 206] width 242 height 33
click at [452, 137] on div "Split Test" at bounding box center [456, 139] width 59 height 19
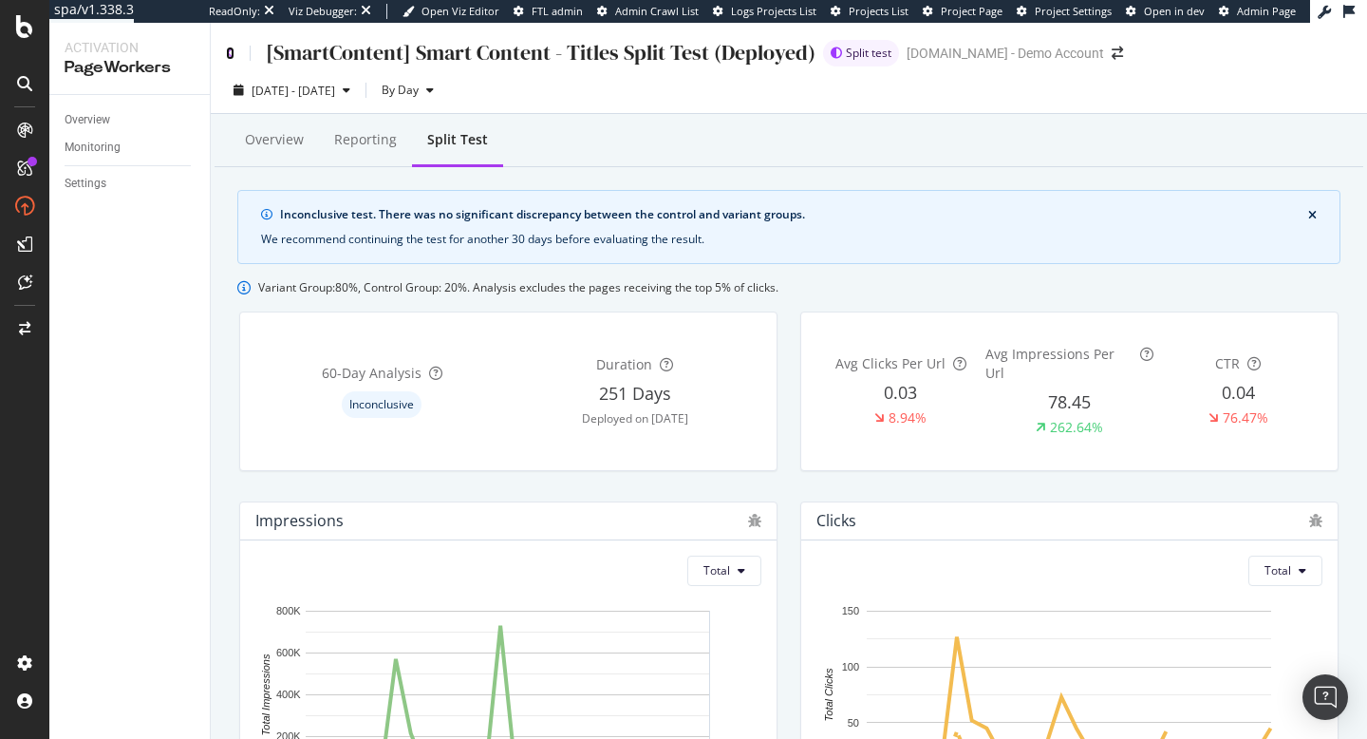
click at [228, 57] on icon at bounding box center [230, 53] width 9 height 13
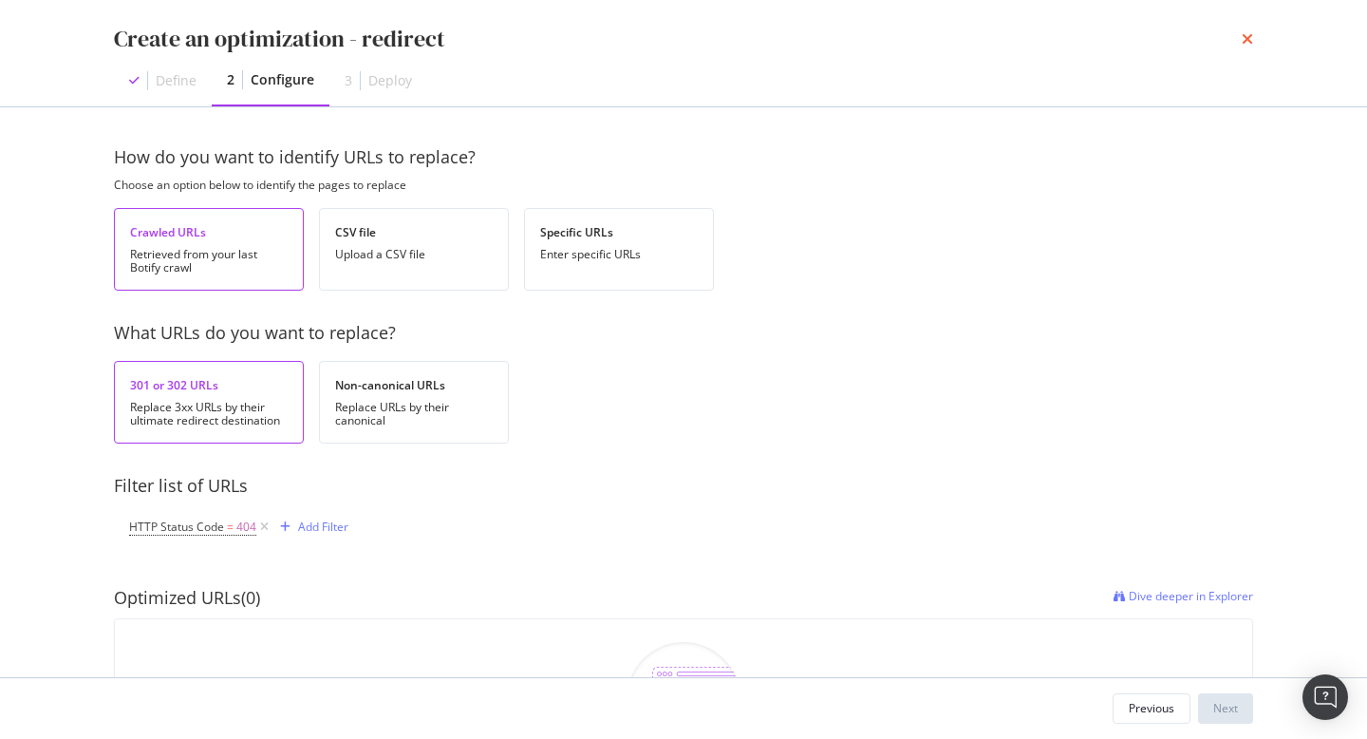
click at [1248, 39] on icon "times" at bounding box center [1247, 38] width 11 height 15
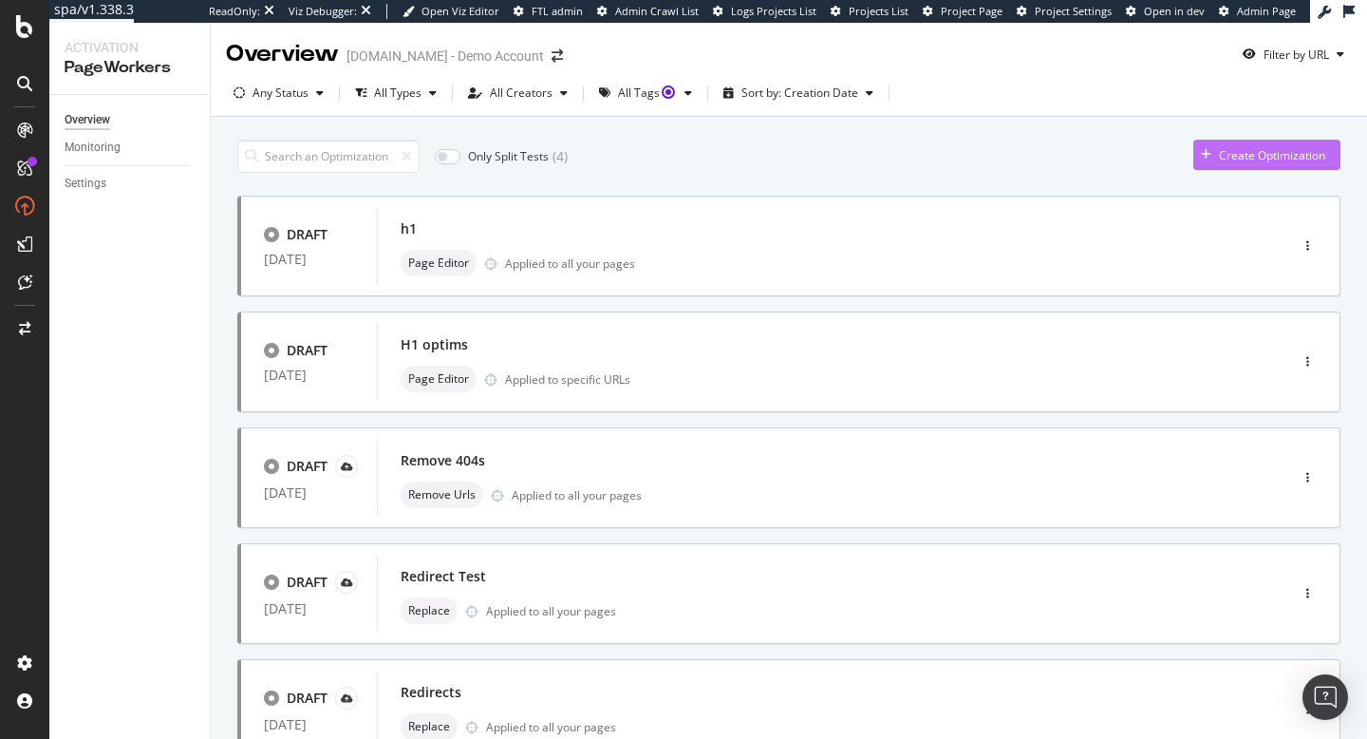
click at [1276, 162] on div "Create Optimization" at bounding box center [1272, 155] width 106 height 16
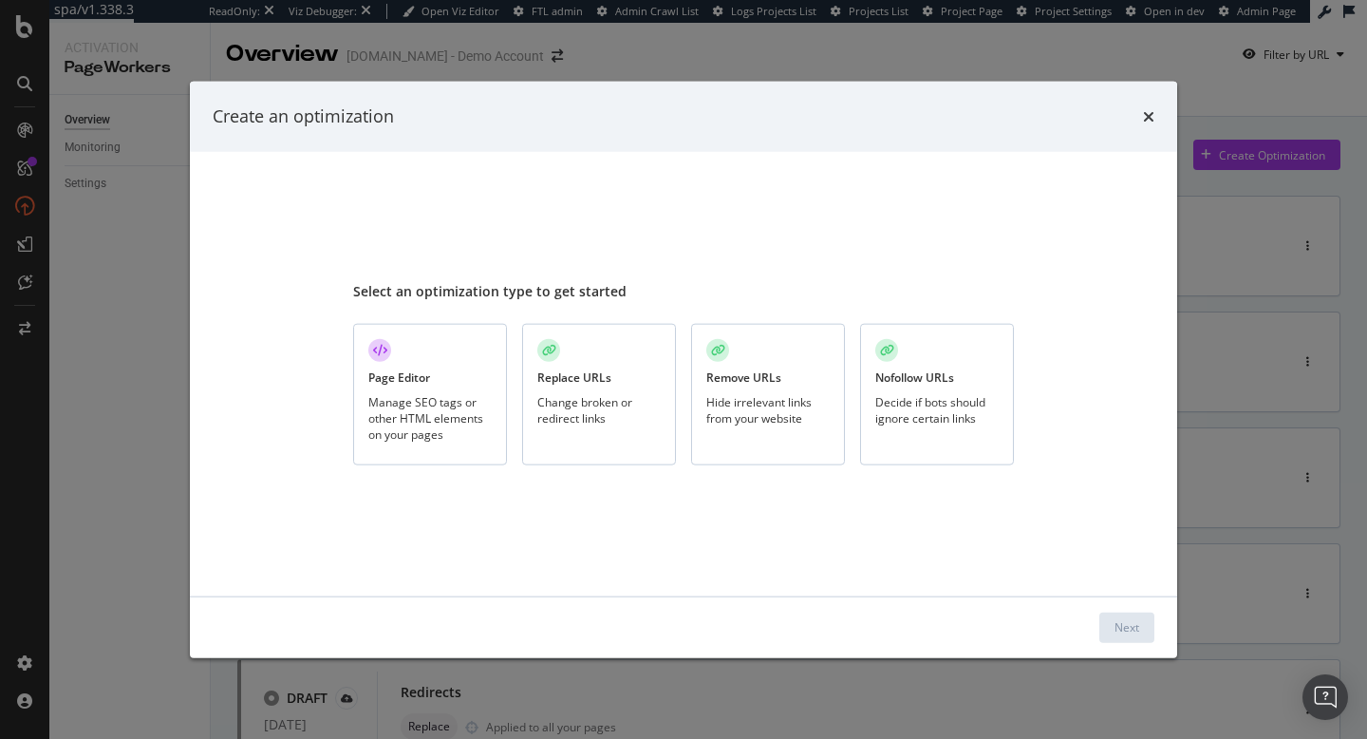
click at [636, 416] on div "Change broken or redirect links" at bounding box center [598, 409] width 123 height 32
click at [1128, 631] on div "Next" at bounding box center [1127, 627] width 25 height 16
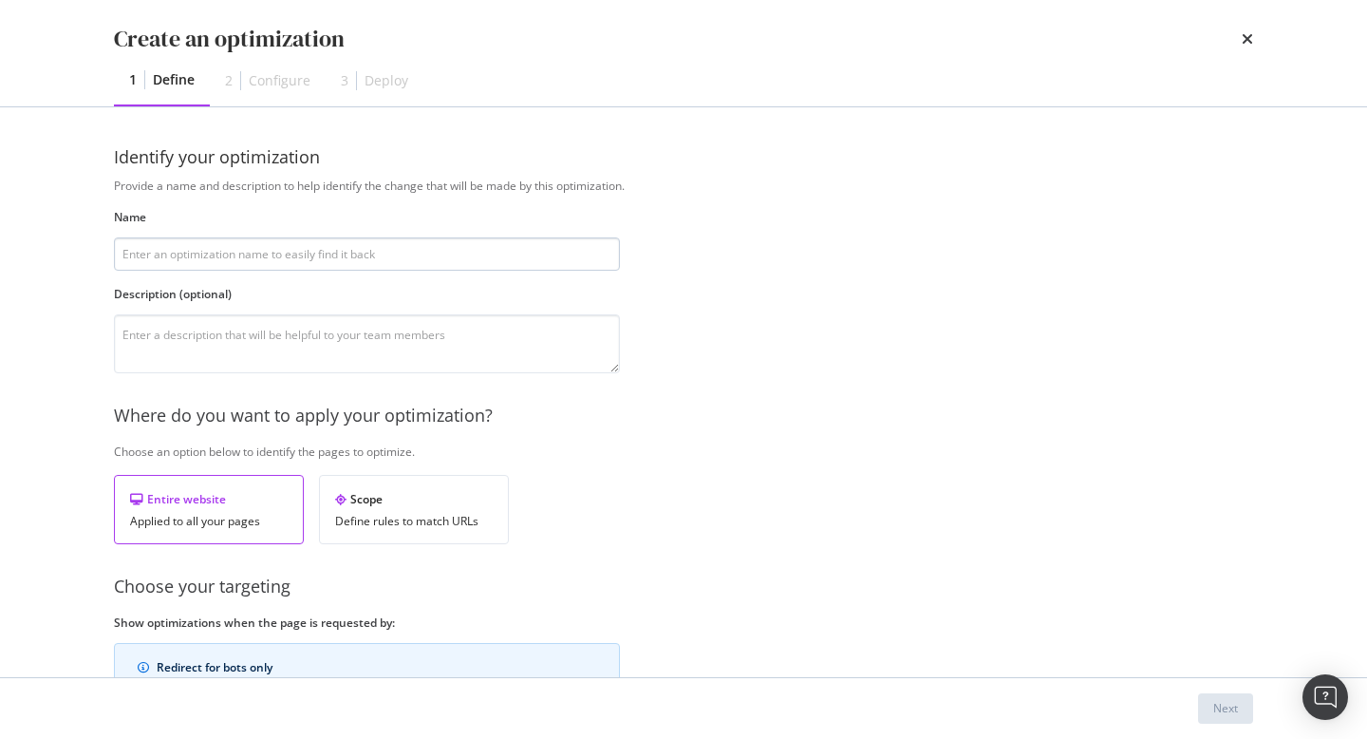
click at [338, 259] on input "modal" at bounding box center [367, 253] width 506 height 33
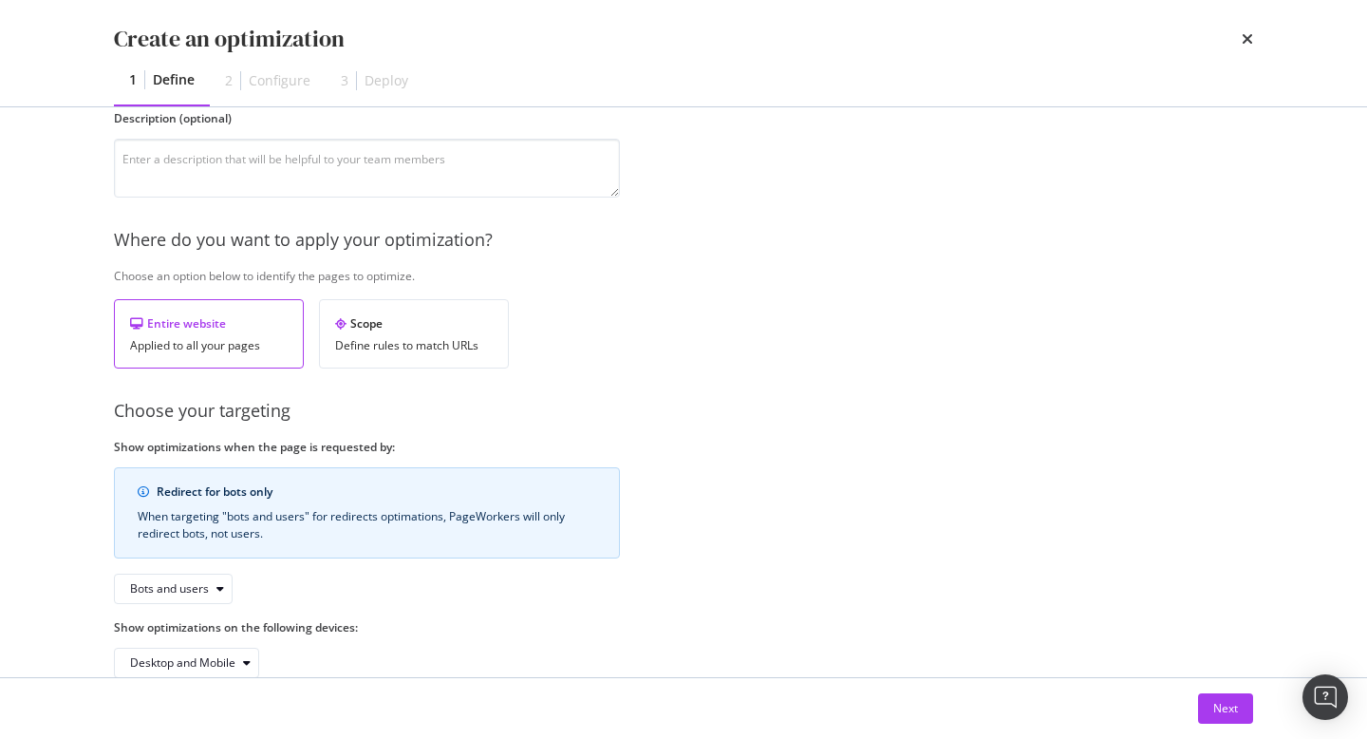
scroll to position [215, 0]
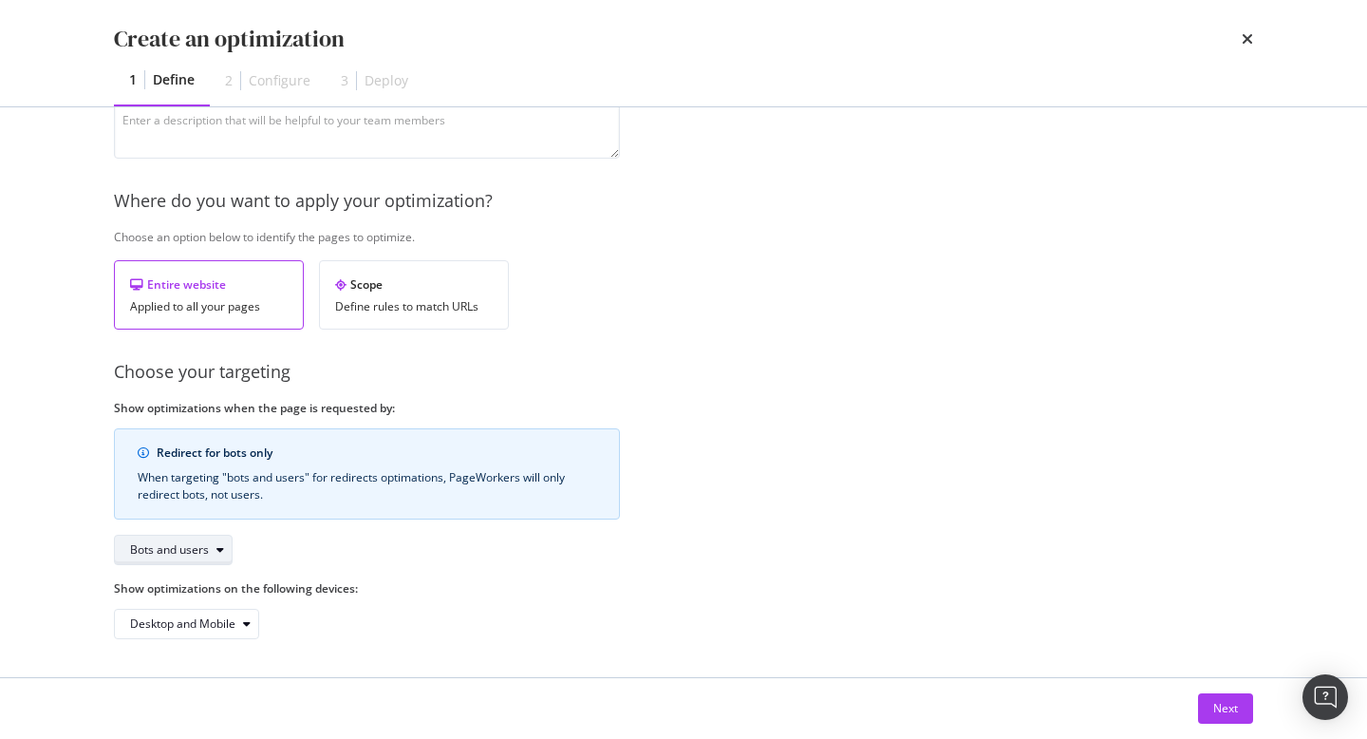
type input "Canonicals"
click at [194, 556] on div "Bots and users" at bounding box center [169, 549] width 79 height 11
click at [193, 616] on div "Bots only" at bounding box center [179, 613] width 113 height 24
click at [184, 557] on div "Bots only" at bounding box center [165, 550] width 71 height 27
click at [619, 518] on div "Redirect for bots only When targeting "bots and users" for redirects optimation…" at bounding box center [367, 496] width 506 height 137
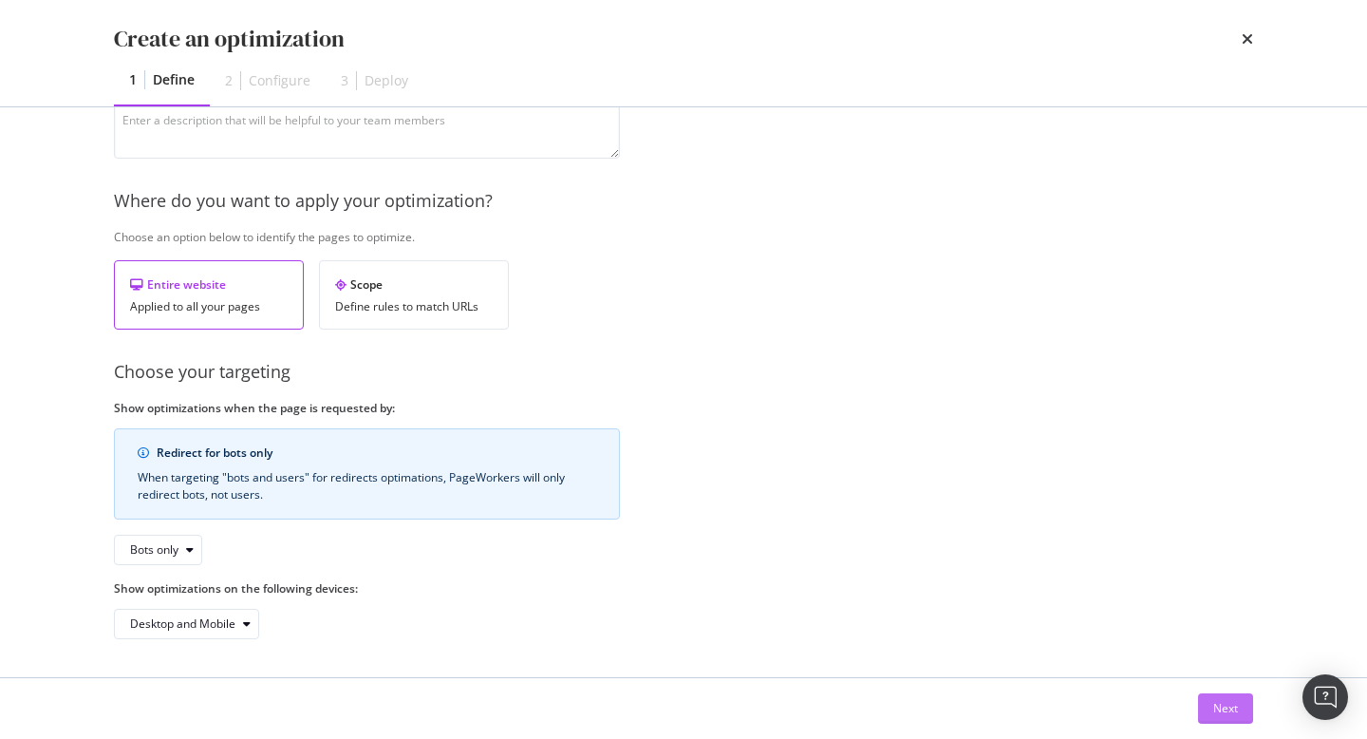
click at [1233, 712] on div "Next" at bounding box center [1226, 708] width 25 height 16
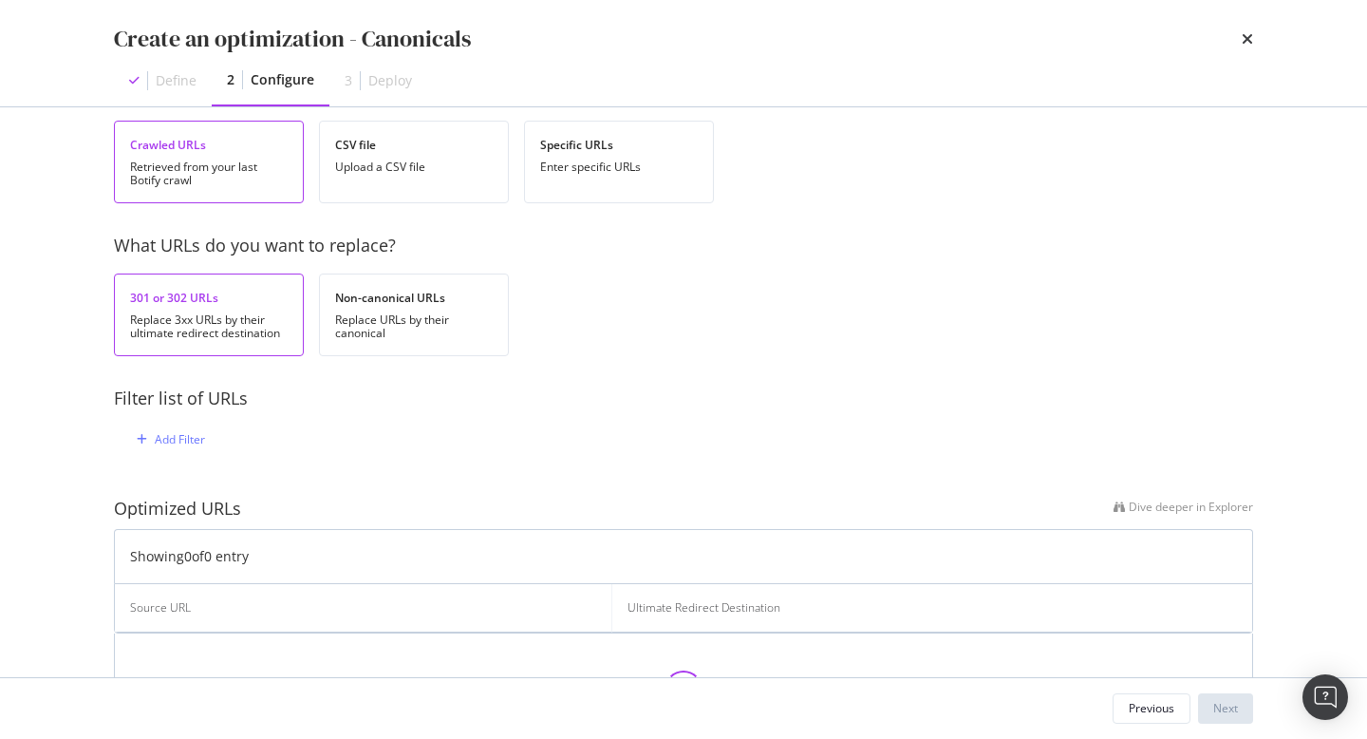
scroll to position [0, 0]
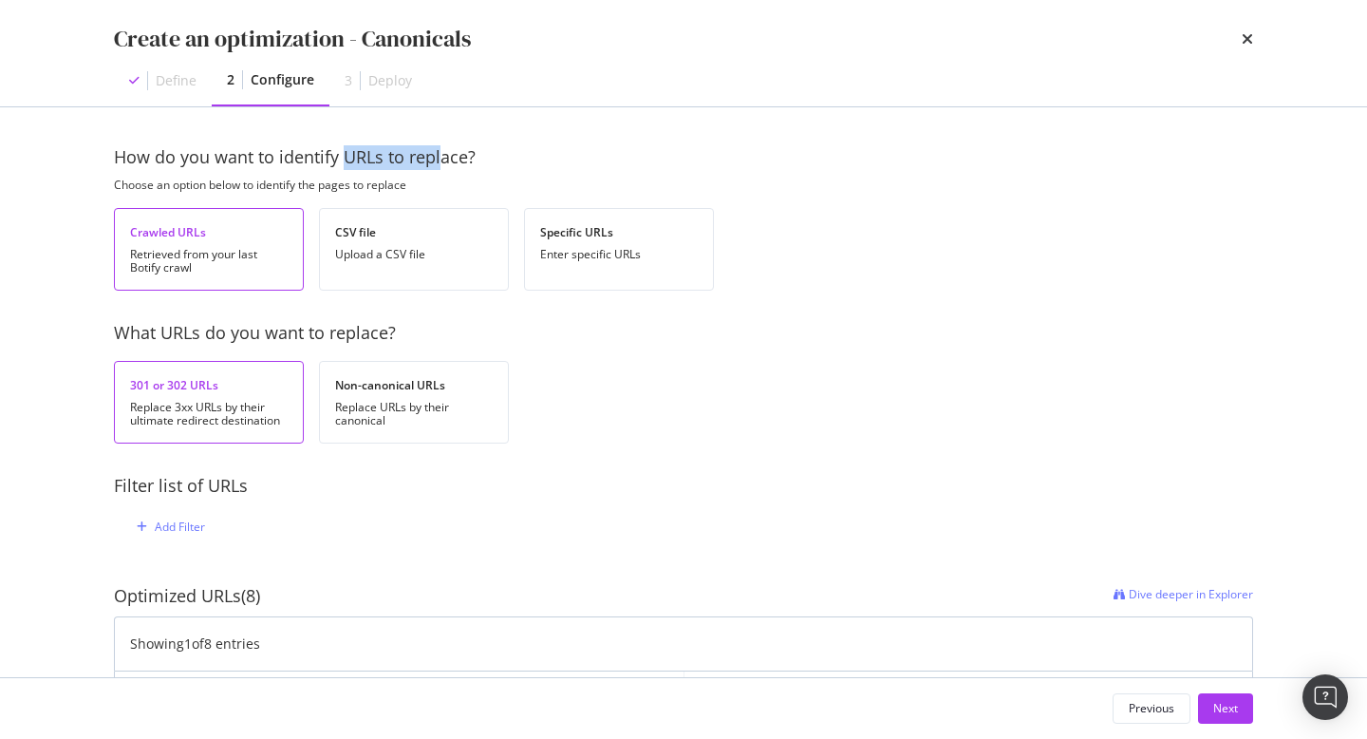
drag, startPoint x: 346, startPoint y: 153, endPoint x: 439, endPoint y: 150, distance: 93.1
click at [439, 150] on div "How do you want to identify URLs to replace?" at bounding box center [684, 157] width 1140 height 25
click at [438, 150] on div "How do you want to identify URLs to replace?" at bounding box center [684, 157] width 1140 height 25
click at [435, 411] on div "Replace URLs by their canonical" at bounding box center [414, 414] width 158 height 27
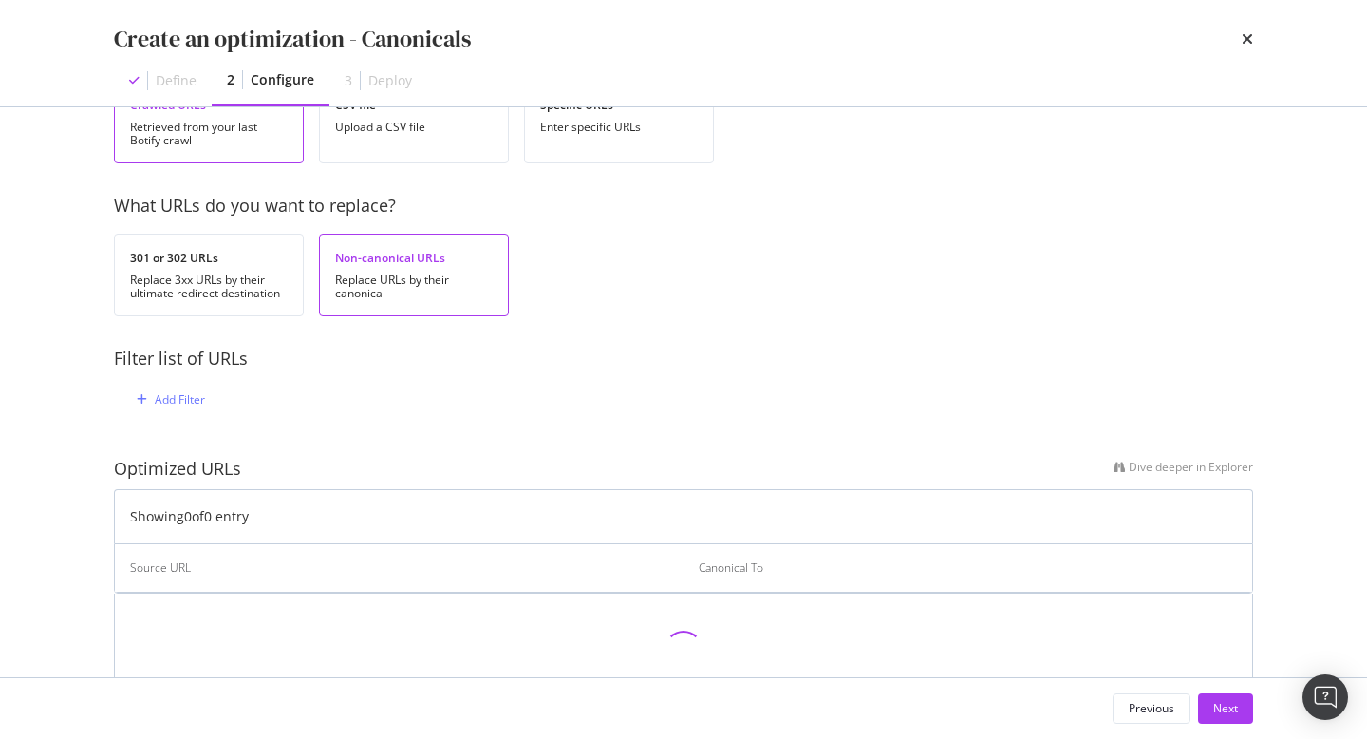
scroll to position [152, 0]
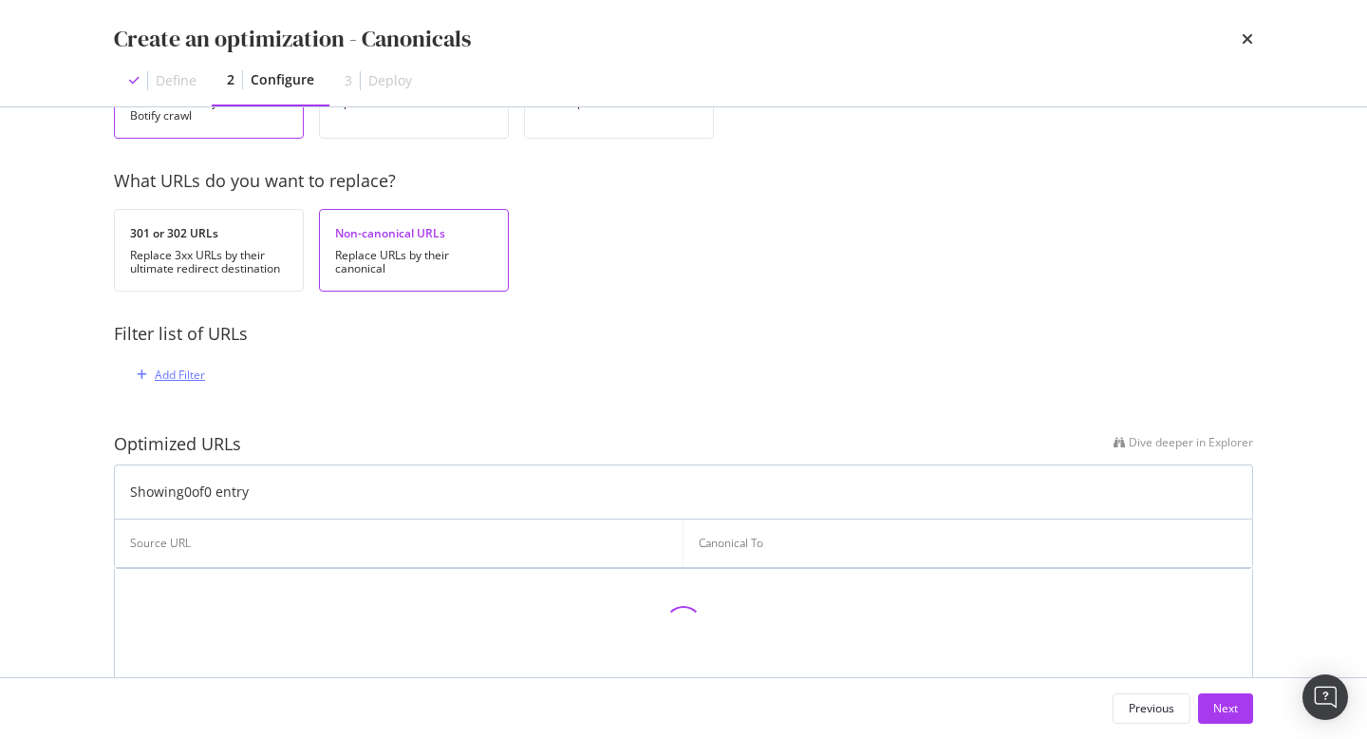
click at [192, 368] on div "Add Filter" at bounding box center [180, 375] width 50 height 16
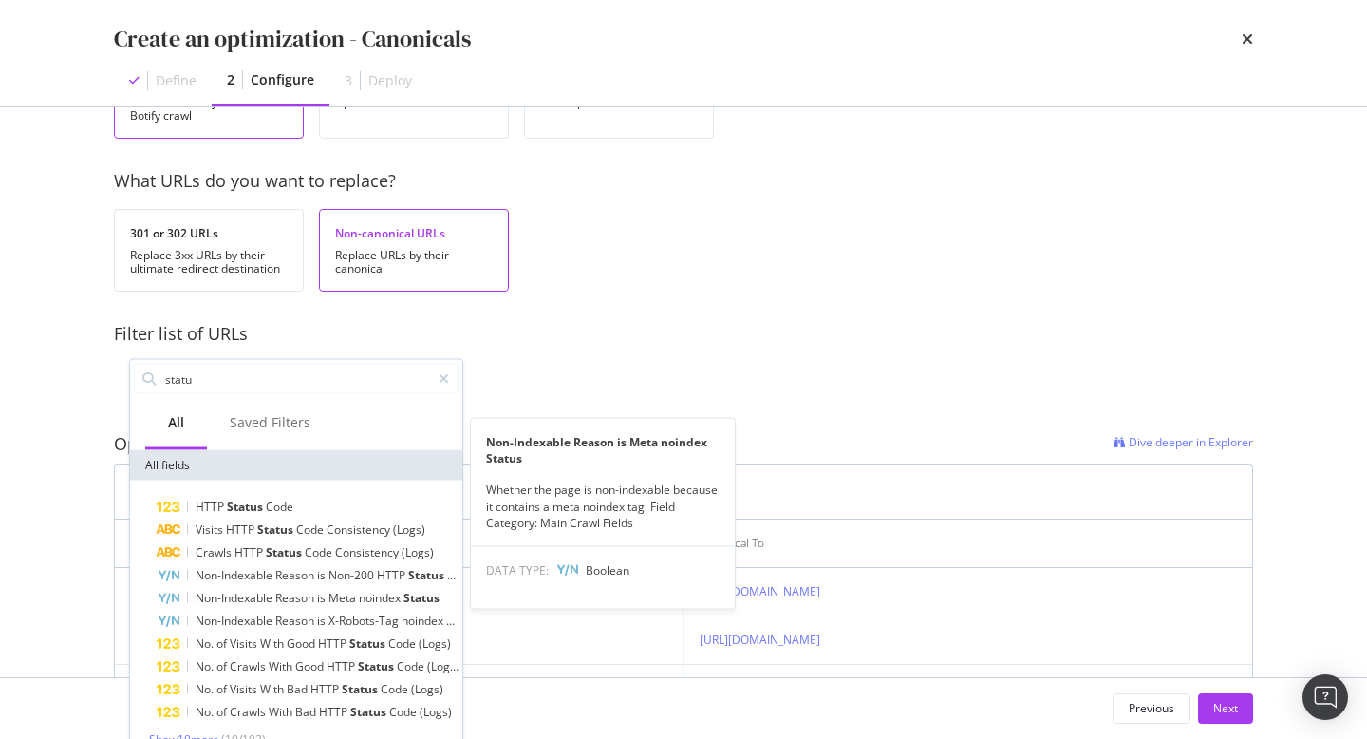
scroll to position [0, 0]
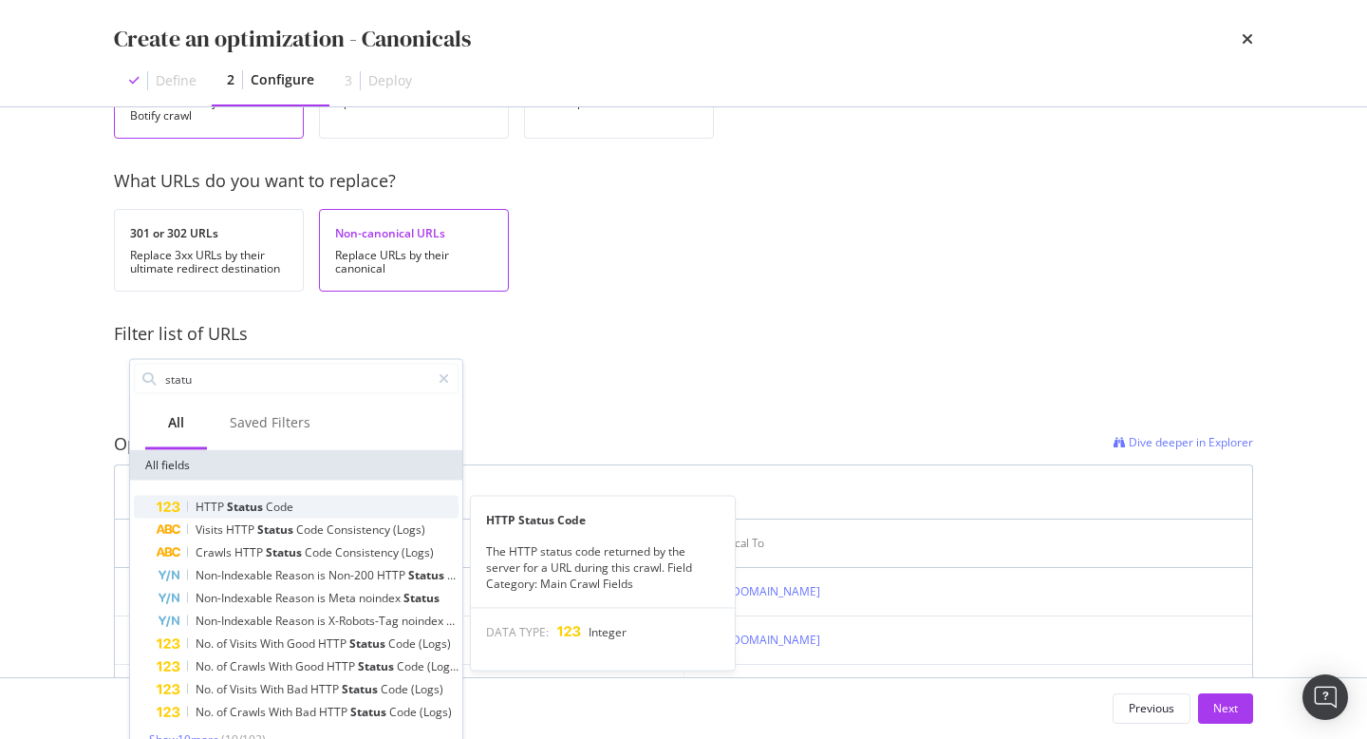
type input "statu"
click at [297, 501] on div "HTTP Status Code" at bounding box center [308, 507] width 302 height 23
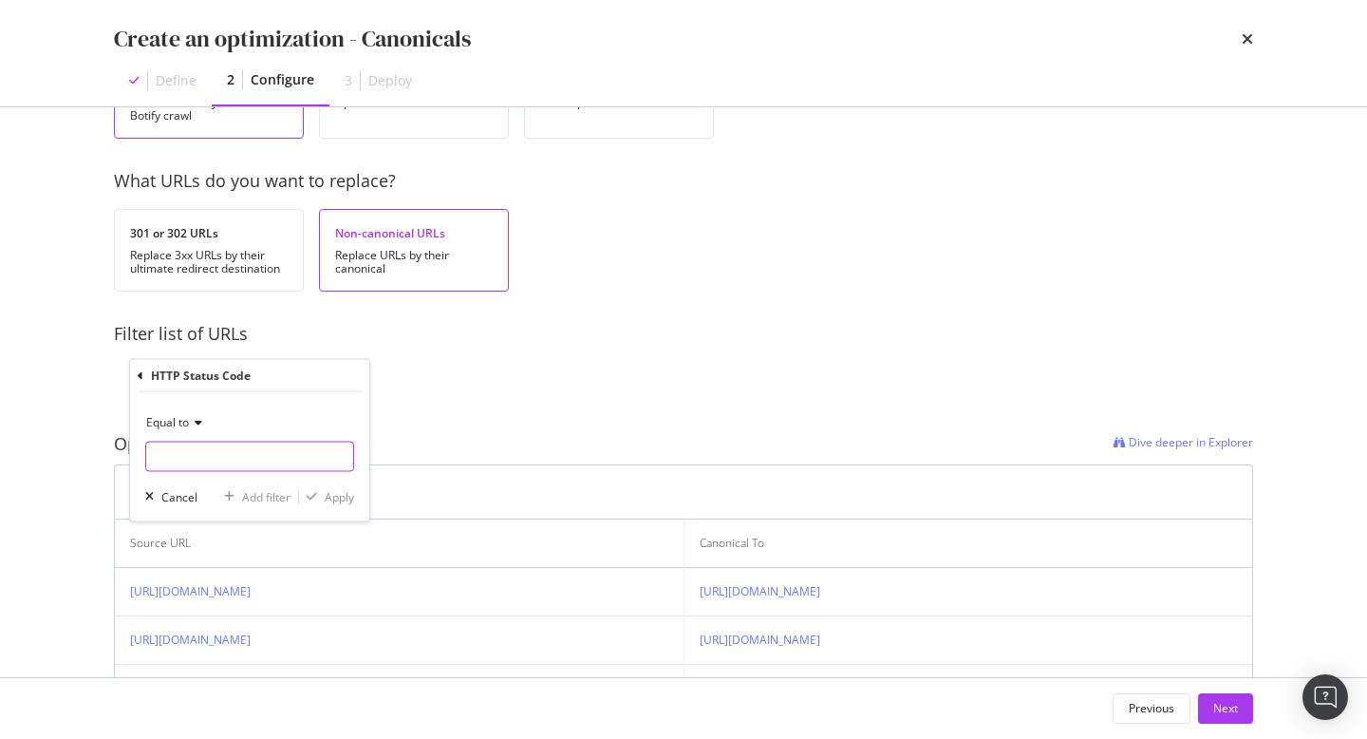
click at [243, 460] on input "modal" at bounding box center [249, 457] width 209 height 30
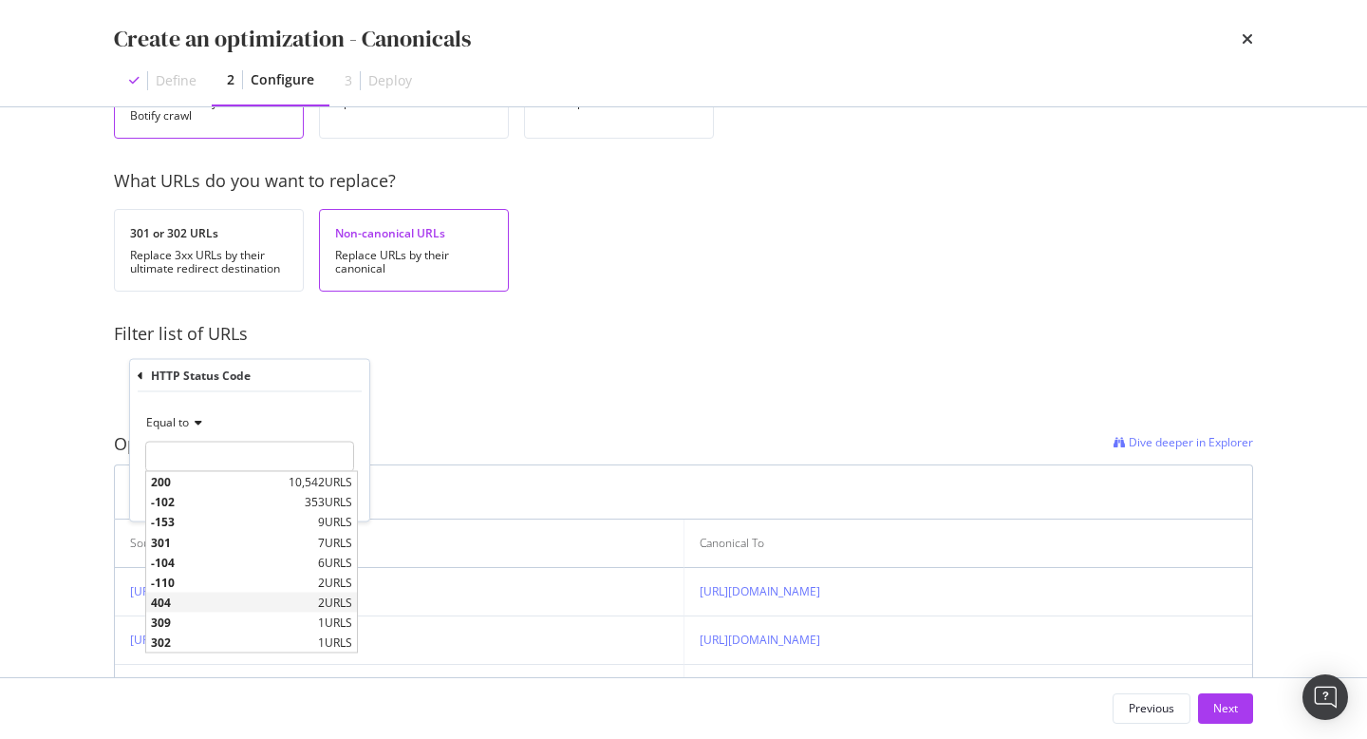
click at [200, 604] on span "404" at bounding box center [232, 602] width 162 height 16
type input "404"
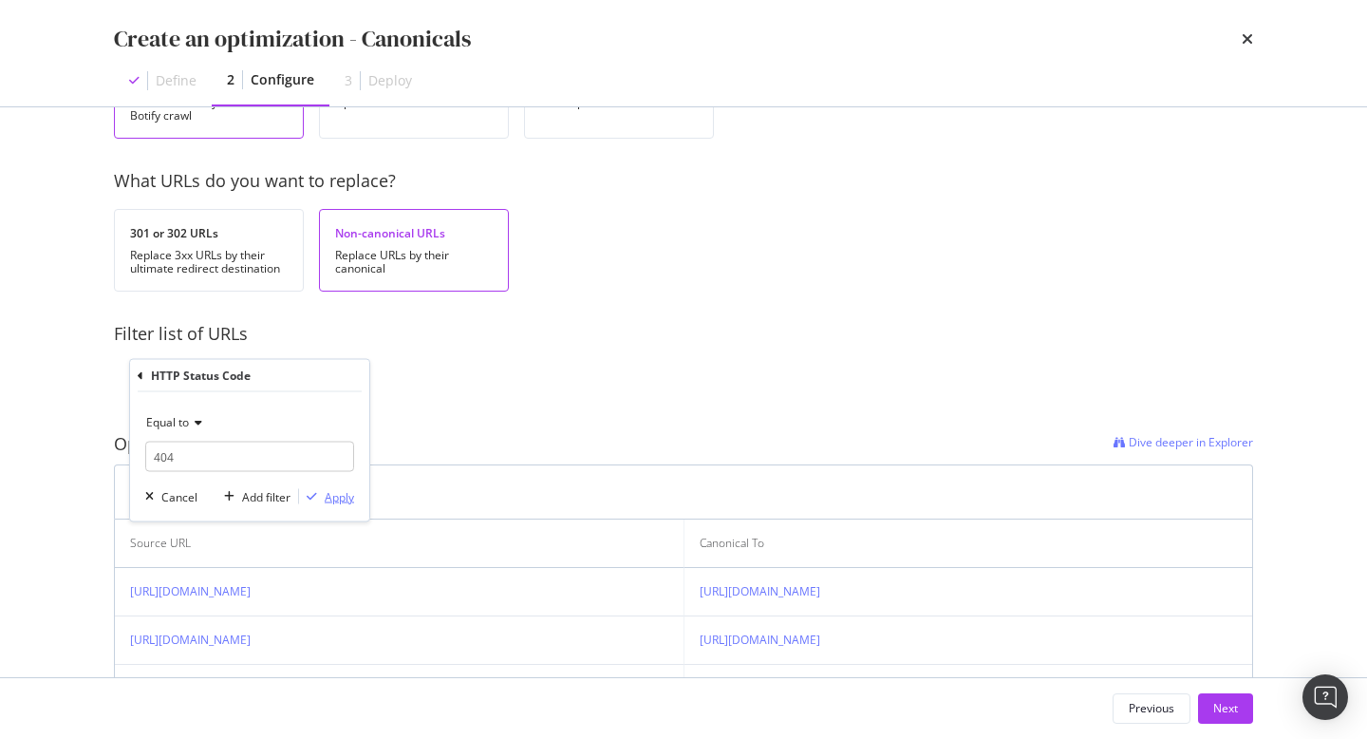
click at [344, 499] on div "Apply" at bounding box center [339, 496] width 29 height 16
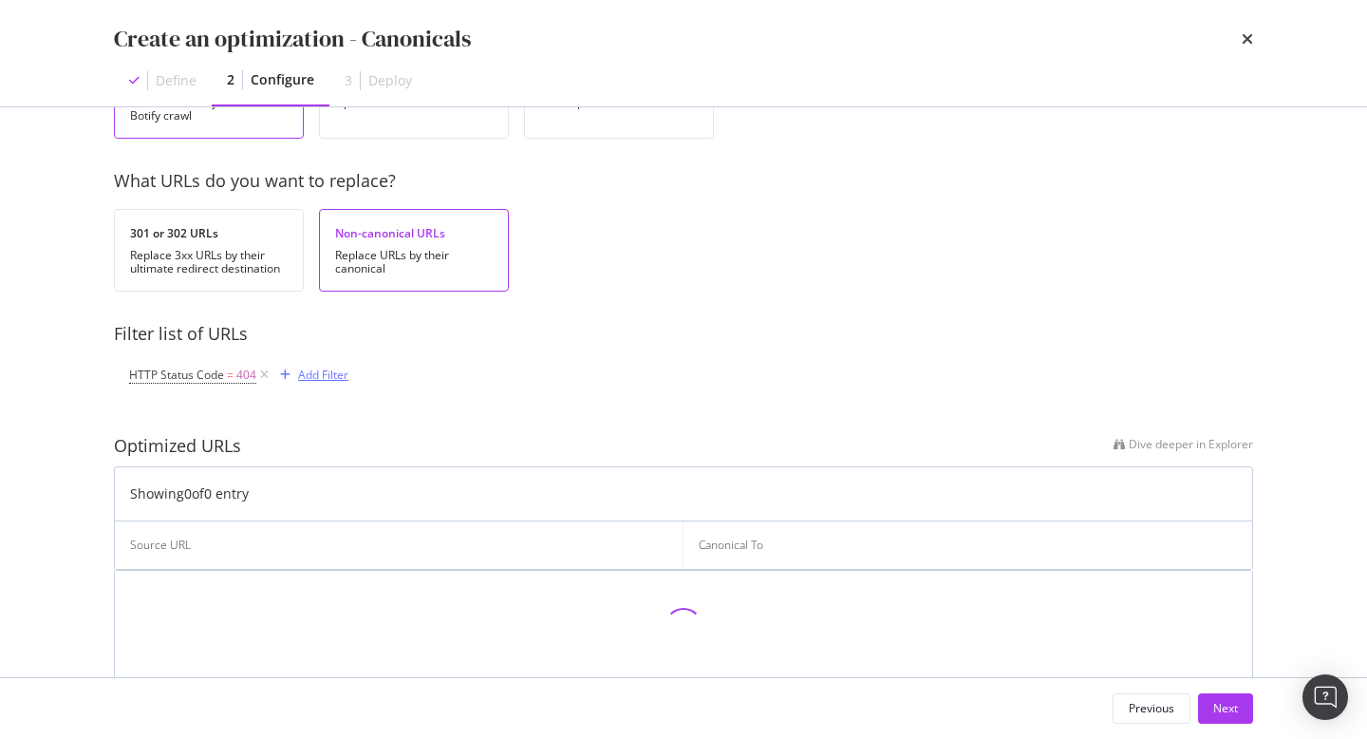
click at [316, 371] on div "Add Filter" at bounding box center [323, 375] width 50 height 16
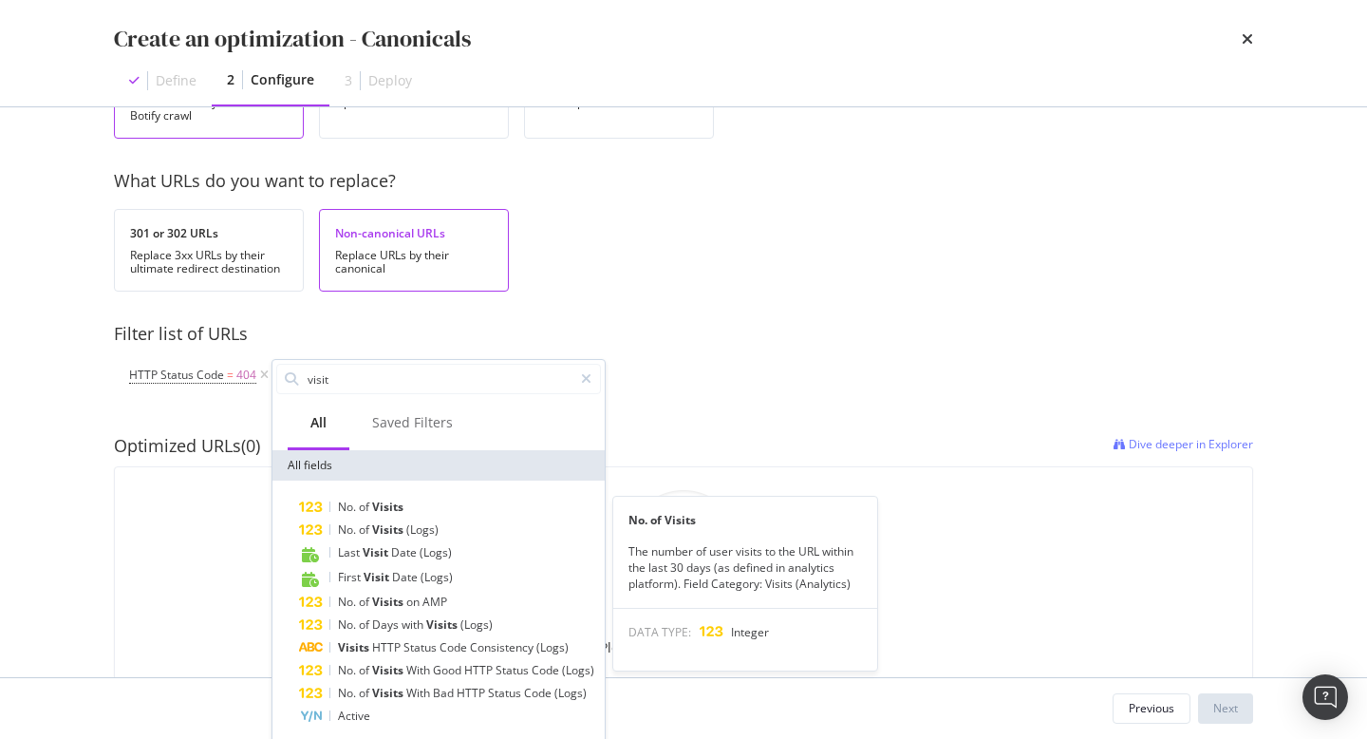
type input "visit"
click at [447, 503] on div "No. of Visits" at bounding box center [450, 507] width 302 height 23
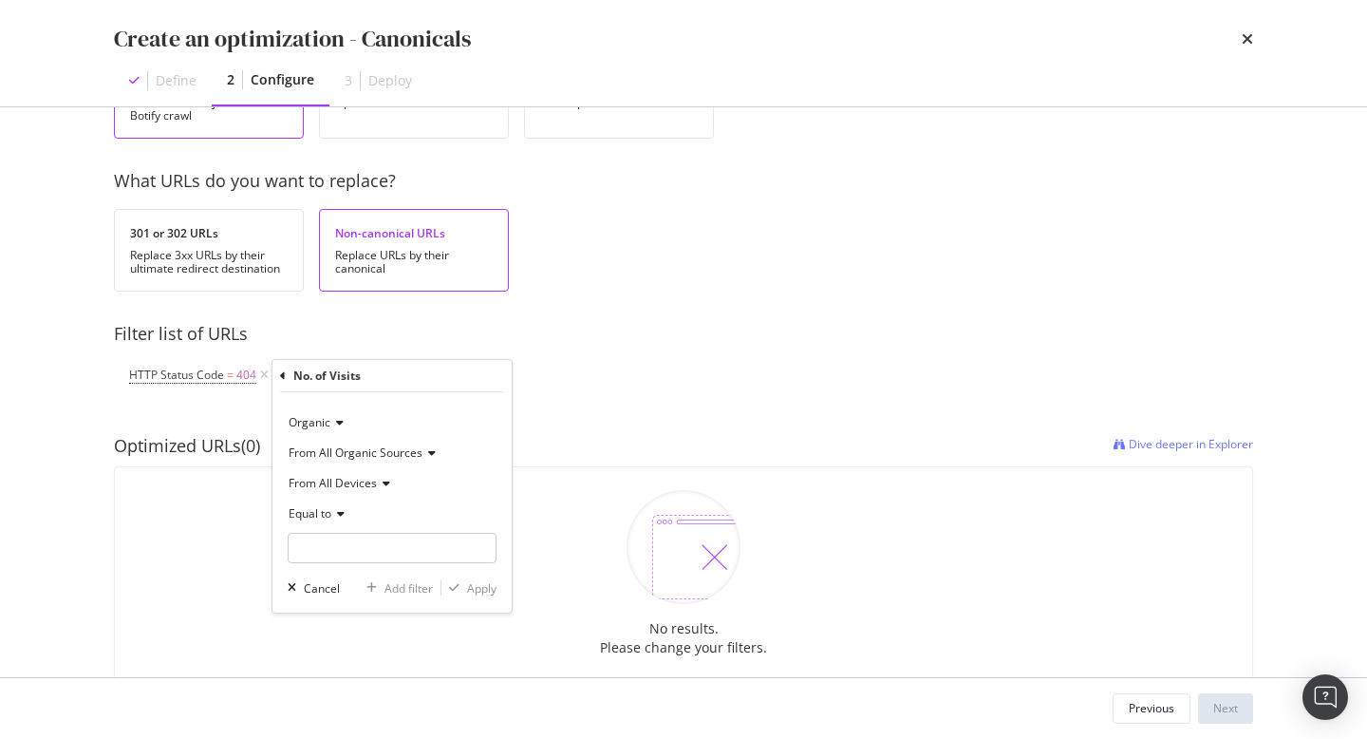
click at [330, 518] on span "Equal to" at bounding box center [310, 513] width 43 height 16
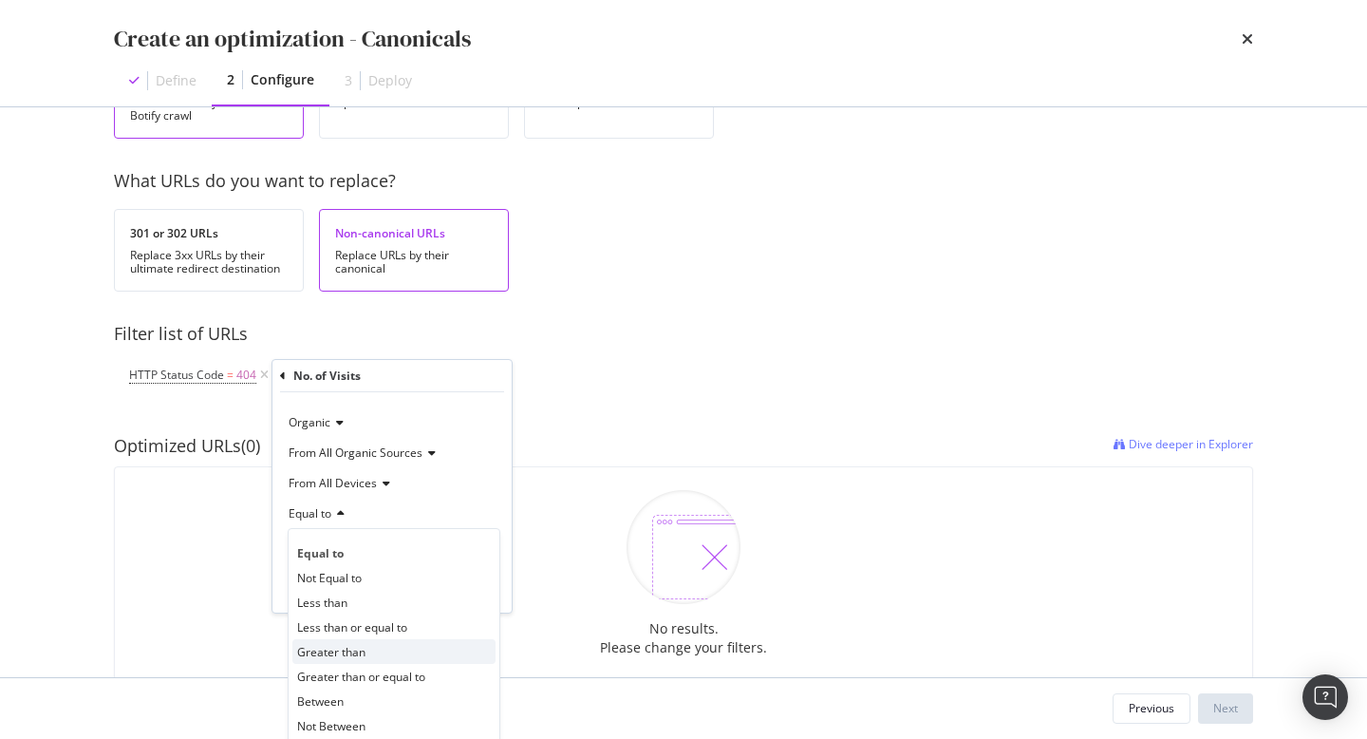
click at [336, 654] on span "Greater than" at bounding box center [331, 652] width 68 height 16
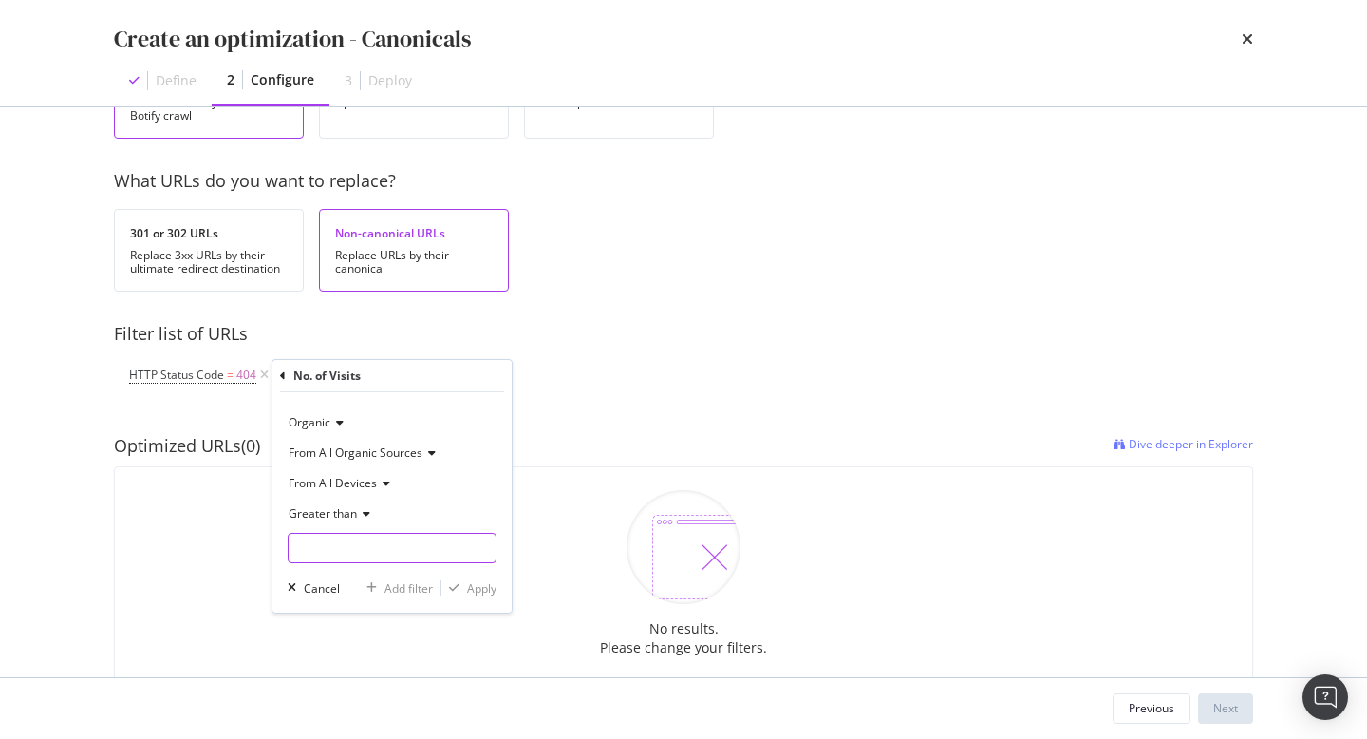
click at [376, 542] on input "modal" at bounding box center [392, 548] width 209 height 30
type input "1"
click at [483, 590] on div "Apply" at bounding box center [481, 588] width 29 height 16
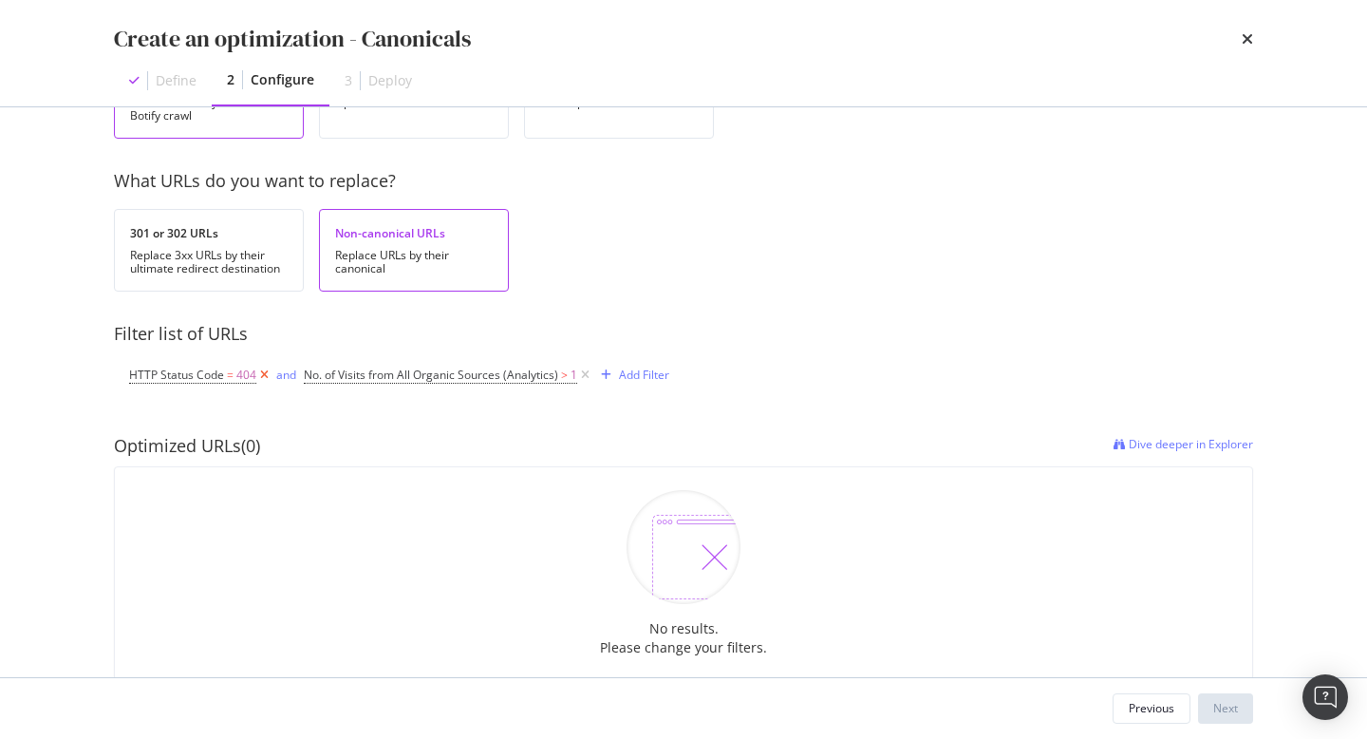
click at [264, 376] on icon "modal" at bounding box center [264, 375] width 16 height 19
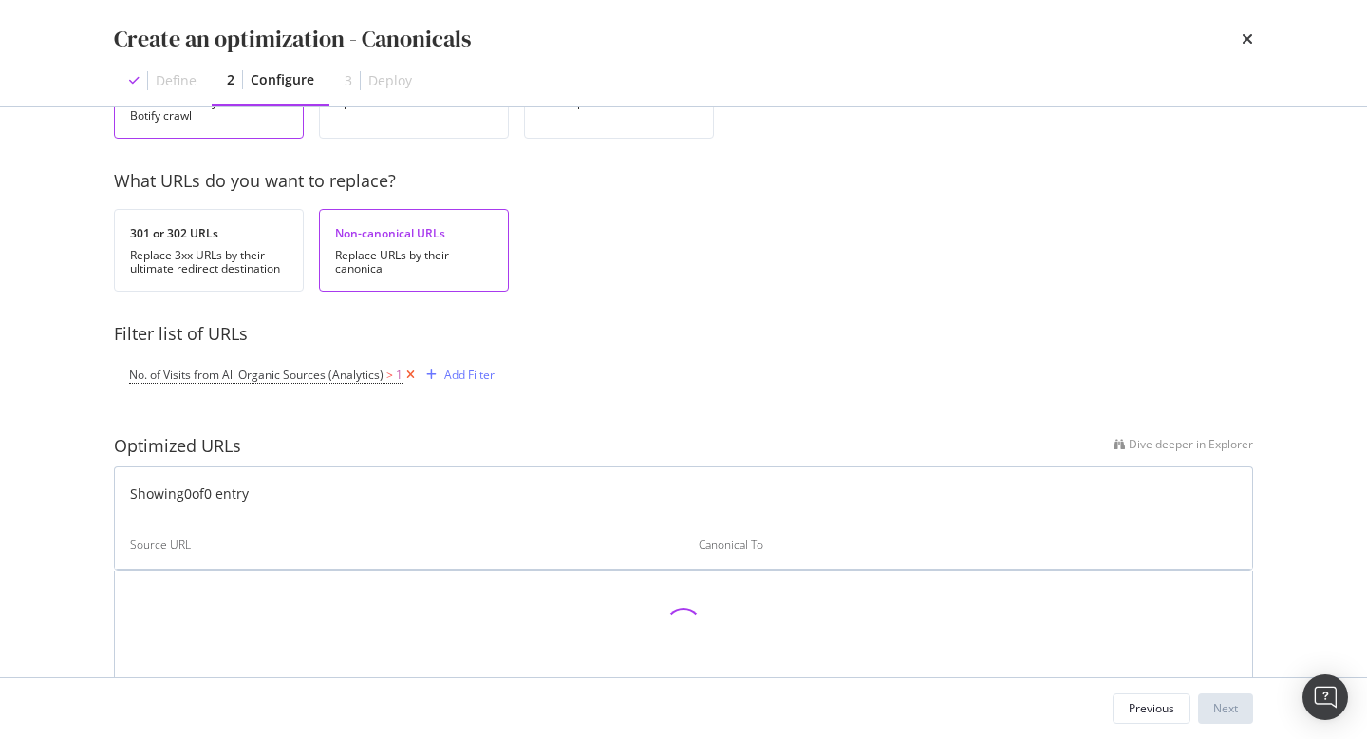
click at [405, 375] on icon "modal" at bounding box center [411, 375] width 16 height 19
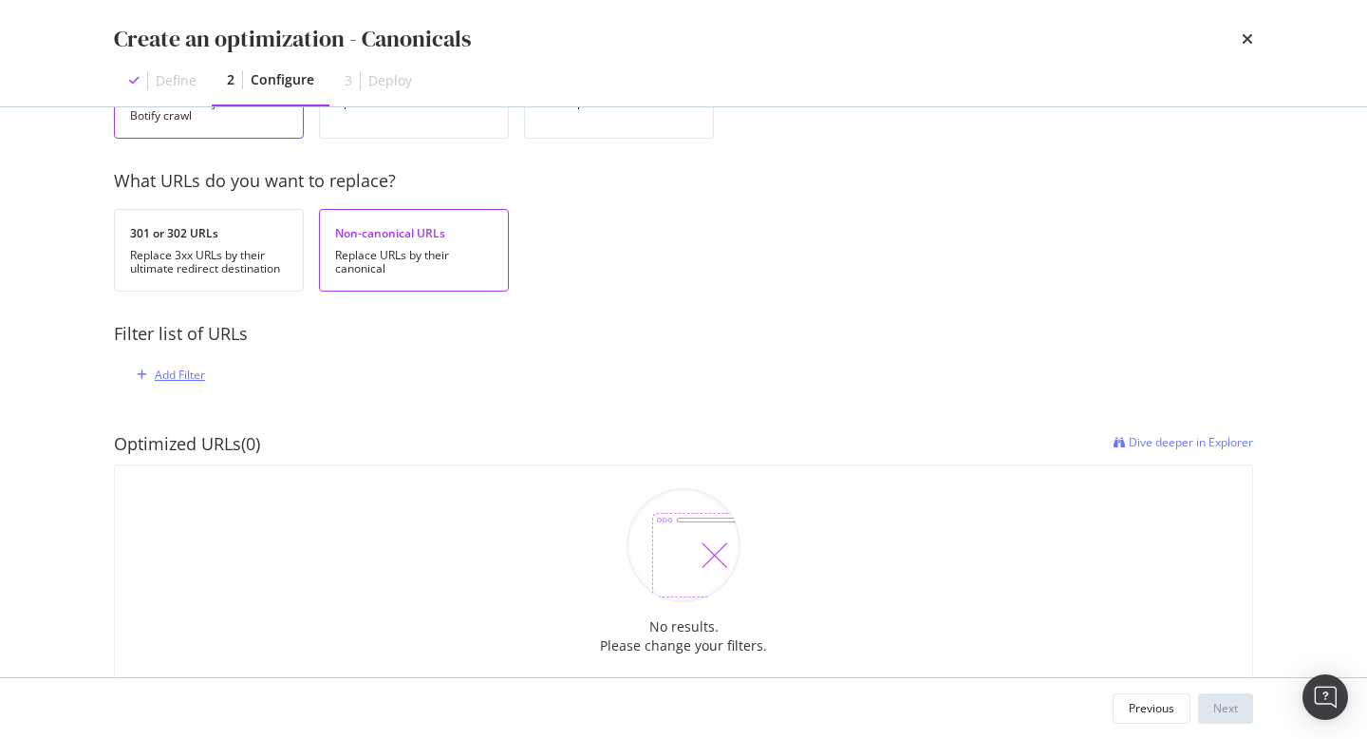
click at [182, 377] on div "Add Filter" at bounding box center [180, 375] width 50 height 16
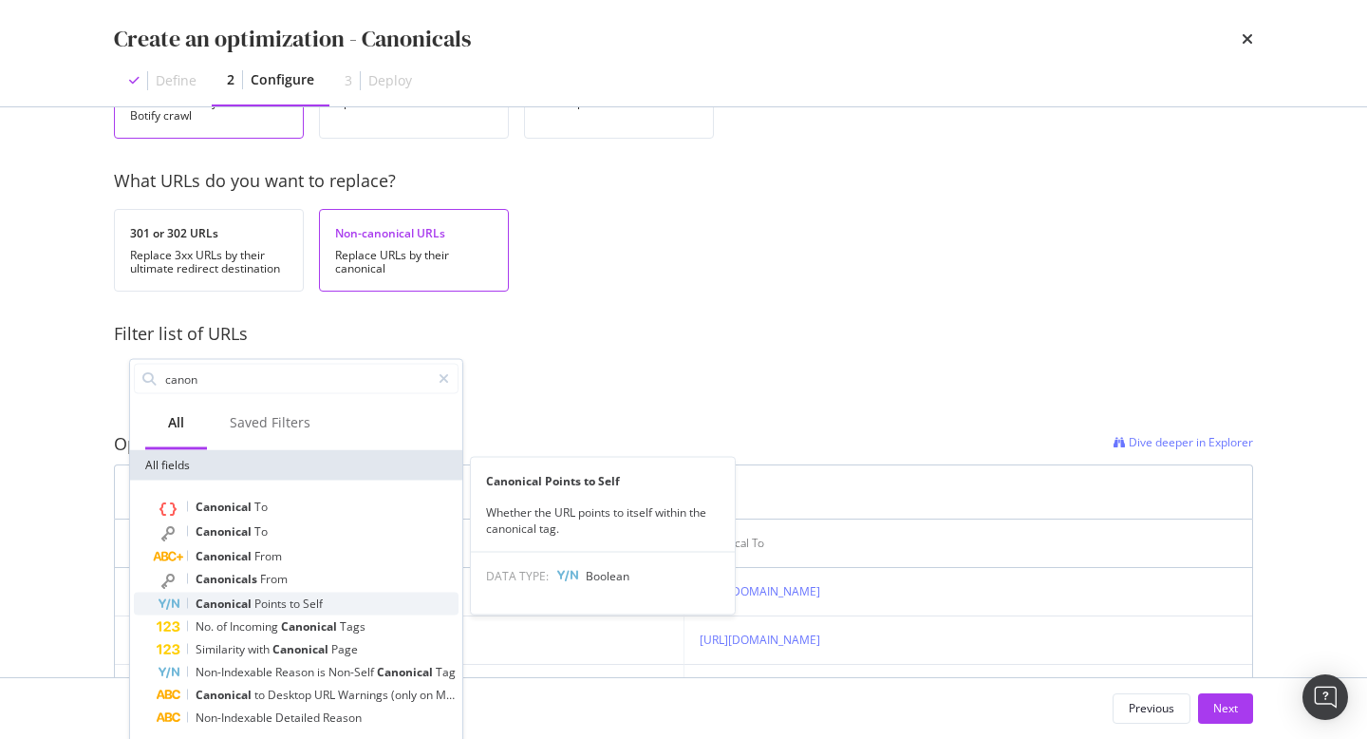
type input "canon"
click at [323, 604] on span "Self" at bounding box center [313, 603] width 20 height 16
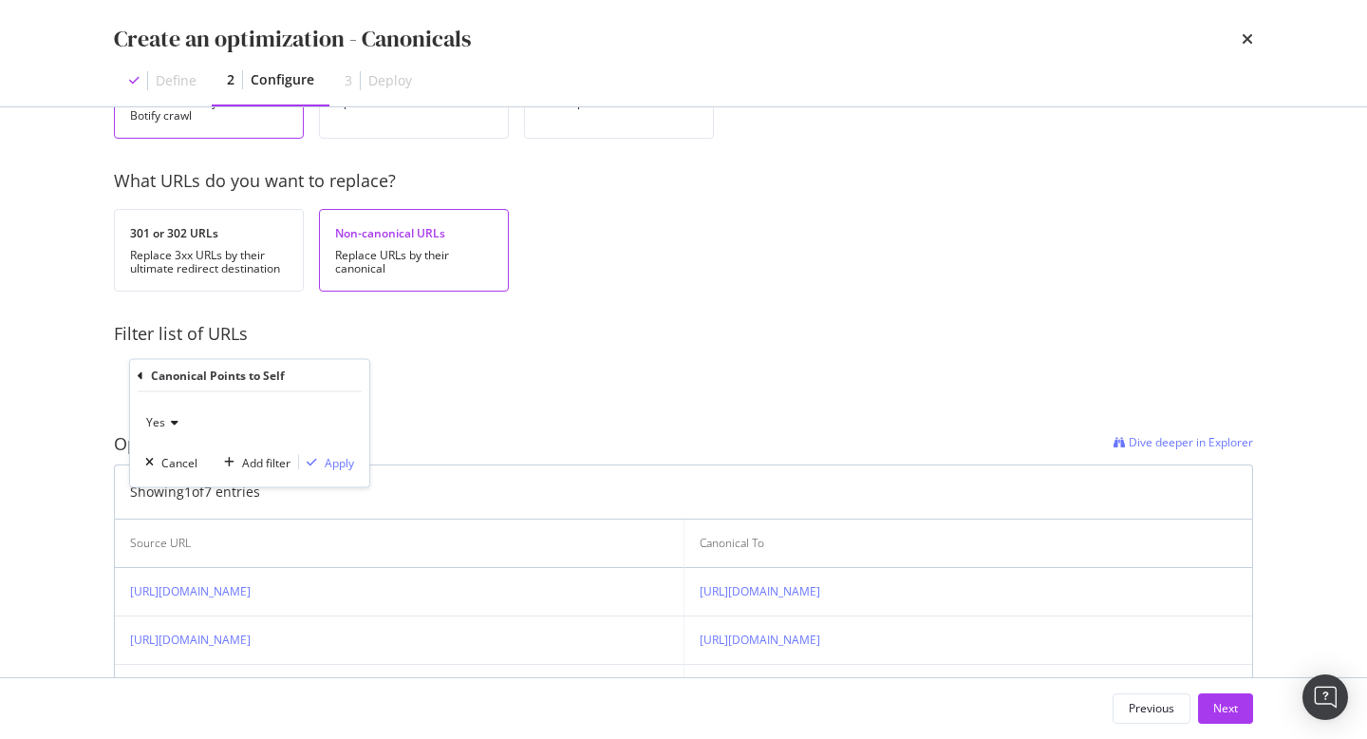
click at [161, 422] on span "Yes" at bounding box center [155, 422] width 19 height 16
click at [181, 480] on div "No" at bounding box center [251, 486] width 203 height 25
click at [340, 462] on div "Apply" at bounding box center [339, 462] width 29 height 16
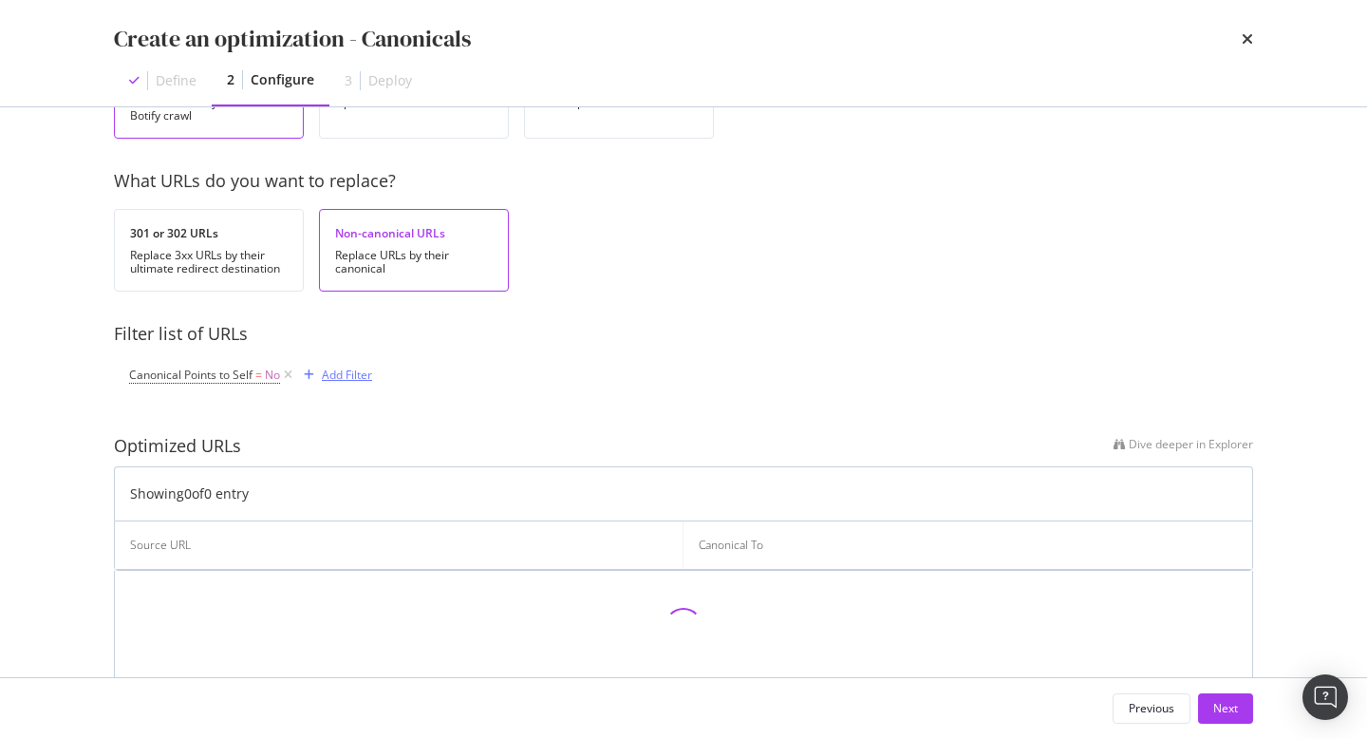
click at [358, 367] on div "Add Filter" at bounding box center [347, 375] width 50 height 16
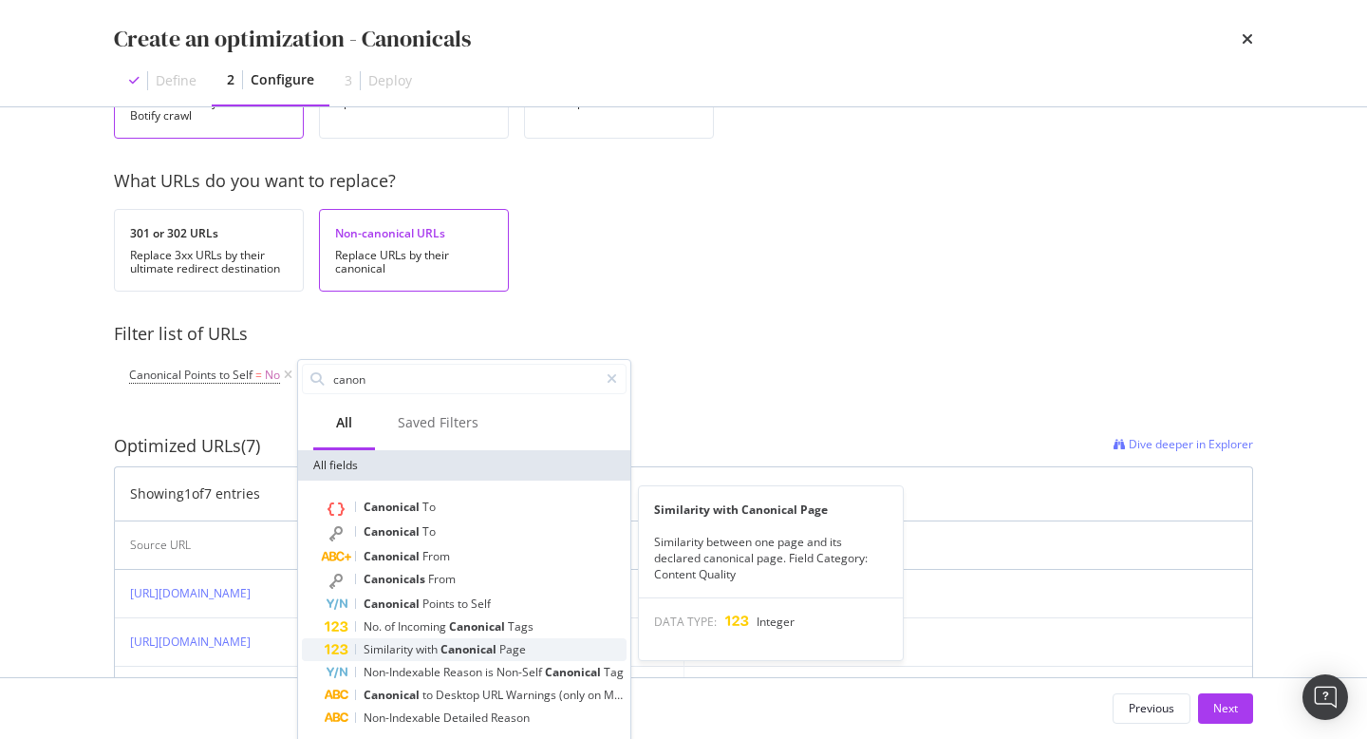
click at [472, 654] on span "Canonical" at bounding box center [470, 649] width 59 height 16
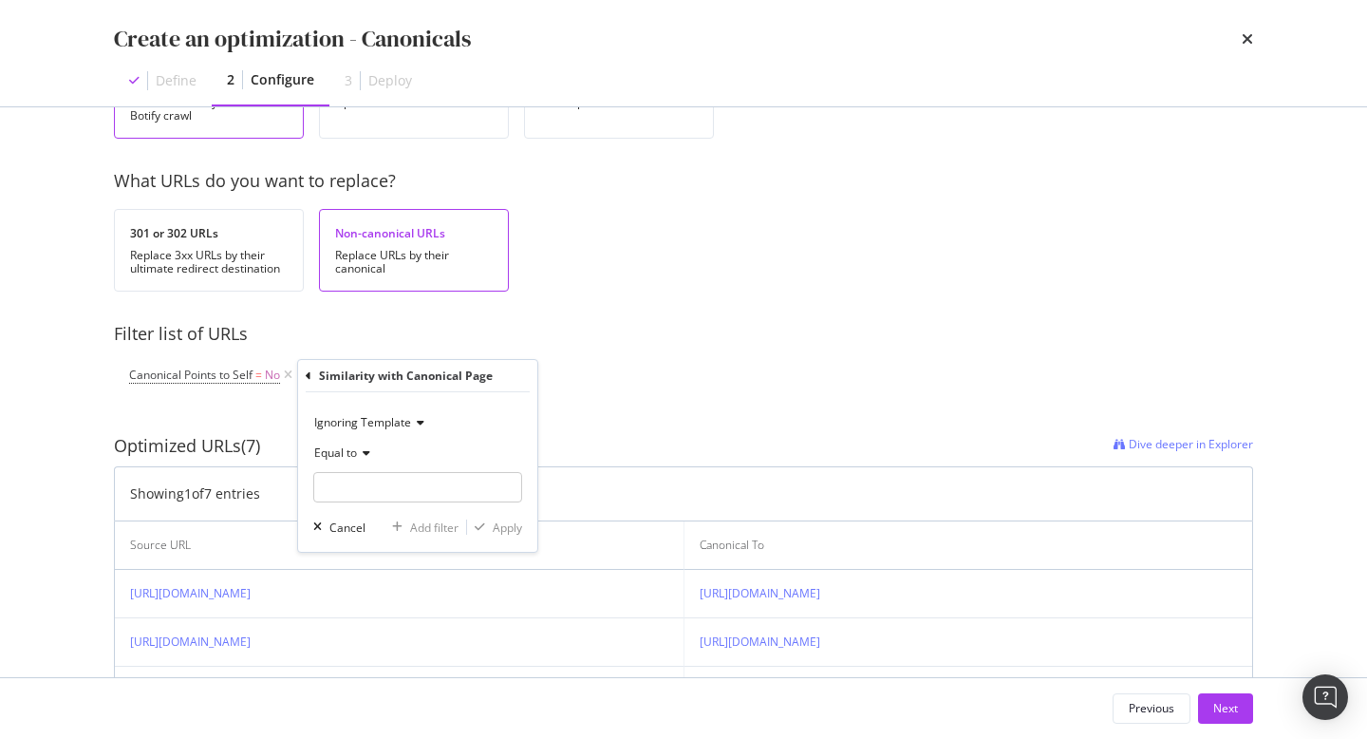
click at [350, 456] on span "Equal to" at bounding box center [335, 452] width 43 height 16
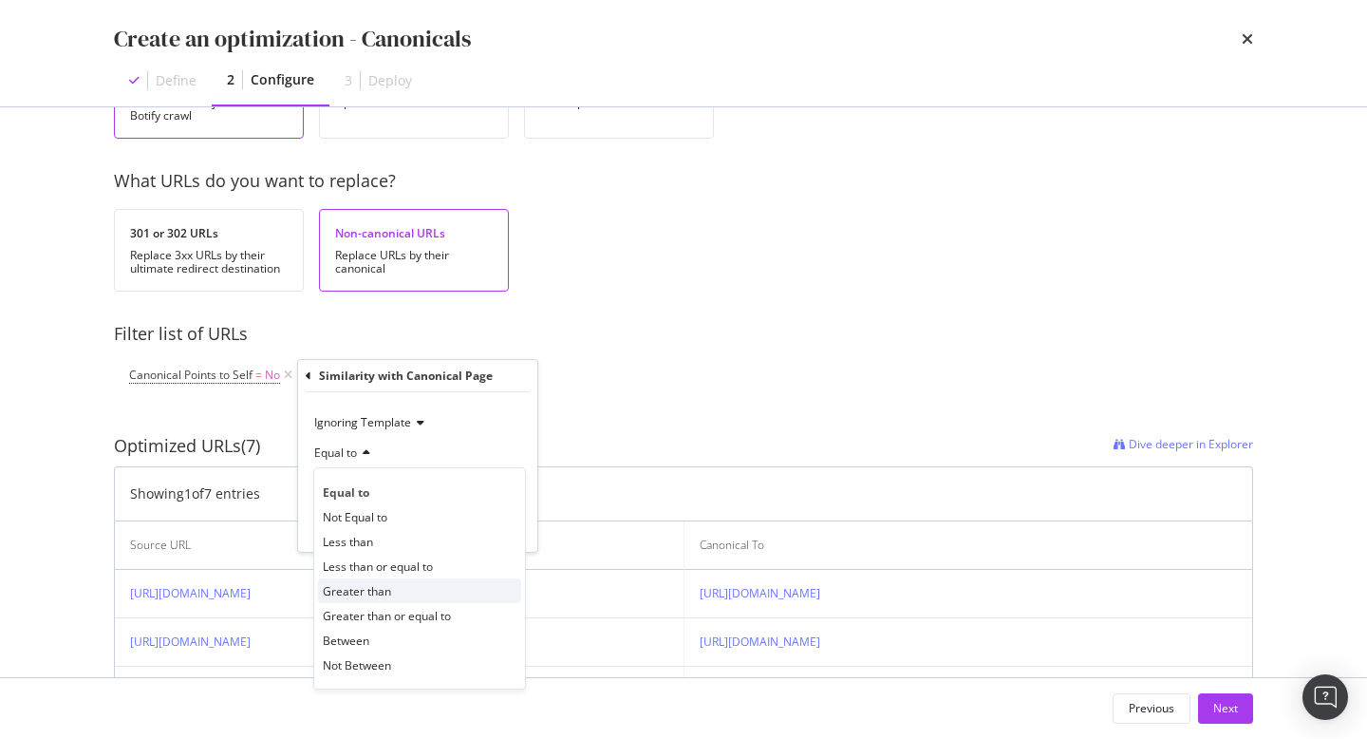
click at [364, 595] on span "Greater than" at bounding box center [357, 591] width 68 height 16
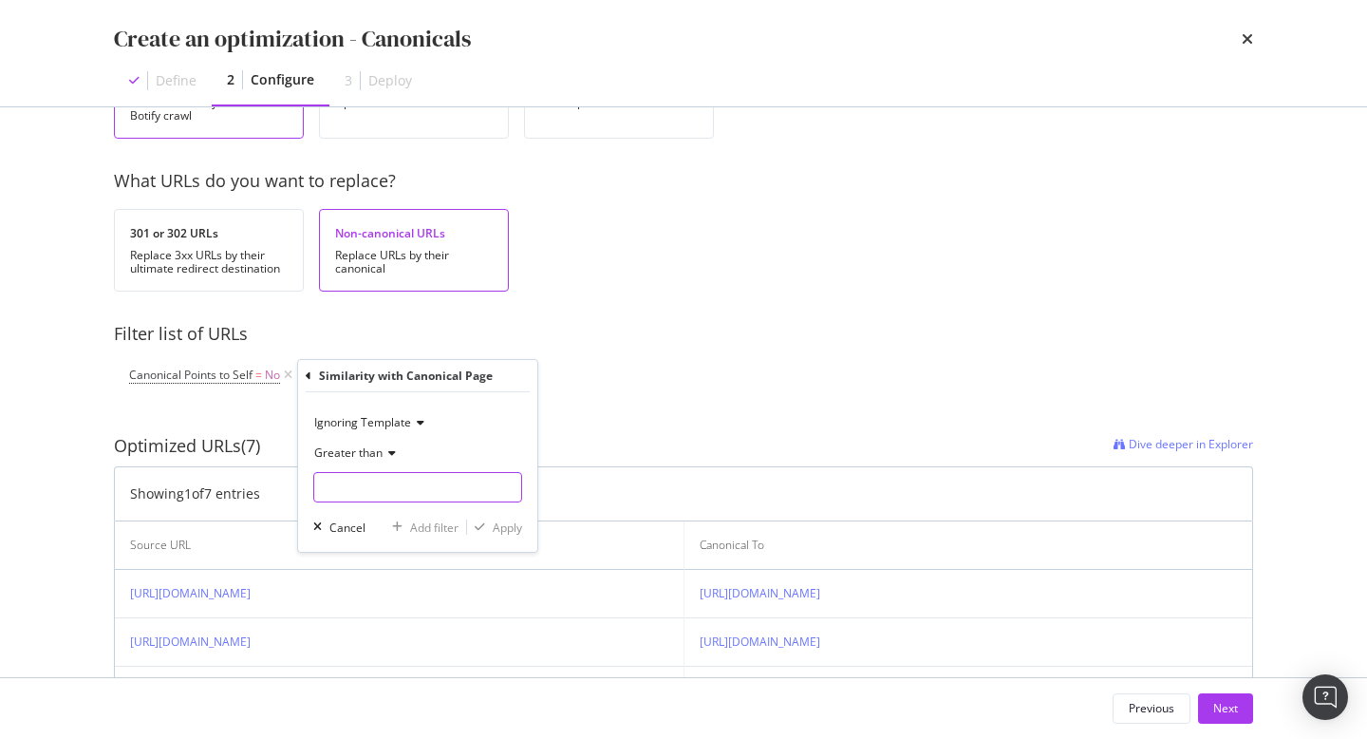
click at [411, 474] on input "modal" at bounding box center [417, 487] width 209 height 30
type input "90"
click at [512, 529] on div "Apply" at bounding box center [507, 527] width 29 height 16
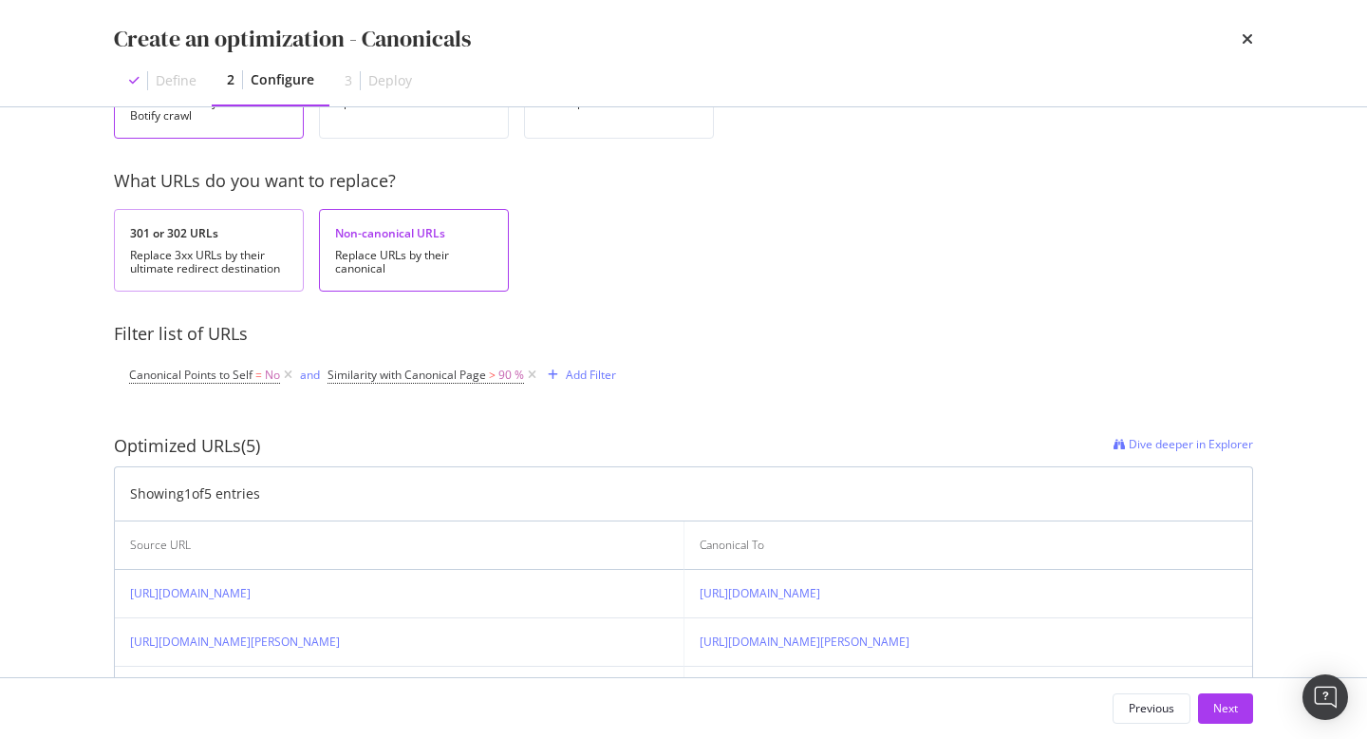
click at [275, 263] on div "Replace 3xx URLs by their ultimate redirect destination" at bounding box center [209, 262] width 158 height 27
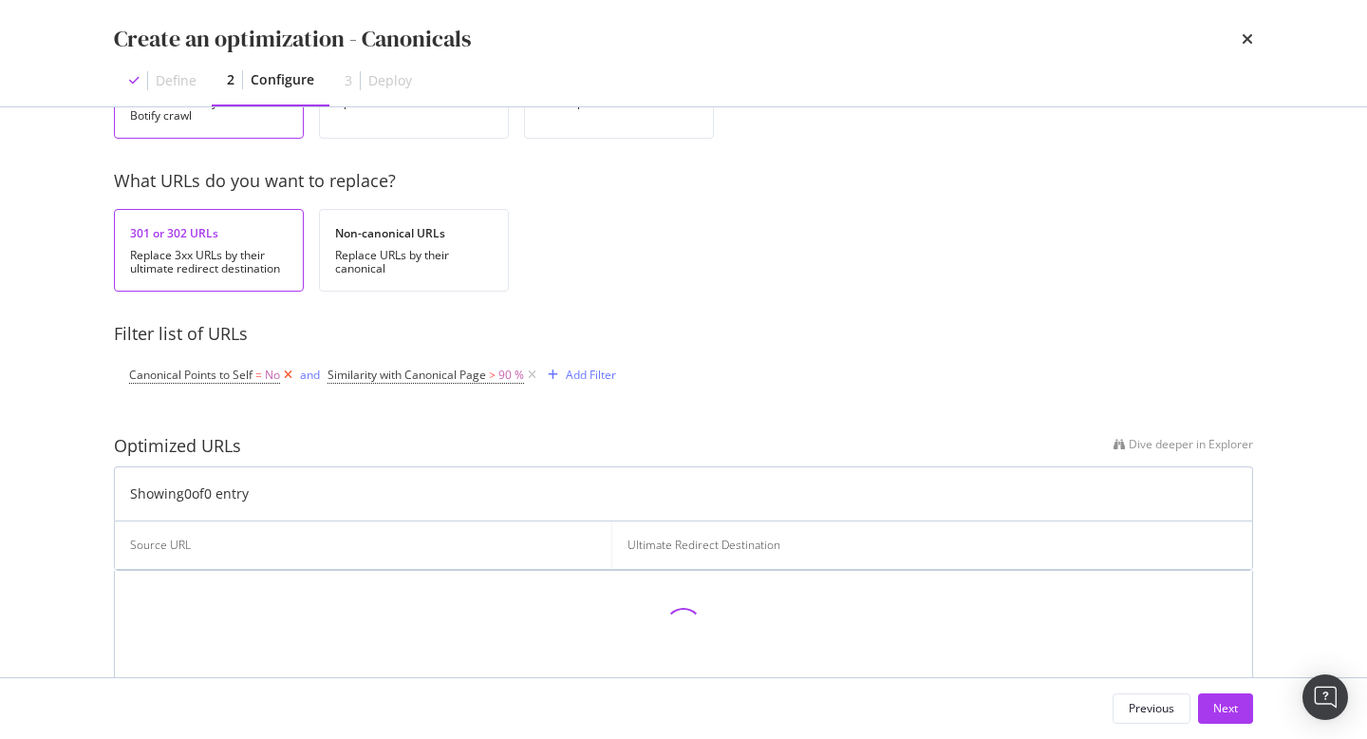
click at [292, 377] on icon "modal" at bounding box center [288, 375] width 16 height 19
click at [338, 378] on icon "modal" at bounding box center [334, 375] width 16 height 19
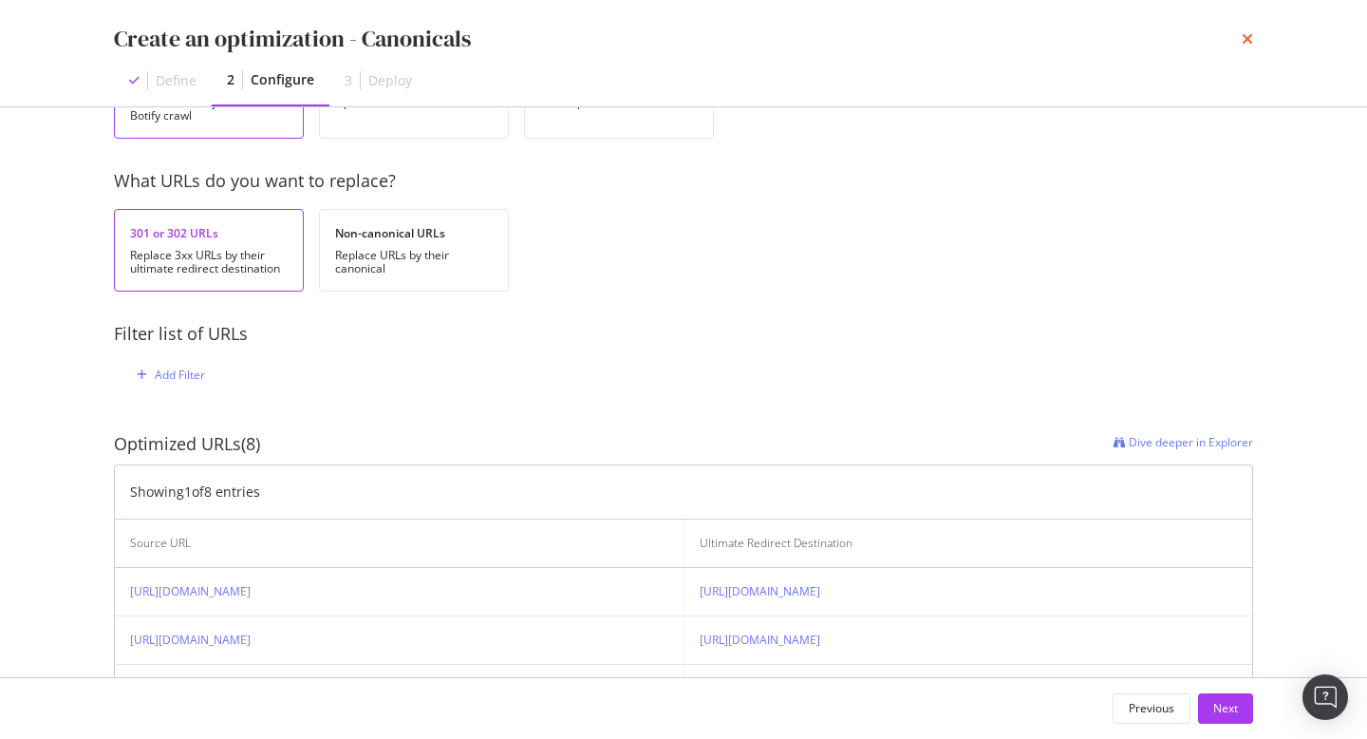
click at [1247, 36] on icon "times" at bounding box center [1247, 38] width 11 height 15
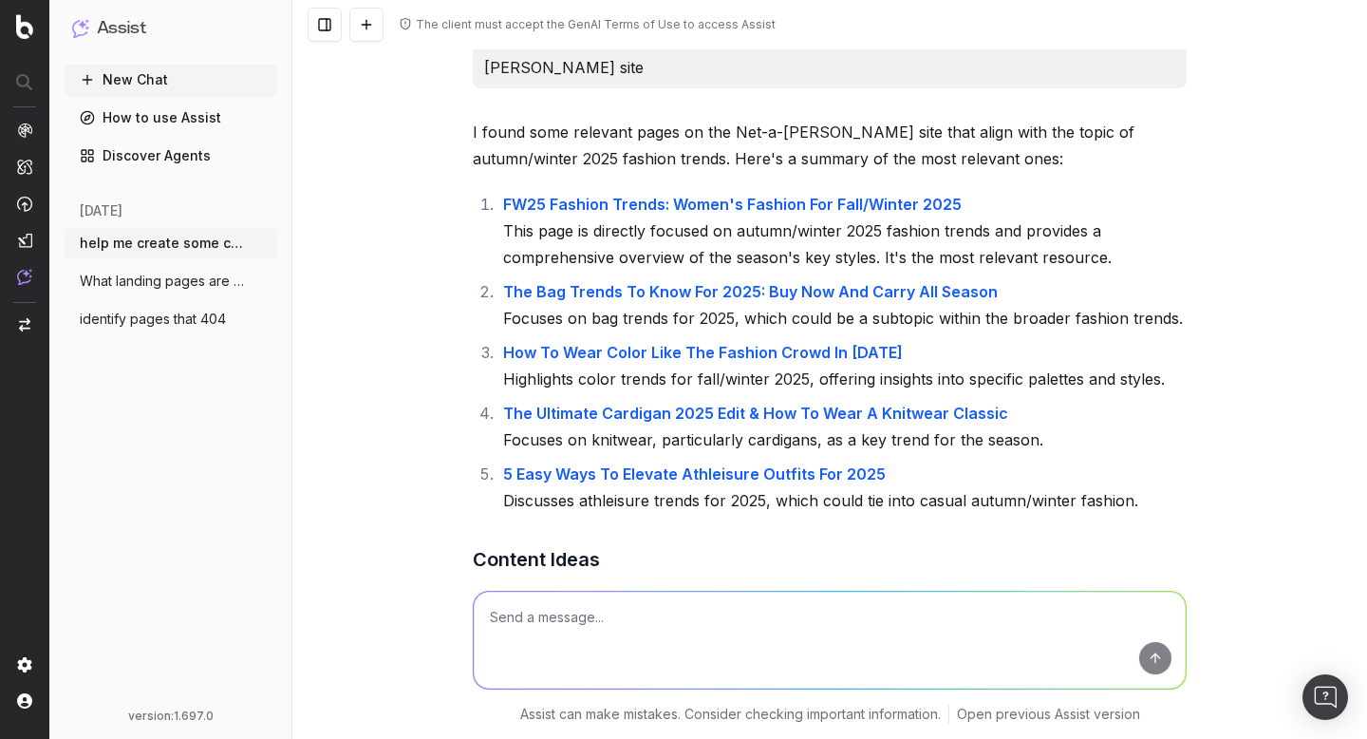
scroll to position [80, 0]
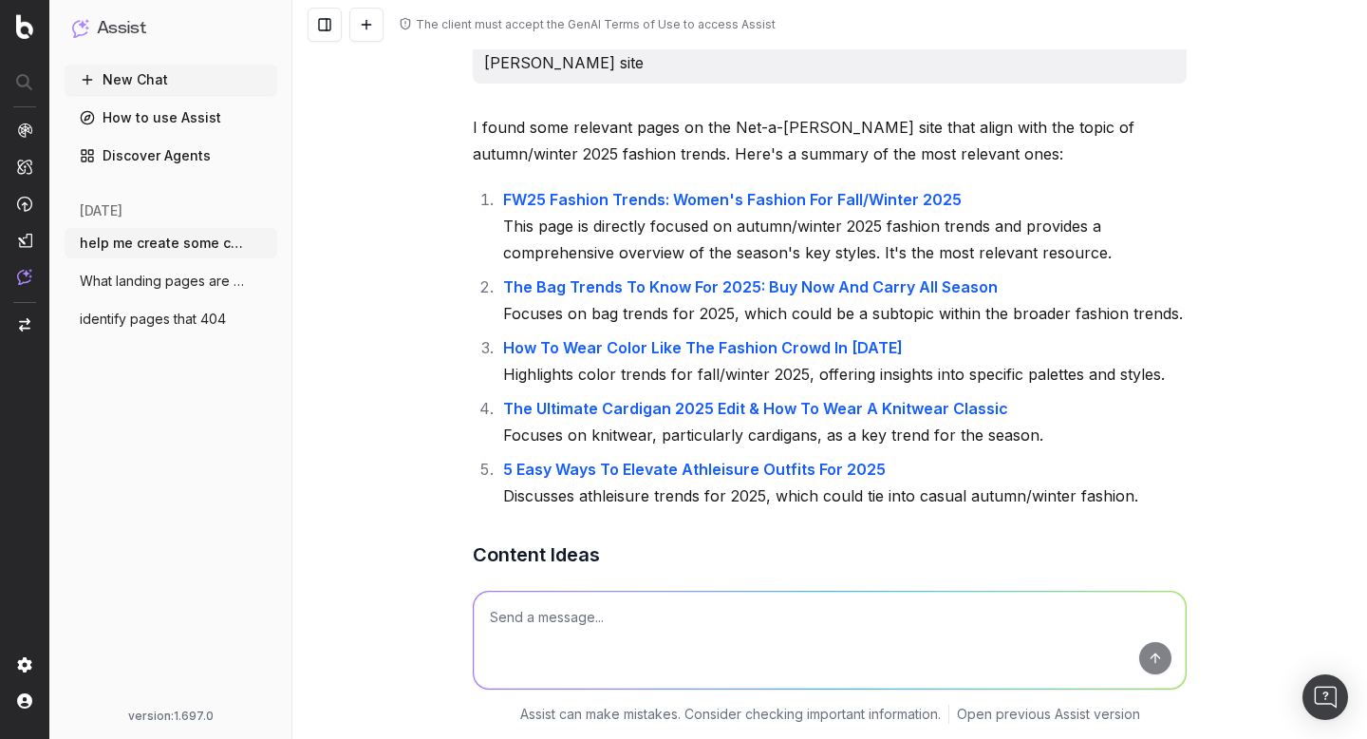
click at [688, 201] on link "FW25 Fashion Trends: Women's Fashion For Fall/Winter 2025" at bounding box center [732, 199] width 459 height 19
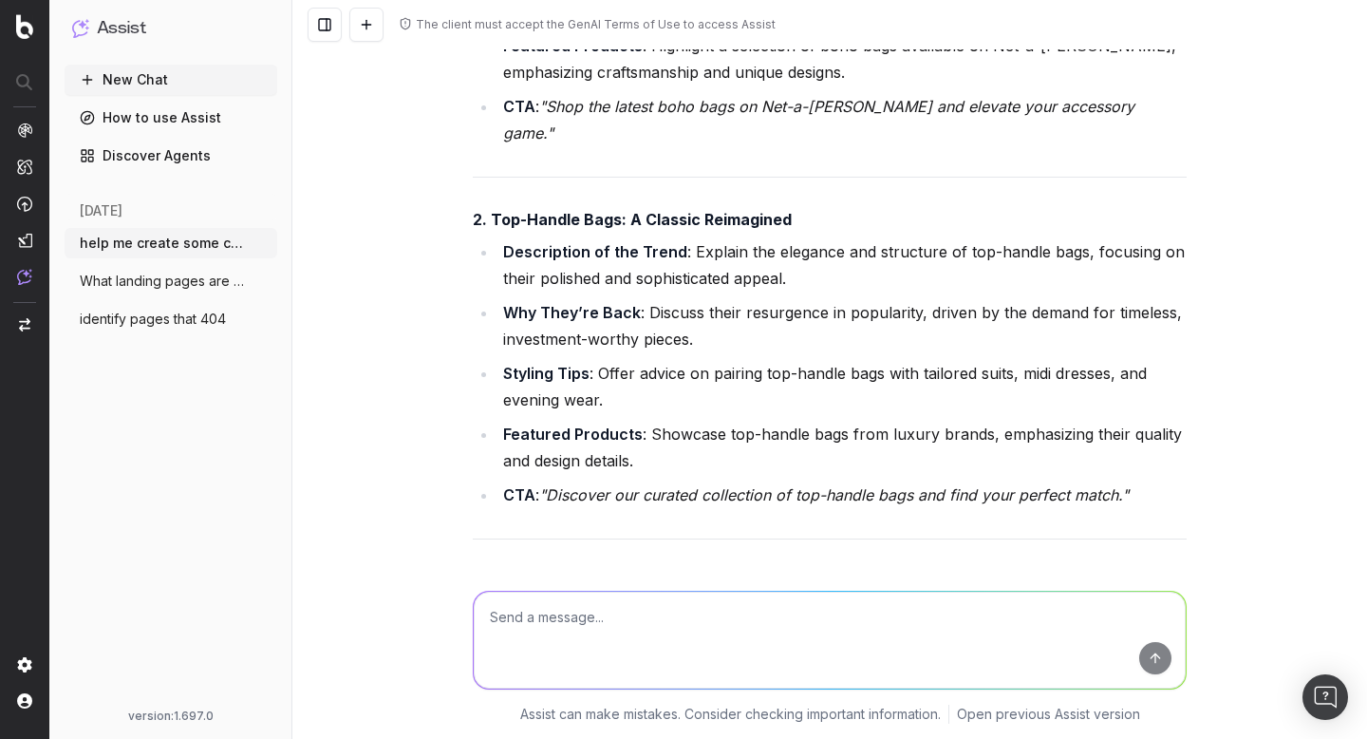
scroll to position [3907, 0]
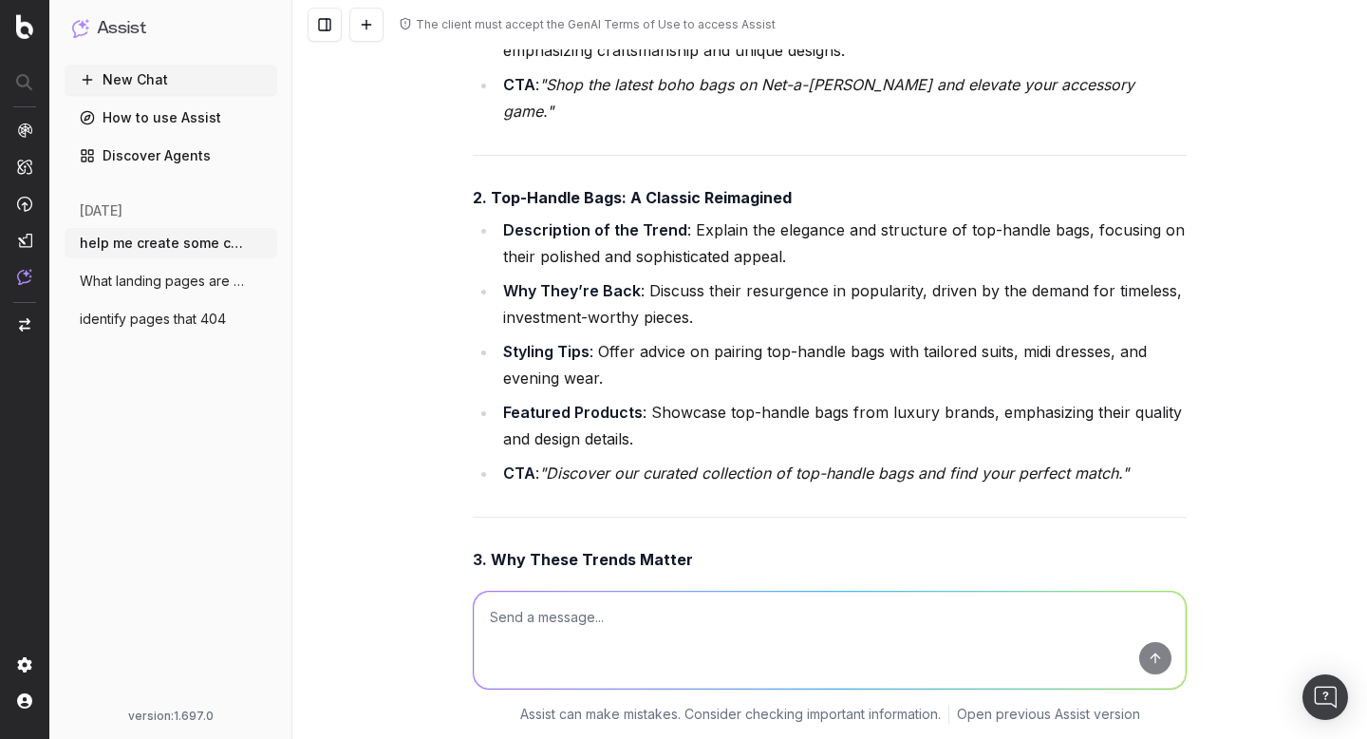
click at [152, 326] on span "identify pages that 404" at bounding box center [153, 319] width 146 height 19
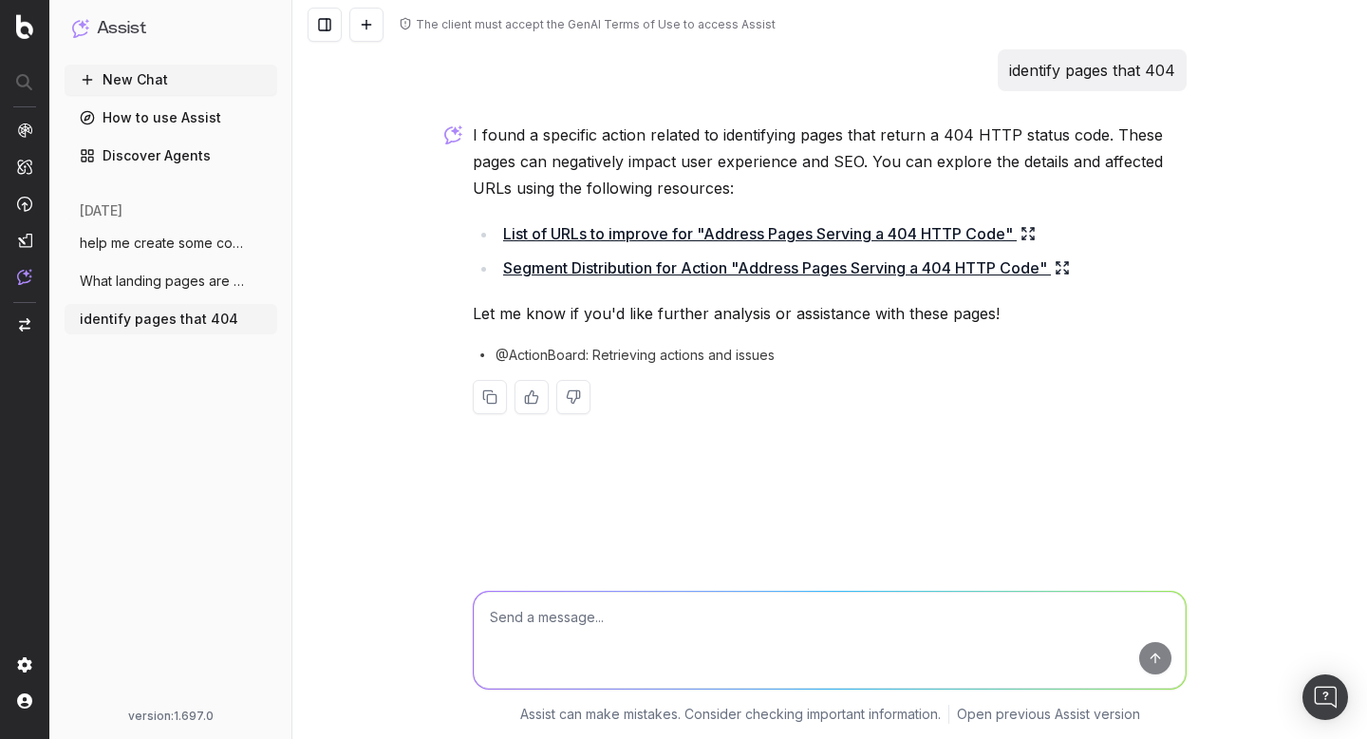
click at [888, 236] on link "List of URLs to improve for "Address Pages Serving a 404 HTTP Code"" at bounding box center [769, 233] width 533 height 27
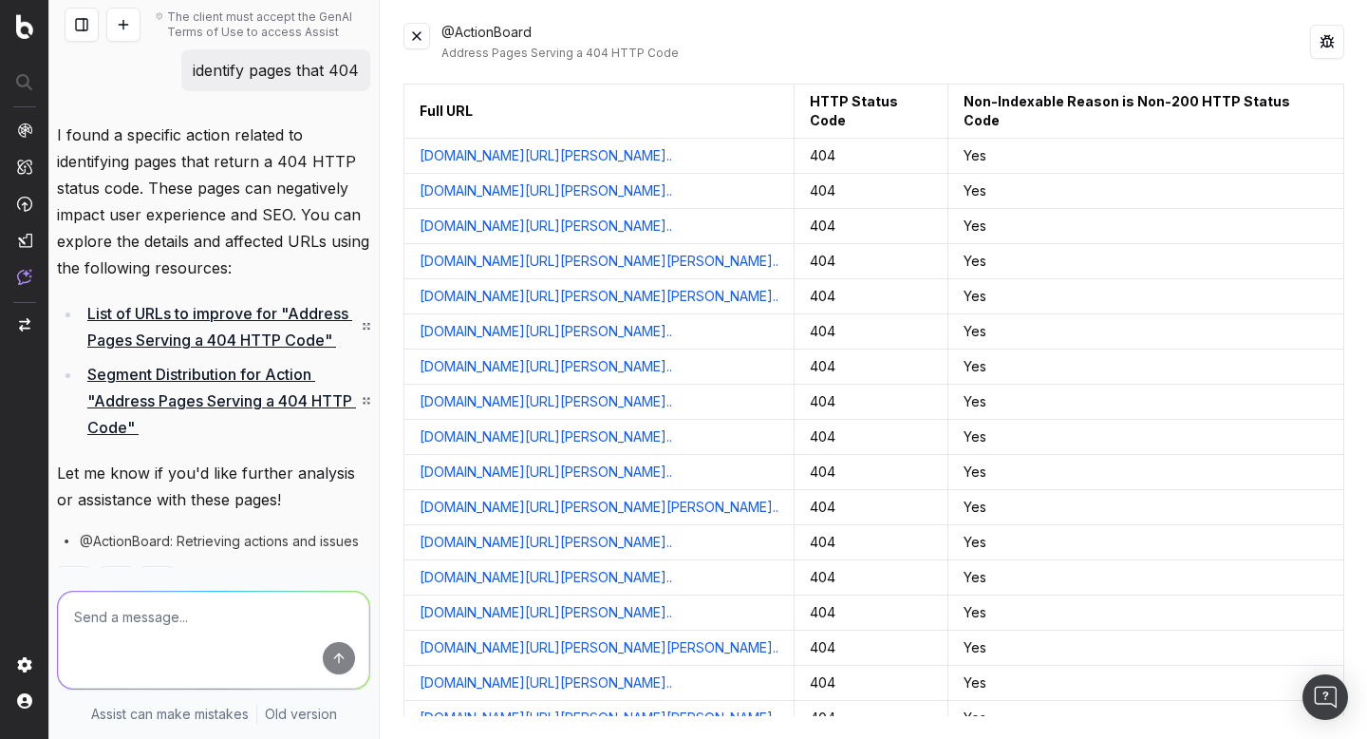
click at [672, 159] on link "www.net-a-porter.com/en-ca/shop/product/khaite/clothing/turt..." at bounding box center [546, 155] width 253 height 19
click at [414, 36] on button at bounding box center [417, 36] width 27 height 27
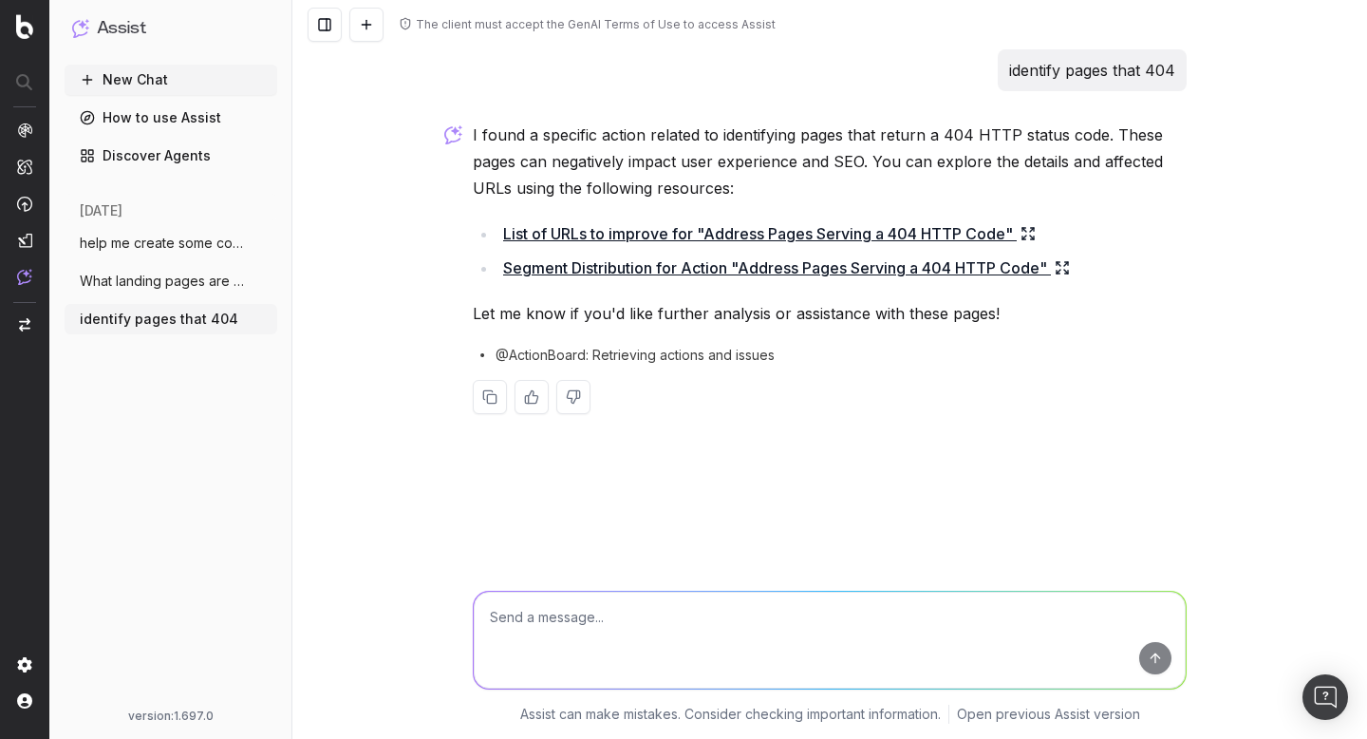
click at [221, 160] on link "Discover Agents" at bounding box center [171, 156] width 213 height 30
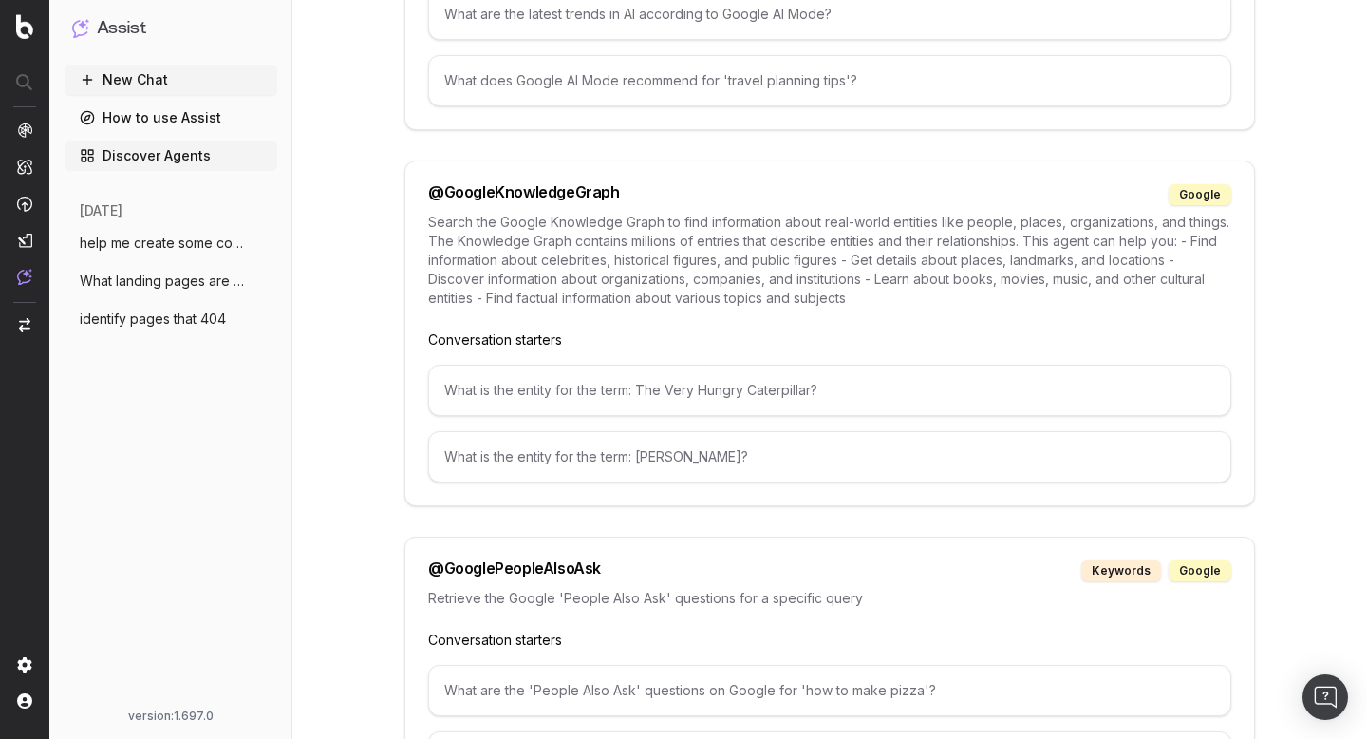
scroll to position [1870, 0]
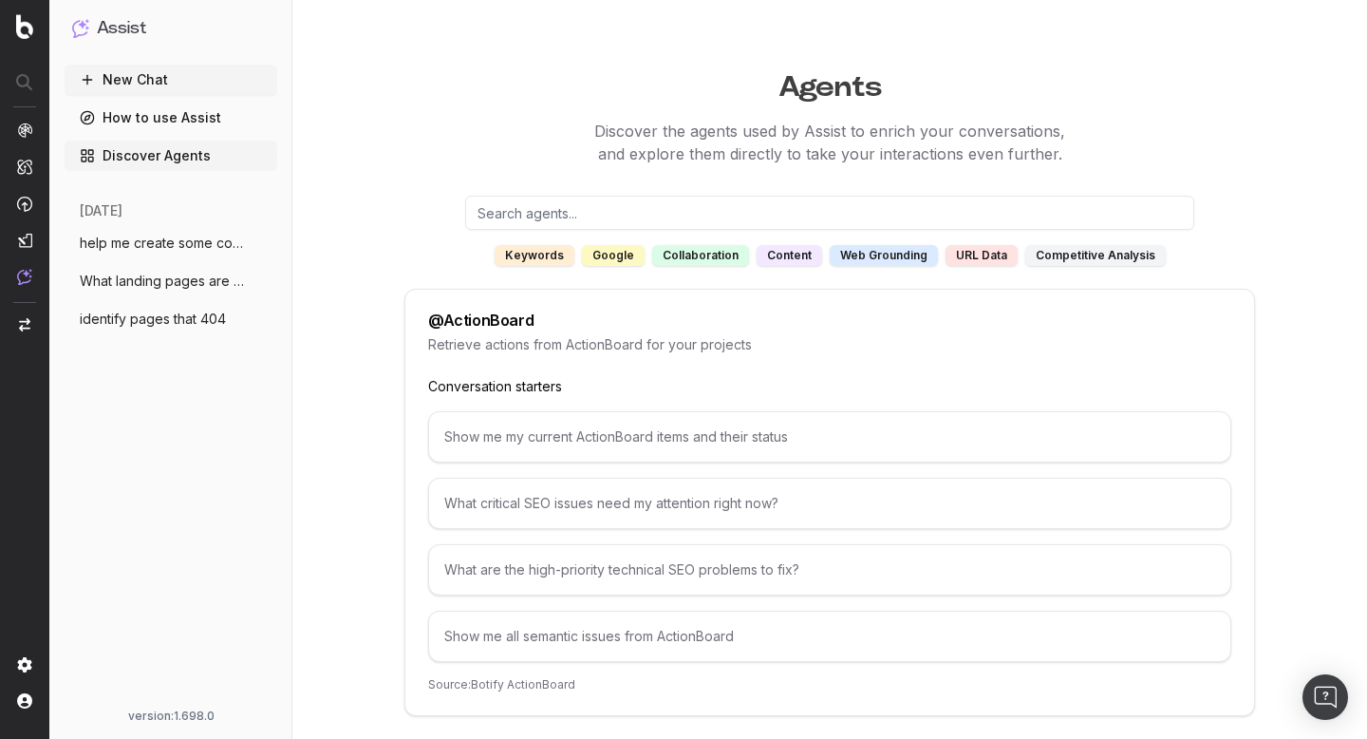
click at [776, 257] on div "content" at bounding box center [790, 255] width 66 height 21
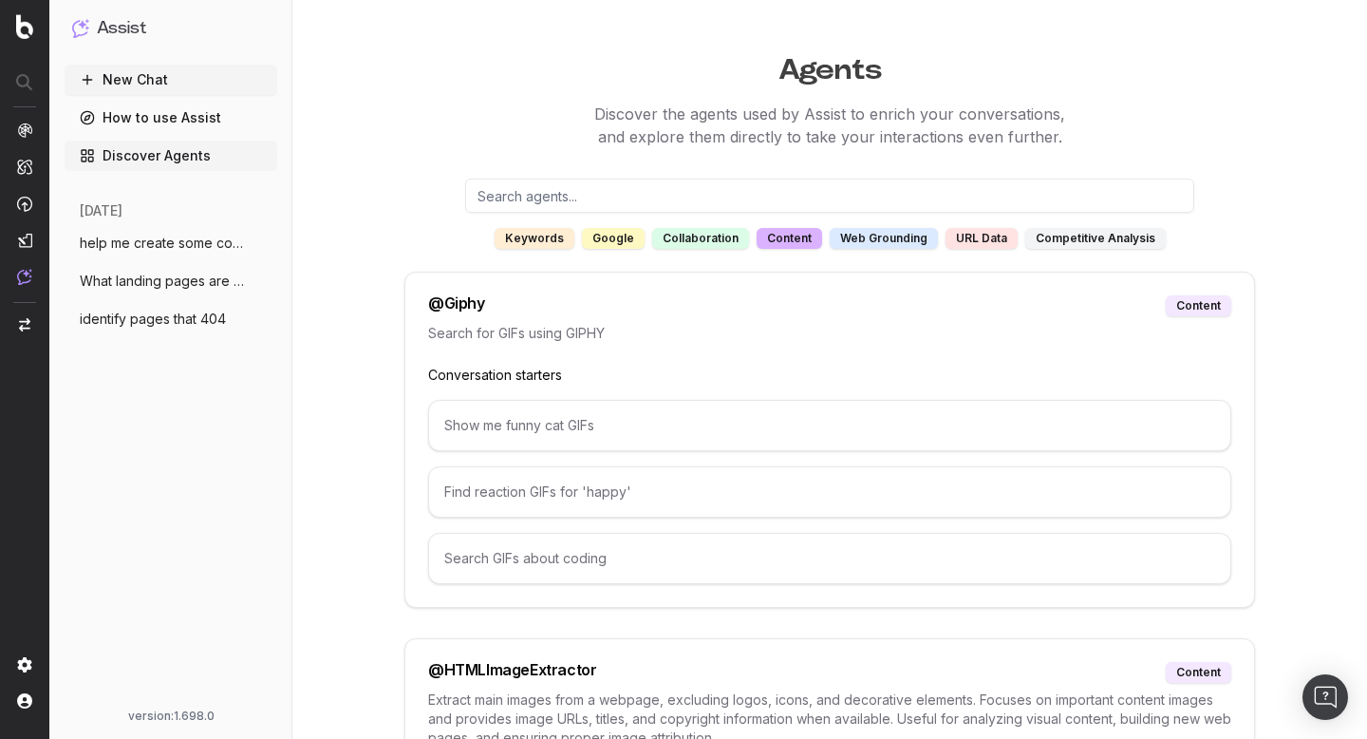
scroll to position [9, 0]
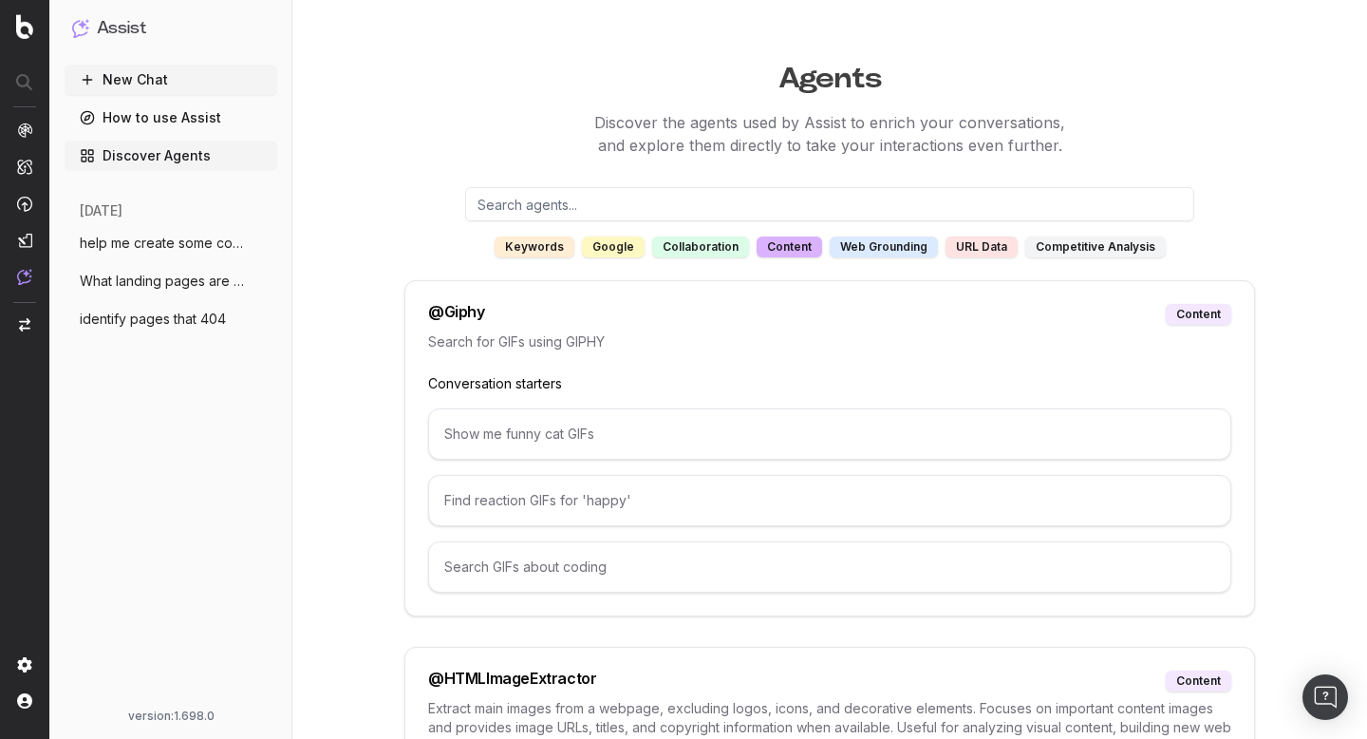
click at [1087, 250] on div "competitive analysis" at bounding box center [1096, 246] width 141 height 21
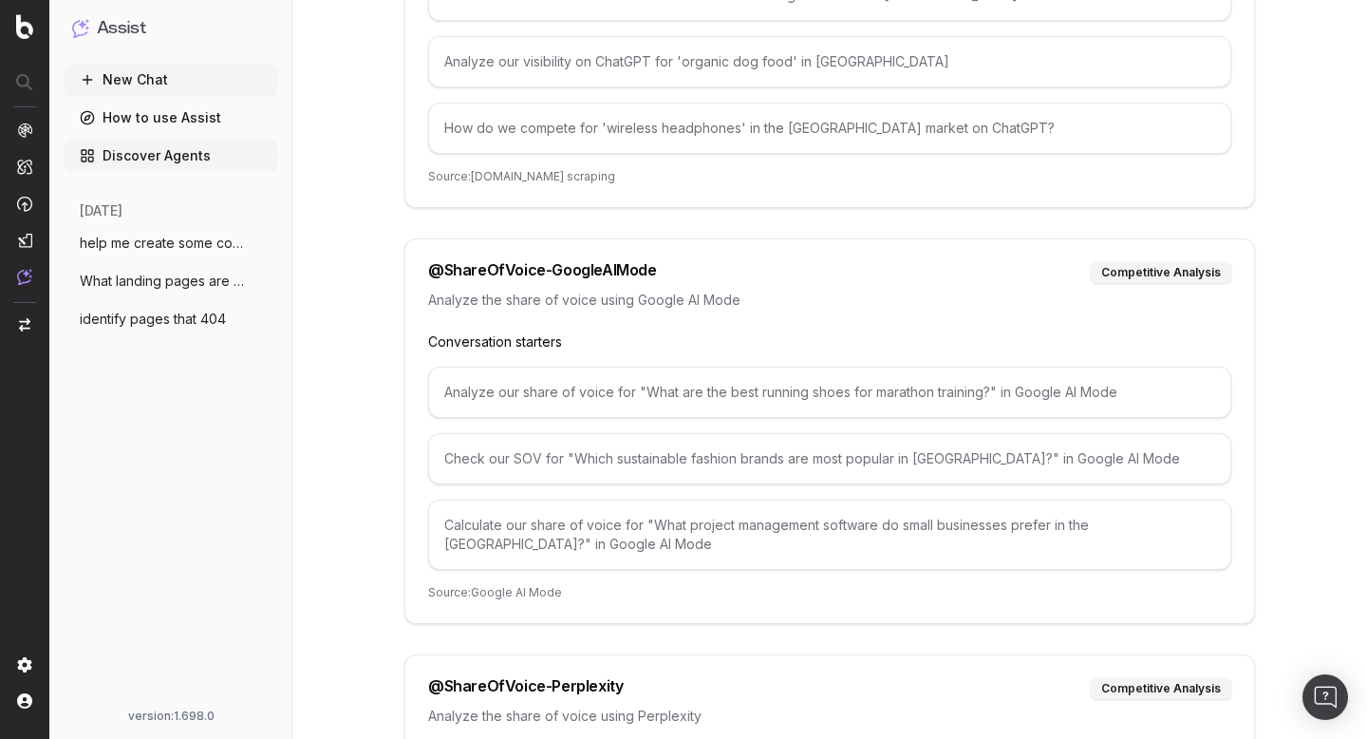
scroll to position [467, 0]
click at [190, 282] on span "What landing pages are there on https://" at bounding box center [163, 281] width 167 height 19
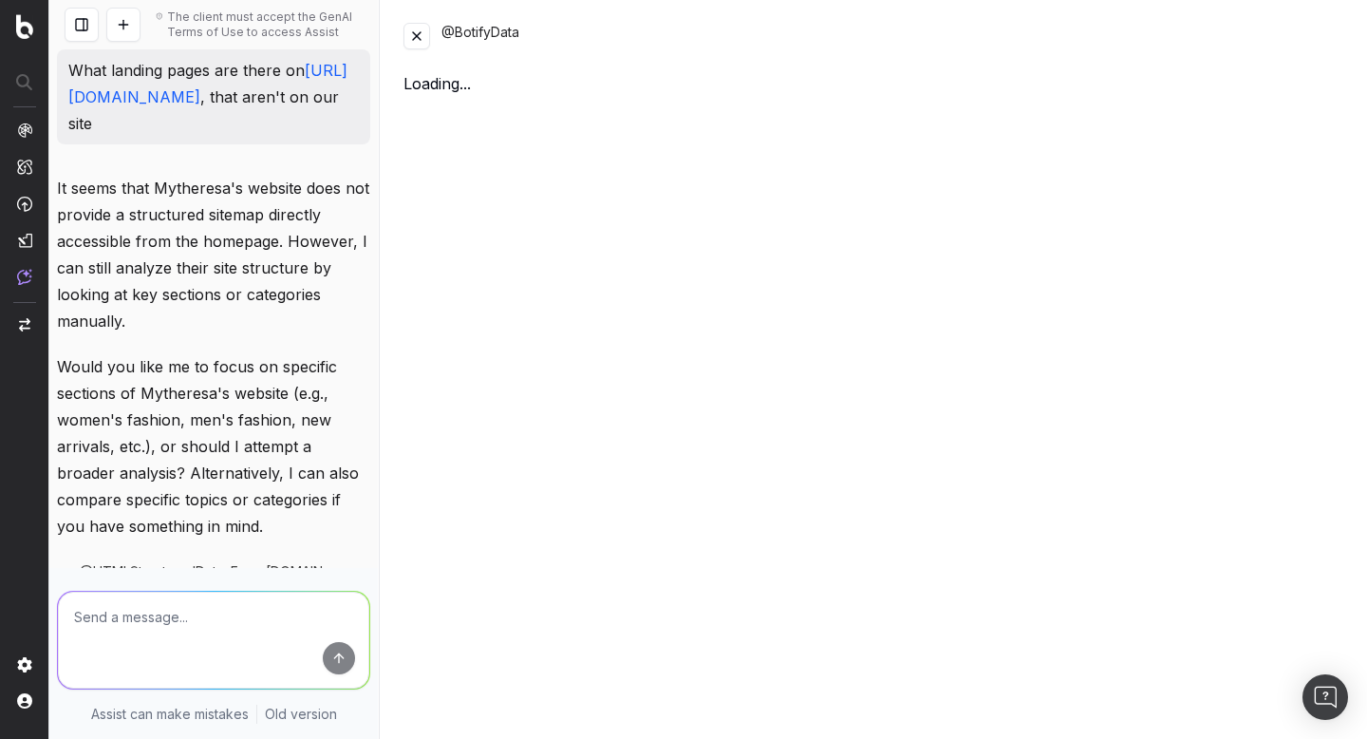
scroll to position [1122, 0]
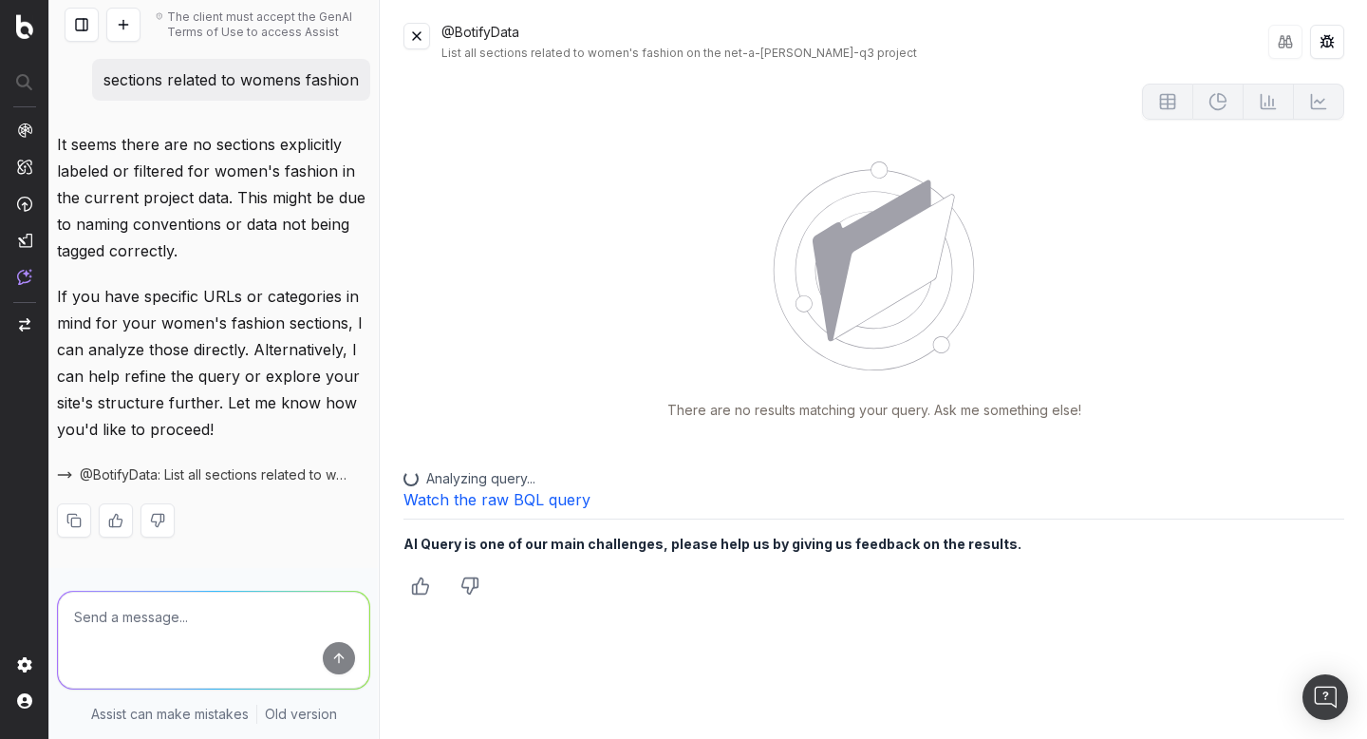
click at [411, 31] on button at bounding box center [417, 36] width 27 height 27
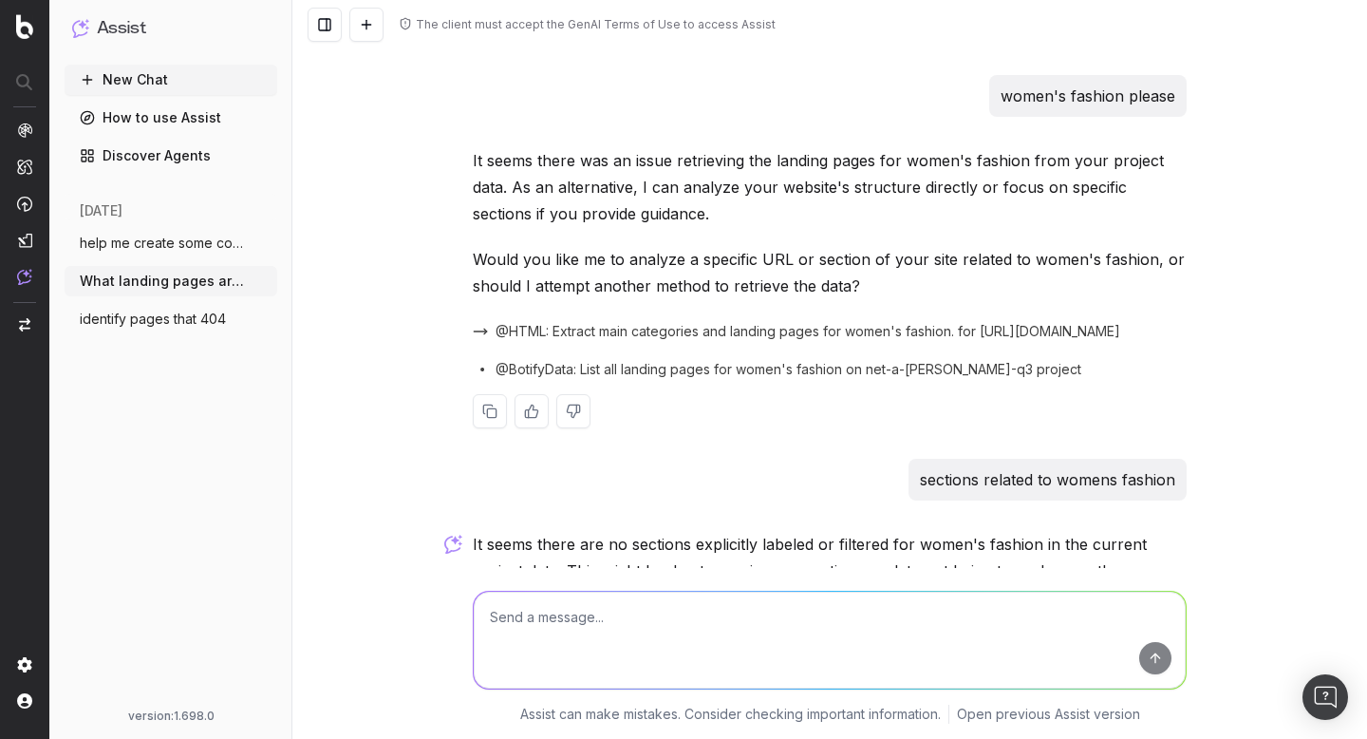
scroll to position [591, 0]
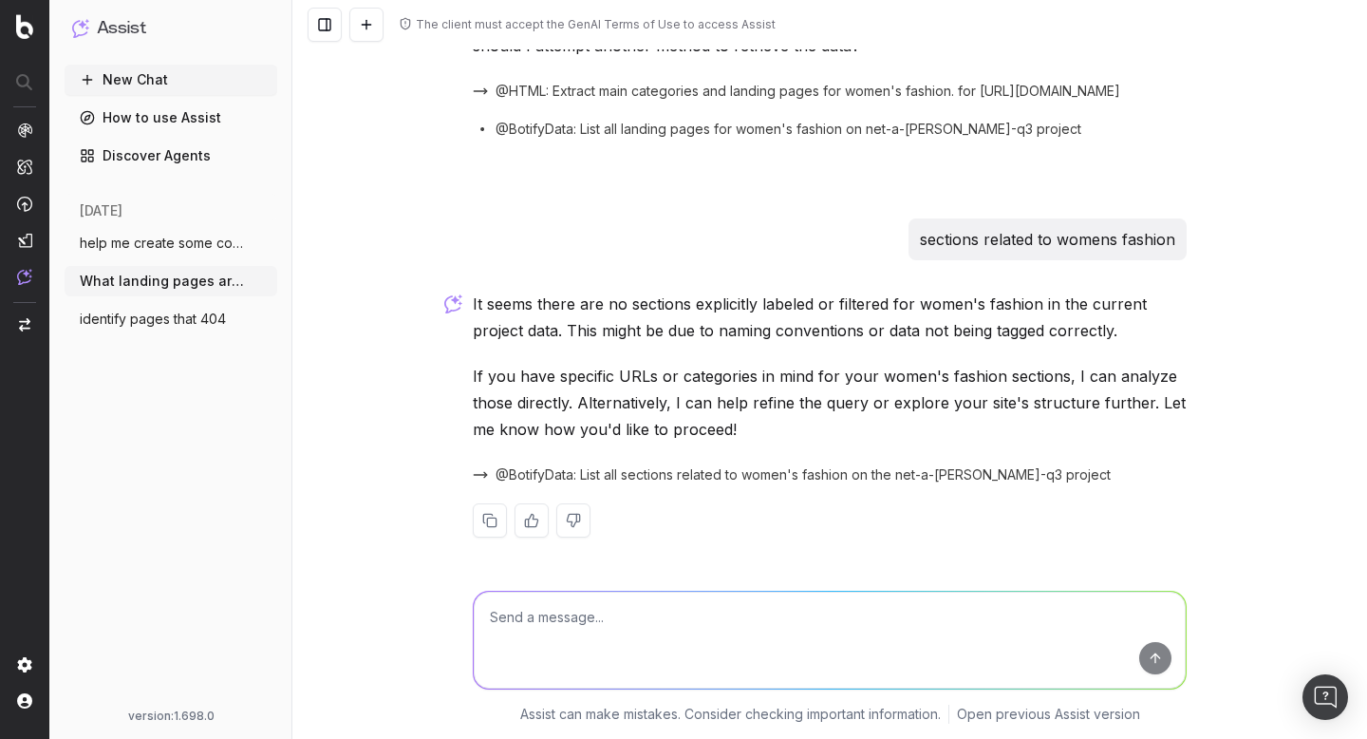
click at [134, 249] on span "help me create some content ideas use t" at bounding box center [163, 243] width 167 height 19
